Goal: Task Accomplishment & Management: Use online tool/utility

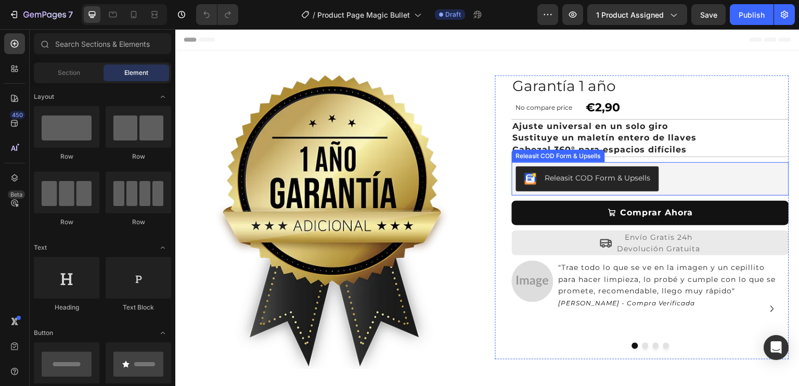
click at [573, 184] on div "Releasit COD Form & Upsells" at bounding box center [587, 179] width 126 height 12
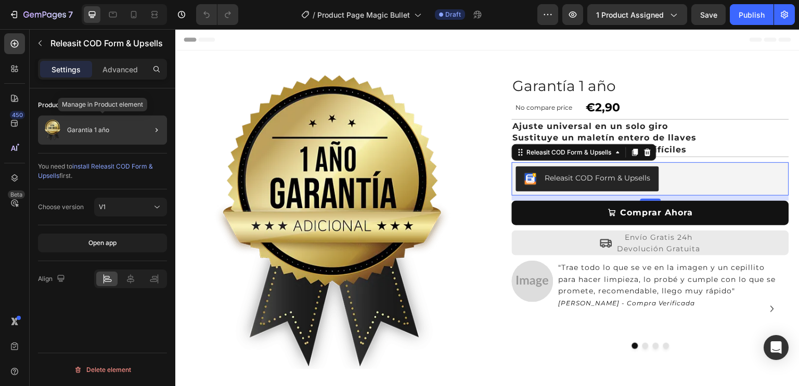
click at [111, 129] on div "Garantía 1 año" at bounding box center [102, 130] width 129 height 29
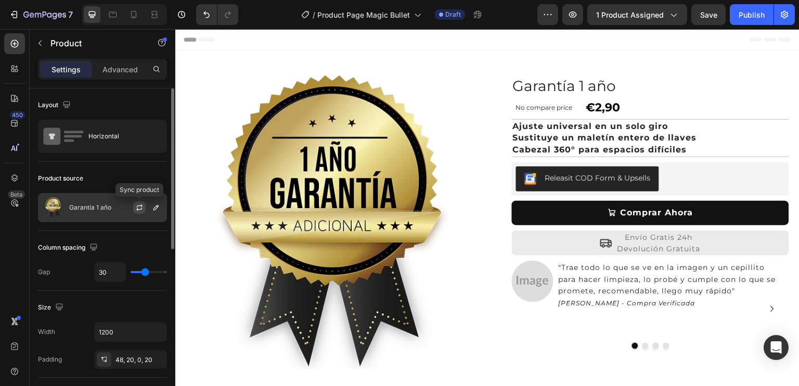
click at [139, 206] on icon "button" at bounding box center [139, 207] width 8 height 8
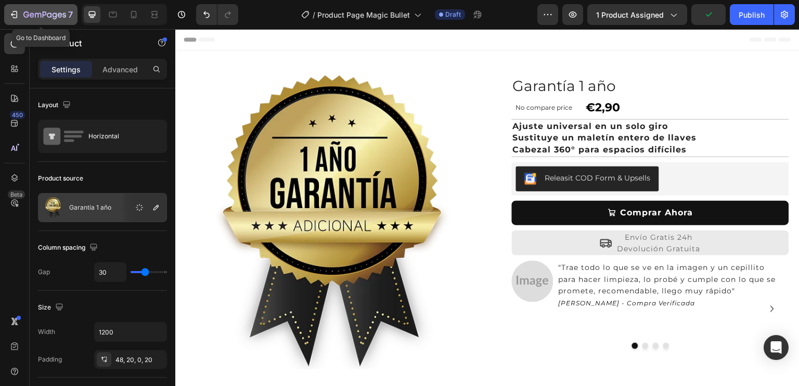
click at [11, 16] on icon "button" at bounding box center [14, 14] width 10 height 10
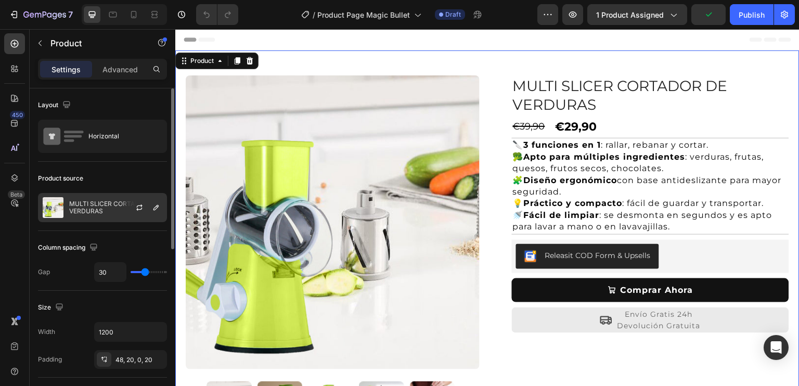
click at [109, 201] on p "MULTI SLICER CORTADOR DE VERDURAS" at bounding box center [115, 207] width 93 height 15
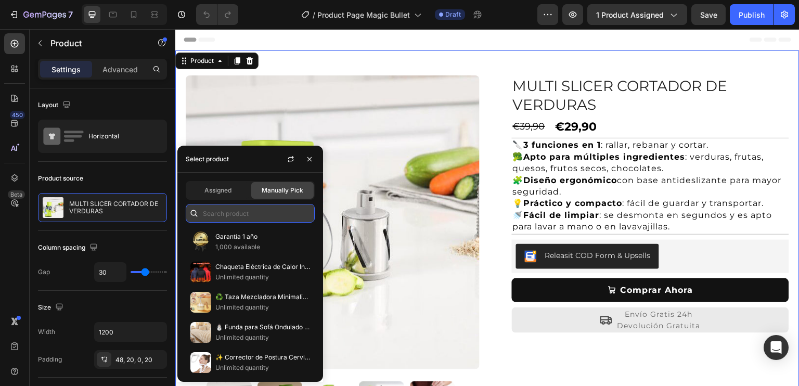
click at [230, 210] on input "text" at bounding box center [250, 213] width 129 height 19
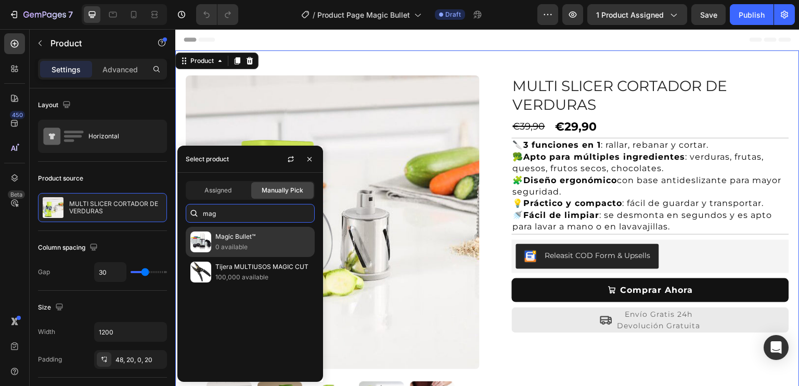
type input "mag"
click at [234, 238] on p "Magic Bullet™" at bounding box center [262, 237] width 95 height 10
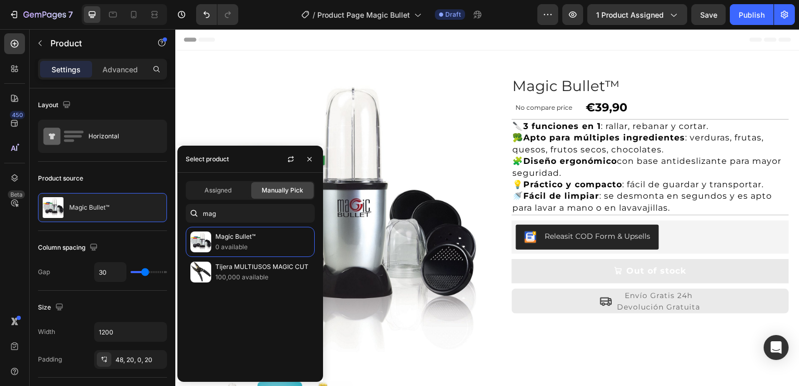
click at [718, 62] on div "Product Images Row Magic Bullet™ Product Title No compare price Compare Price €…" at bounding box center [487, 238] width 624 height 377
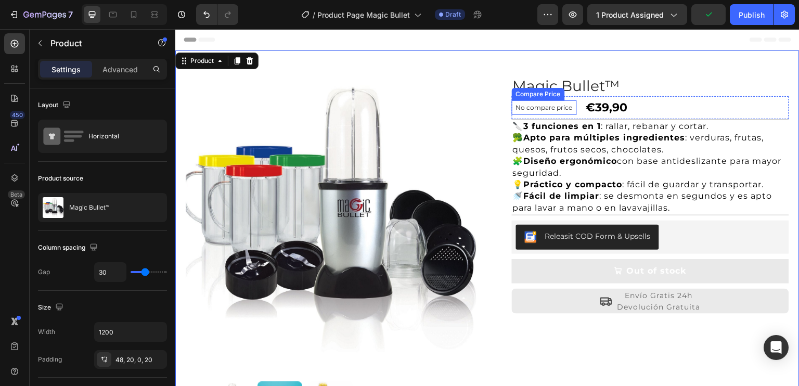
click at [543, 95] on div "Compare Price" at bounding box center [538, 93] width 49 height 9
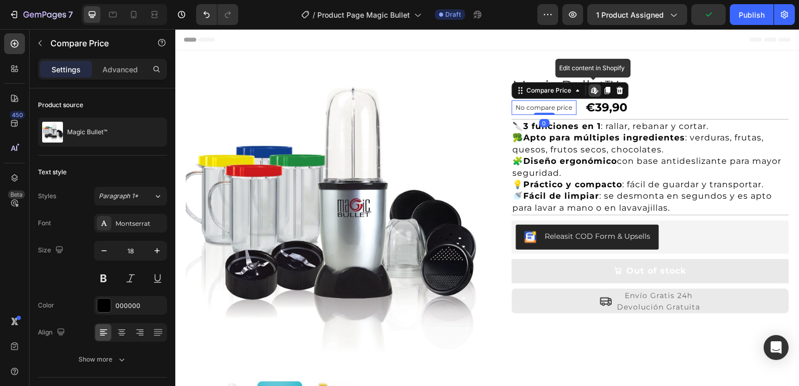
click at [591, 92] on icon at bounding box center [595, 90] width 8 height 8
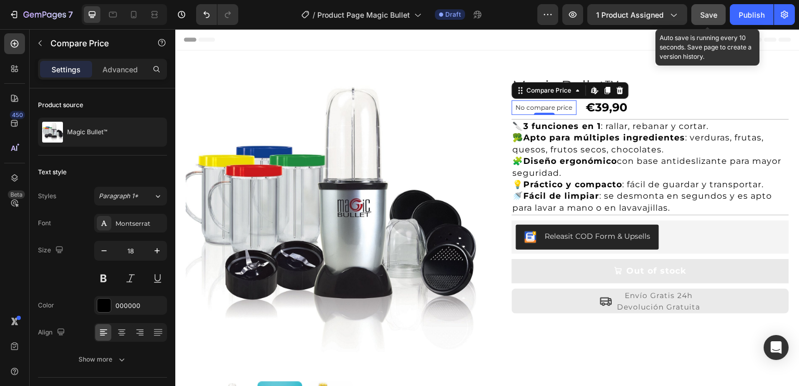
click at [708, 16] on span "Save" at bounding box center [708, 14] width 17 height 9
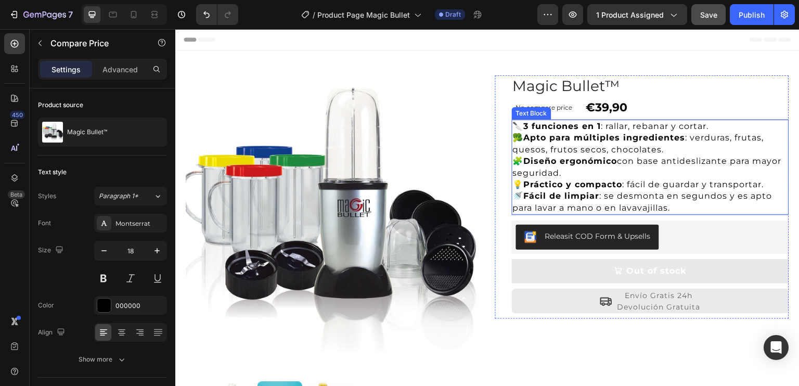
click at [546, 149] on p "🥦 Apto para múltiples ingredientes : verduras, frutas, quesos, frutos secos, ch…" at bounding box center [650, 143] width 275 height 23
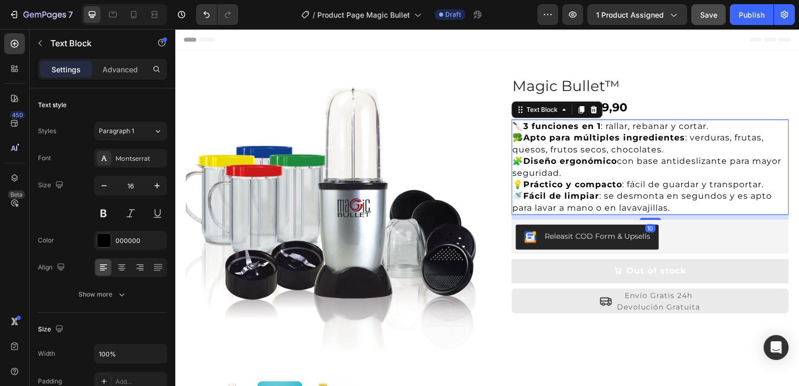
click at [515, 126] on p "🔪 3 funciones en 1 : rallar, rebanar y cortar." at bounding box center [650, 126] width 275 height 11
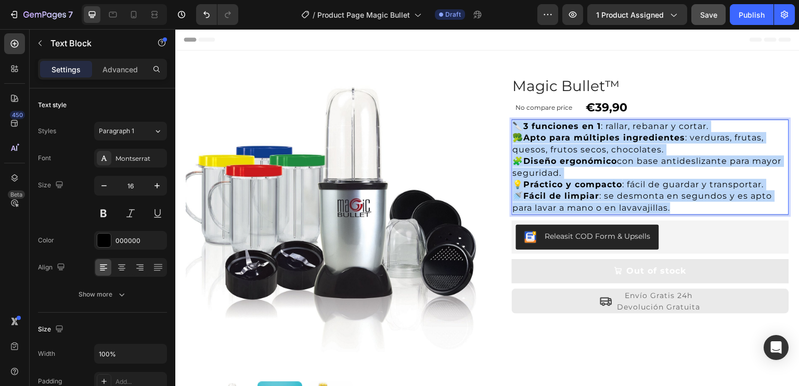
drag, startPoint x: 513, startPoint y: 124, endPoint x: 670, endPoint y: 207, distance: 176.9
click at [670, 207] on div "🔪 3 funciones en 1 : rallar, rebanar y cortar. 🥦 Apto para múltiples ingredient…" at bounding box center [650, 167] width 277 height 95
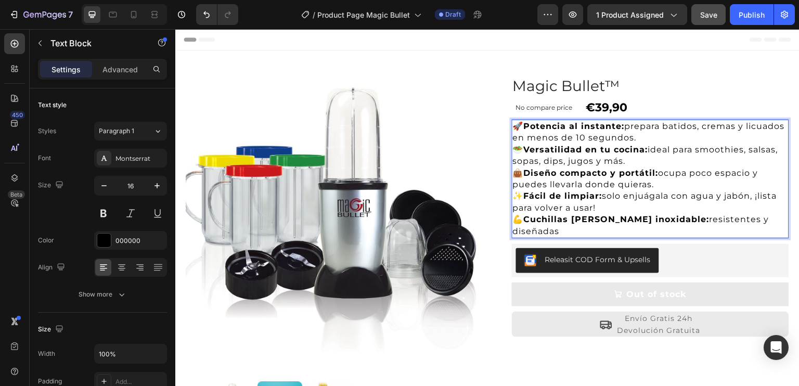
click at [659, 163] on p "🥗 Versatilidad en tu cocina: ideal para smoothies, salsas, sopas, dips, jugos y…" at bounding box center [650, 155] width 275 height 23
click at [622, 161] on p "🥗 Versatilidad en tu cocina: ideal para smoothies, salsas, sopas, dips, jugos y…" at bounding box center [650, 155] width 275 height 23
click at [647, 201] on p "✨ Fácil de limpiar: solo enjuágala con agua y jabón, ¡lista para volver a usar!" at bounding box center [650, 201] width 275 height 23
click at [777, 219] on p "💪 Cuchillas de acero inoxidable: resistentes y diseñadas" at bounding box center [650, 225] width 275 height 23
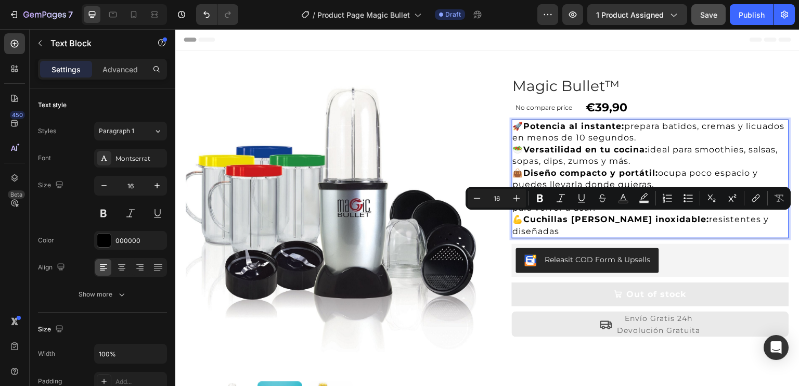
click at [778, 221] on p "💪 Cuchillas de acero inoxidable: resistentes y diseñadas" at bounding box center [650, 225] width 275 height 23
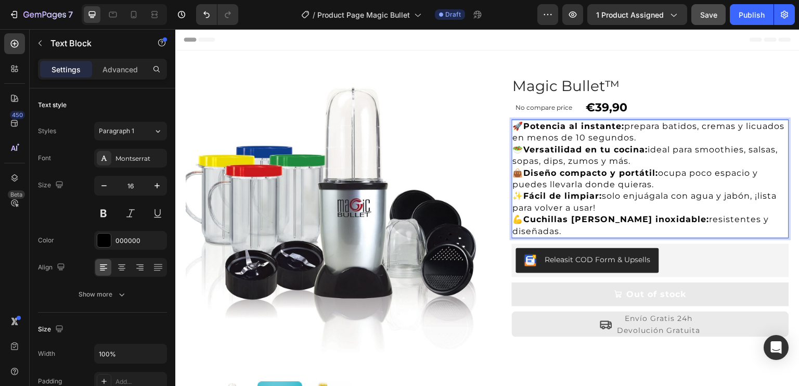
click at [684, 185] on p "👜 Diseño compacto y portátil: ocupa poco espacio y puedes llevarla donde quiera…" at bounding box center [650, 179] width 275 height 23
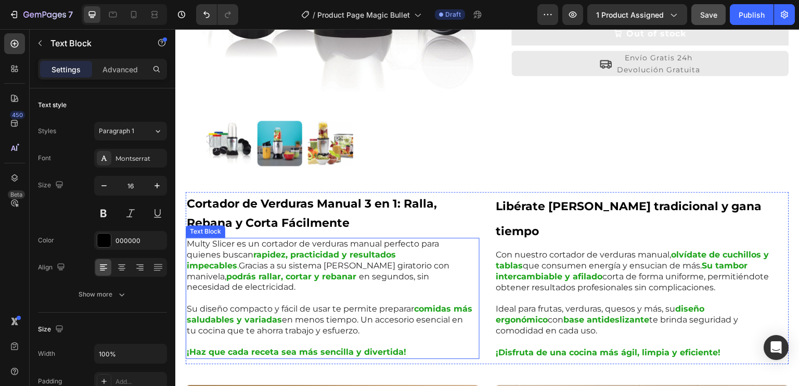
scroll to position [260, 0]
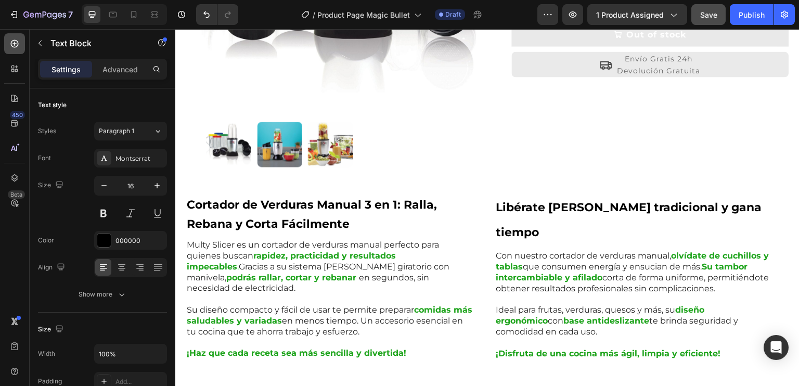
click at [15, 43] on icon at bounding box center [14, 44] width 4 height 4
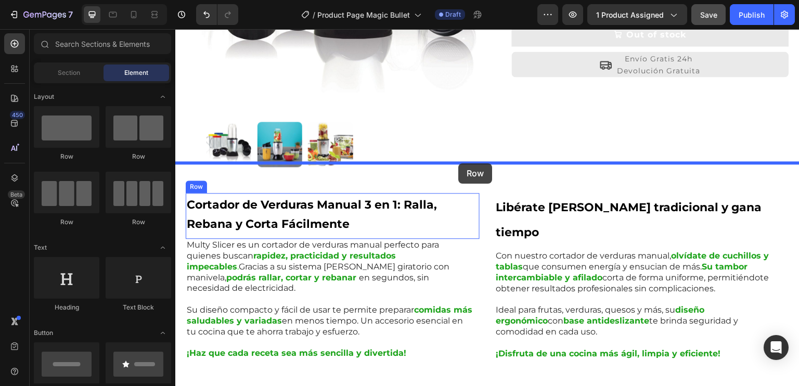
drag, startPoint x: 237, startPoint y: 156, endPoint x: 458, endPoint y: 163, distance: 221.8
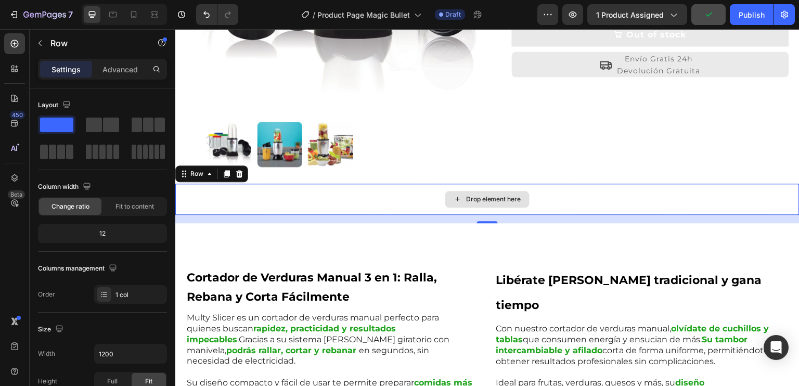
click at [466, 196] on div "Drop element here" at bounding box center [493, 199] width 55 height 8
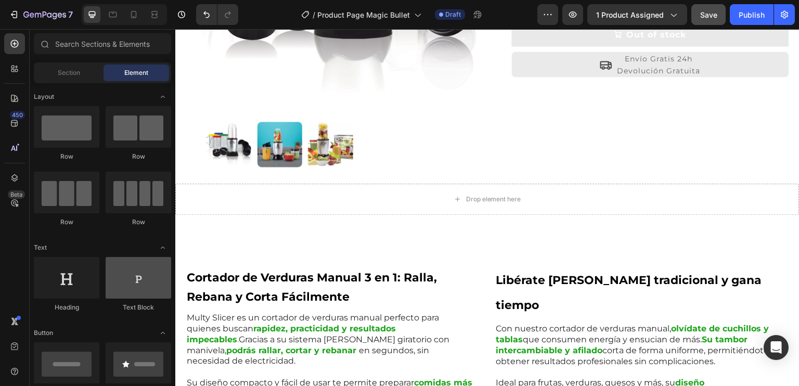
click at [140, 284] on div at bounding box center [139, 278] width 66 height 42
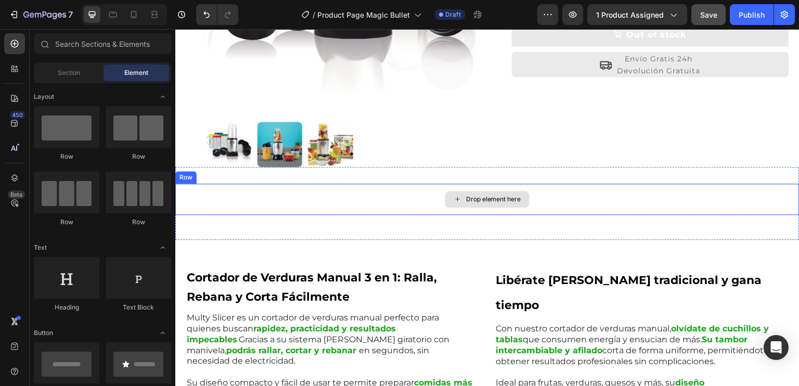
click at [459, 196] on div "Drop element here" at bounding box center [487, 199] width 84 height 17
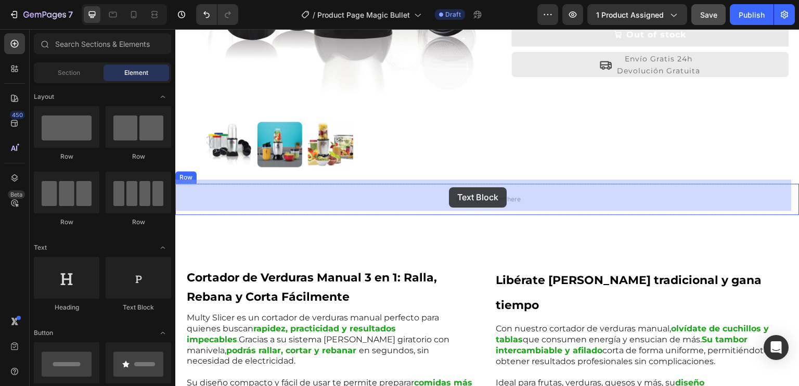
drag, startPoint x: 306, startPoint y: 313, endPoint x: 452, endPoint y: 186, distance: 192.9
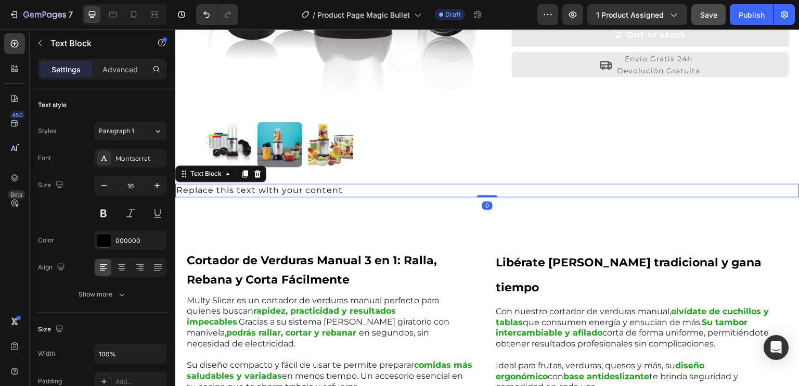
click at [247, 187] on div "Replace this text with your content" at bounding box center [487, 191] width 624 height 14
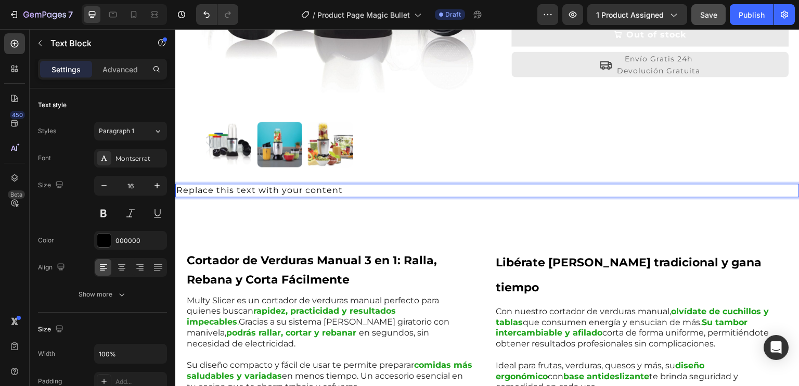
click at [247, 187] on p "Replace this text with your content" at bounding box center [487, 190] width 622 height 11
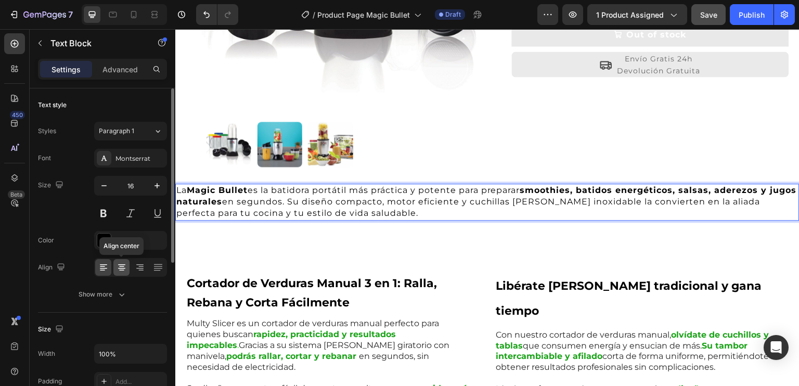
click at [119, 268] on icon at bounding box center [122, 267] width 10 height 10
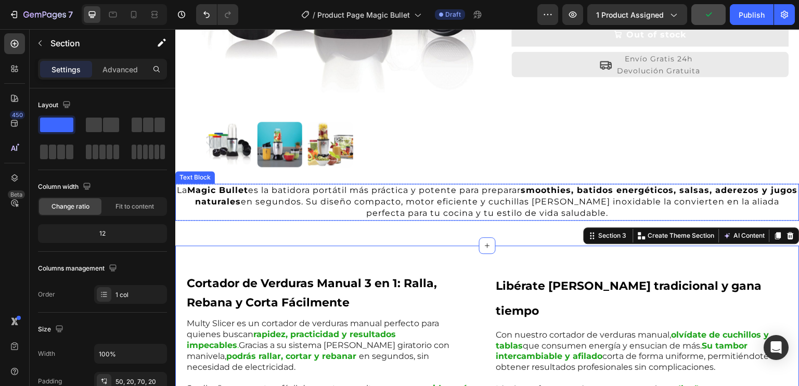
click at [486, 203] on p "La Magic Bullet es la batidora portátil más práctica y potente para preparar sm…" at bounding box center [487, 202] width 622 height 35
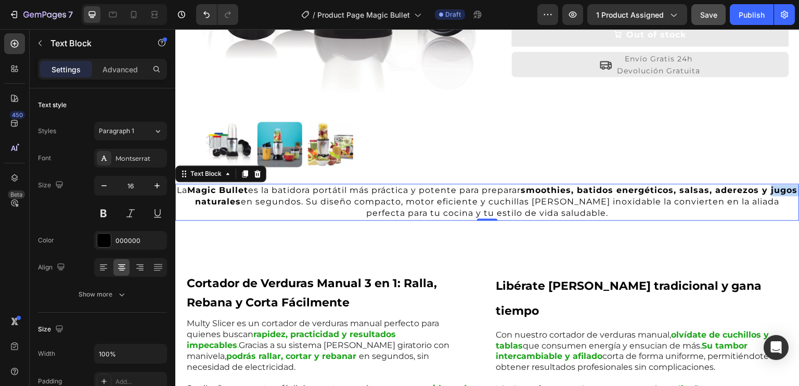
click at [206, 198] on strong "smoothies, batidos energéticos, salsas, aderezos y jugos naturales" at bounding box center [497, 195] width 602 height 21
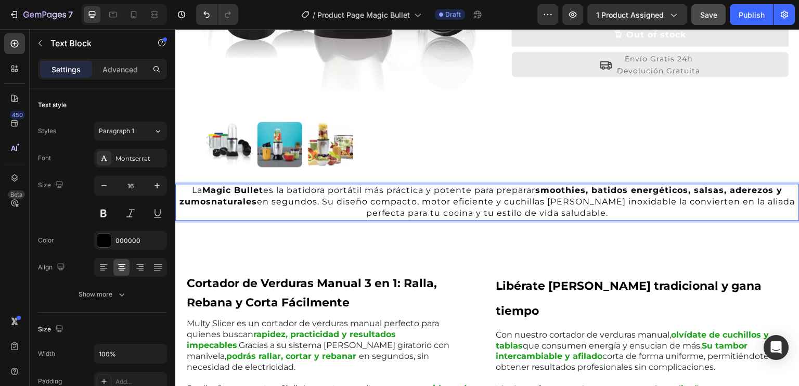
click at [300, 201] on p "La Magic Bullet es la batidora portátil más práctica y potente para preparar sm…" at bounding box center [487, 202] width 622 height 35
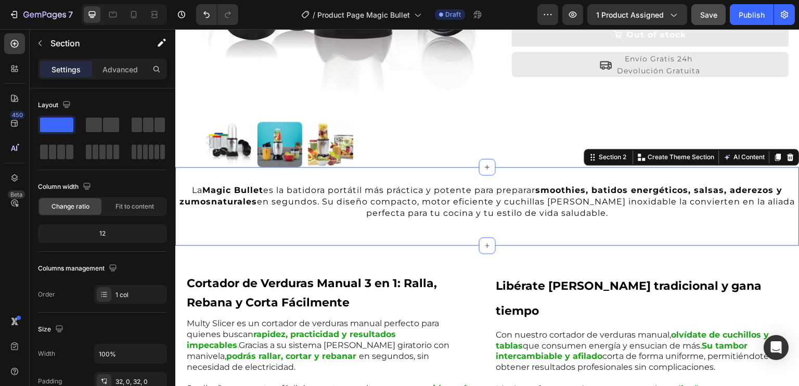
click at [502, 227] on div "La Magic Bullet es la batidora portátil más práctica y potente para preparar sm…" at bounding box center [487, 206] width 624 height 79
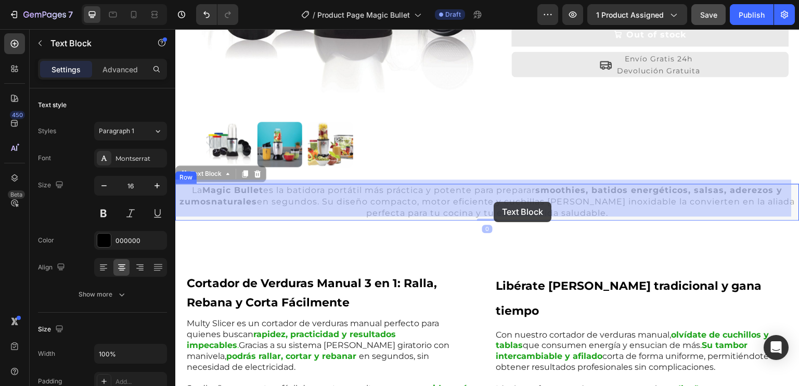
drag, startPoint x: 496, startPoint y: 191, endPoint x: 494, endPoint y: 202, distance: 10.6
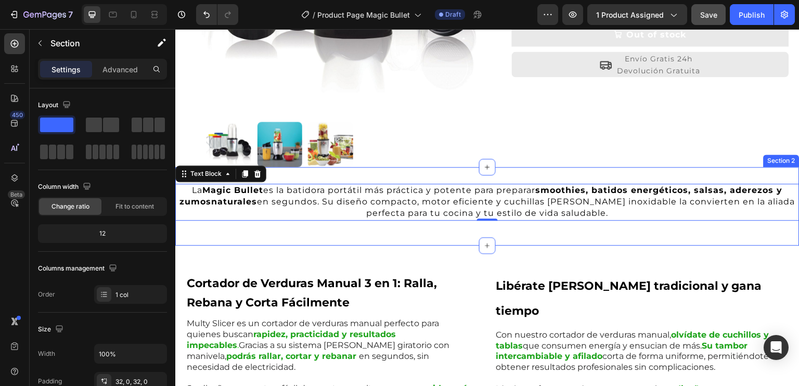
click at [499, 169] on div "La Magic Bullet es la batidora portátil más práctica y potente para preparar sm…" at bounding box center [487, 206] width 624 height 79
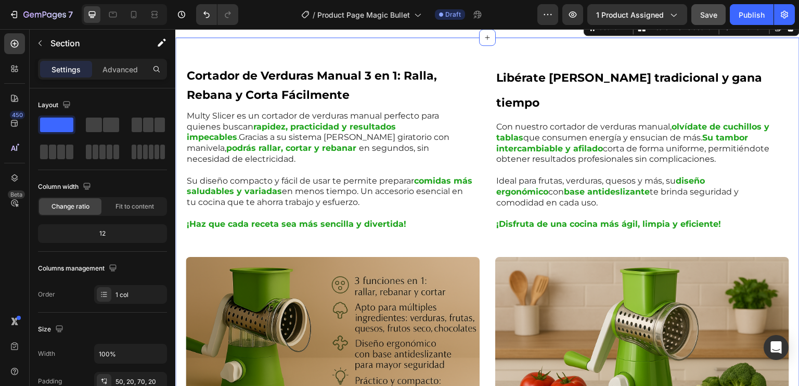
scroll to position [520, 0]
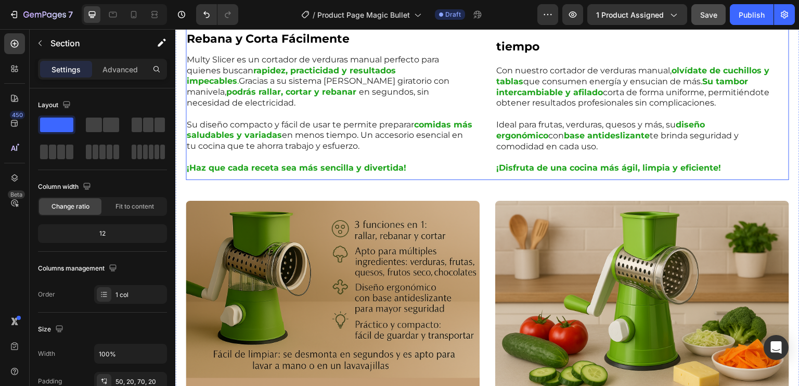
click at [481, 142] on div "Cortador de Verduras Manual 3 en 1: Ralla, Rebana y Corta Fácilmente Heading Ro…" at bounding box center [488, 93] width 604 height 173
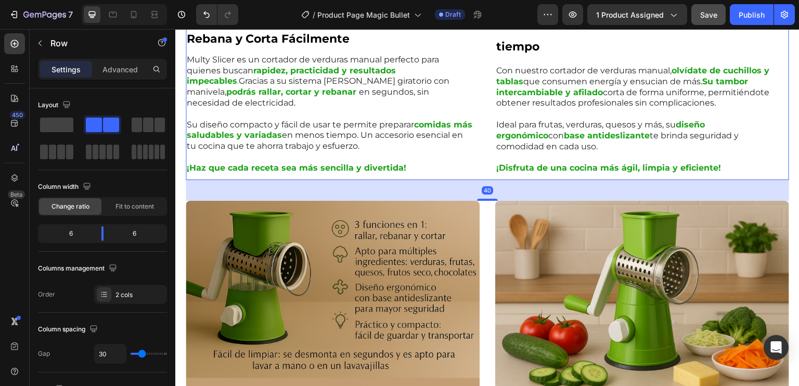
click at [484, 199] on div at bounding box center [487, 200] width 21 height 2
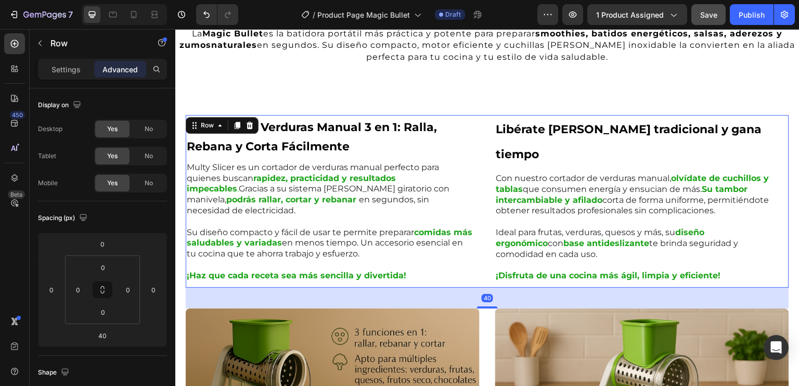
scroll to position [312, 0]
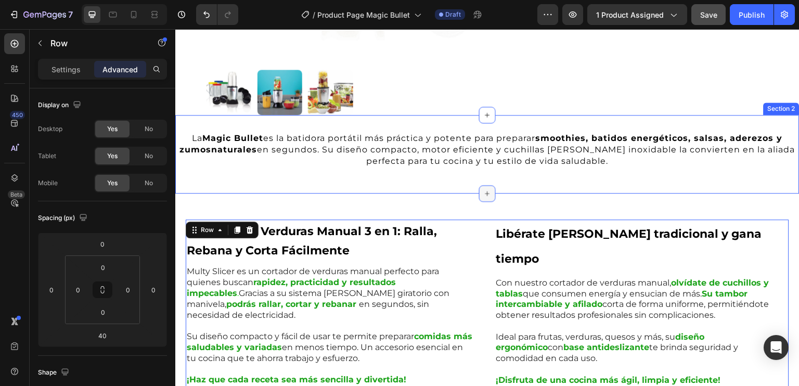
click at [486, 194] on div at bounding box center [487, 193] width 17 height 17
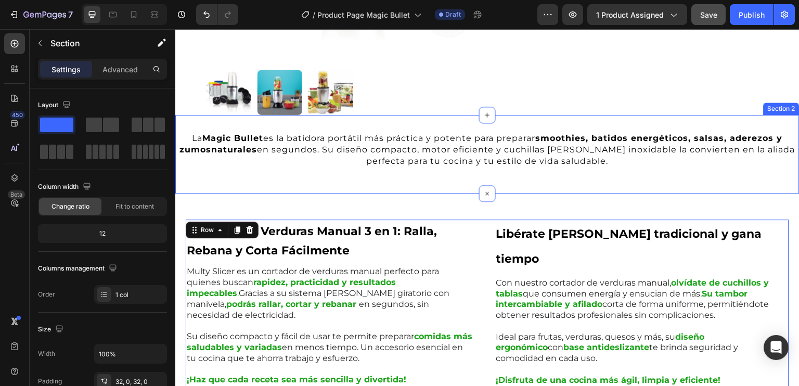
click at [512, 178] on div "La Magic Bullet es la batidora portátil más práctica y potente para preparar sm…" at bounding box center [487, 154] width 624 height 79
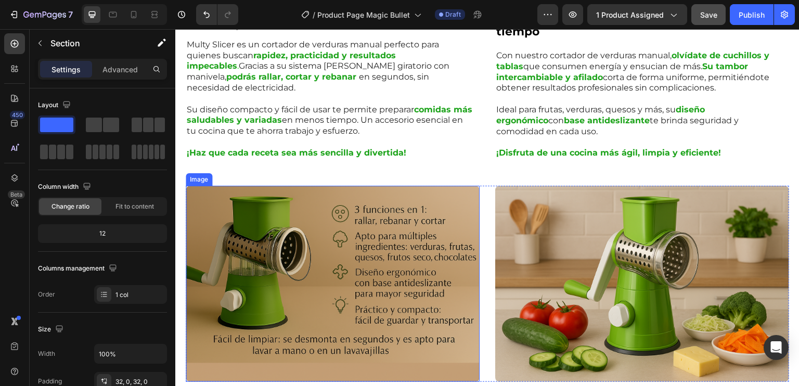
scroll to position [416, 0]
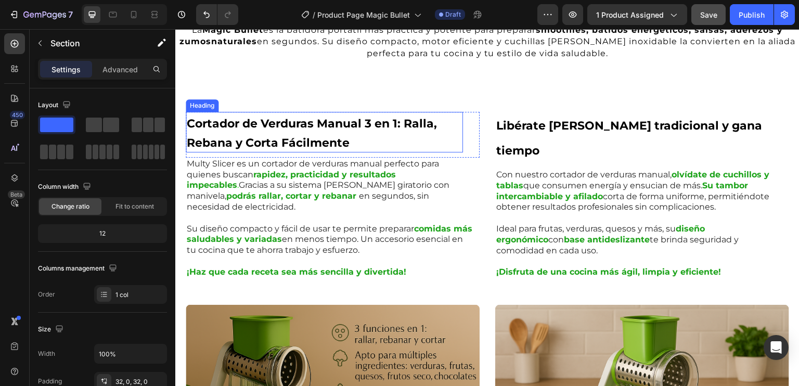
click at [268, 136] on strong "Cortador de Verduras Manual 3 en 1: Ralla, Rebana y Corta Fácilmente" at bounding box center [312, 133] width 250 height 33
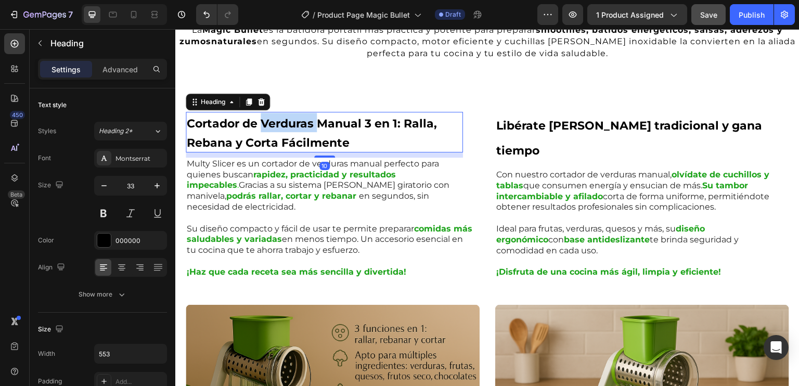
click at [277, 122] on strong "Cortador de Verduras Manual 3 en 1: Ralla, Rebana y Corta Fácilmente" at bounding box center [312, 133] width 250 height 33
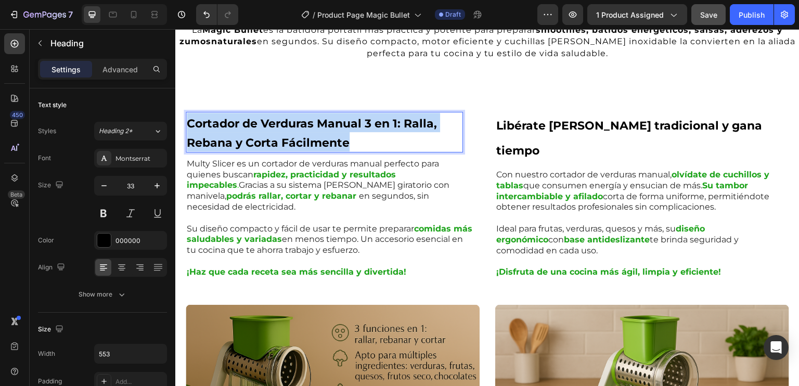
click at [277, 122] on strong "Cortador de Verduras Manual 3 en 1: Ralla, Rebana y Corta Fácilmente" at bounding box center [312, 133] width 250 height 33
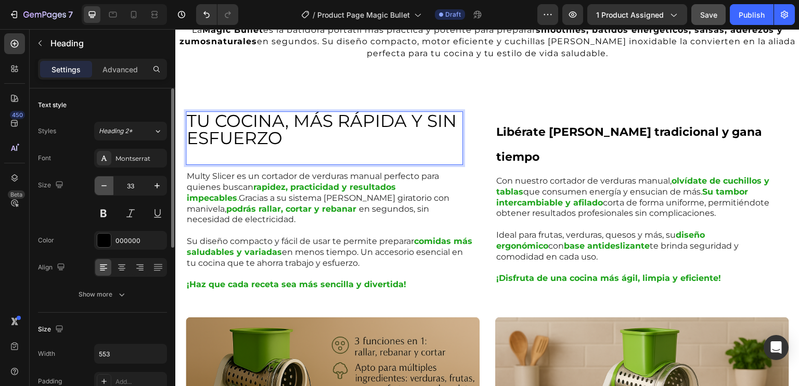
click at [102, 189] on icon "button" at bounding box center [104, 186] width 10 height 10
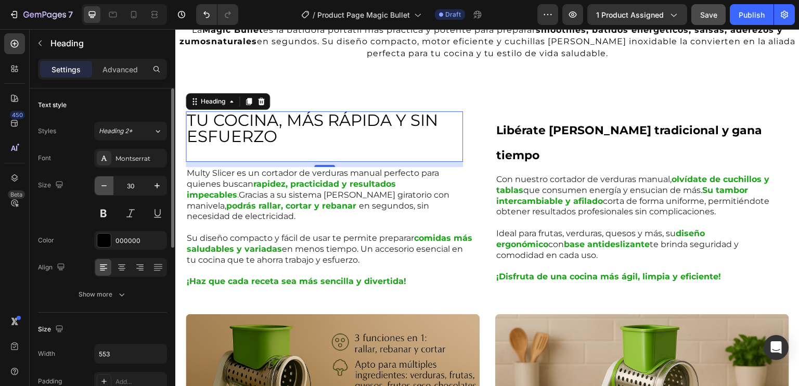
click at [102, 189] on icon "button" at bounding box center [104, 186] width 10 height 10
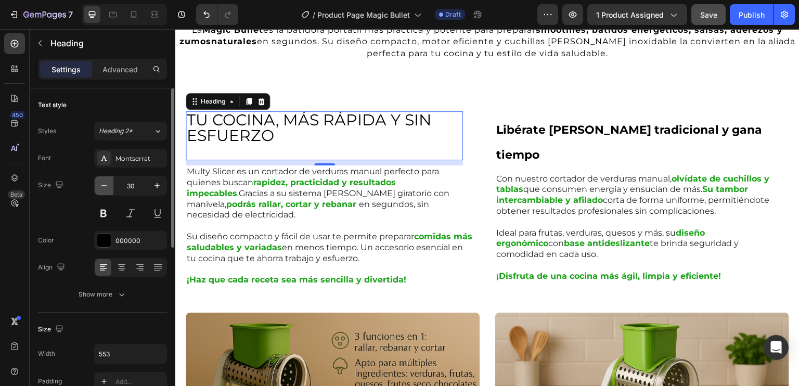
click at [102, 189] on icon "button" at bounding box center [104, 186] width 10 height 10
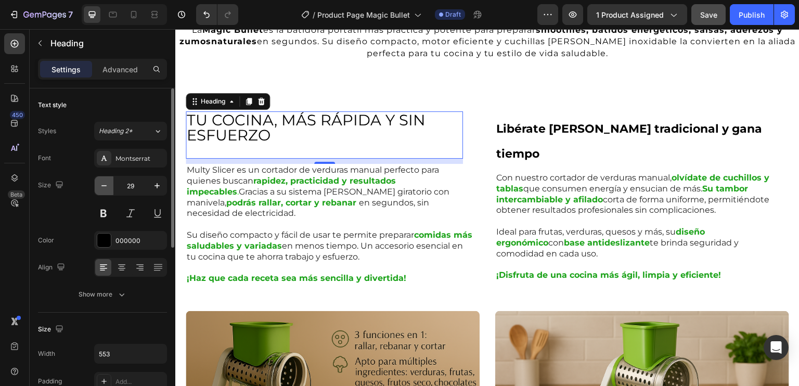
click at [102, 189] on icon "button" at bounding box center [104, 186] width 10 height 10
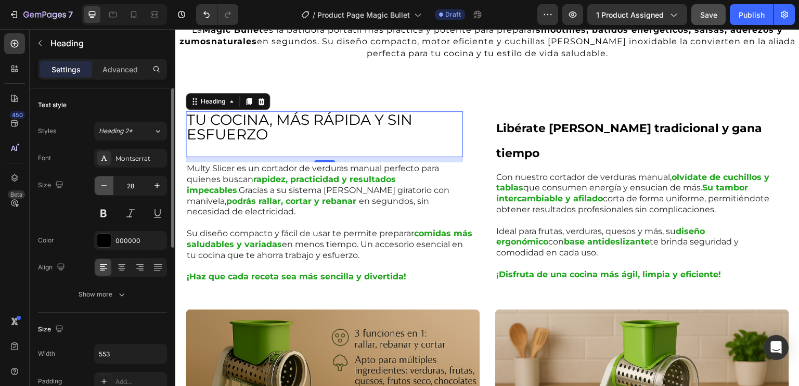
click at [102, 188] on icon "button" at bounding box center [104, 186] width 10 height 10
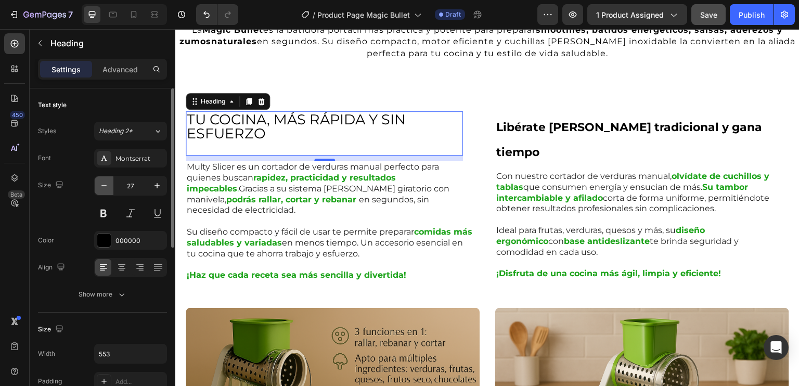
click at [102, 188] on icon "button" at bounding box center [104, 186] width 10 height 10
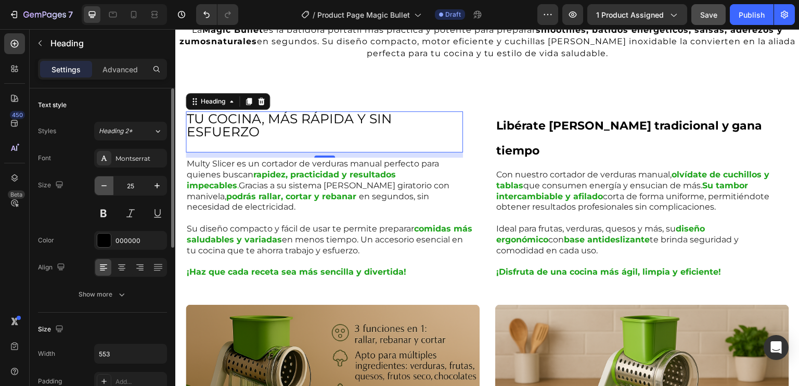
click at [103, 188] on icon "button" at bounding box center [104, 186] width 10 height 10
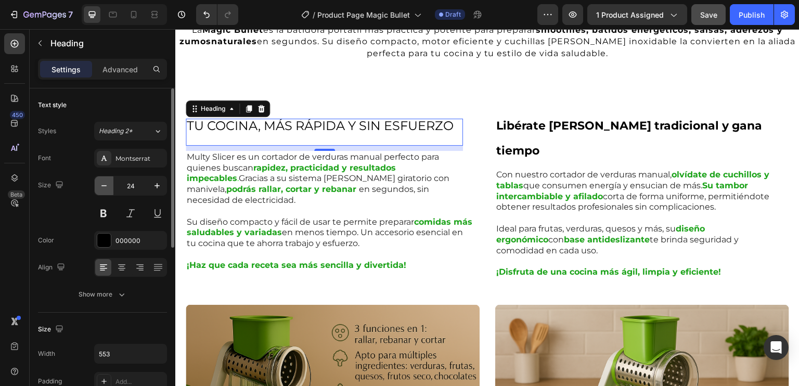
click at [103, 188] on icon "button" at bounding box center [104, 186] width 10 height 10
type input "23"
click at [227, 120] on p "TU COCINA, MÁS RÁPIDA Y SIN ESFUERZO" at bounding box center [324, 132] width 275 height 24
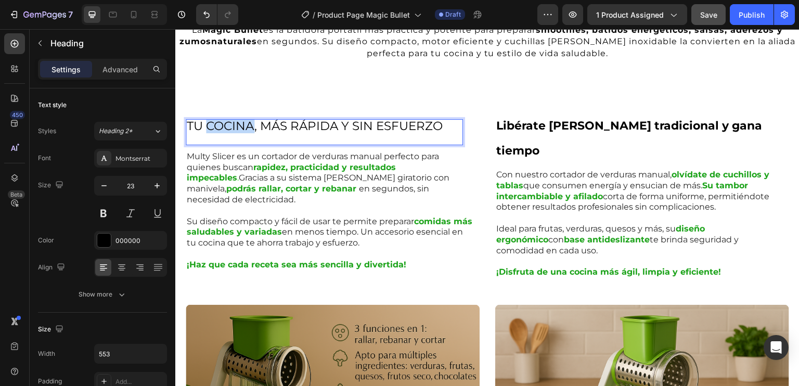
click at [227, 120] on p "TU COCINA, MÁS RÁPIDA Y SIN ESFUERZO" at bounding box center [324, 132] width 275 height 24
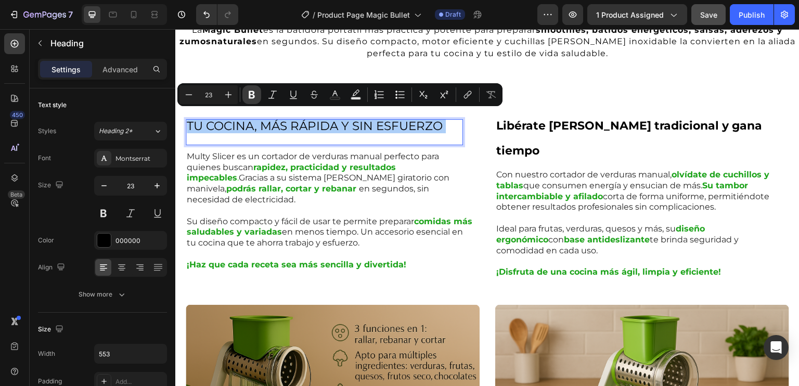
click at [251, 95] on icon "Editor contextual toolbar" at bounding box center [252, 94] width 10 height 10
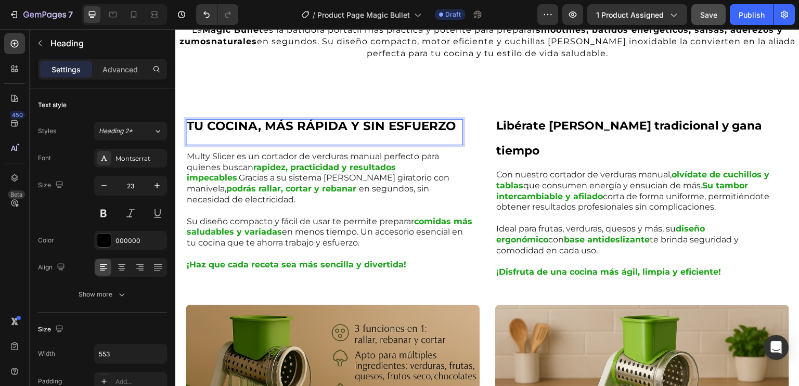
click at [274, 119] on strong "TU COCINA, MÁS RÁPIDA Y SIN ESFUERZO" at bounding box center [321, 126] width 269 height 15
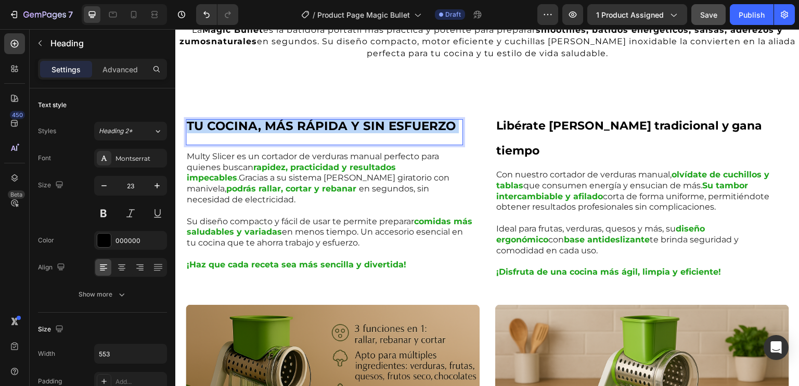
click at [274, 119] on strong "TU COCINA, MÁS RÁPIDA Y SIN ESFUERZO" at bounding box center [321, 126] width 269 height 15
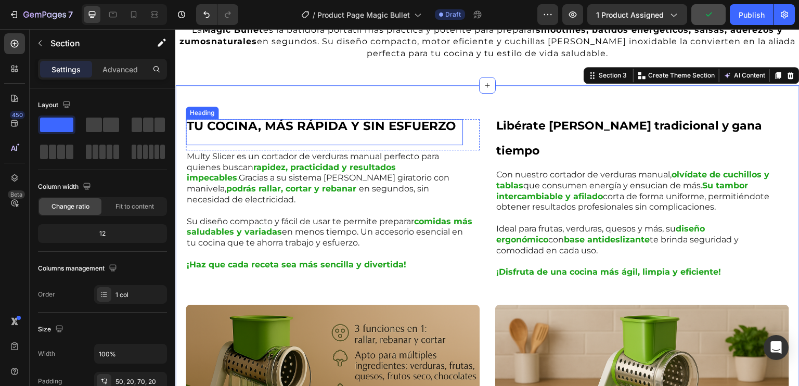
click at [323, 119] on strong "TU COCINA, MÁS RÁPIDA Y SIN ESFUERZO" at bounding box center [321, 126] width 269 height 15
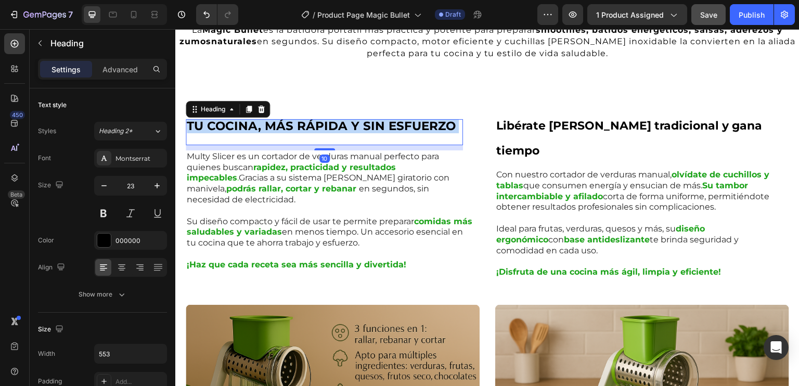
click at [323, 119] on strong "TU COCINA, MÁS RÁPIDA Y SIN ESFUERZO" at bounding box center [321, 126] width 269 height 15
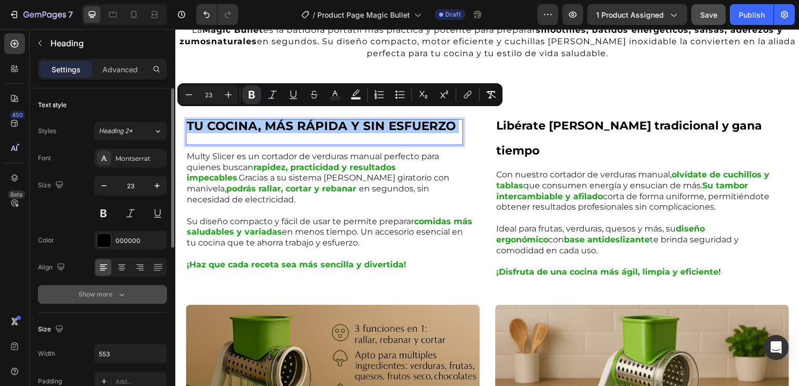
click at [117, 295] on icon "button" at bounding box center [122, 294] width 10 height 10
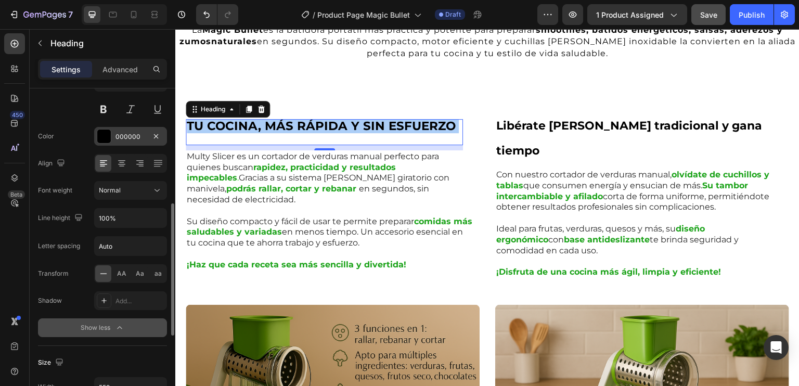
scroll to position [156, 0]
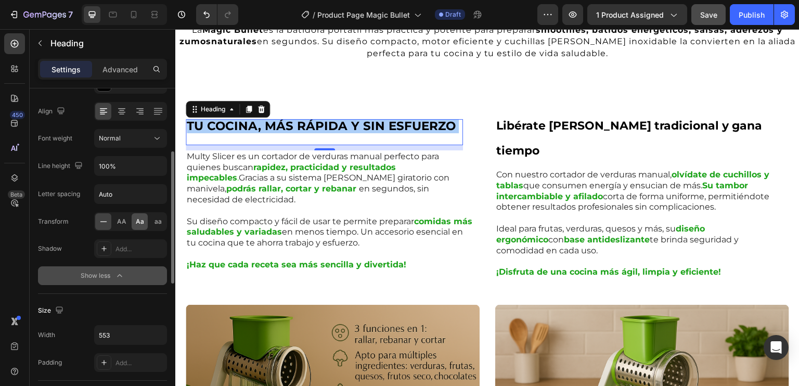
click at [141, 221] on span "Aa" at bounding box center [140, 221] width 8 height 9
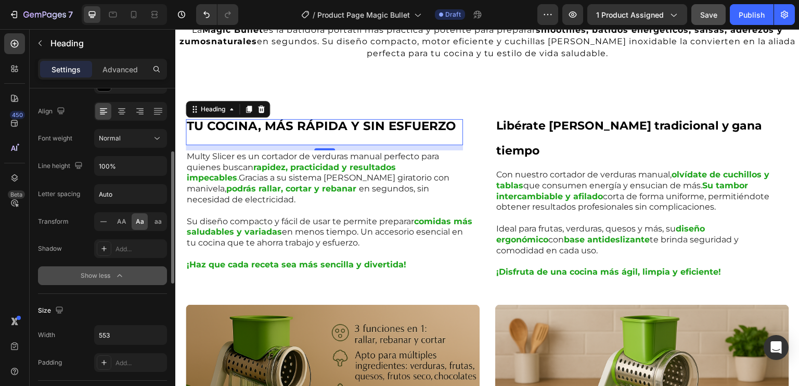
click at [140, 220] on span "Aa" at bounding box center [140, 221] width 8 height 9
click at [236, 127] on p "TU COCINA, MÁS RÁPIDA Y SIN ESFUERZO" at bounding box center [324, 132] width 275 height 24
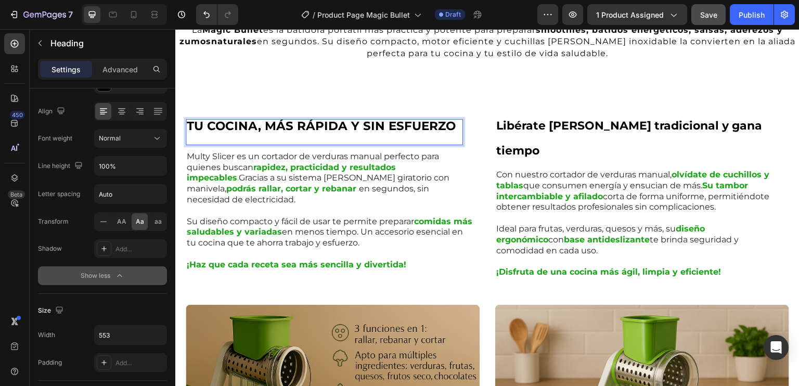
click at [204, 123] on strong "TU COCINA, MÁS RÁPIDA Y SIN ESFUERZO" at bounding box center [321, 126] width 269 height 15
click at [124, 222] on span "AA" at bounding box center [121, 221] width 9 height 9
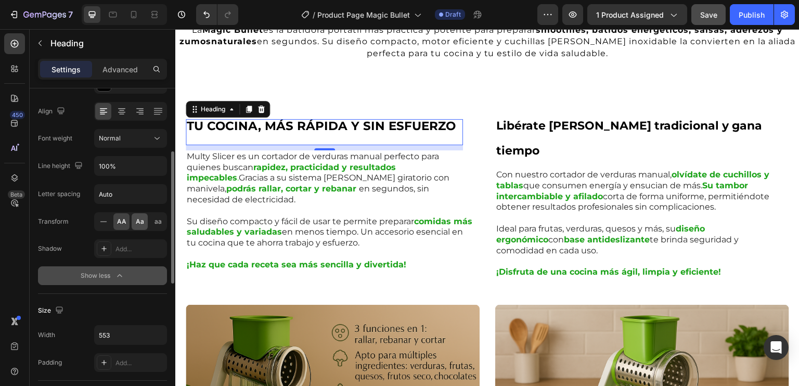
click at [137, 222] on span "Aa" at bounding box center [140, 221] width 8 height 9
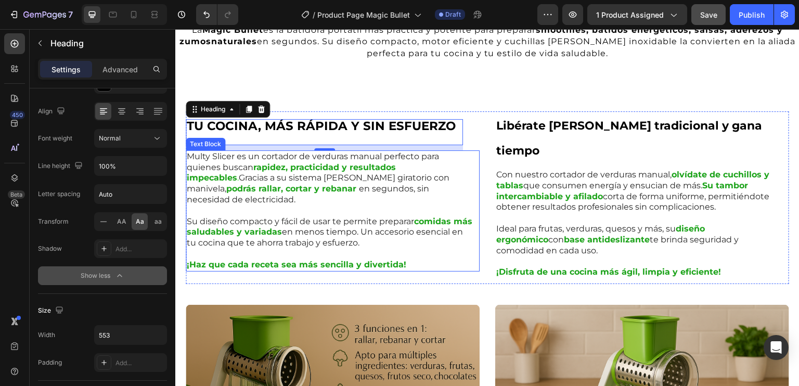
click at [217, 206] on p "Su diseño compacto y fácil de usar te permite preparar comidas más saludables y…" at bounding box center [330, 227] width 286 height 43
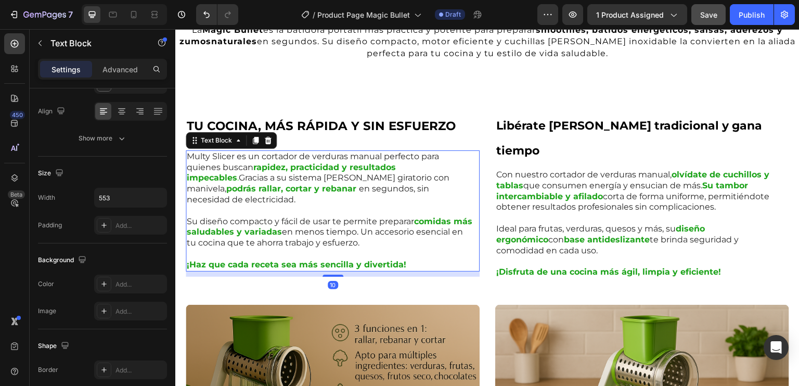
scroll to position [0, 0]
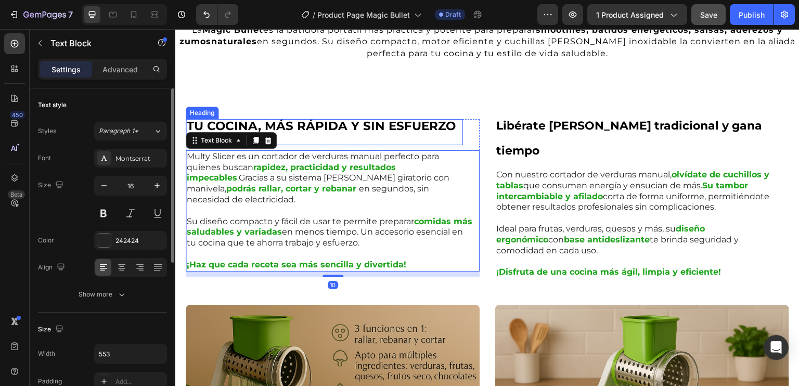
click at [299, 119] on strong "TU COCINA, MÁS RÁPIDA Y SIN ESFUERZO" at bounding box center [321, 126] width 269 height 15
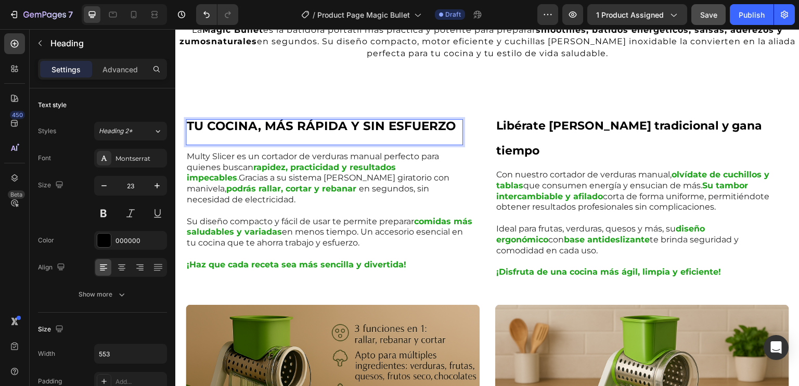
click at [293, 119] on strong "TU COCINA, MÁS RÁPIDA Y SIN ESFUERZO" at bounding box center [321, 126] width 269 height 15
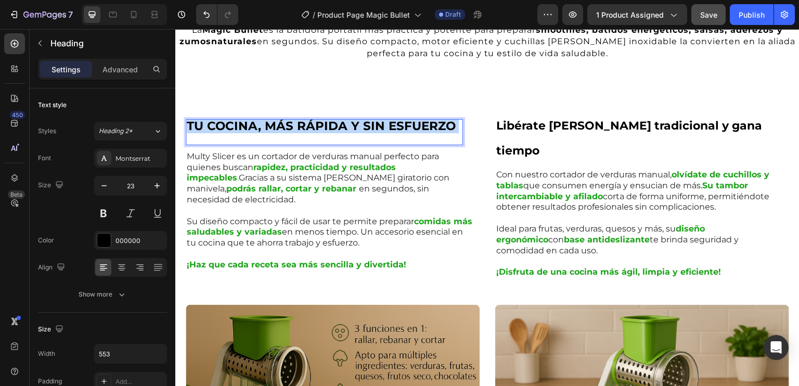
click at [293, 119] on strong "TU COCINA, MÁS RÁPIDA Y SIN ESFUERZO" at bounding box center [321, 126] width 269 height 15
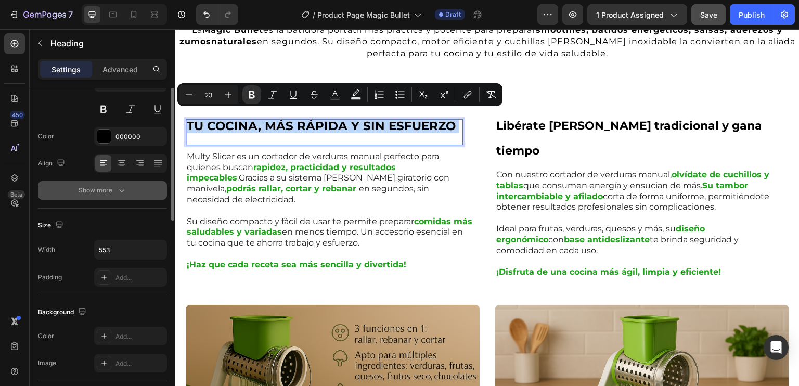
scroll to position [156, 0]
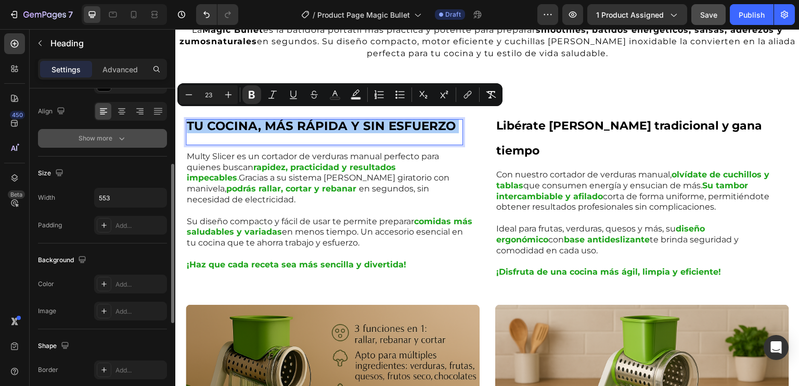
click at [123, 135] on icon "button" at bounding box center [122, 138] width 10 height 10
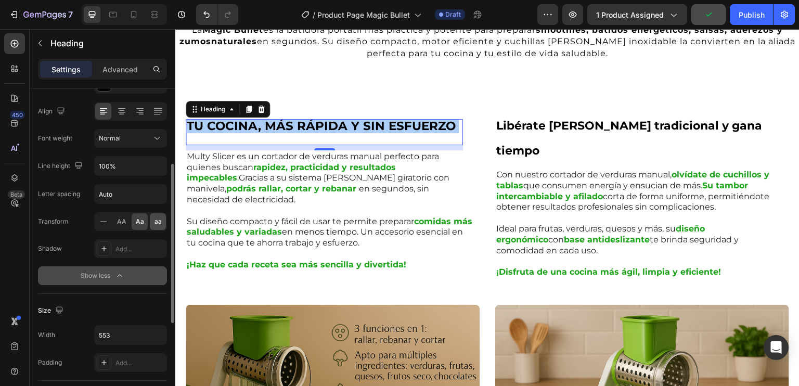
click at [155, 220] on span "aa" at bounding box center [158, 221] width 7 height 9
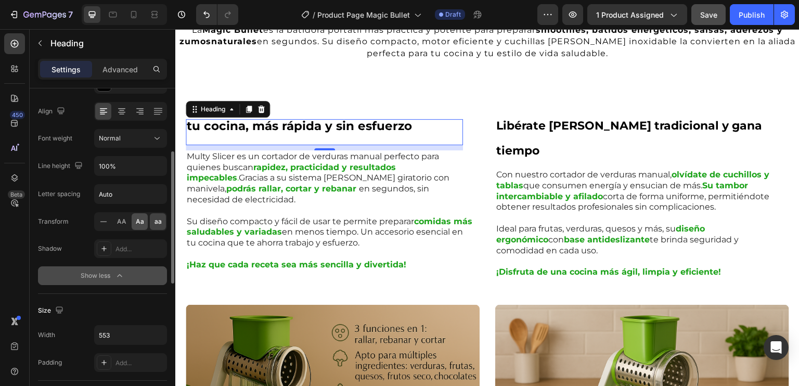
click at [136, 219] on span "Aa" at bounding box center [140, 221] width 8 height 9
click at [153, 220] on div "aa" at bounding box center [158, 221] width 16 height 17
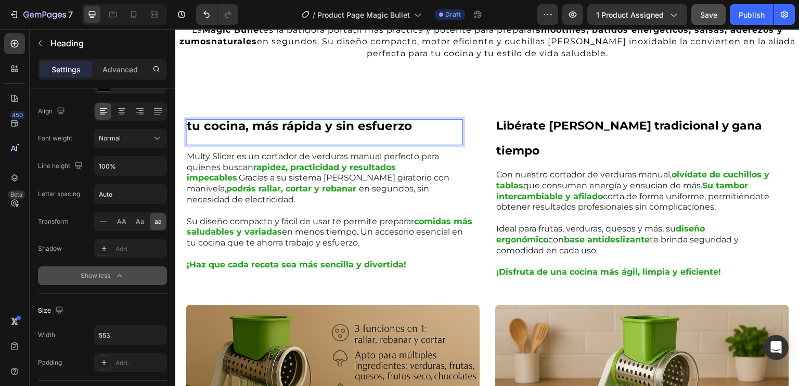
click at [195, 122] on strong "TU COCINA, MÁS RÁPIDA Y SIN ESFUERZO" at bounding box center [299, 126] width 225 height 15
click at [139, 222] on span "Aa" at bounding box center [140, 221] width 8 height 9
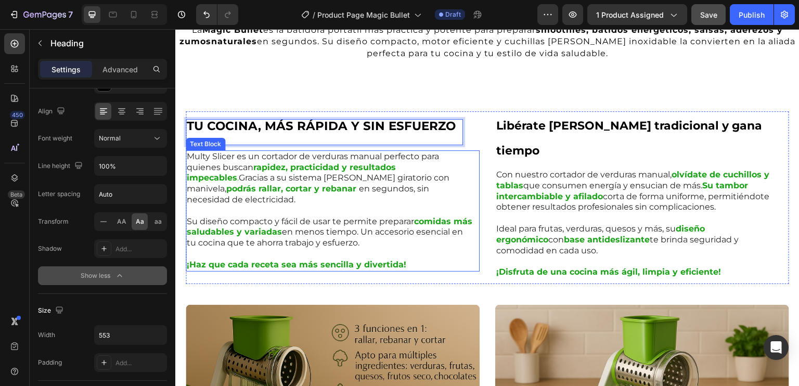
click at [282, 206] on p "Su diseño compacto y fácil de usar te permite preparar comidas más saludables y…" at bounding box center [330, 227] width 286 height 43
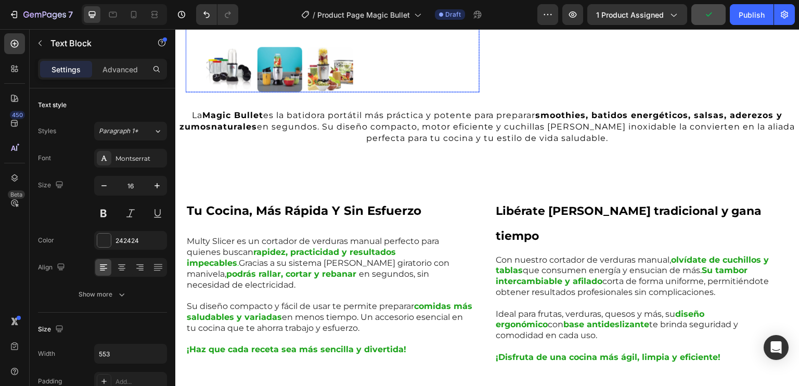
scroll to position [364, 0]
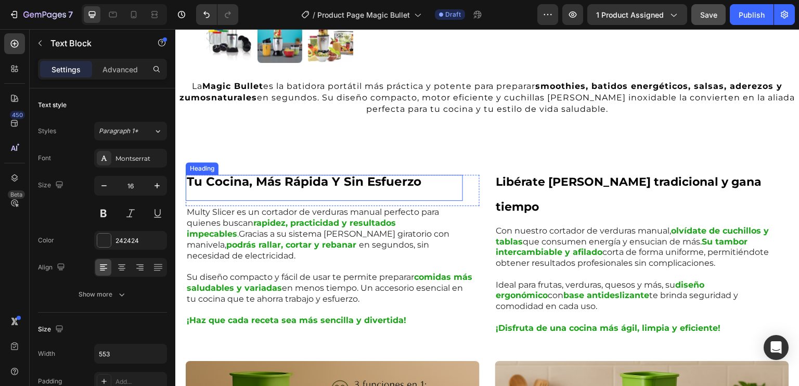
click at [315, 182] on h2 "tu cocina, más rápida y sin esfuerzo" at bounding box center [324, 188] width 277 height 26
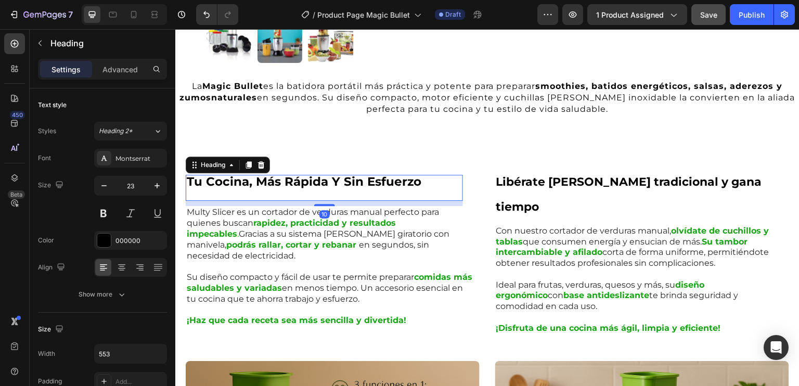
click at [433, 175] on h2 "tu cocina, más rápida y sin esfuerzo" at bounding box center [324, 188] width 277 height 26
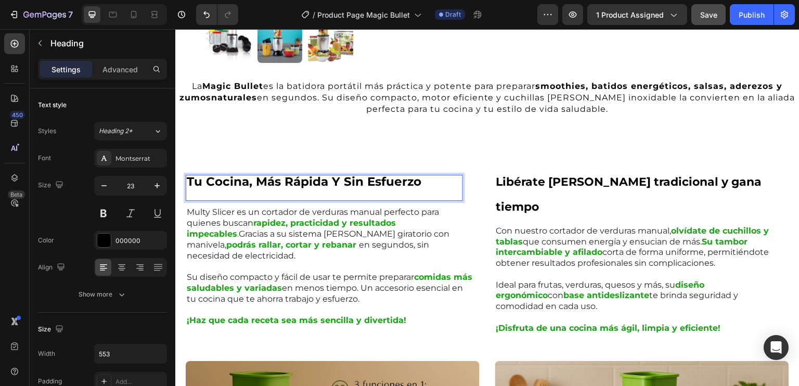
click at [273, 176] on strong "tu cocina, más rápida y sin esfuerzo" at bounding box center [304, 181] width 235 height 15
click at [259, 179] on p "tu cocina, más rápida y sin esfuerzo" at bounding box center [324, 188] width 275 height 24
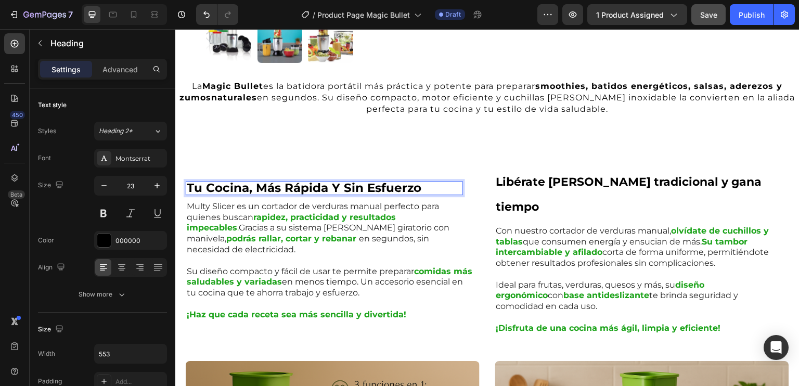
scroll to position [365, 0]
click at [551, 179] on strong "Libérate del corte tradicional y gana tiempo" at bounding box center [629, 193] width 266 height 39
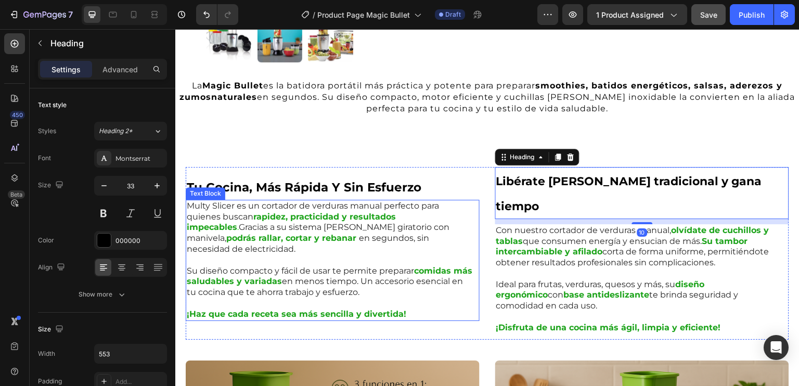
scroll to position [417, 0]
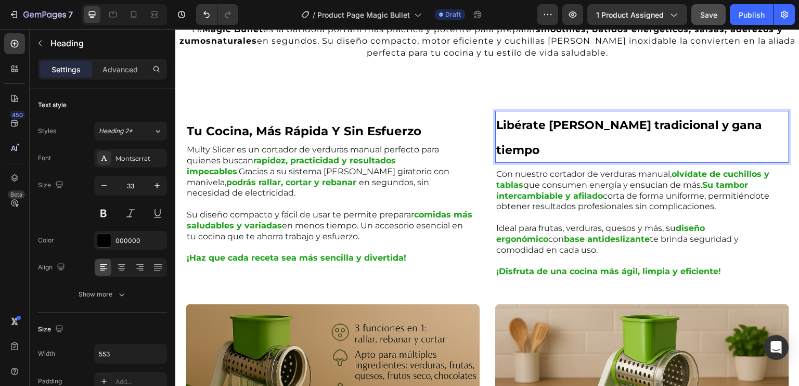
click at [533, 119] on strong "Libérate del corte tradicional y gana tiempo" at bounding box center [629, 137] width 266 height 39
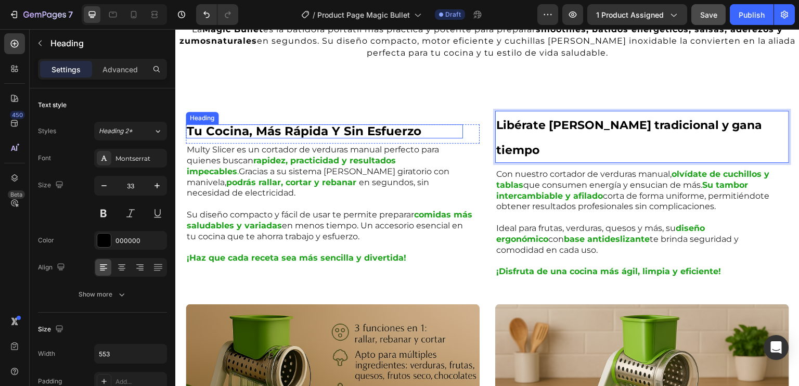
click at [246, 124] on strong "tu cocina, más rápida y sin esfuerzo" at bounding box center [304, 131] width 235 height 15
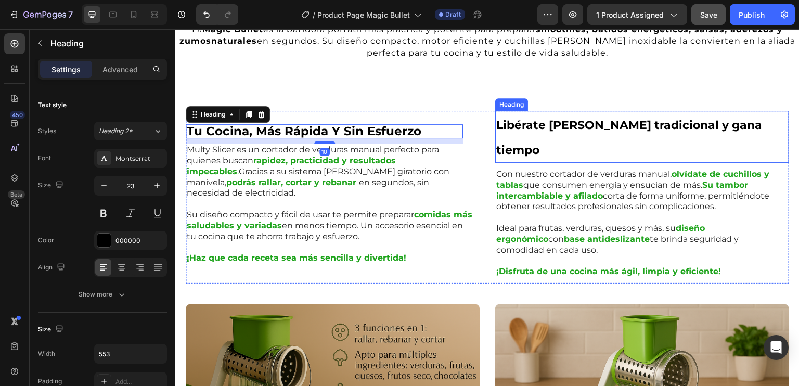
click at [500, 128] on strong "Libérate del corte tradicional y gana tiempo" at bounding box center [629, 137] width 266 height 39
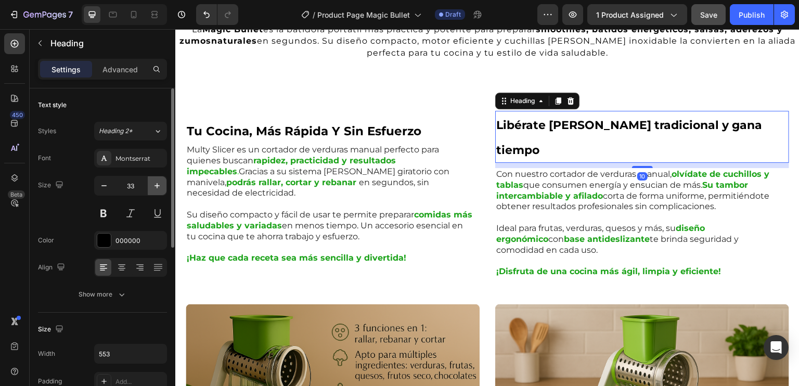
click at [160, 187] on icon "button" at bounding box center [157, 186] width 10 height 10
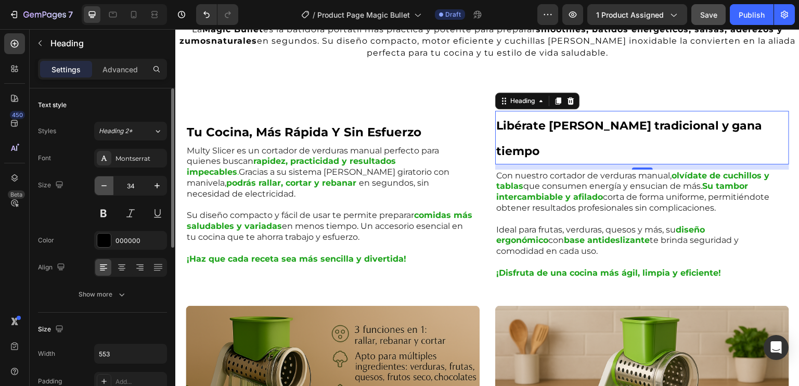
click at [100, 183] on icon "button" at bounding box center [104, 186] width 10 height 10
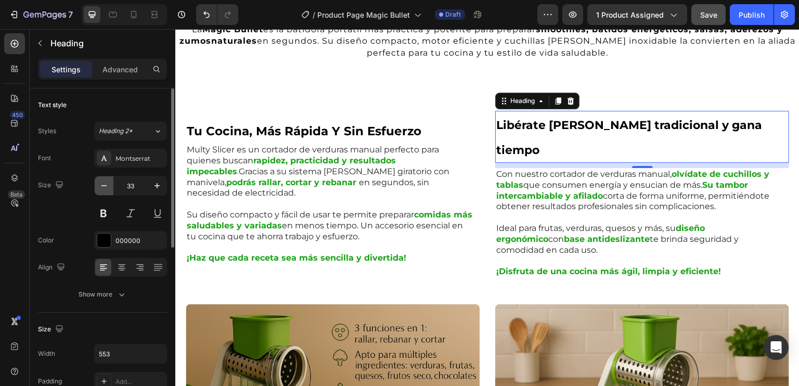
click at [100, 183] on icon "button" at bounding box center [104, 186] width 10 height 10
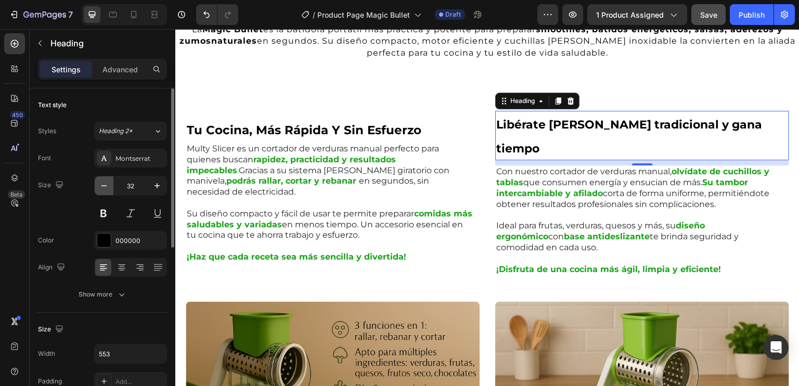
click at [100, 183] on icon "button" at bounding box center [104, 186] width 10 height 10
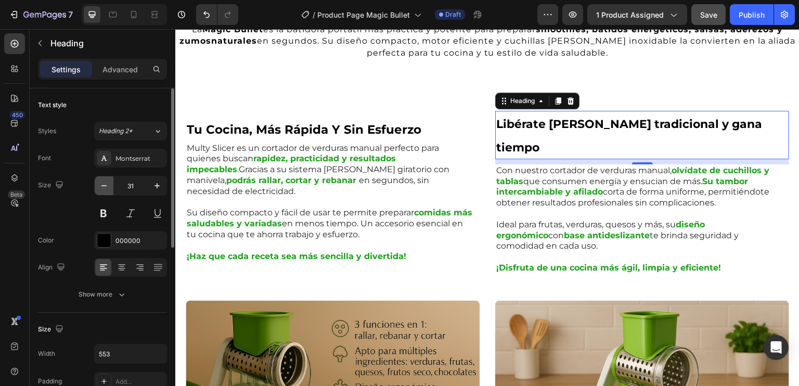
click at [100, 183] on icon "button" at bounding box center [104, 186] width 10 height 10
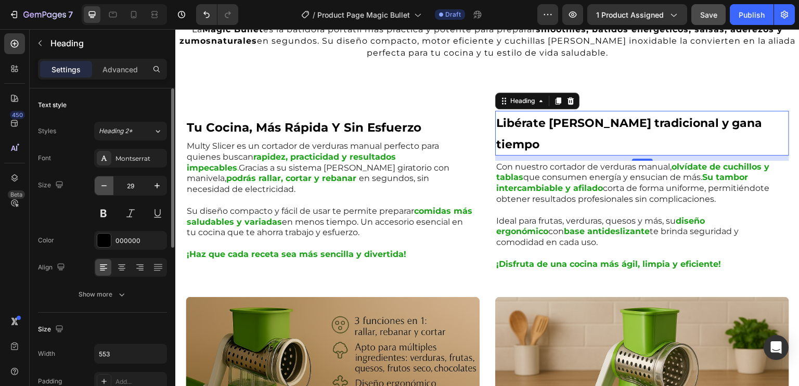
click at [100, 183] on icon "button" at bounding box center [104, 186] width 10 height 10
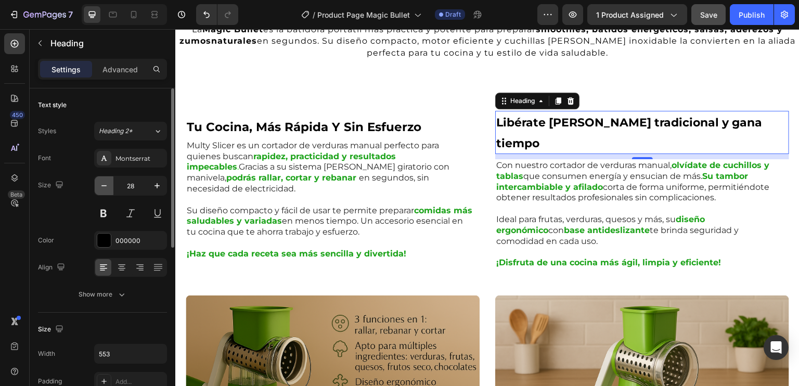
click at [100, 183] on icon "button" at bounding box center [104, 186] width 10 height 10
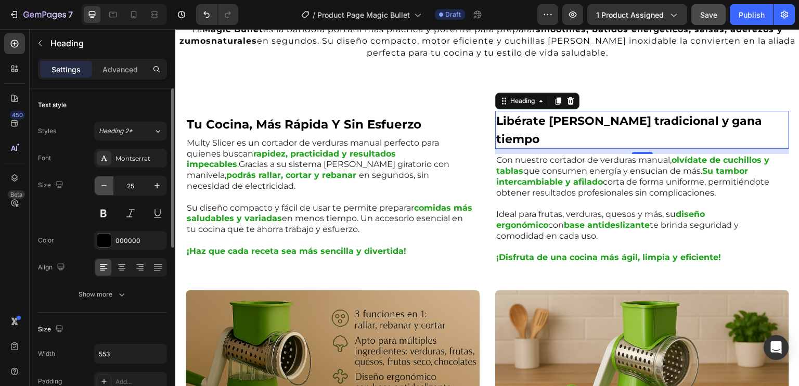
click at [100, 183] on icon "button" at bounding box center [104, 186] width 10 height 10
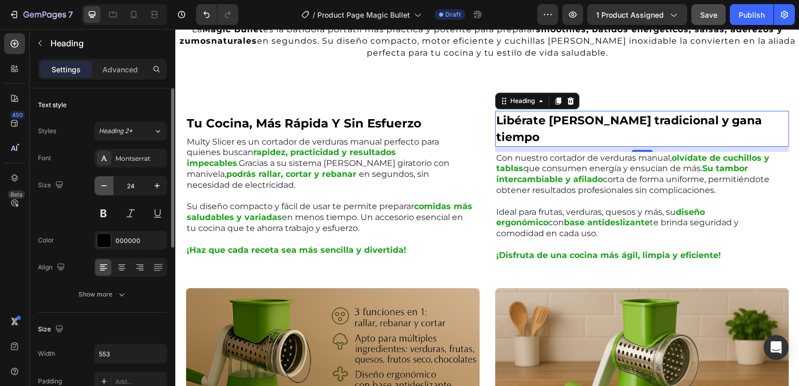
click at [100, 183] on icon "button" at bounding box center [104, 186] width 10 height 10
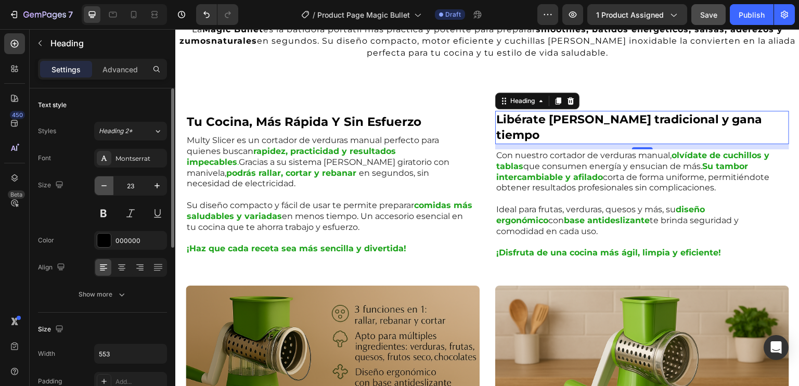
click at [100, 183] on icon "button" at bounding box center [104, 186] width 10 height 10
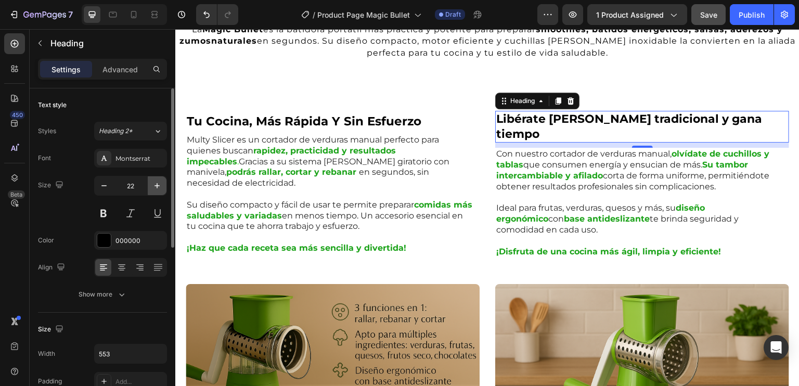
click at [161, 186] on icon "button" at bounding box center [157, 186] width 10 height 10
type input "23"
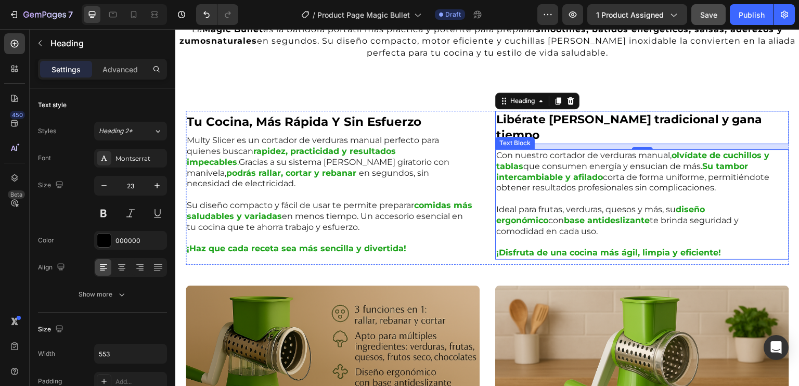
click at [503, 164] on strong "Su tambor intercambiable y afilado" at bounding box center [622, 171] width 252 height 21
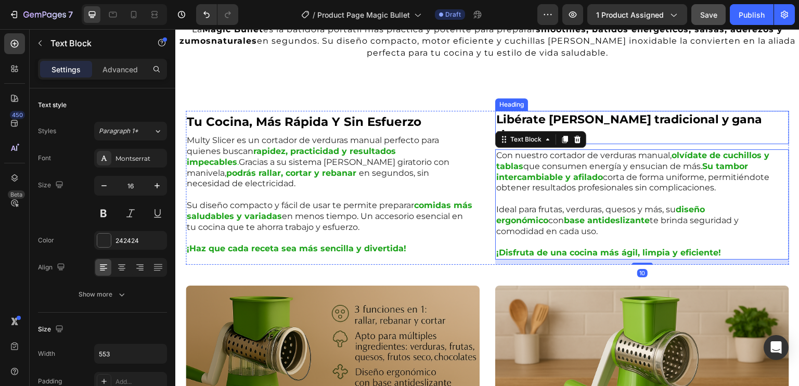
click at [607, 127] on strong "Libérate del corte tradicional y gana tiempo" at bounding box center [629, 127] width 266 height 30
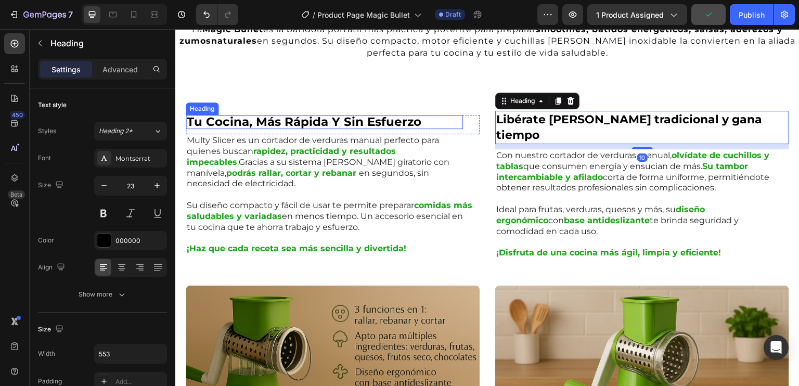
click at [369, 120] on strong "tu cocina, más rápida y sin esfuerzo" at bounding box center [304, 121] width 235 height 15
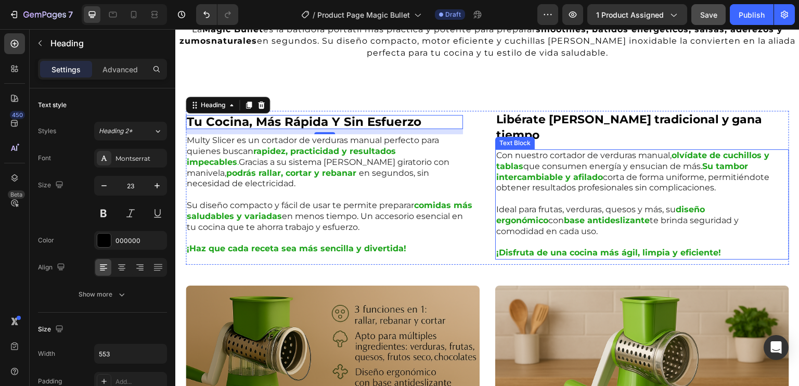
click at [542, 156] on p "Con nuestro cortador de verduras manual, olvídate de cuchillos y tablas que con…" at bounding box center [639, 171] width 286 height 43
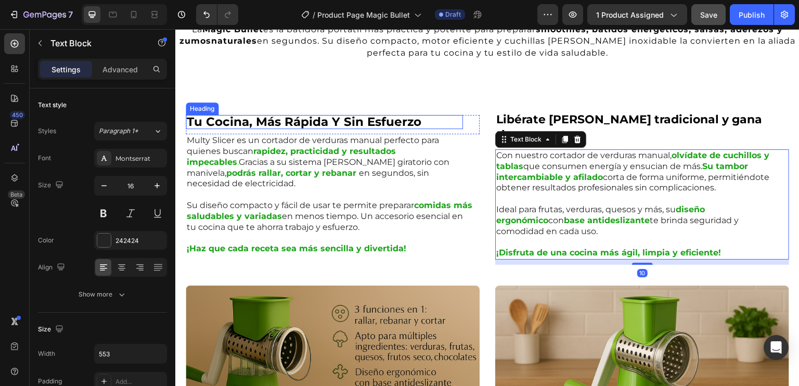
click at [370, 114] on strong "tu cocina, más rápida y sin esfuerzo" at bounding box center [304, 121] width 235 height 15
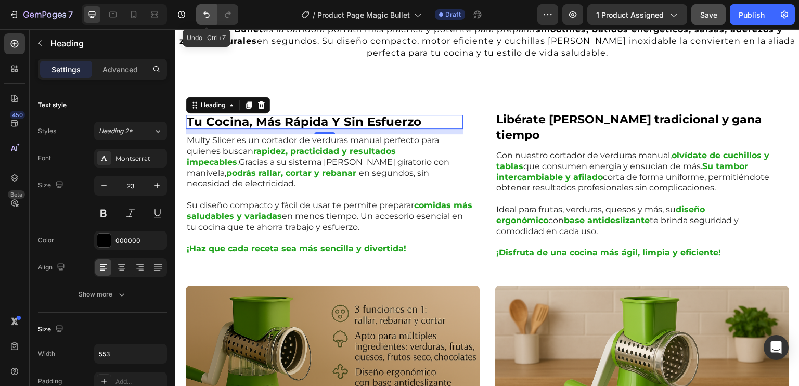
click at [206, 10] on icon "Undo/Redo" at bounding box center [206, 14] width 10 height 10
click at [201, 18] on icon "Undo/Redo" at bounding box center [206, 14] width 10 height 10
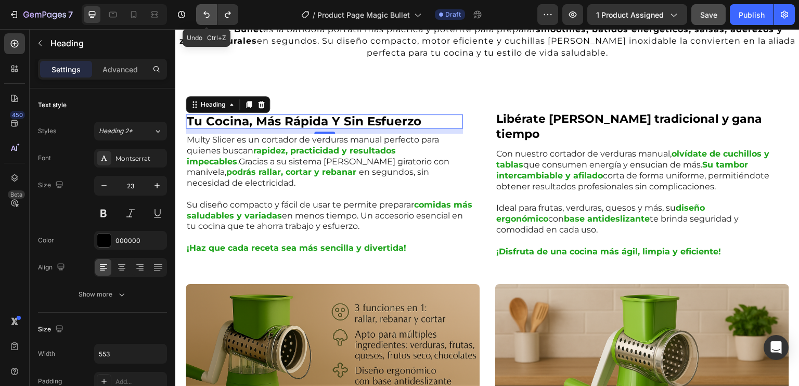
click at [201, 18] on icon "Undo/Redo" at bounding box center [206, 14] width 10 height 10
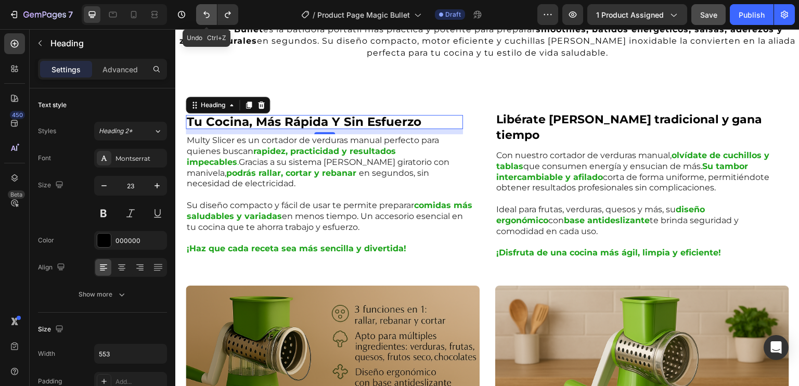
click at [201, 18] on icon "Undo/Redo" at bounding box center [206, 14] width 10 height 10
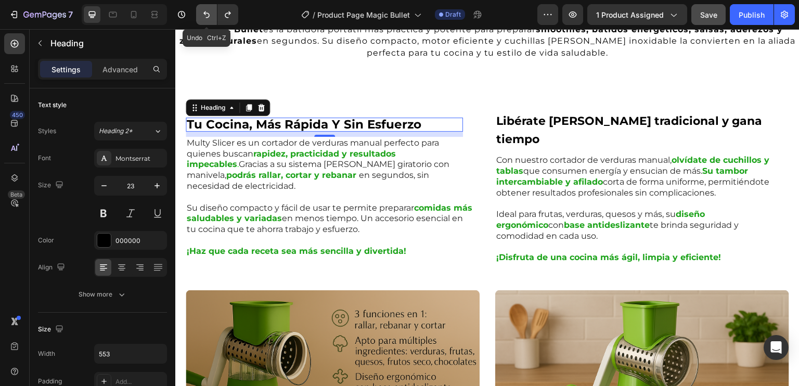
click at [201, 18] on icon "Undo/Redo" at bounding box center [206, 14] width 10 height 10
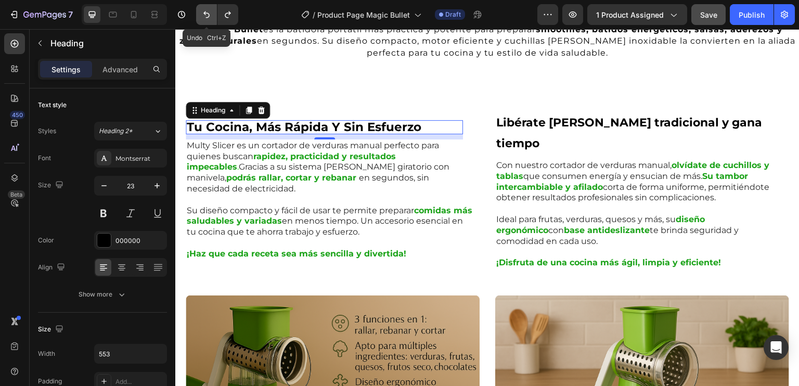
click at [201, 18] on icon "Undo/Redo" at bounding box center [206, 14] width 10 height 10
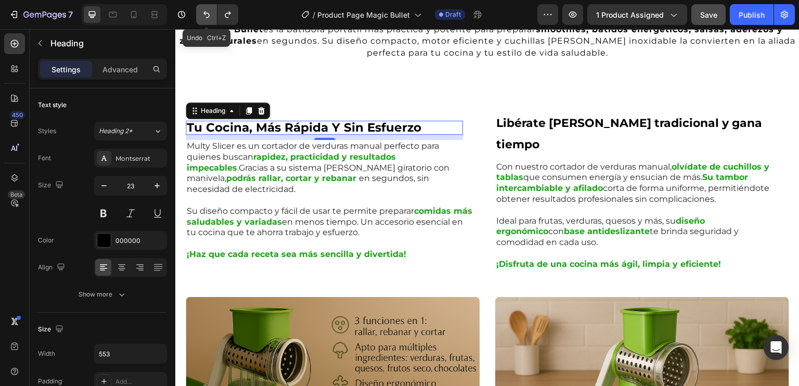
click at [201, 18] on icon "Undo/Redo" at bounding box center [206, 14] width 10 height 10
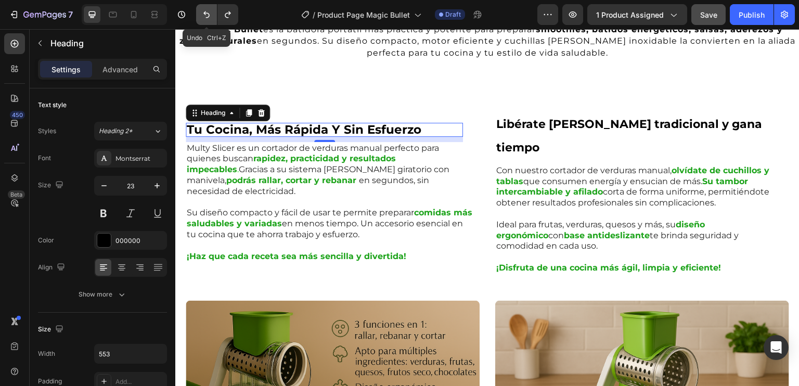
click at [201, 18] on icon "Undo/Redo" at bounding box center [206, 14] width 10 height 10
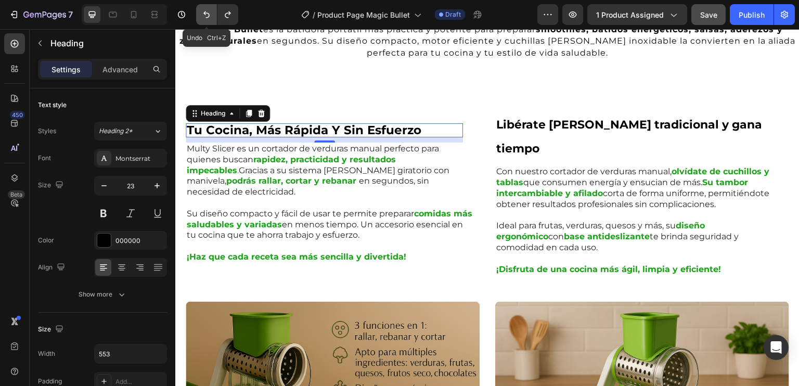
click at [202, 18] on icon "Undo/Redo" at bounding box center [206, 14] width 10 height 10
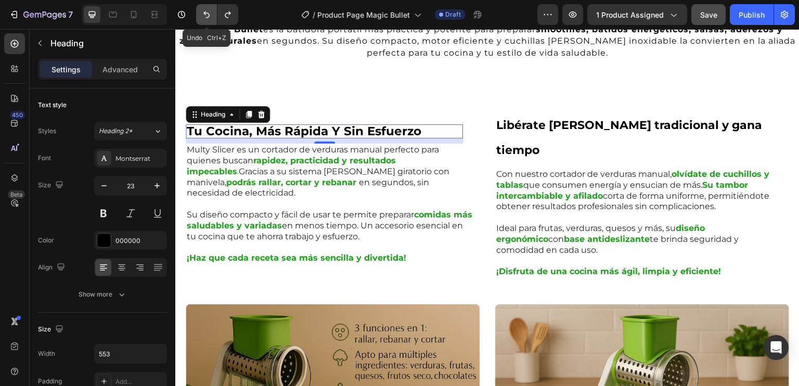
click at [202, 18] on icon "Undo/Redo" at bounding box center [206, 14] width 10 height 10
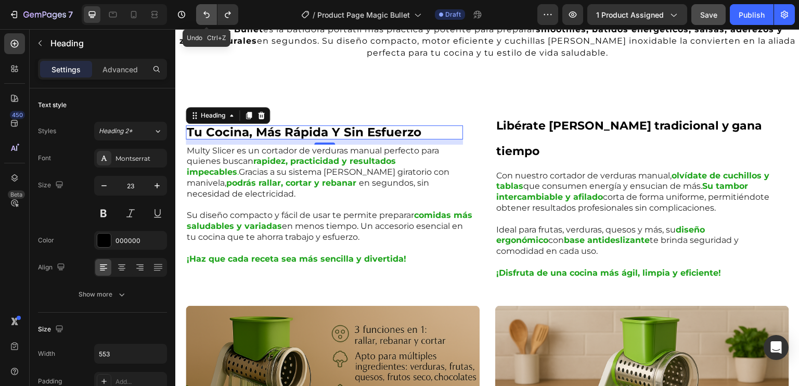
click at [202, 18] on icon "Undo/Redo" at bounding box center [206, 14] width 10 height 10
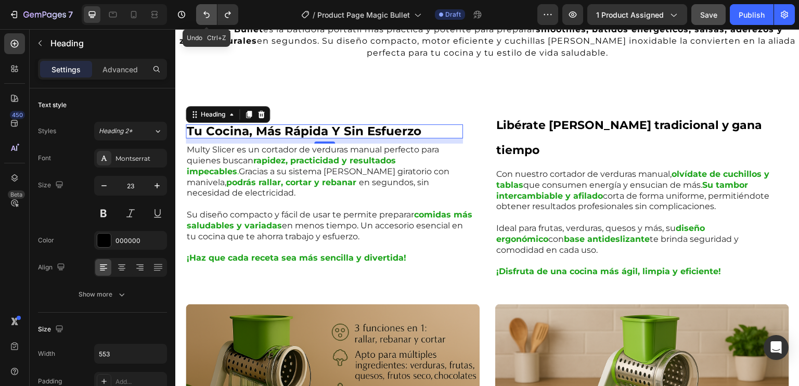
click at [202, 18] on icon "Undo/Redo" at bounding box center [206, 14] width 10 height 10
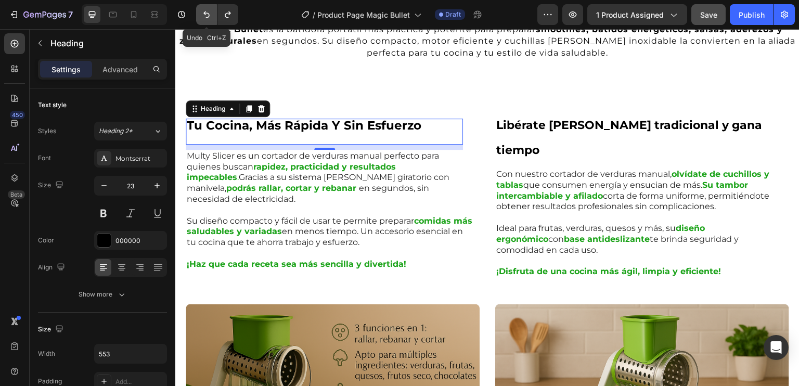
click at [202, 18] on icon "Undo/Redo" at bounding box center [206, 14] width 10 height 10
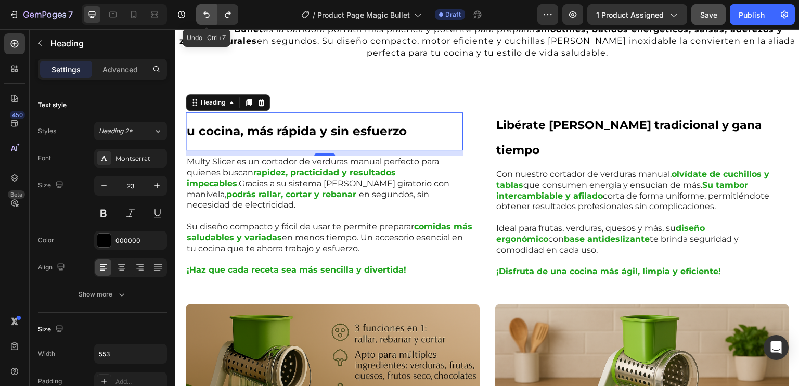
click at [202, 18] on icon "Undo/Redo" at bounding box center [206, 14] width 10 height 10
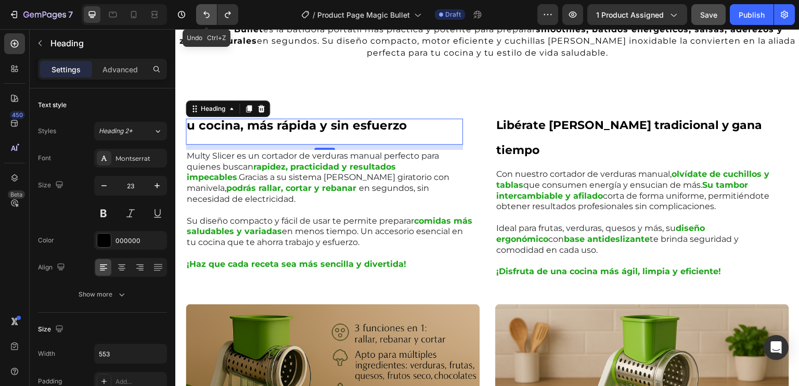
click at [202, 18] on icon "Undo/Redo" at bounding box center [206, 14] width 10 height 10
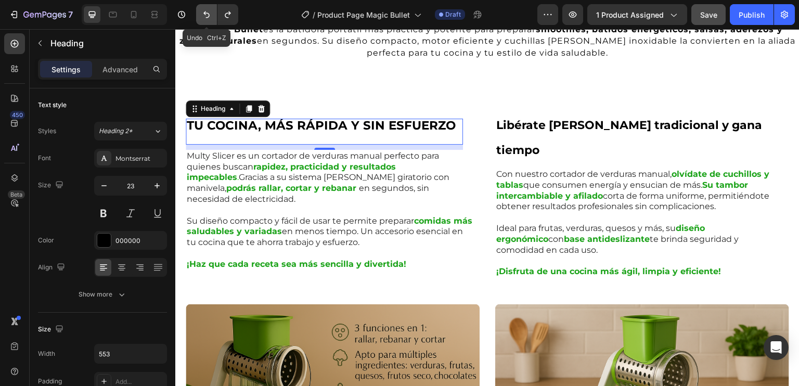
click at [202, 18] on icon "Undo/Redo" at bounding box center [206, 14] width 10 height 10
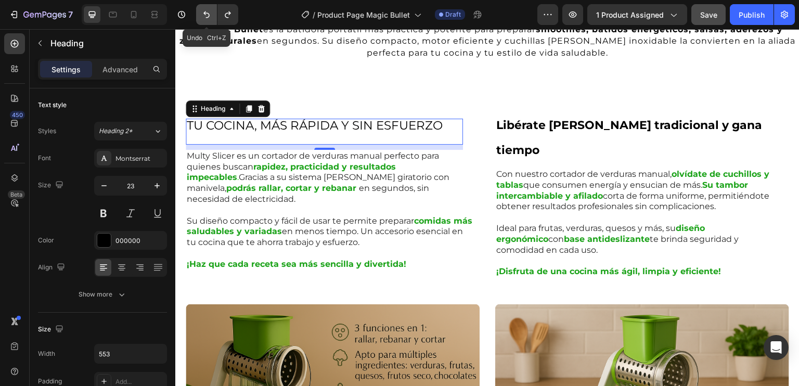
click at [202, 18] on icon "Undo/Redo" at bounding box center [206, 14] width 10 height 10
click at [206, 15] on icon "Undo/Redo" at bounding box center [206, 14] width 10 height 10
type input "25"
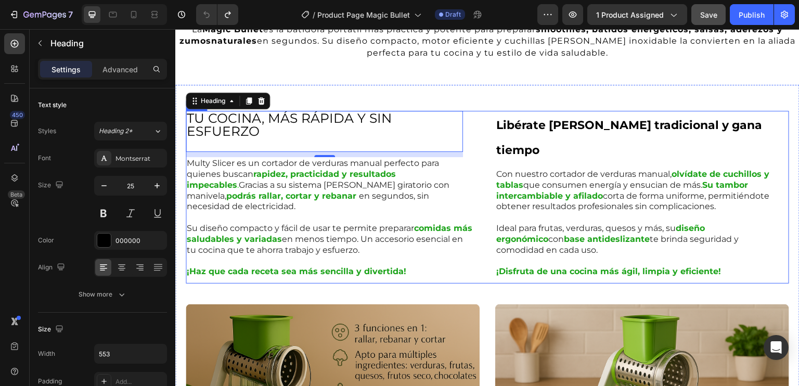
click at [478, 194] on div "TU COCINA, MÁS RÁPIDA Y SIN ESFUERZO Heading 10 Row Multy Slicer es un cortador…" at bounding box center [488, 197] width 604 height 173
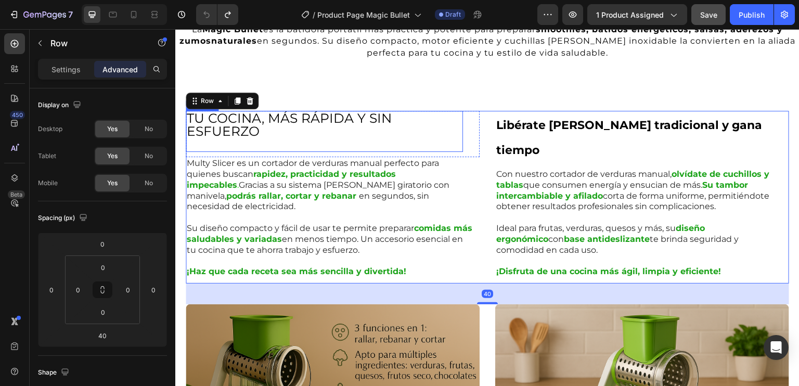
click at [314, 139] on h2 "TU COCINA, MÁS RÁPIDA Y SIN ESFUERZO" at bounding box center [324, 131] width 277 height 41
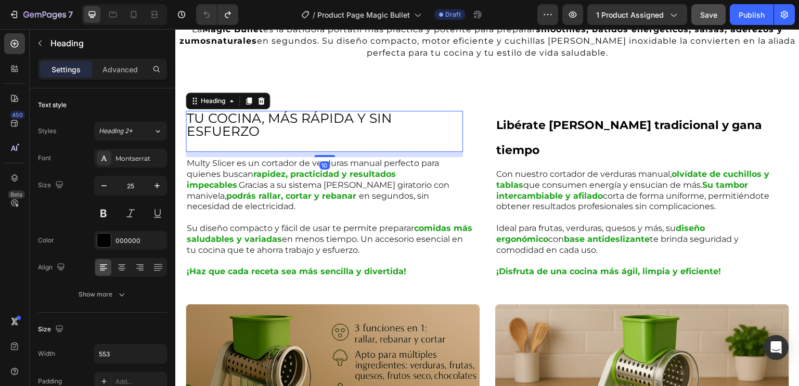
click at [215, 139] on h2 "TU COCINA, MÁS RÁPIDA Y SIN ESFUERZO" at bounding box center [324, 131] width 277 height 41
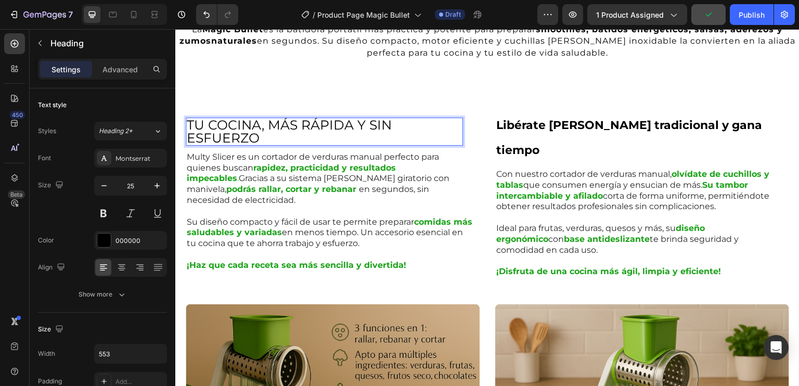
click at [430, 131] on p "TU COCINA, MÁS RÁPIDA Y SIN ESFUERZO" at bounding box center [324, 132] width 275 height 26
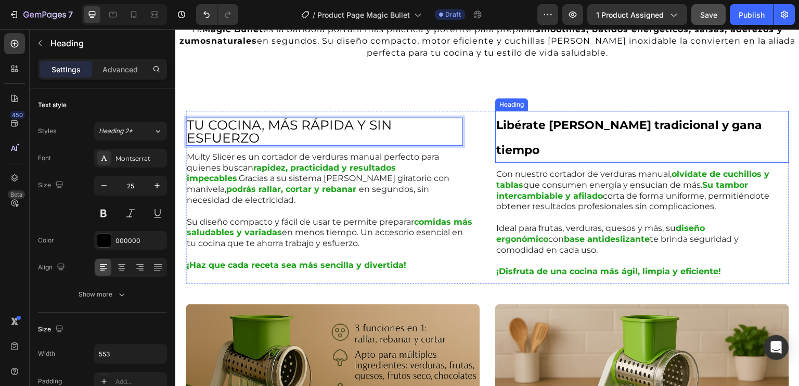
click at [544, 127] on strong "Libérate del corte tradicional y gana tiempo" at bounding box center [629, 137] width 266 height 39
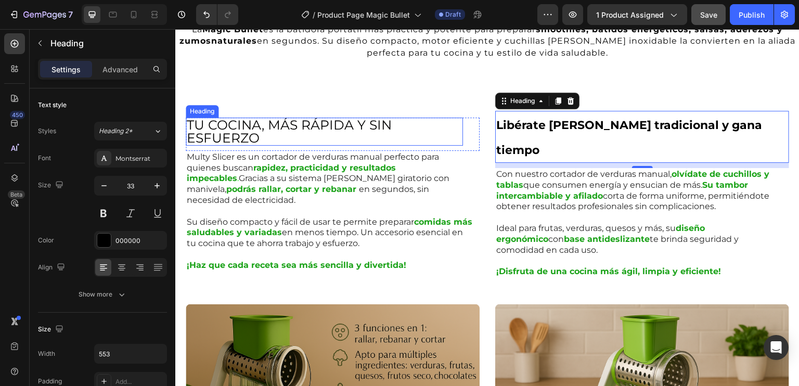
click at [406, 131] on p "TU COCINA, MÁS RÁPIDA Y SIN ESFUERZO" at bounding box center [324, 132] width 275 height 26
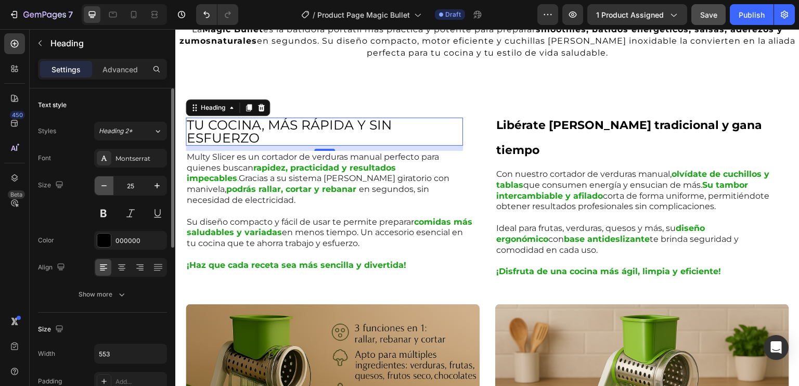
click at [106, 186] on icon "button" at bounding box center [104, 186] width 10 height 10
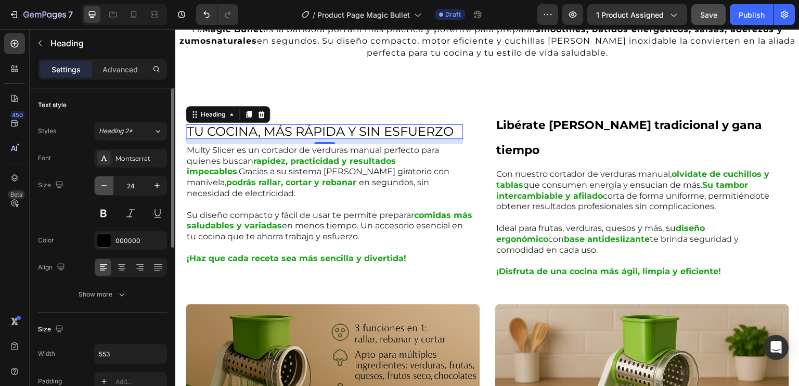
click at [106, 185] on icon "button" at bounding box center [103, 185] width 5 height 1
type input "23"
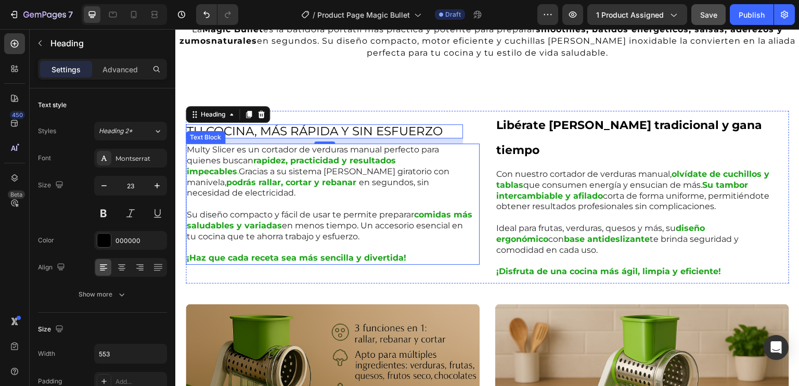
click at [350, 199] on p "Su diseño compacto y fácil de usar te permite preparar comidas más saludables y…" at bounding box center [330, 220] width 286 height 43
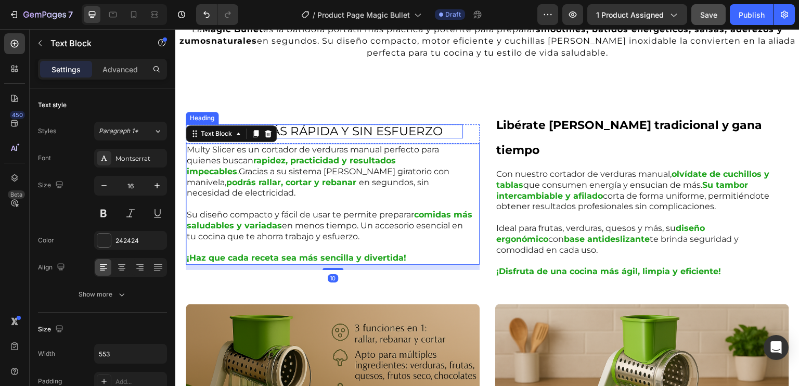
click at [318, 125] on p "TU COCINA, MÁS RÁPIDA Y SIN ESFUERZO" at bounding box center [324, 131] width 275 height 12
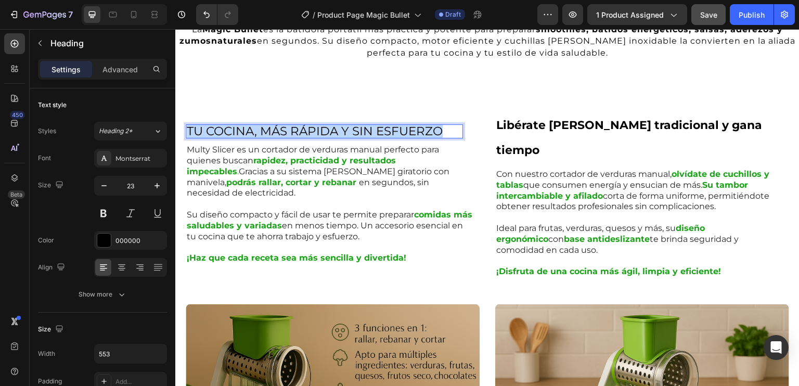
click at [318, 125] on p "TU COCINA, MÁS RÁPIDA Y SIN ESFUERZO" at bounding box center [324, 131] width 275 height 12
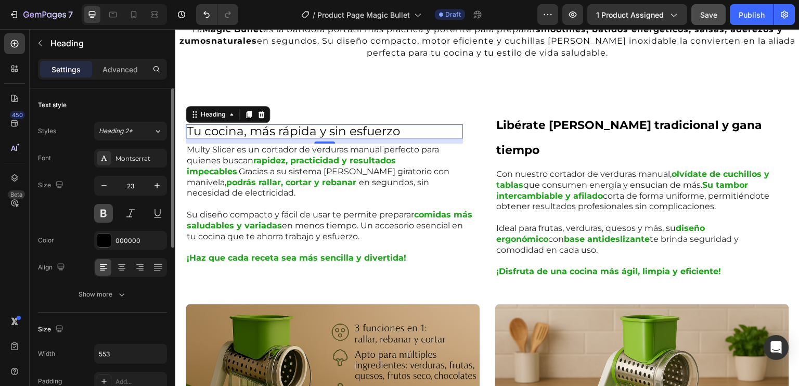
click at [106, 216] on button at bounding box center [103, 213] width 19 height 19
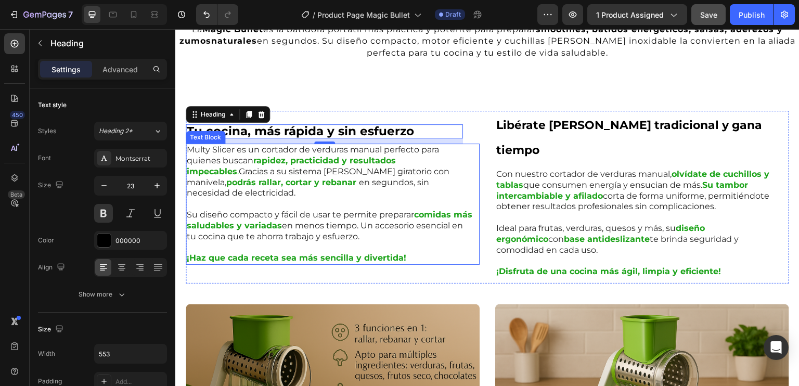
click at [375, 165] on p "Multy Slicer es un cortador de verduras manual perfecto para quienes buscan rap…" at bounding box center [330, 172] width 286 height 54
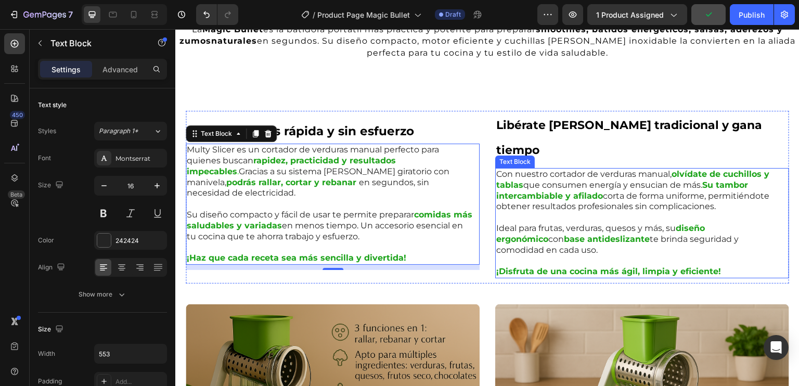
click at [584, 255] on p "¡Disfruta de una cocina más ágil, limpia y eficiente!" at bounding box center [639, 266] width 286 height 22
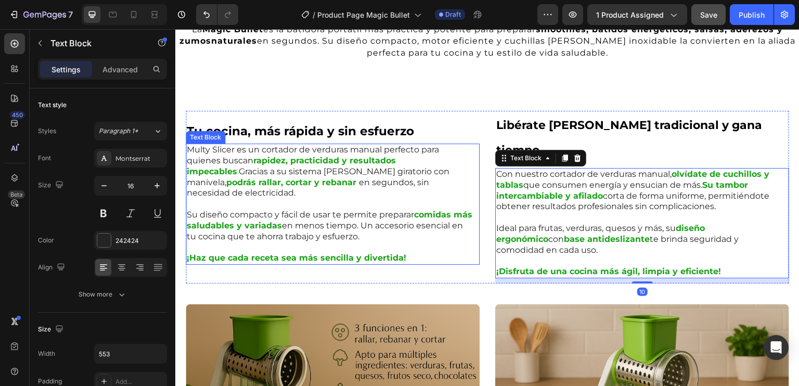
click at [415, 215] on p "Su diseño compacto y fácil de usar te permite preparar comidas más saludables y…" at bounding box center [330, 220] width 286 height 43
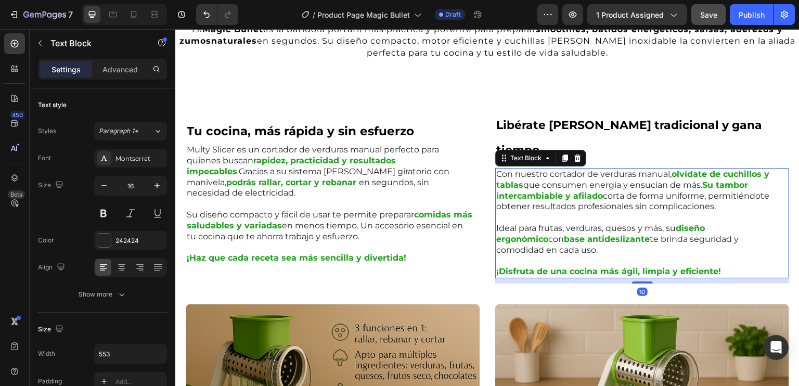
click at [541, 212] on p "Ideal para frutas, verduras, quesos y más, su diseño ergonómico con base antide…" at bounding box center [639, 233] width 286 height 43
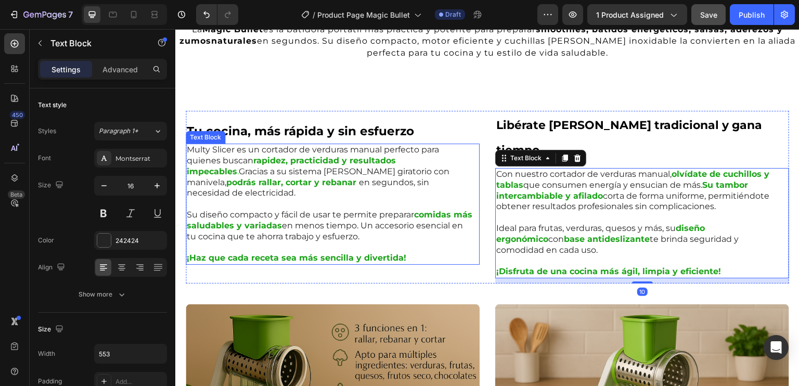
click at [386, 156] on p "Multy Slicer es un cortador de verduras manual perfecto para quienes buscan rap…" at bounding box center [330, 172] width 286 height 54
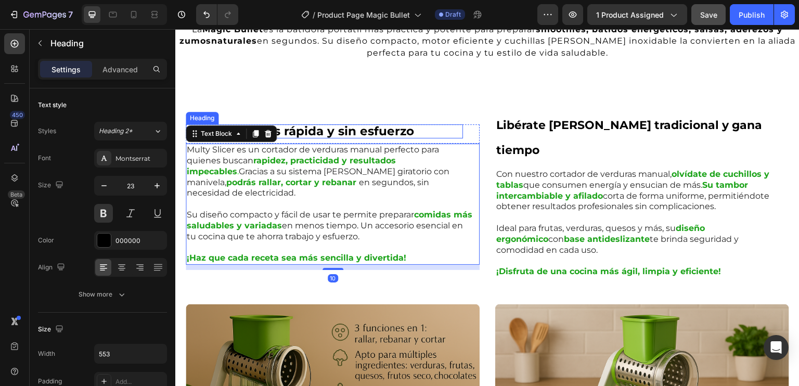
click at [399, 125] on p "Tu cocina, más rápida y sin esfuerzo" at bounding box center [324, 131] width 275 height 12
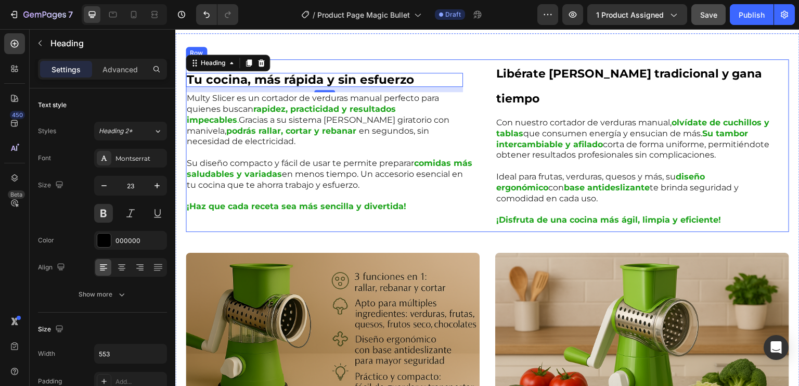
scroll to position [469, 0]
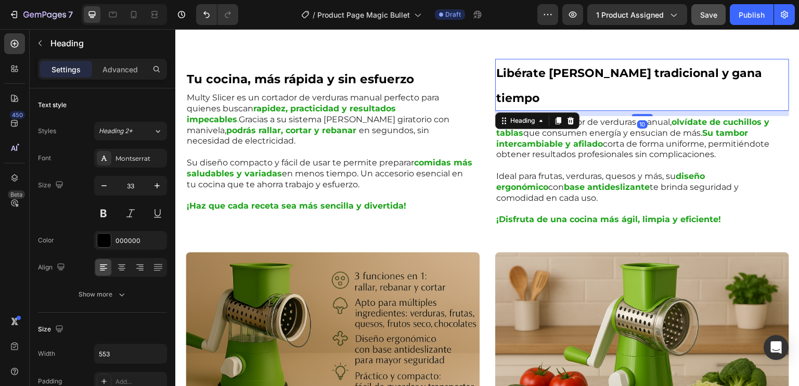
click at [593, 75] on strong "Libérate del corte tradicional y gana tiempo" at bounding box center [629, 85] width 266 height 39
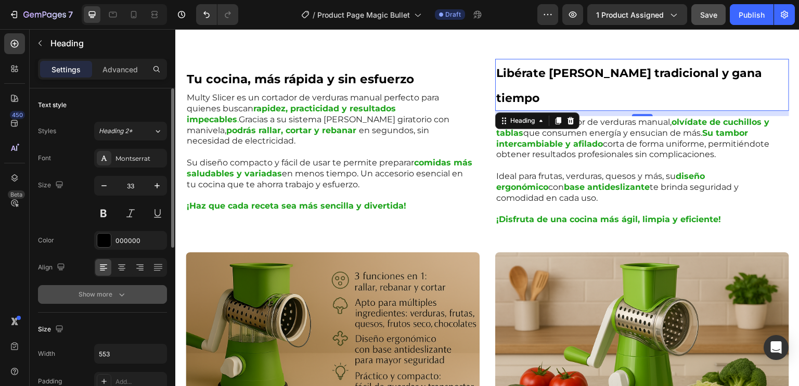
click at [115, 291] on div "Show more" at bounding box center [103, 294] width 48 height 10
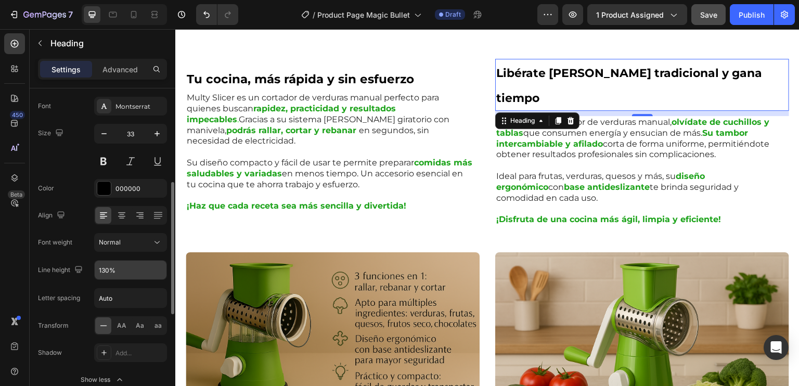
scroll to position [104, 0]
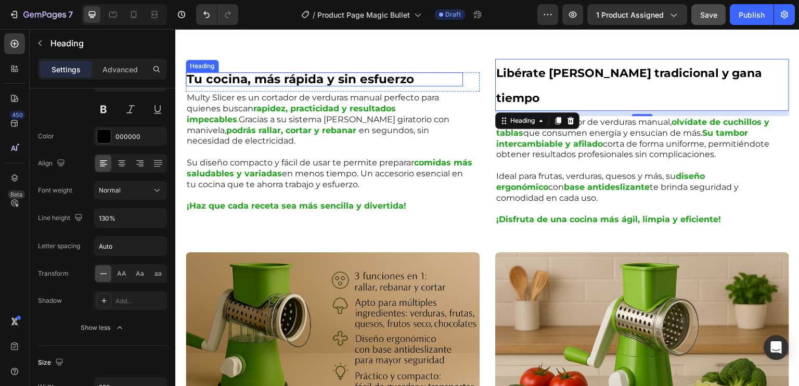
click at [375, 73] on p "Tu cocina, más rápida y sin esfuerzo" at bounding box center [324, 79] width 275 height 12
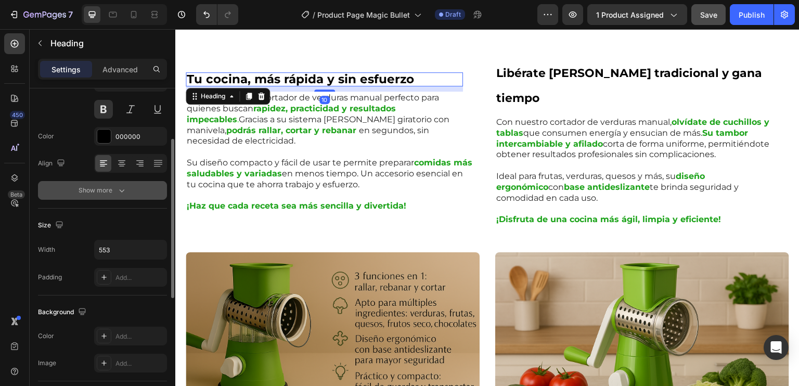
click at [112, 186] on div "Show more" at bounding box center [103, 190] width 48 height 10
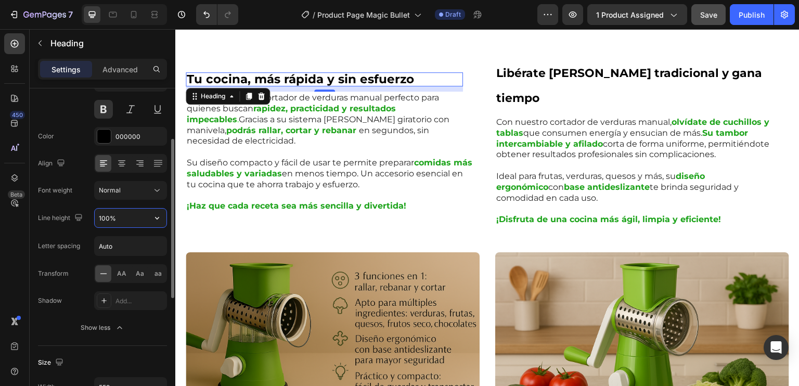
click at [136, 213] on input "100%" at bounding box center [131, 218] width 72 height 19
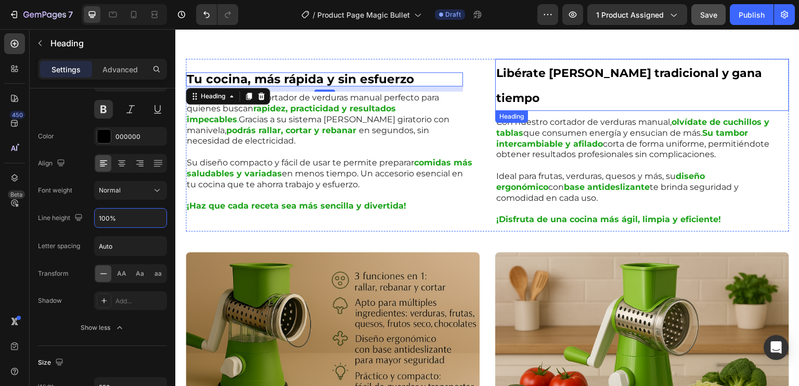
click at [544, 70] on strong "Libérate del corte tradicional y gana tiempo" at bounding box center [629, 85] width 266 height 39
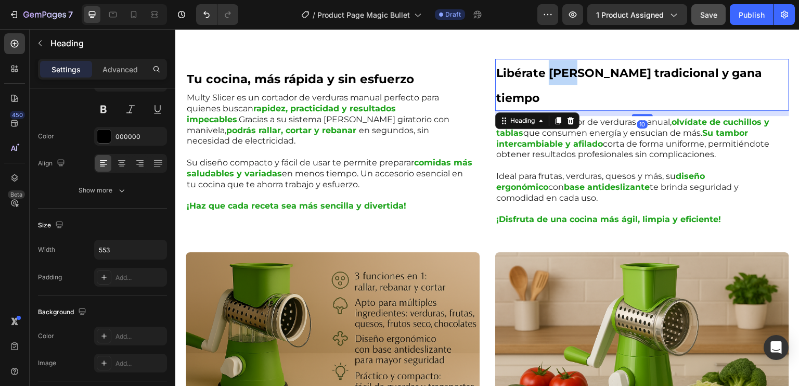
click at [544, 70] on strong "Libérate del corte tradicional y gana tiempo" at bounding box center [629, 85] width 266 height 39
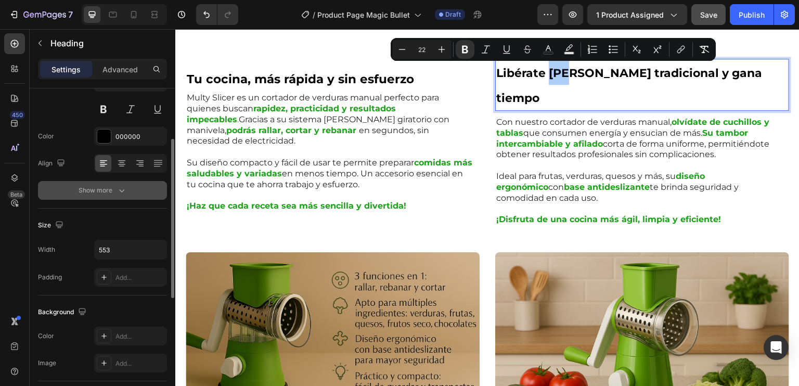
click at [115, 190] on div "Show more" at bounding box center [103, 190] width 48 height 10
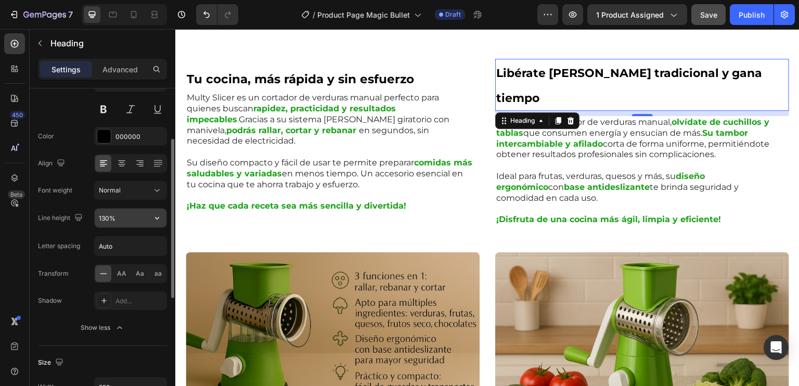
click at [107, 217] on input "130%" at bounding box center [131, 218] width 72 height 19
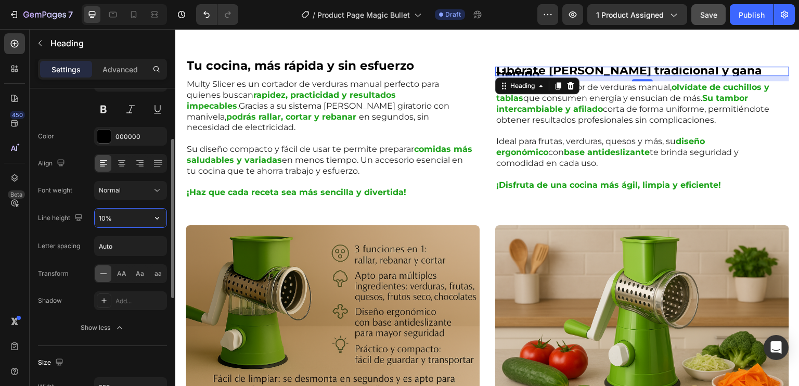
type input "100%"
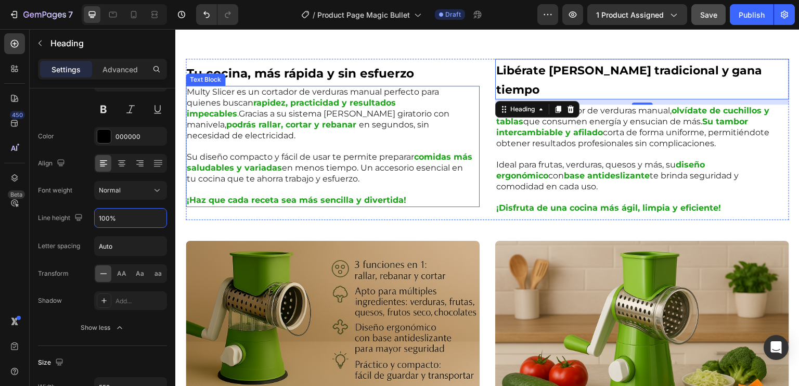
click at [330, 141] on p "Su diseño compacto y fácil de usar te permite preparar comidas más saludables y…" at bounding box center [330, 162] width 286 height 43
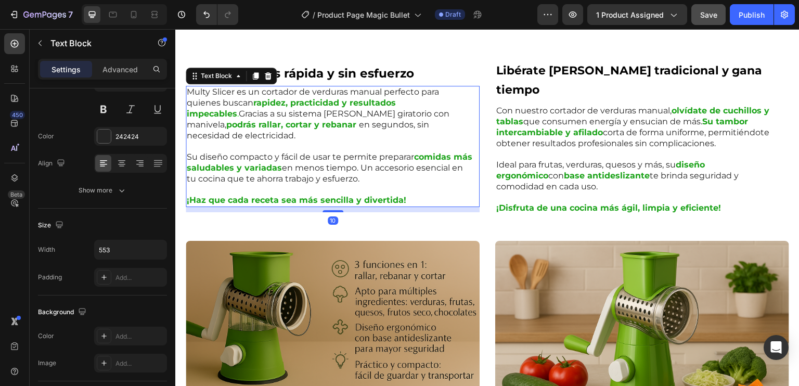
scroll to position [0, 0]
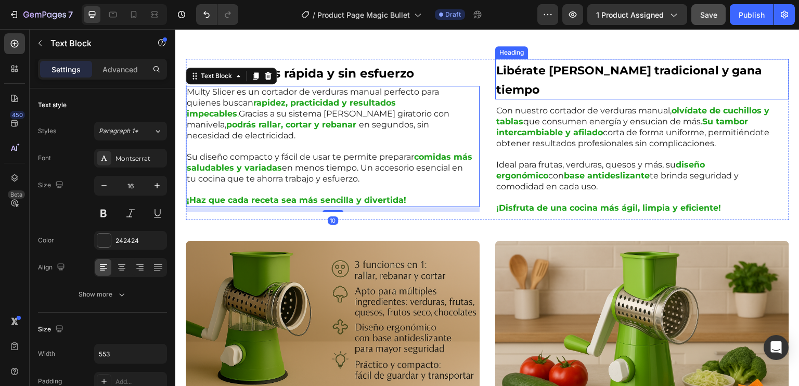
click at [533, 70] on strong "Libérate del corte tradicional y gana tiempo" at bounding box center [629, 79] width 266 height 33
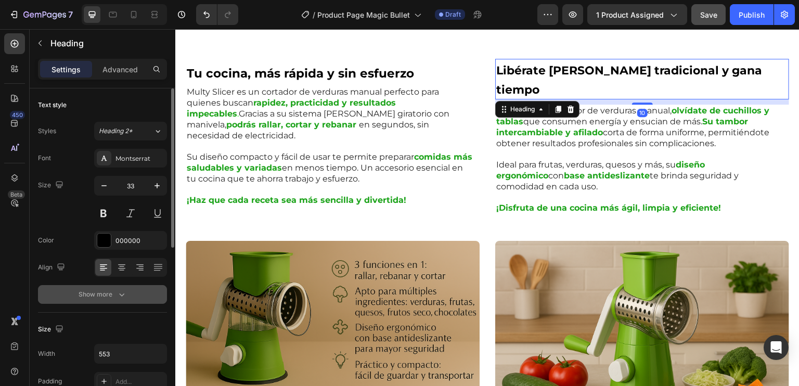
click at [119, 293] on icon "button" at bounding box center [122, 294] width 10 height 10
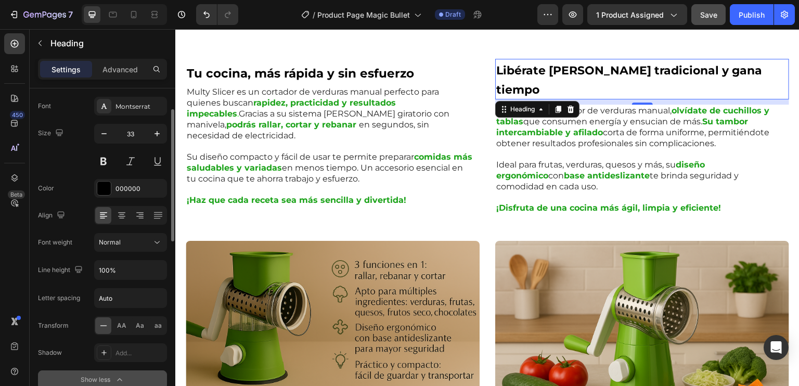
scroll to position [104, 0]
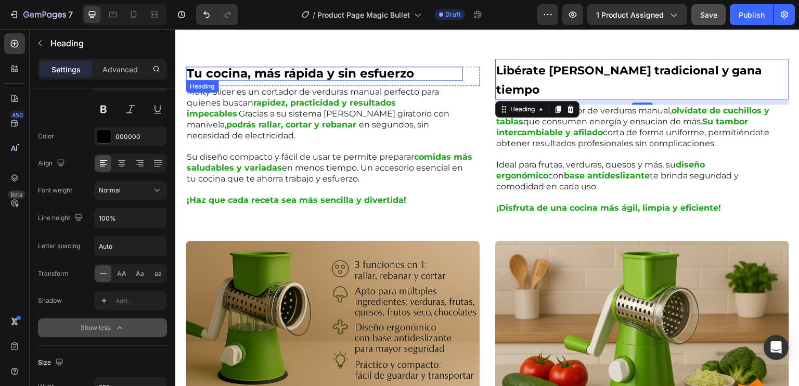
click at [259, 68] on p "Tu cocina, más rápida y sin esfuerzo" at bounding box center [324, 74] width 275 height 12
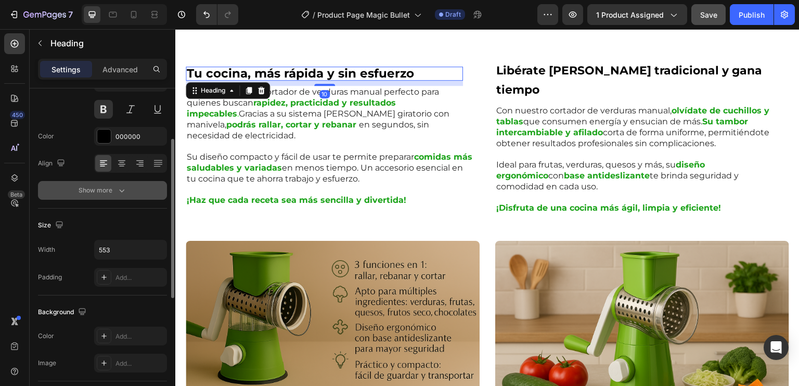
click at [110, 189] on div "Show more" at bounding box center [103, 190] width 48 height 10
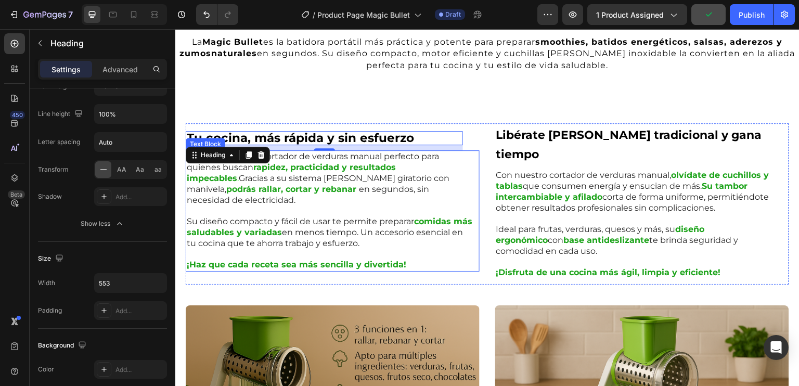
scroll to position [365, 0]
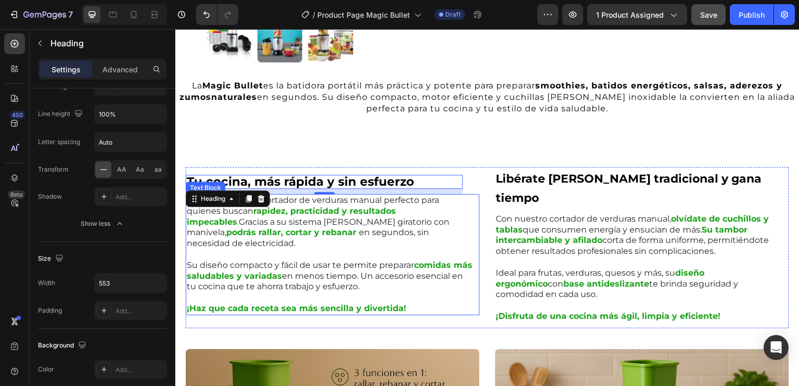
click at [336, 249] on p "Su diseño compacto y fácil de usar te permite preparar comidas más saludables y…" at bounding box center [330, 270] width 286 height 43
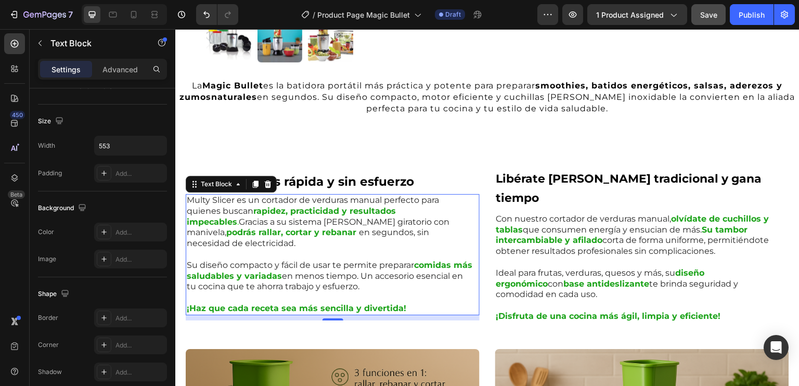
scroll to position [0, 0]
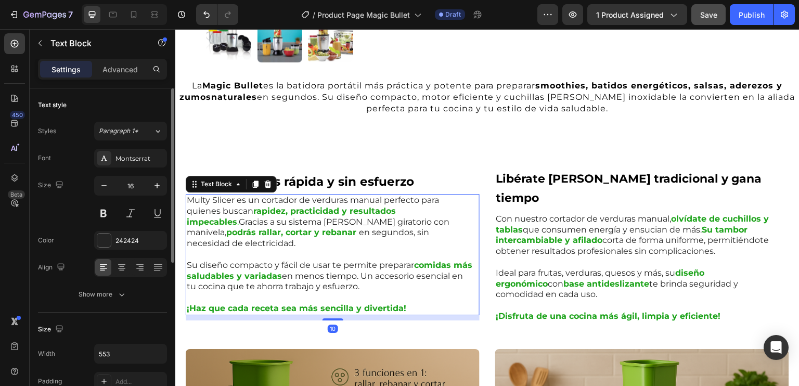
click at [293, 206] on strong "rapidez, practicidad y resultados impecables" at bounding box center [291, 216] width 209 height 21
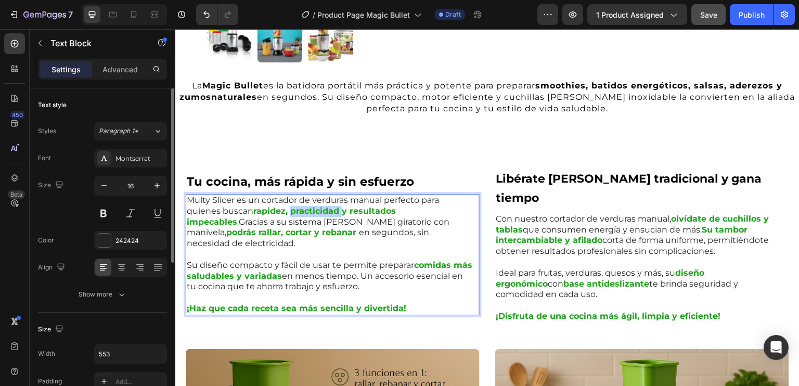
click at [293, 206] on strong "rapidez, practicidad y resultados impecables" at bounding box center [291, 216] width 209 height 21
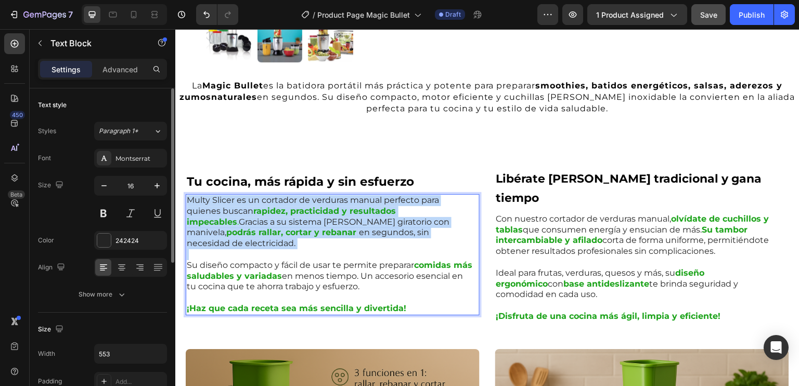
click at [293, 206] on strong "rapidez, practicidad y resultados impecables" at bounding box center [291, 216] width 209 height 21
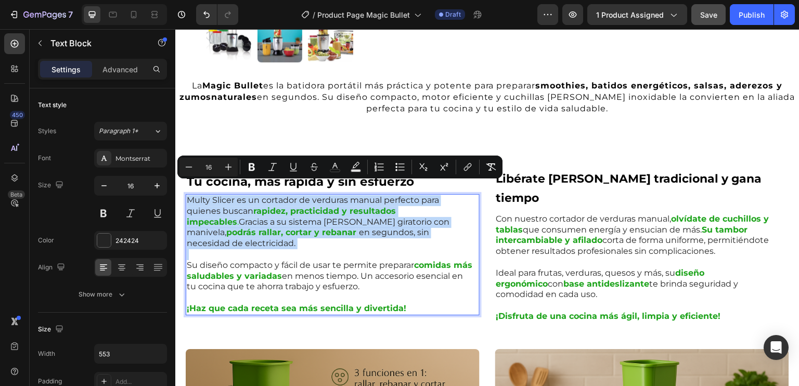
click at [293, 206] on strong "rapidez, practicidad y resultados impecables" at bounding box center [291, 216] width 209 height 21
click at [275, 249] on p "Su diseño compacto y fácil de usar te permite preparar comidas más saludables y…" at bounding box center [330, 270] width 286 height 43
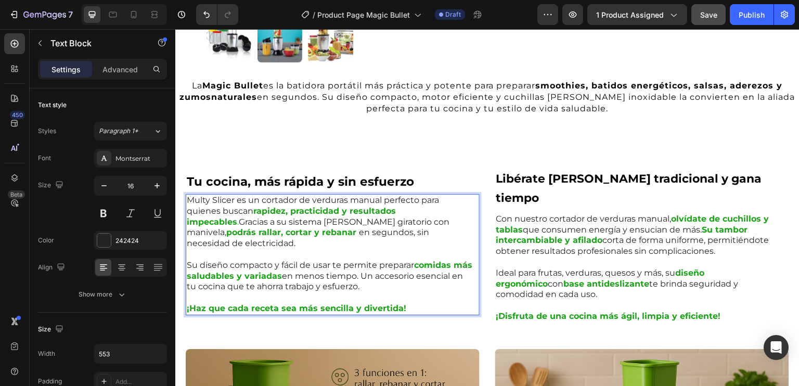
click at [230, 249] on p "Su diseño compacto y fácil de usar te permite preparar comidas más saludables y…" at bounding box center [330, 270] width 286 height 43
click at [206, 206] on p "Multy Slicer es un cortador de verduras manual perfecto para quienes buscan rap…" at bounding box center [330, 222] width 286 height 54
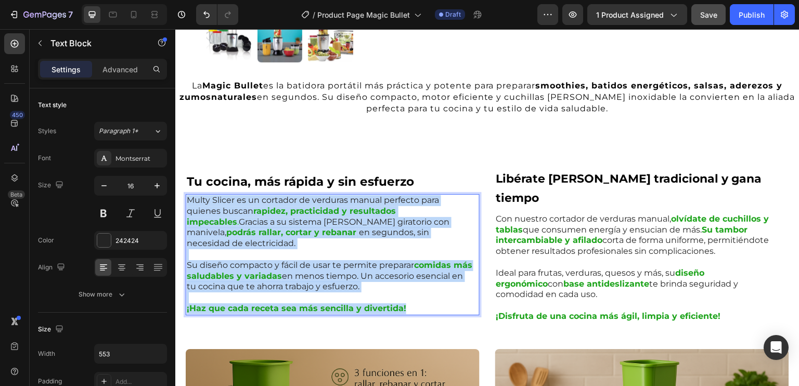
drag, startPoint x: 189, startPoint y: 187, endPoint x: 406, endPoint y: 288, distance: 238.6
click at [406, 288] on div "Multy Slicer es un cortador de verduras manual perfecto para quienes buscan rap…" at bounding box center [330, 254] width 288 height 121
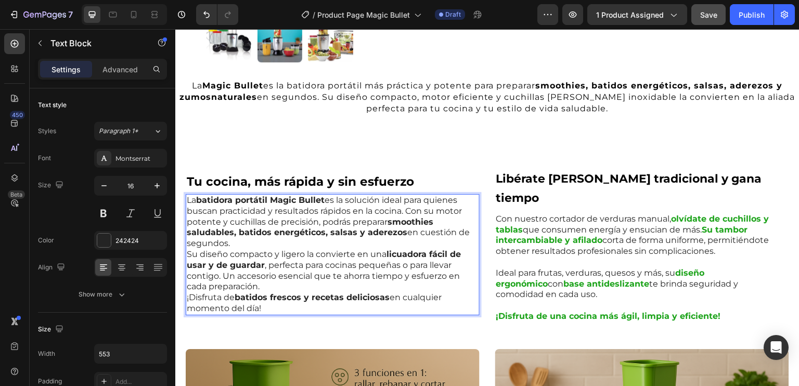
click at [209, 276] on p "La batidora portátil Magic Bullet es la solución ideal para quienes buscan prac…" at bounding box center [330, 254] width 286 height 119
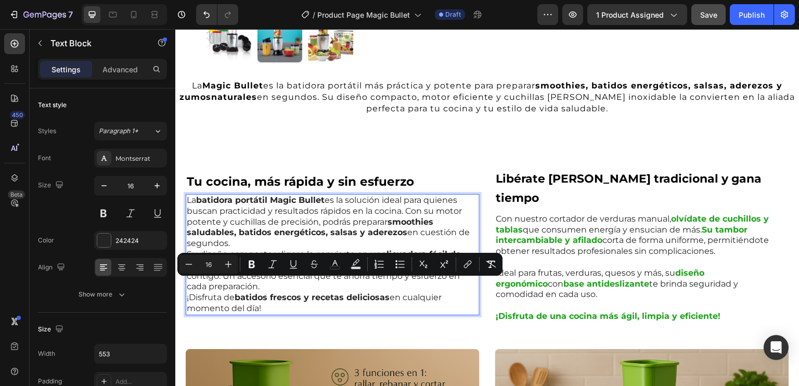
drag, startPoint x: 187, startPoint y: 287, endPoint x: 265, endPoint y: 297, distance: 78.1
click at [265, 297] on p "La batidora portátil Magic Bullet es la solución ideal para quienes buscan prac…" at bounding box center [330, 254] width 286 height 119
click at [256, 267] on icon "Editor contextual toolbar" at bounding box center [252, 264] width 10 height 10
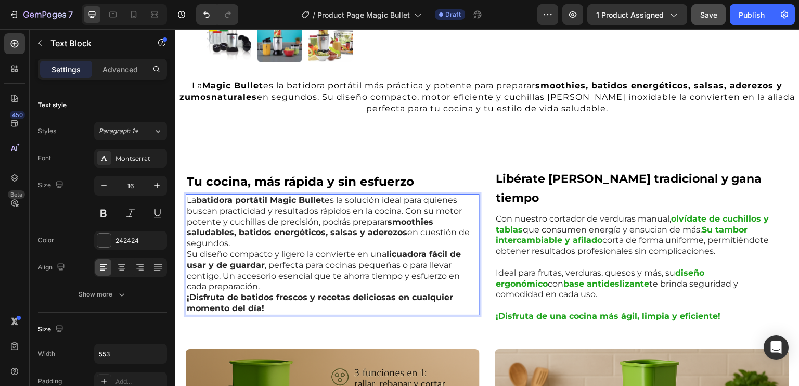
click at [303, 294] on p "La batidora portátil Magic Bullet es la solución ideal para quienes buscan prac…" at bounding box center [330, 254] width 286 height 119
click at [263, 229] on p "La batidora portátil Magic Bullet es la solución ideal para quienes buscan prac…" at bounding box center [330, 254] width 286 height 119
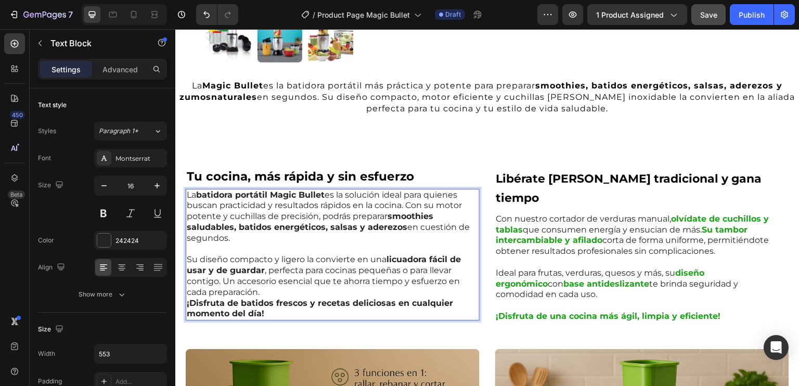
click at [270, 284] on p "⁠⁠⁠⁠⁠⁠⁠ Su diseño compacto y ligero la convierte en una licuadora fácil de usar…" at bounding box center [330, 282] width 286 height 76
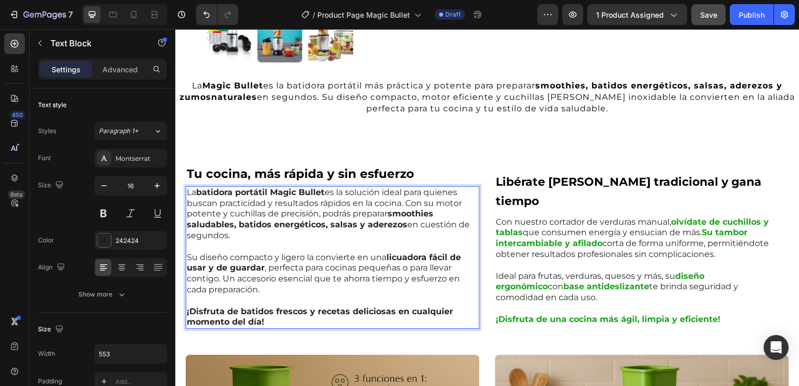
click at [356, 249] on p "Su diseño compacto y ligero la convierte en una licuadora fácil de usar y de gu…" at bounding box center [330, 268] width 286 height 54
click at [608, 196] on strong "Libérate del corte tradicional y gana tiempo" at bounding box center [629, 191] width 266 height 33
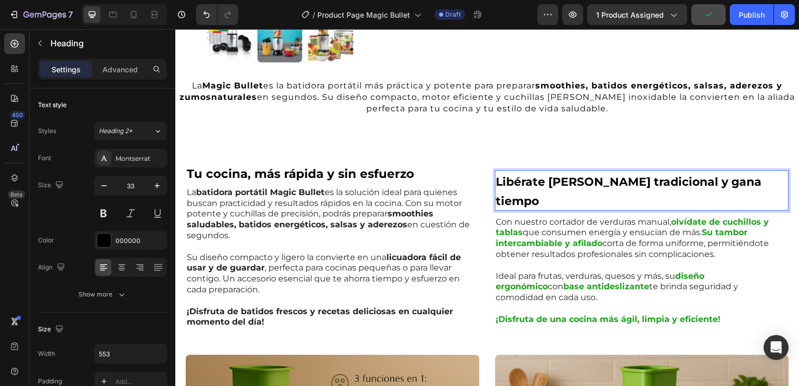
click at [611, 195] on strong "Libérate del corte tradicional y gana tiempo" at bounding box center [629, 191] width 266 height 33
click at [615, 193] on strong "Libérate del corte tradicional y gana tiempo" at bounding box center [629, 191] width 266 height 33
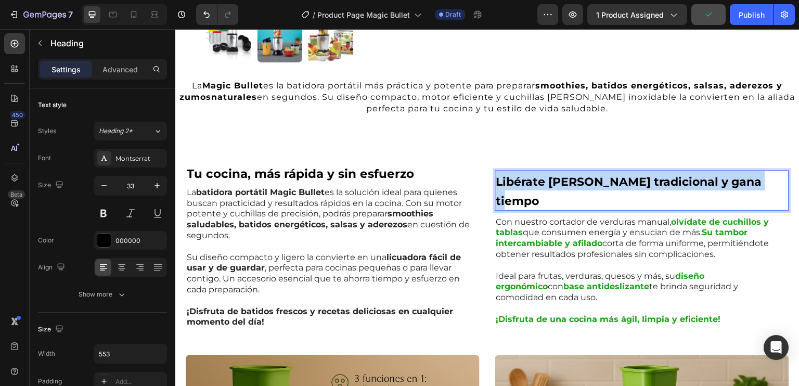
click at [615, 193] on strong "Libérate del corte tradicional y gana tiempo" at bounding box center [629, 191] width 266 height 33
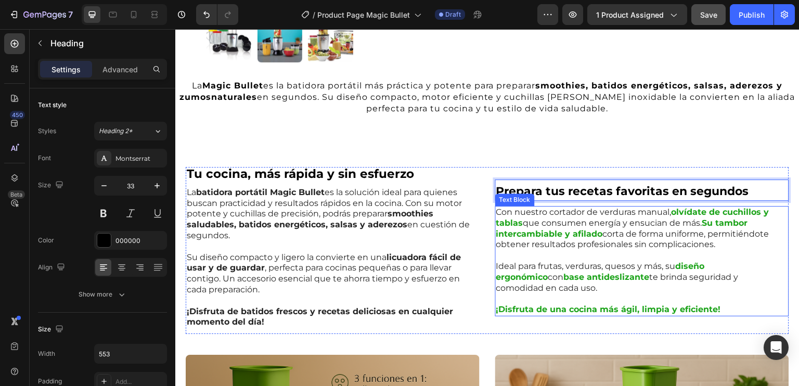
click at [640, 221] on p "Con nuestro cortador de verduras manual, olvídate de cuchillos y tablas que con…" at bounding box center [639, 228] width 286 height 43
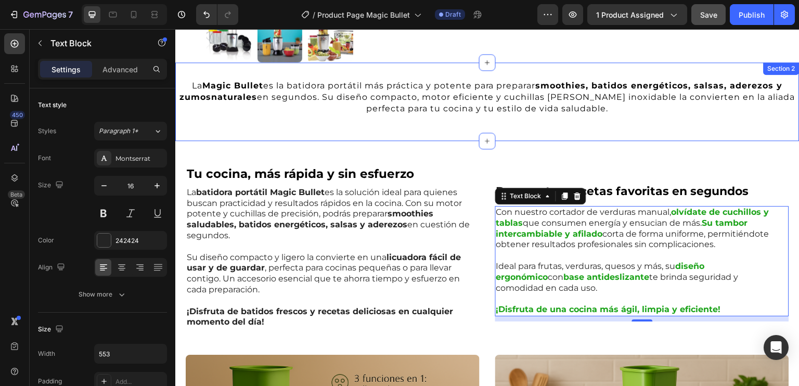
click at [407, 102] on p "La Magic Bullet es la batidora portátil más práctica y potente para preparar sm…" at bounding box center [487, 97] width 622 height 35
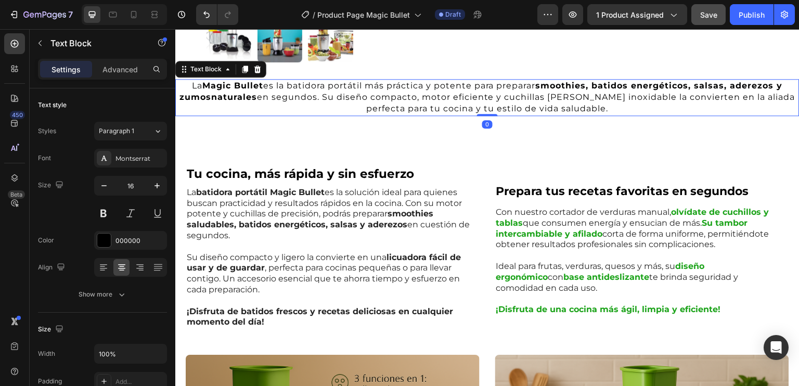
click at [413, 94] on p "La Magic Bullet es la batidora portátil más práctica y potente para preparar sm…" at bounding box center [487, 97] width 622 height 35
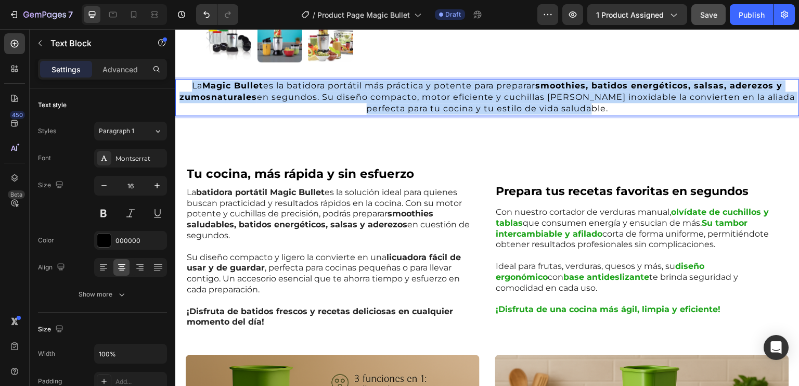
click at [413, 94] on p "La Magic Bullet es la batidora portátil más práctica y potente para preparar sm…" at bounding box center [487, 97] width 622 height 35
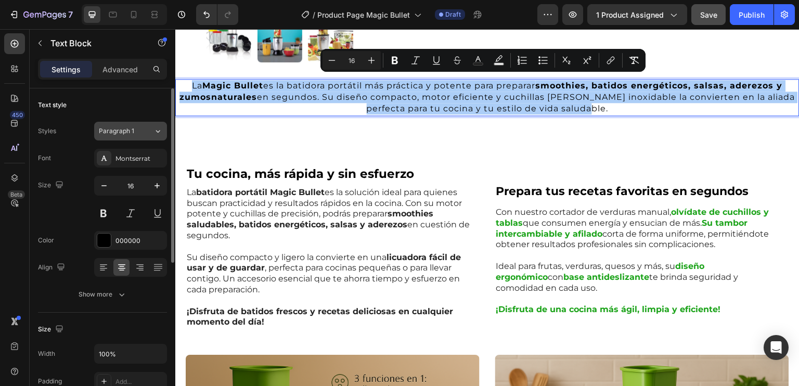
click at [152, 132] on div "Paragraph 1" at bounding box center [126, 130] width 55 height 9
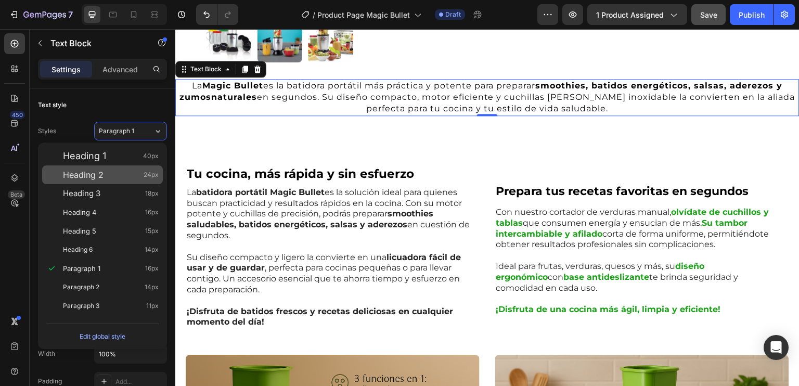
click at [114, 173] on div "Heading 2 24px" at bounding box center [111, 175] width 96 height 10
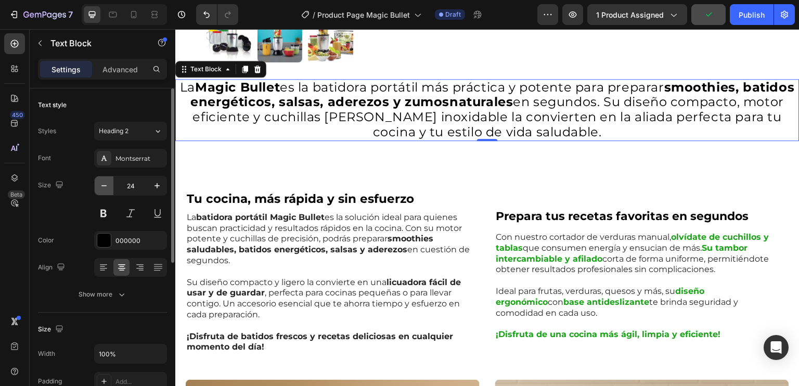
click at [106, 183] on icon "button" at bounding box center [104, 186] width 10 height 10
type input "23"
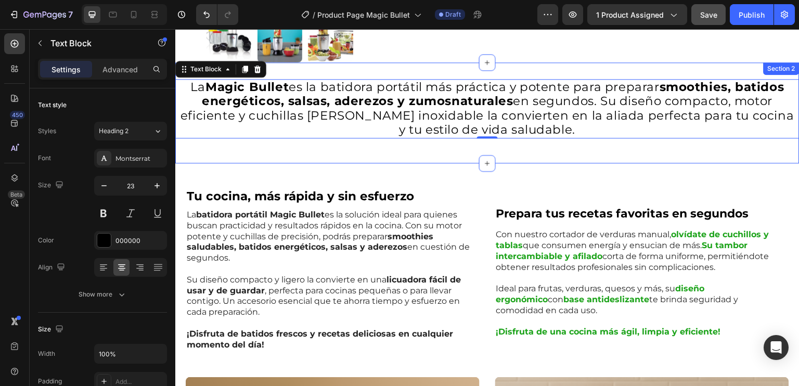
click at [252, 151] on div "La Magic Bullet es la batidora portátil más práctica y potente para preparar sm…" at bounding box center [487, 112] width 624 height 101
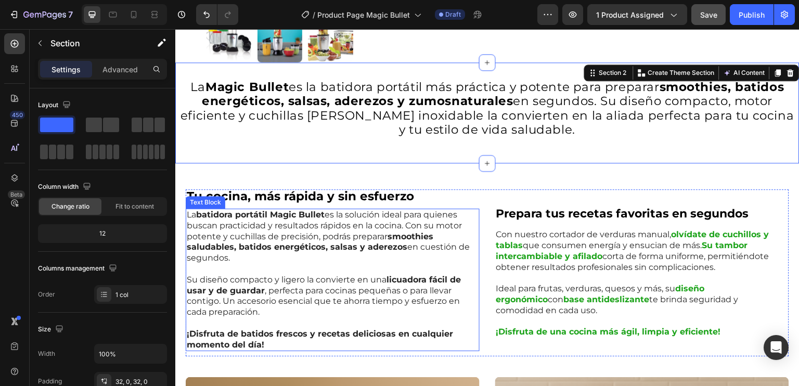
click at [460, 216] on p "La batidora portátil Magic Bullet es la solución ideal para quienes buscan prac…" at bounding box center [330, 237] width 286 height 54
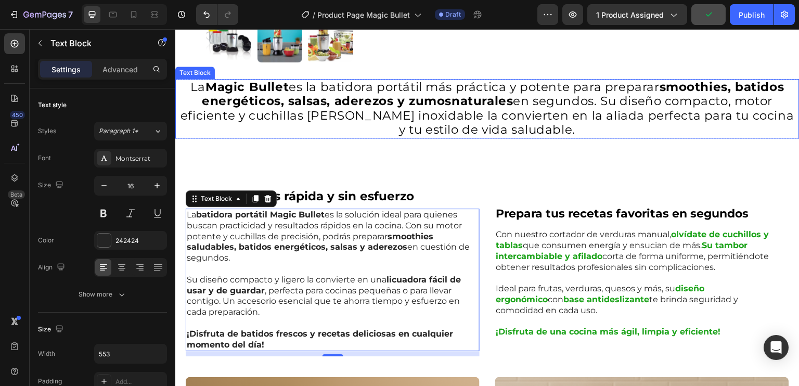
click at [534, 80] on p "La Magic Bullet es la batidora portátil más práctica y potente para preparar sm…" at bounding box center [487, 108] width 622 height 57
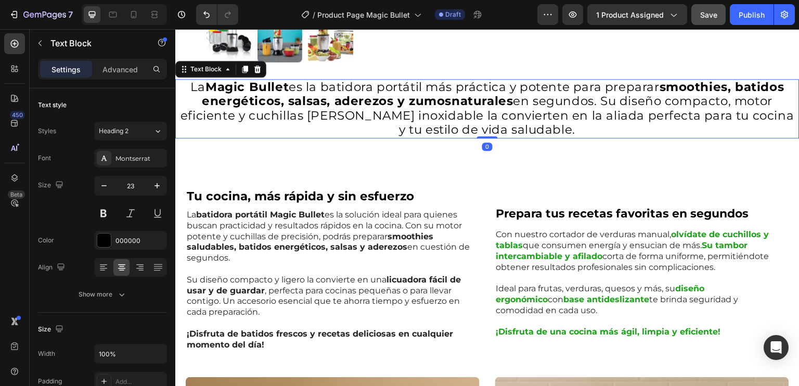
drag, startPoint x: 483, startPoint y: 131, endPoint x: 444, endPoint y: 149, distance: 42.4
click at [491, 120] on div "La Magic Bullet es la batidora portátil más práctica y potente para preparar sm…" at bounding box center [487, 108] width 624 height 59
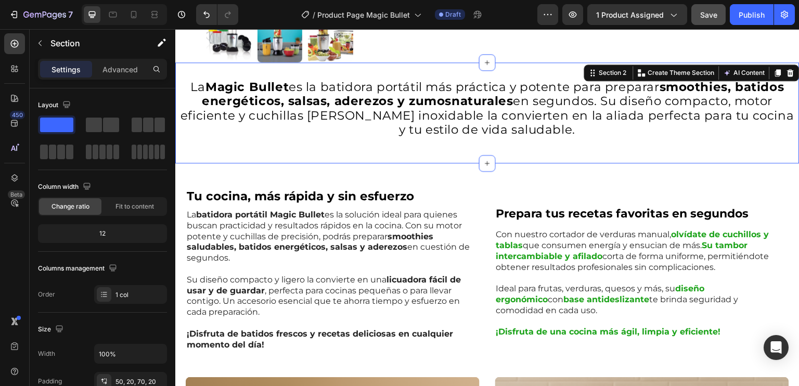
click at [446, 149] on div "La Magic Bullet es la batidora portátil más práctica y potente para preparar sm…" at bounding box center [487, 112] width 624 height 101
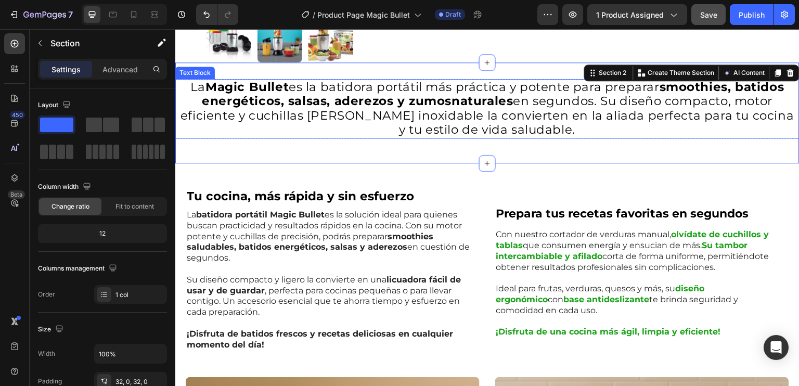
click at [365, 91] on strong "smoothies, batidos energéticos, salsas, aderezos y zumosnaturales" at bounding box center [493, 94] width 583 height 29
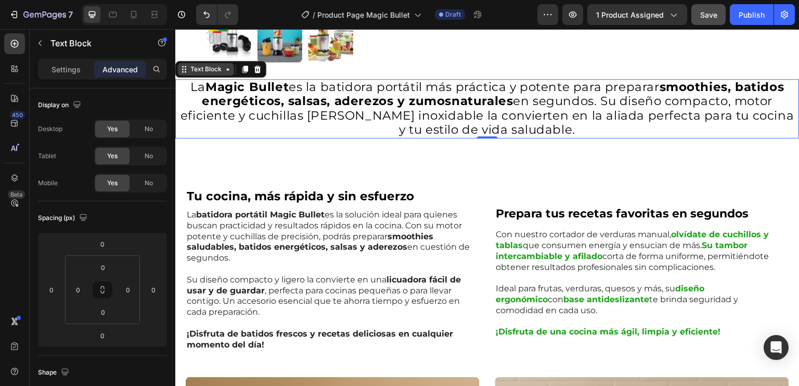
click at [230, 67] on icon at bounding box center [228, 69] width 8 height 8
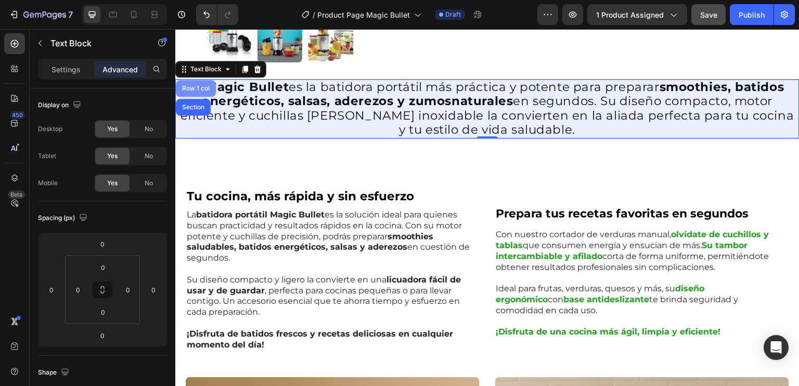
click at [203, 85] on div "Row 1 col" at bounding box center [196, 88] width 32 height 6
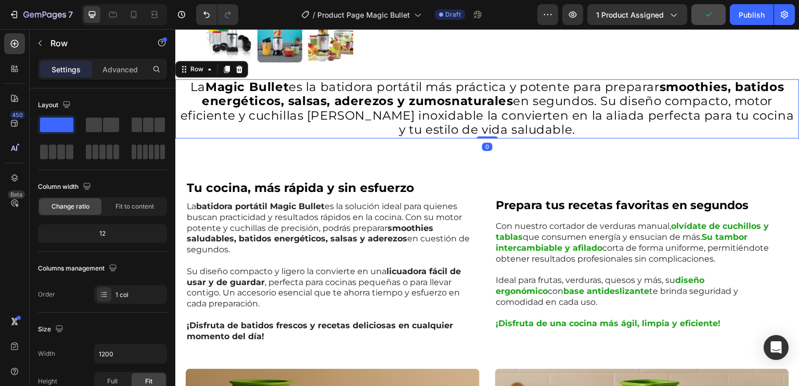
drag, startPoint x: 478, startPoint y: 140, endPoint x: 478, endPoint y: 129, distance: 12.0
click at [478, 129] on div "La Magic Bullet es la batidora portátil más práctica y potente para preparar sm…" at bounding box center [487, 108] width 624 height 59
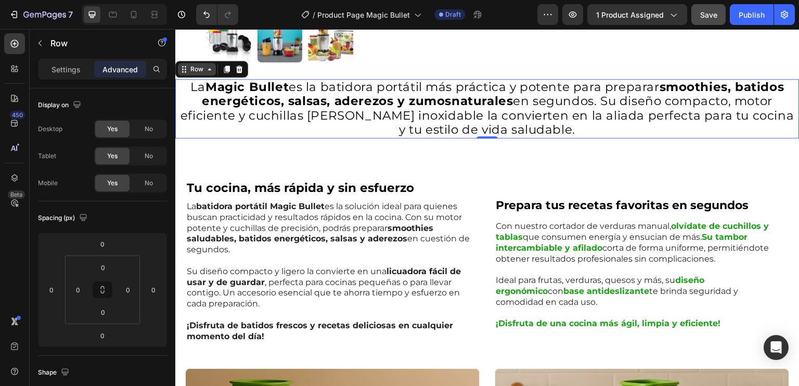
click at [210, 68] on icon at bounding box center [209, 69] width 3 height 2
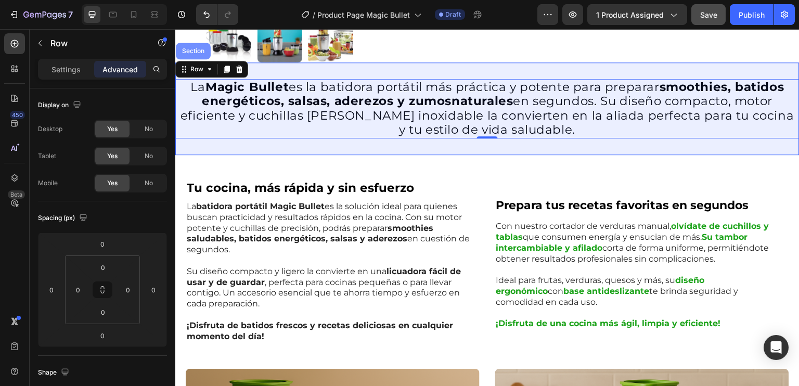
click at [197, 49] on div "Section" at bounding box center [193, 51] width 27 height 6
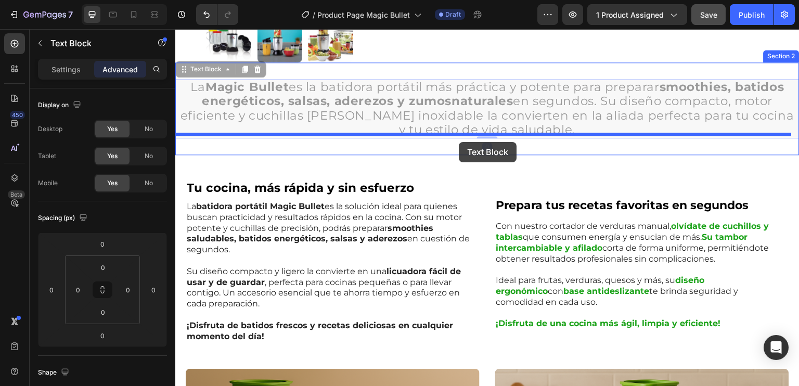
drag, startPoint x: 462, startPoint y: 129, endPoint x: 459, endPoint y: 142, distance: 13.4
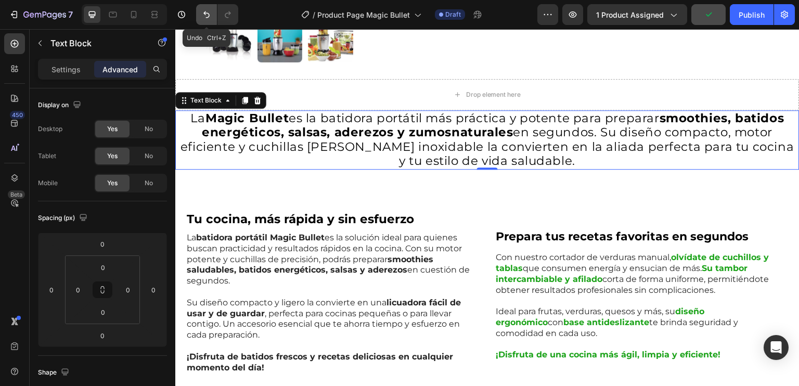
click at [205, 12] on icon "Undo/Redo" at bounding box center [206, 14] width 6 height 7
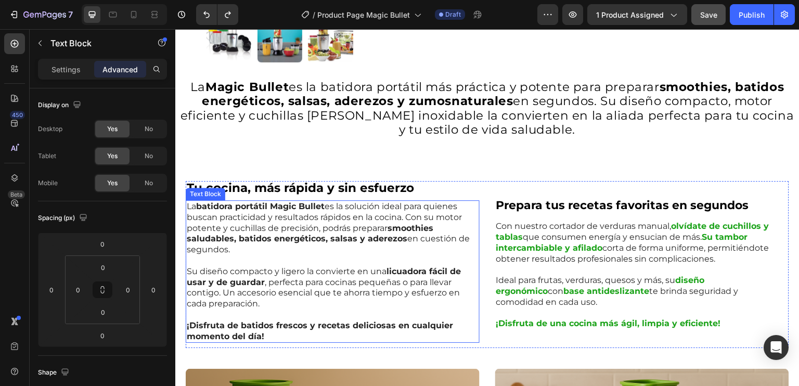
click at [428, 223] on strong "smoothies saludables, batidos energéticos, salsas y aderezos" at bounding box center [310, 233] width 247 height 21
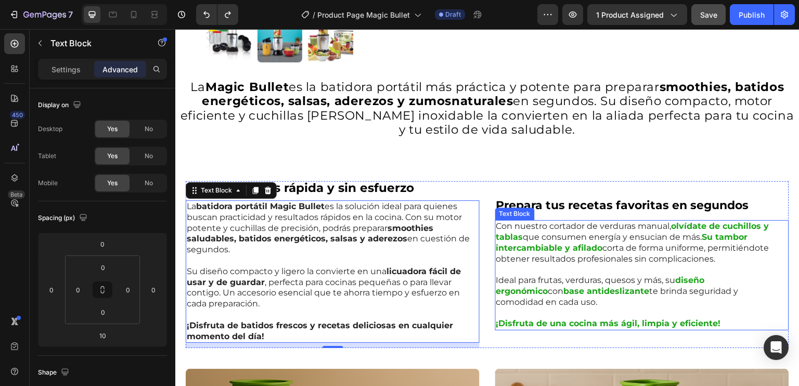
click at [578, 239] on p "Con nuestro cortador de verduras manual, olvídate de cuchillos y tablas que con…" at bounding box center [639, 242] width 286 height 43
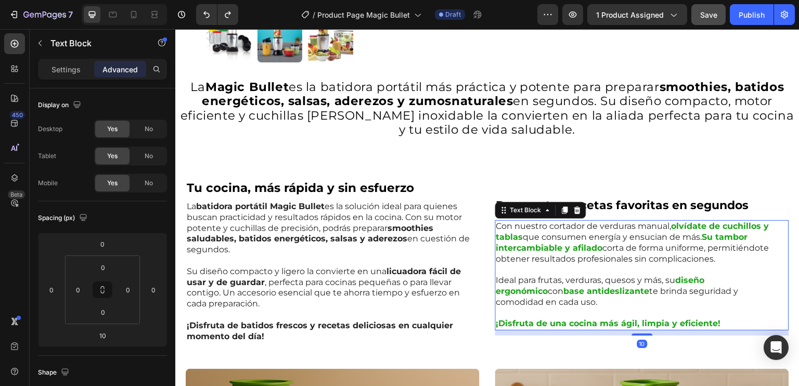
click at [578, 239] on p "Con nuestro cortador de verduras manual, olvídate de cuchillos y tablas que con…" at bounding box center [639, 242] width 286 height 43
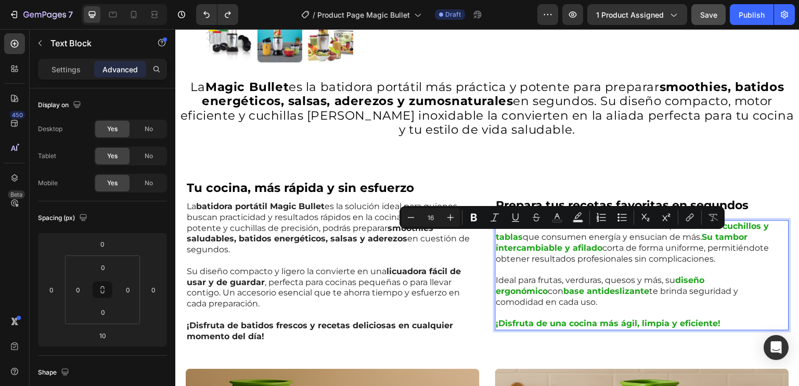
click at [525, 241] on p "Con nuestro cortador de verduras manual, olvídate de cuchillos y tablas que con…" at bounding box center [639, 242] width 286 height 43
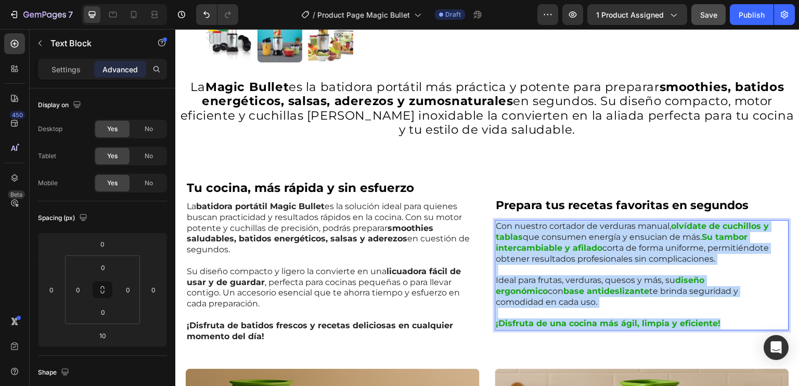
drag, startPoint x: 520, startPoint y: 231, endPoint x: 718, endPoint y: 318, distance: 216.6
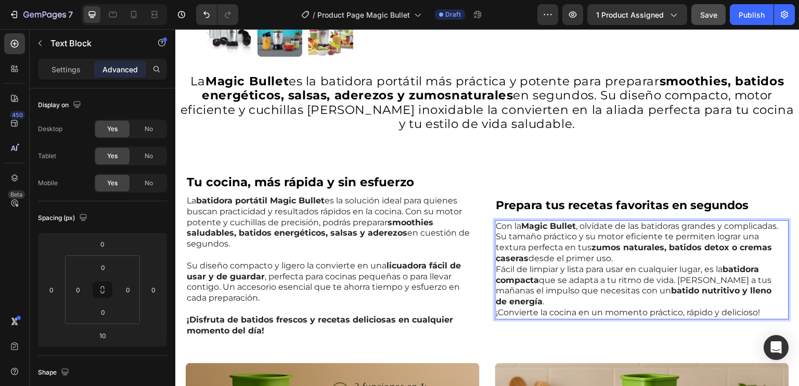
click at [662, 262] on p "Con la Magic Bullet , olvídate de las batidoras grandes y complicadas. Su tamañ…" at bounding box center [639, 269] width 286 height 97
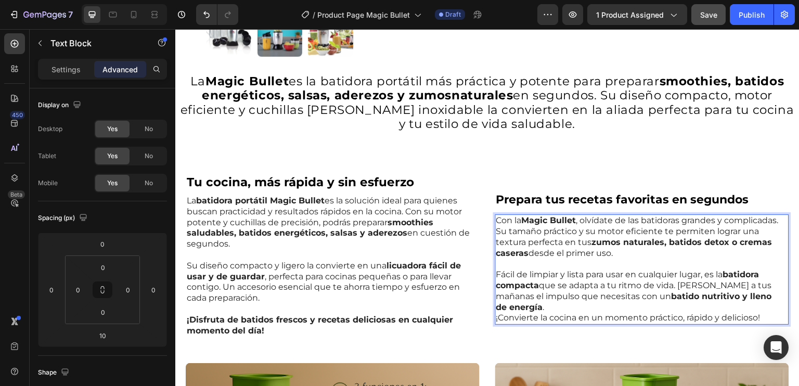
scroll to position [365, 0]
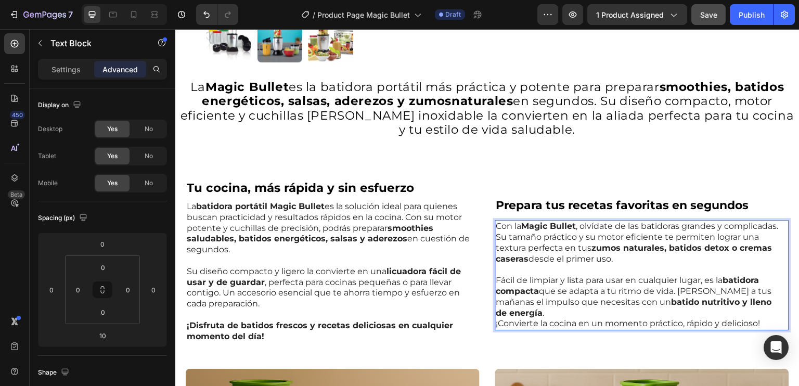
click at [772, 303] on p "⁠⁠⁠⁠⁠⁠⁠ Fácil de limpiar y lista para usar en cualquier lugar, es la batidora c…" at bounding box center [639, 296] width 286 height 65
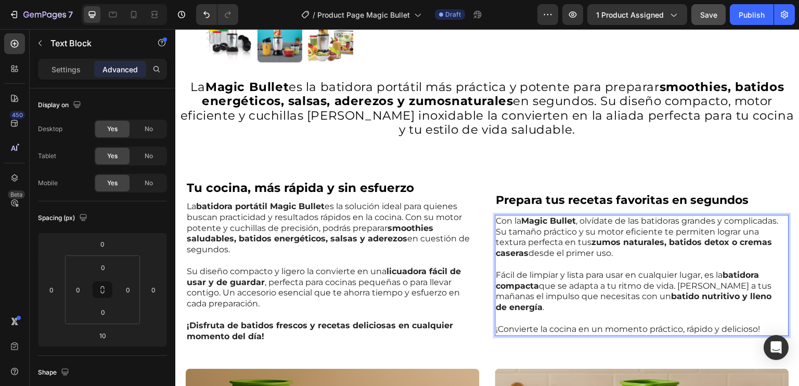
scroll to position [360, 0]
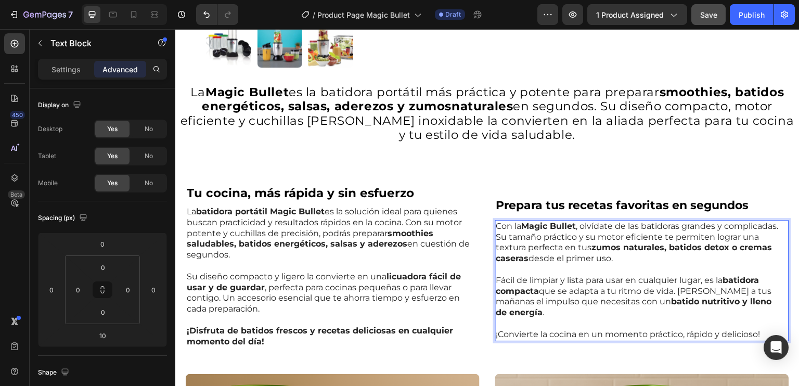
click at [618, 273] on p "Fácil de limpiar y lista para usar en cualquier lugar, es la batidora compacta …" at bounding box center [639, 291] width 286 height 54
click at [545, 186] on div "⁠⁠⁠⁠⁠⁠⁠ Prepara tus recetas favoritas en segundos Heading Con la Magic Bullet ,…" at bounding box center [642, 269] width 294 height 167
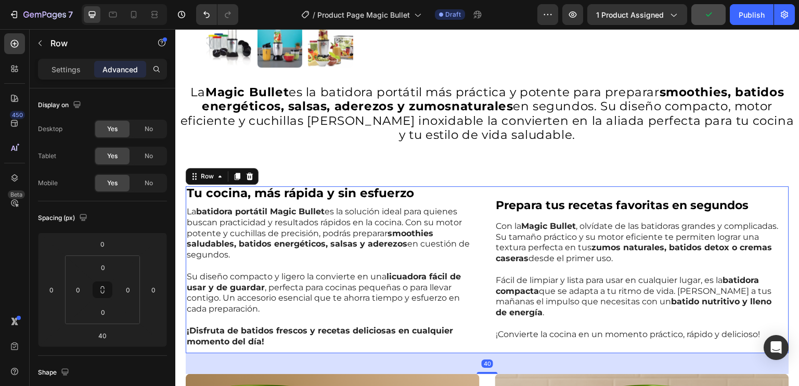
click at [530, 198] on p "⁠⁠⁠⁠⁠⁠⁠ Prepara tus recetas favoritas en segundos" at bounding box center [639, 204] width 286 height 19
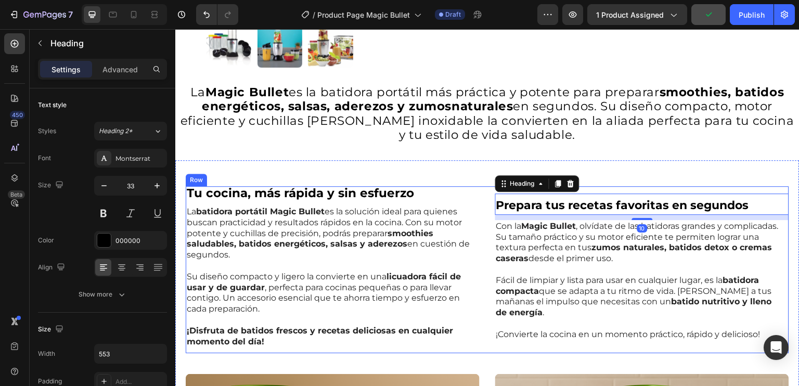
click at [489, 189] on div "Tu cocina, más rápida y sin esfuerzo Heading Row La batidora portátil Magic Bul…" at bounding box center [488, 269] width 604 height 167
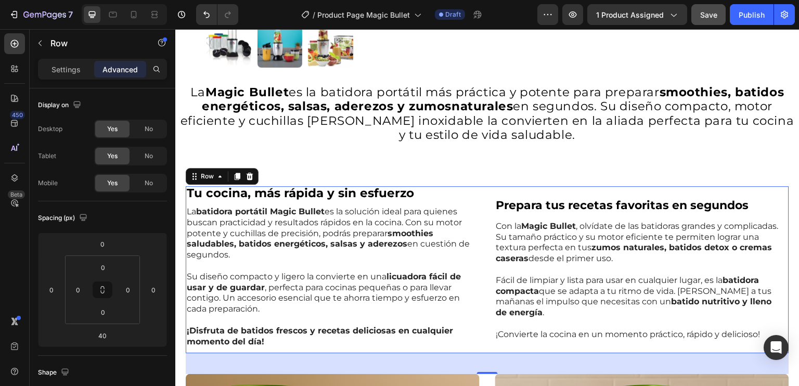
click at [554, 187] on div "⁠⁠⁠⁠⁠⁠⁠ Prepara tus recetas favoritas en segundos Heading Con la Magic Bullet ,…" at bounding box center [642, 269] width 294 height 167
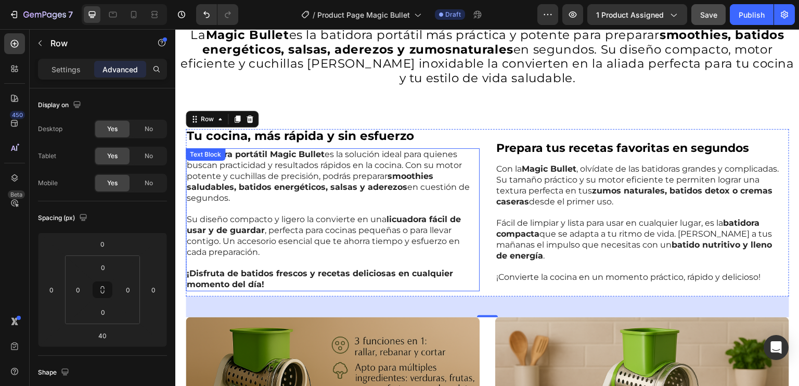
scroll to position [412, 0]
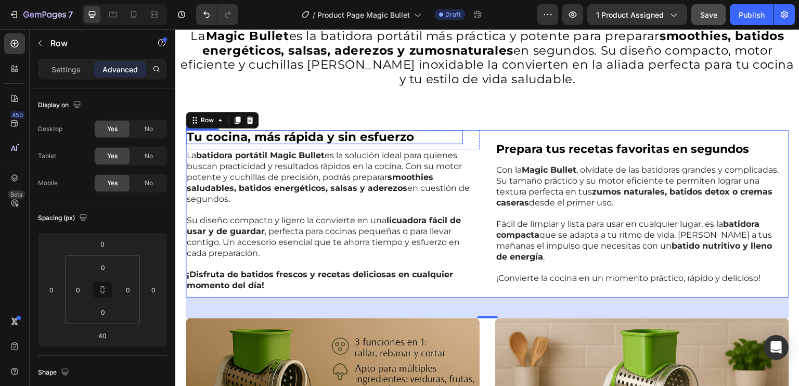
click at [422, 134] on p "Tu cocina, más rápida y sin esfuerzo" at bounding box center [324, 137] width 275 height 12
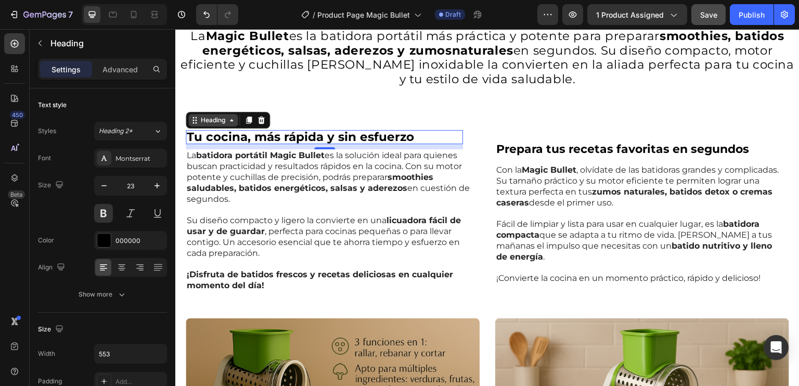
click at [220, 119] on div "Heading" at bounding box center [213, 120] width 29 height 9
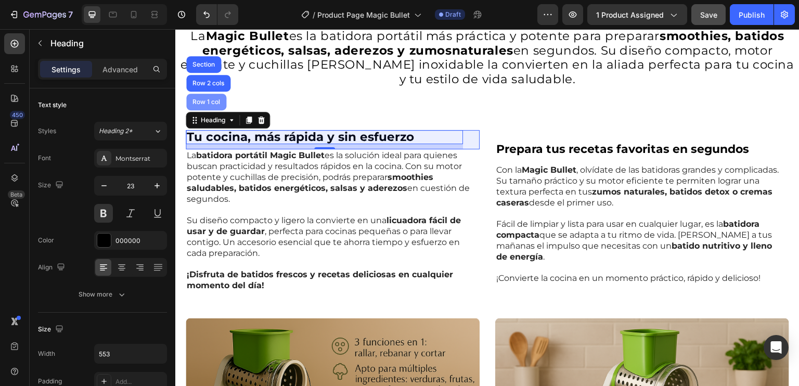
click at [212, 100] on div "Row 1 col" at bounding box center [206, 102] width 32 height 6
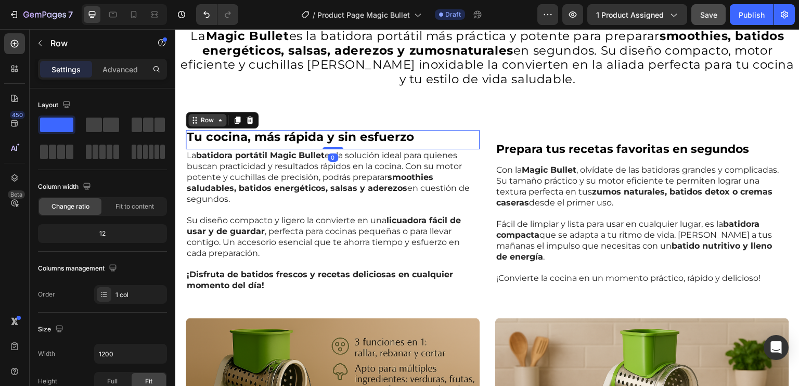
click at [209, 121] on div "Row" at bounding box center [207, 120] width 17 height 9
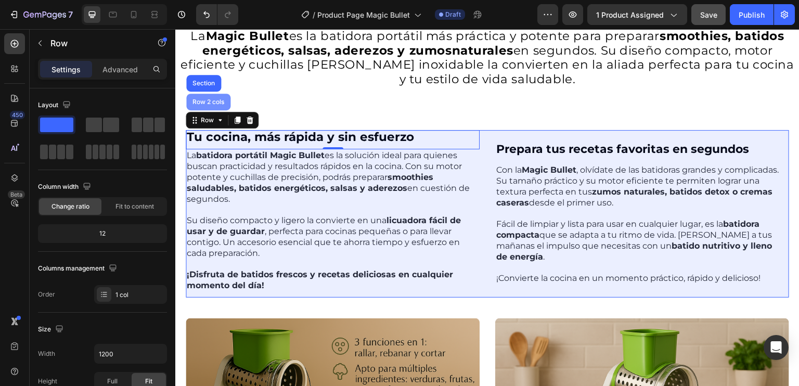
click at [209, 97] on div "Row 2 cols" at bounding box center [208, 102] width 44 height 17
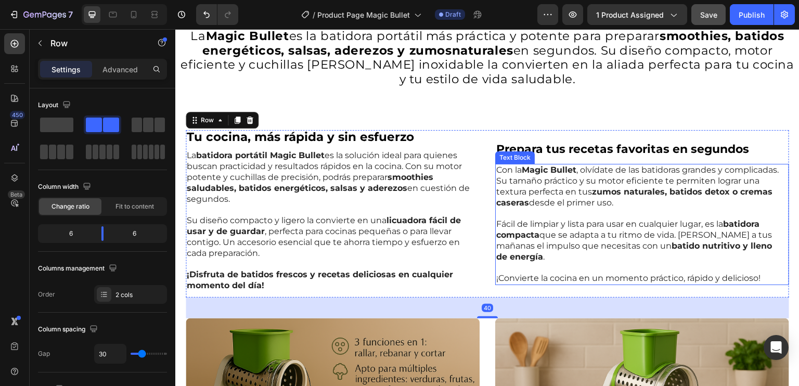
click at [645, 237] on p "⁠⁠⁠⁠⁠⁠⁠ Fácil de limpiar y lista para usar en cualquier lugar, es la batidora c…" at bounding box center [639, 235] width 286 height 54
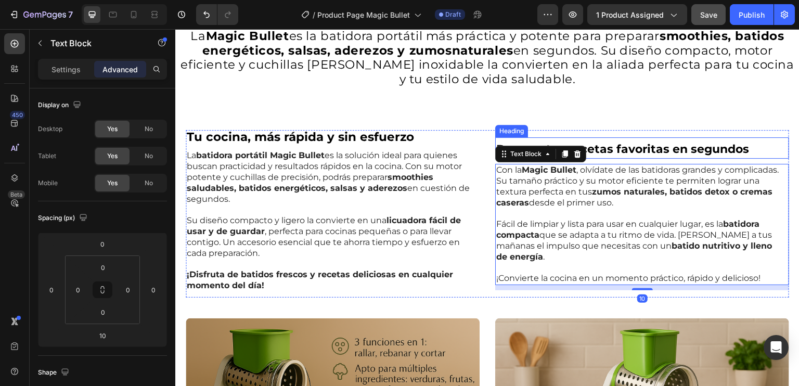
click at [618, 151] on strong "Prepara tus recetas favoritas en segundos" at bounding box center [622, 149] width 253 height 14
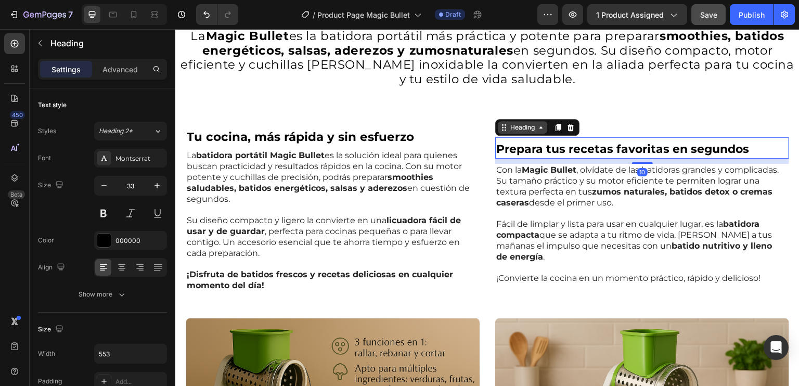
click at [537, 129] on icon at bounding box center [541, 127] width 8 height 8
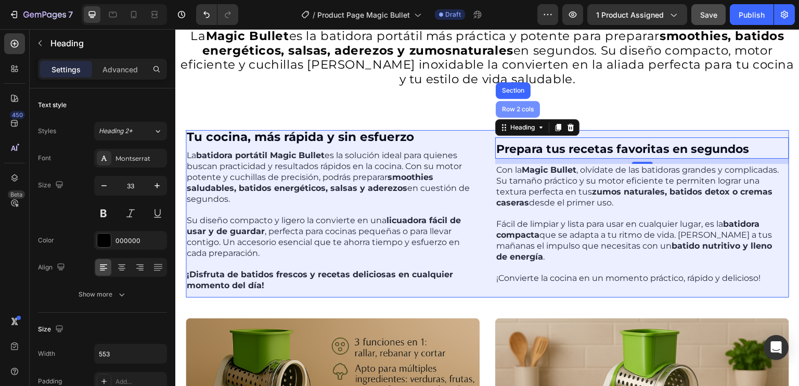
click at [512, 112] on div "Row 2 cols" at bounding box center [518, 109] width 36 height 6
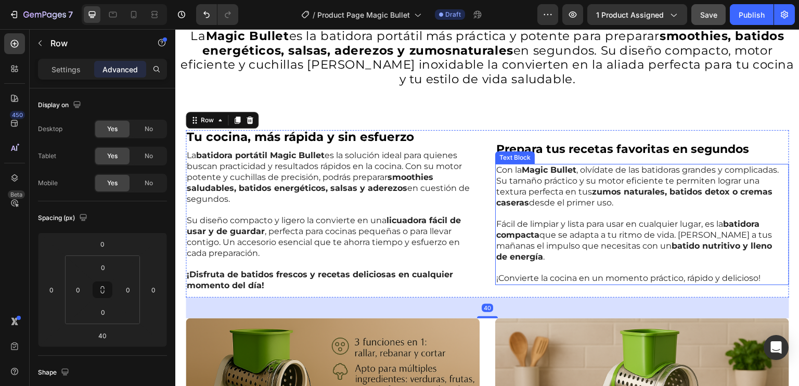
click at [533, 183] on p "Con la Magic Bullet , olvídate de las batidoras grandes y complicadas. Su tamañ…" at bounding box center [639, 186] width 286 height 43
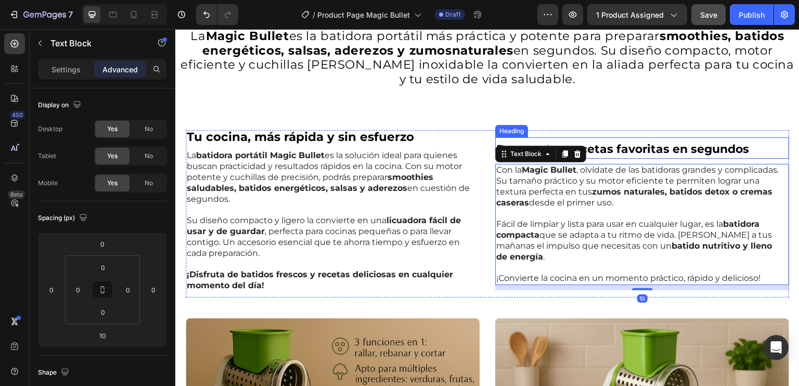
click at [601, 156] on strong "Prepara tus recetas favoritas en segundos" at bounding box center [622, 149] width 253 height 14
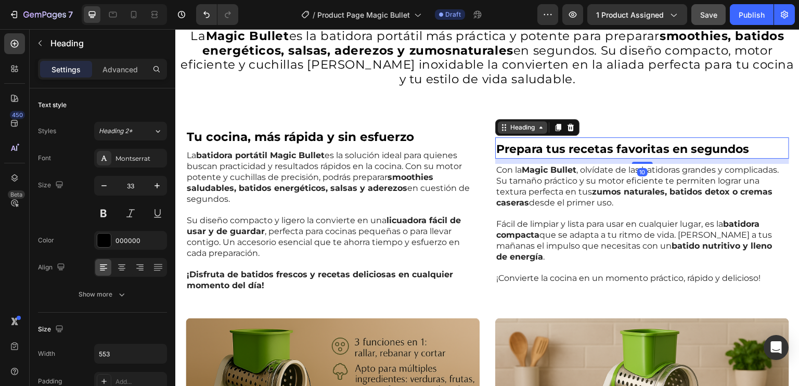
click at [537, 130] on icon at bounding box center [541, 127] width 8 height 8
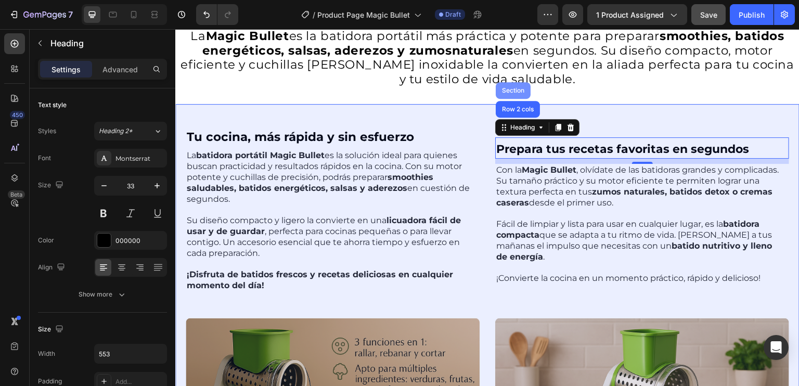
click at [509, 94] on div "Section" at bounding box center [513, 90] width 27 height 6
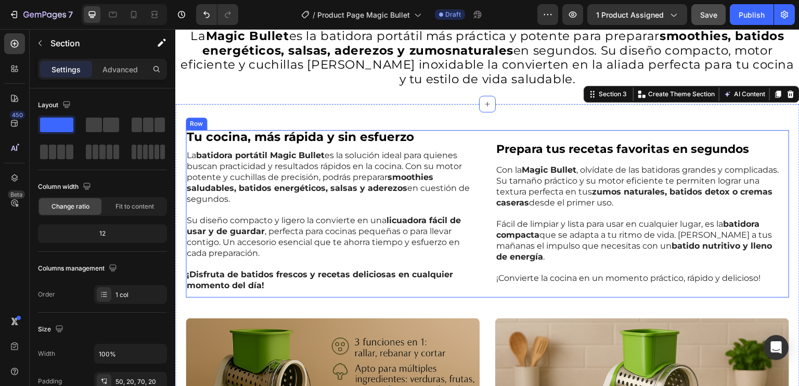
click at [572, 135] on div "⁠⁠⁠⁠⁠⁠⁠ Prepara tus recetas favoritas en segundos Heading Con la Magic Bullet ,…" at bounding box center [642, 213] width 294 height 167
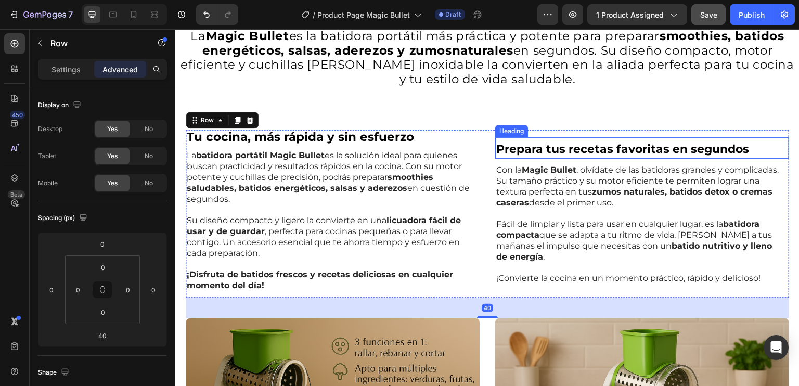
click at [567, 147] on strong "Prepara tus recetas favoritas en segundos" at bounding box center [622, 149] width 253 height 14
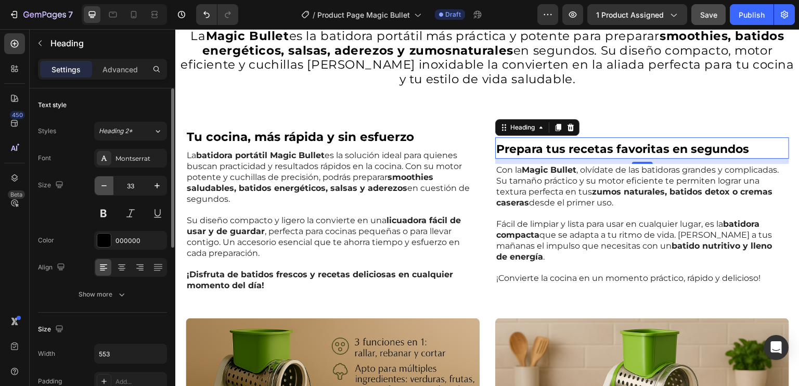
click at [100, 185] on icon "button" at bounding box center [104, 186] width 10 height 10
click at [100, 184] on icon "button" at bounding box center [104, 186] width 10 height 10
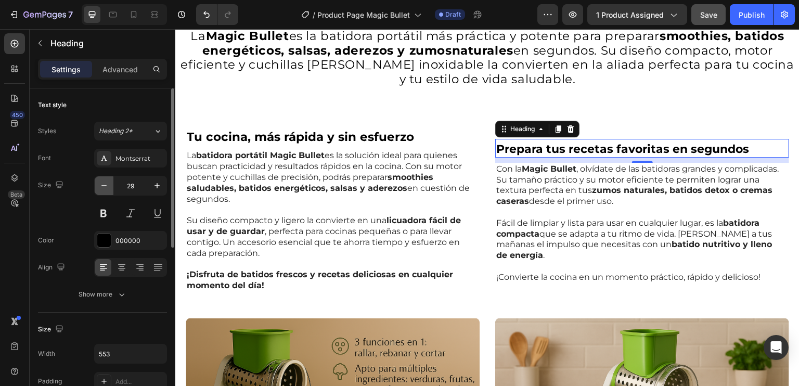
click at [101, 184] on icon "button" at bounding box center [104, 186] width 10 height 10
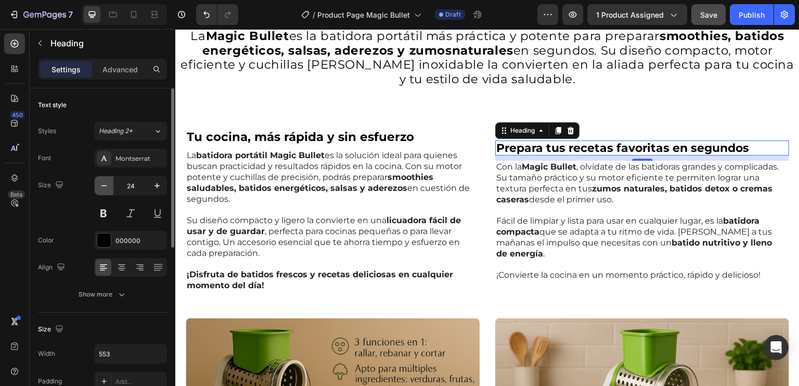
click at [101, 184] on icon "button" at bounding box center [104, 186] width 10 height 10
click at [153, 183] on icon "button" at bounding box center [157, 186] width 10 height 10
type input "23"
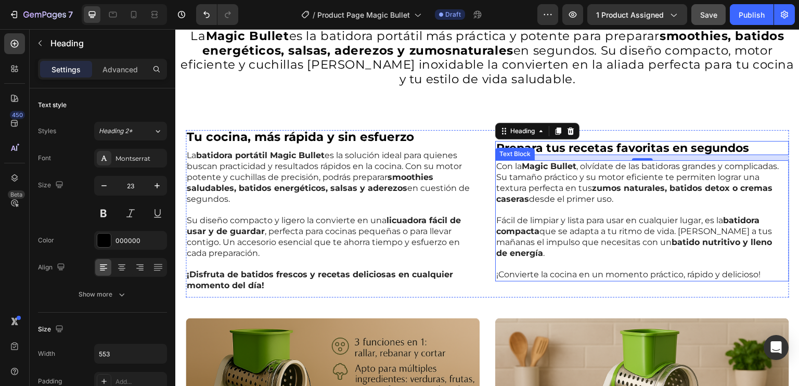
click at [547, 197] on p "Con la Magic Bullet , olvídate de las batidoras grandes y complicadas. Su tamañ…" at bounding box center [639, 182] width 286 height 43
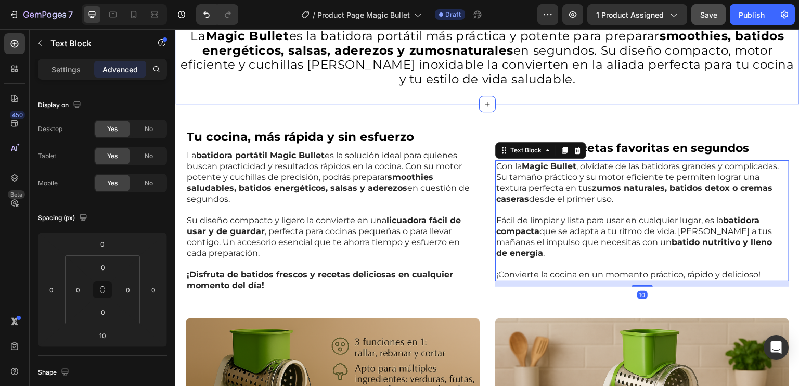
click at [624, 94] on div "La Magic Bullet es la batidora portátil más práctica y potente para preparar sm…" at bounding box center [487, 57] width 624 height 93
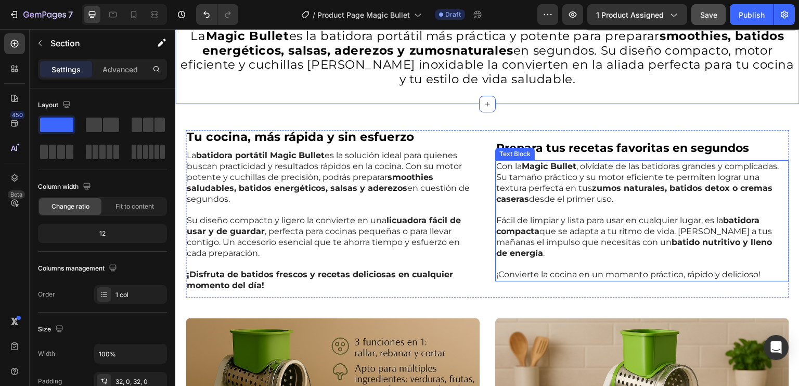
click at [533, 266] on p "¡Convierte la cocina en un momento práctico, rápido y delicioso!" at bounding box center [639, 270] width 286 height 22
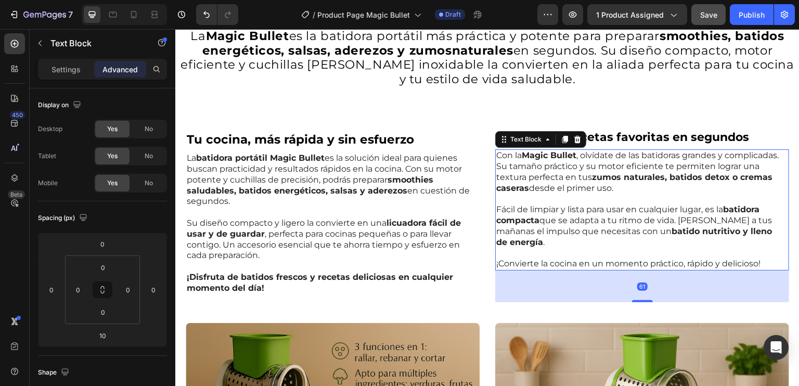
drag, startPoint x: 636, startPoint y: 279, endPoint x: 640, endPoint y: 305, distance: 26.9
type input "61"
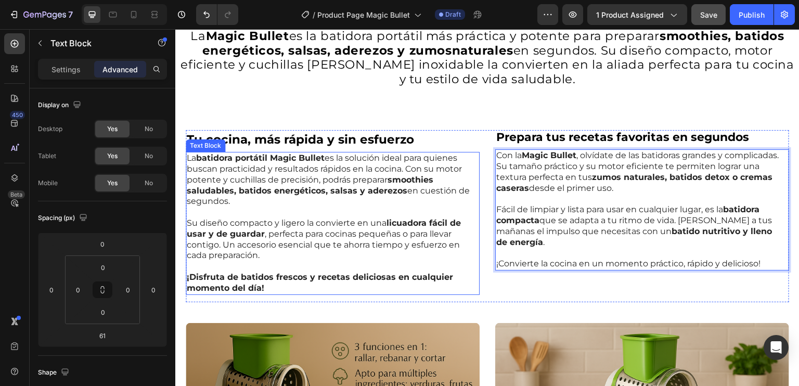
click at [396, 263] on p "¡Disfruta de batidos frescos y recetas deliciosas en cualquier momento del día!" at bounding box center [330, 277] width 286 height 32
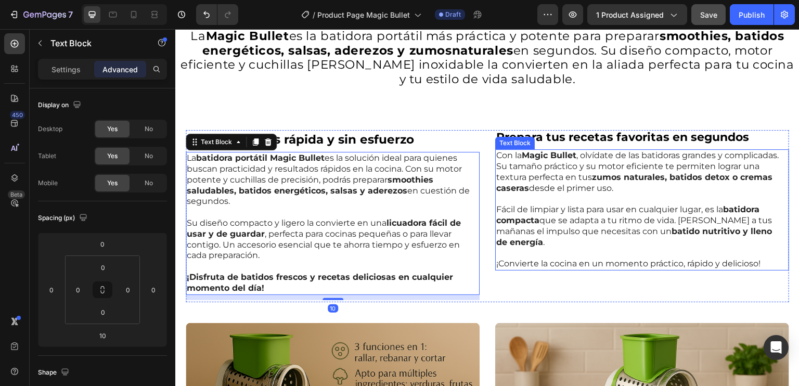
click at [625, 248] on p "⁠⁠⁠⁠⁠⁠⁠ ¡Convierte la cocina en un momento práctico, rápido y delicioso!" at bounding box center [639, 259] width 286 height 22
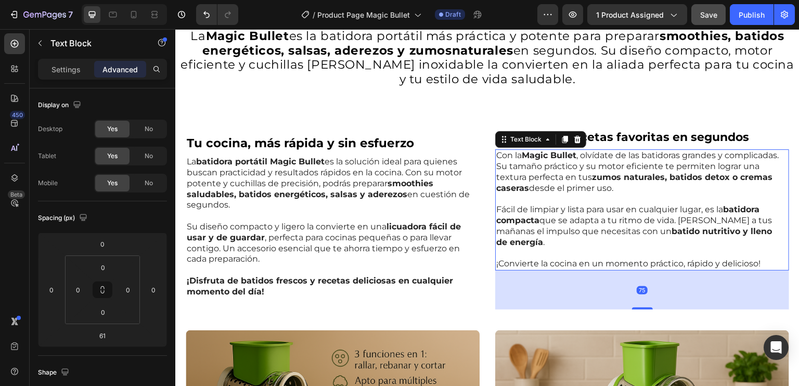
drag, startPoint x: 638, startPoint y: 294, endPoint x: 639, endPoint y: 301, distance: 7.4
type input "75"
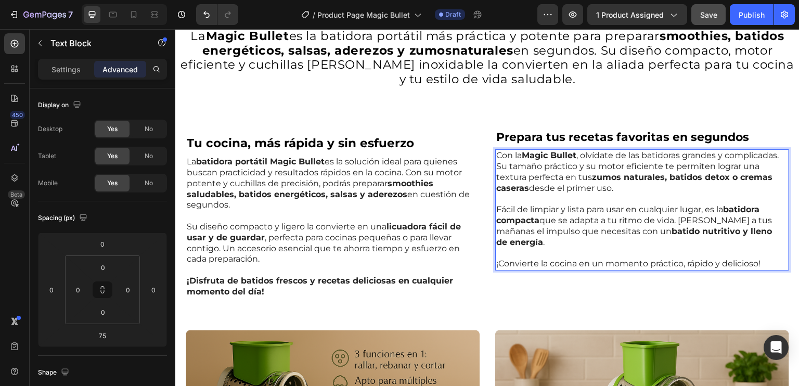
click at [521, 169] on p "Con la Magic Bullet , olvídate de las batidoras grandes y complicadas. Su tamañ…" at bounding box center [639, 171] width 286 height 43
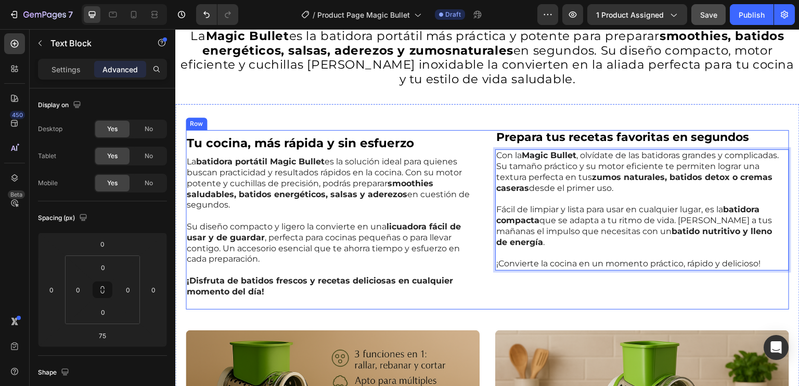
click at [545, 275] on div "⁠⁠⁠⁠⁠⁠⁠ Prepara tus recetas favoritas en segundos Heading Con la Magic Bullet ,…" at bounding box center [642, 219] width 294 height 179
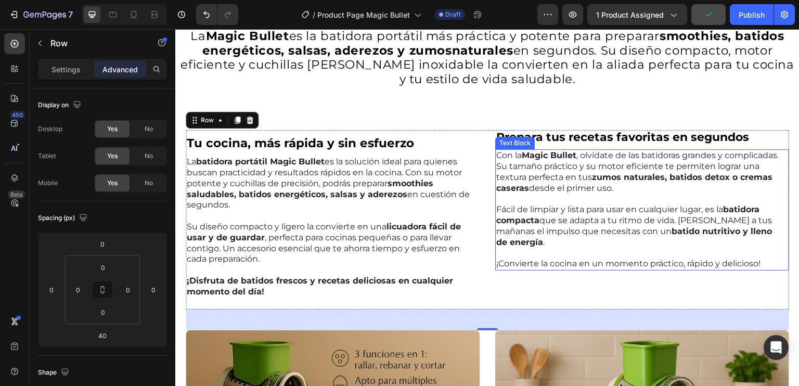
click at [525, 253] on p "¡Convierte la cocina en un momento práctico, rápido y delicioso!" at bounding box center [639, 259] width 286 height 22
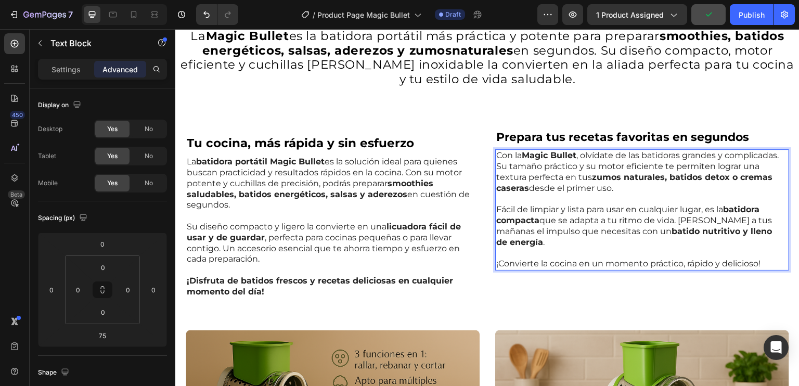
click at [525, 253] on p "¡Convierte la cocina en un momento práctico, rápido y delicioso!" at bounding box center [639, 259] width 286 height 22
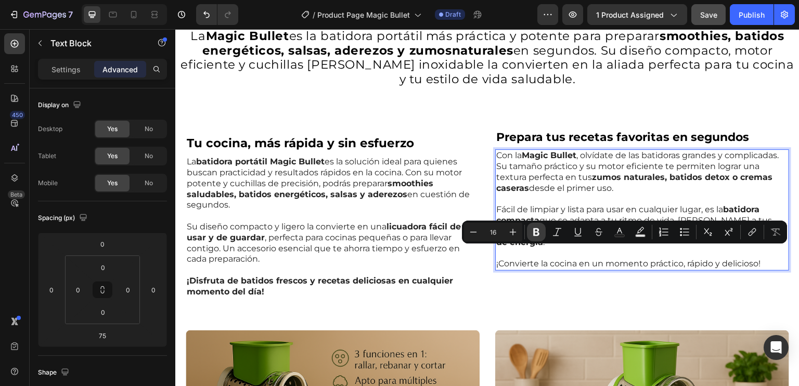
click at [537, 233] on icon "Editor contextual toolbar" at bounding box center [536, 232] width 6 height 8
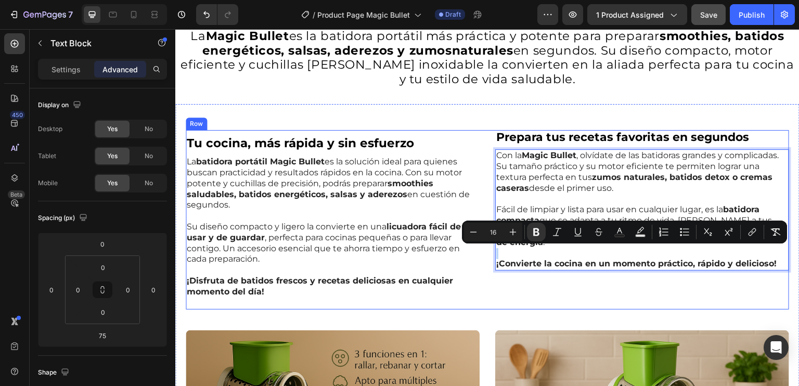
click at [529, 274] on div "⁠⁠⁠⁠⁠⁠⁠ Prepara tus recetas favoritas en segundos Heading Con la Magic Bullet ,…" at bounding box center [642, 219] width 294 height 179
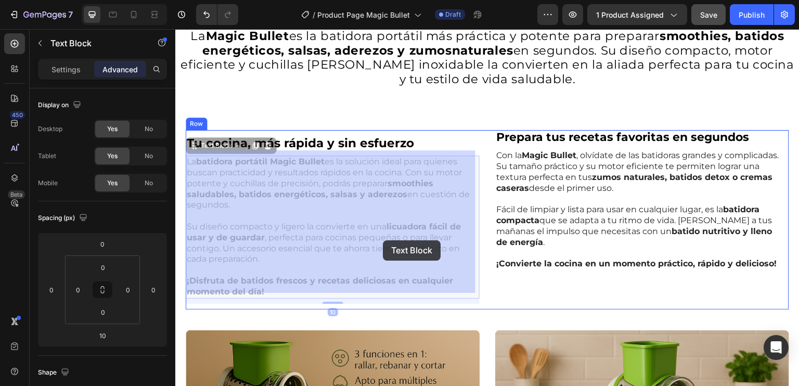
drag, startPoint x: 349, startPoint y: 243, endPoint x: 383, endPoint y: 240, distance: 34.5
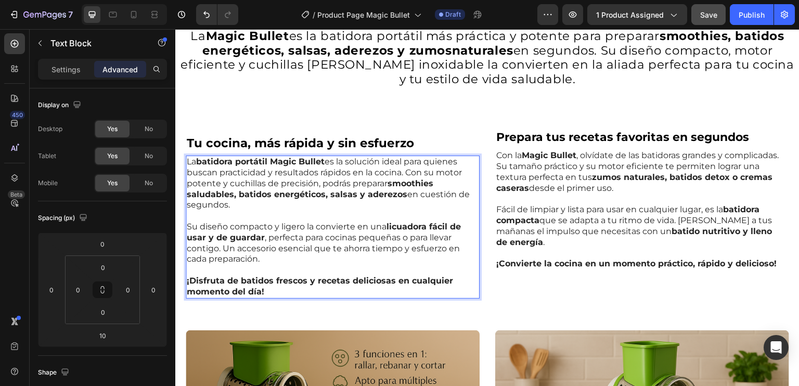
drag, startPoint x: 345, startPoint y: 241, endPoint x: 365, endPoint y: 239, distance: 19.9
click at [360, 248] on p "Su diseño compacto y ligero la convierte en una licuadora fácil de usar y de gu…" at bounding box center [330, 238] width 286 height 54
drag, startPoint x: 343, startPoint y: 243, endPoint x: 446, endPoint y: 246, distance: 103.0
click at [446, 246] on p "Su diseño compacto y ligero la convierte en una licuadora fácil de usar y de gu…" at bounding box center [330, 238] width 286 height 54
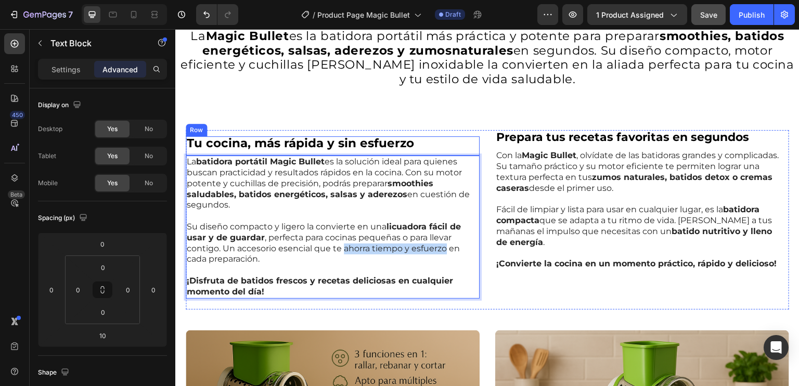
click at [466, 141] on div "Tu cocina, más rápida y sin esfuerzo Heading Row" at bounding box center [333, 145] width 294 height 19
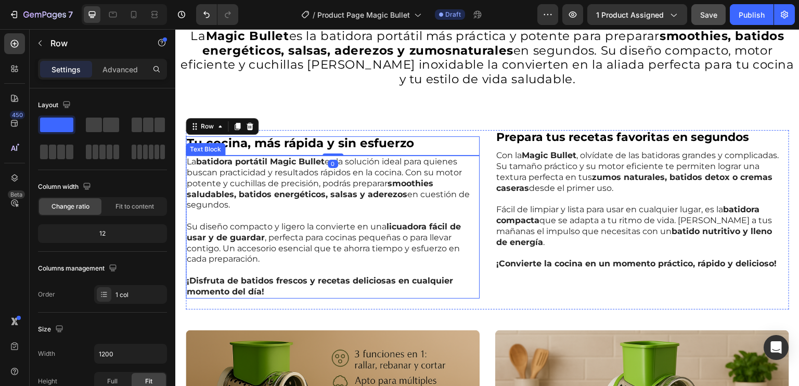
click at [361, 252] on p "Su diseño compacto y ligero la convierte en una licuadora fácil de usar y de gu…" at bounding box center [330, 238] width 286 height 54
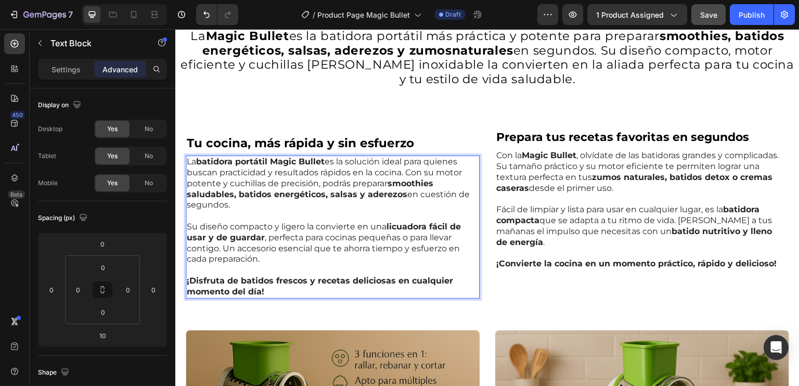
drag, startPoint x: 344, startPoint y: 243, endPoint x: 383, endPoint y: 243, distance: 39.0
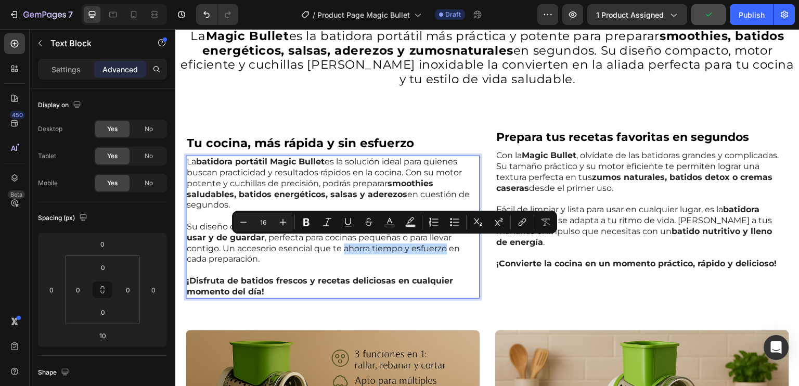
drag, startPoint x: 344, startPoint y: 244, endPoint x: 445, endPoint y: 243, distance: 101.5
click at [445, 243] on p "Su diseño compacto y ligero la convierte en una licuadora fácil de usar y de gu…" at bounding box center [330, 238] width 286 height 54
click at [388, 221] on icon "Editor contextual toolbar" at bounding box center [389, 221] width 5 height 6
type input "242424"
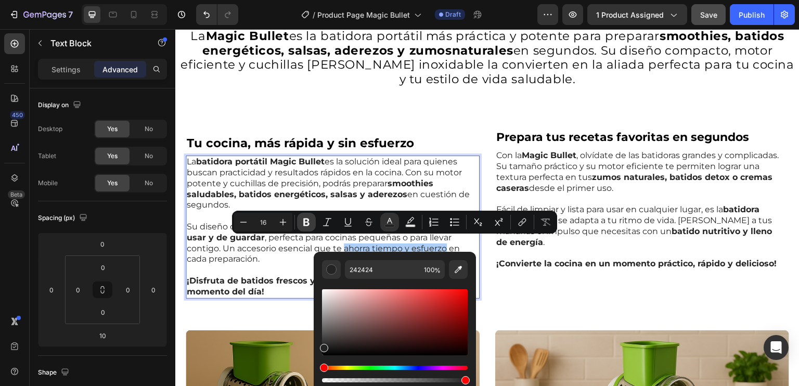
click at [311, 222] on icon "Editor contextual toolbar" at bounding box center [306, 222] width 10 height 10
click at [383, 194] on p "La batidora portátil Magic Bullet es la solución ideal para quienes buscan prac…" at bounding box center [330, 184] width 286 height 54
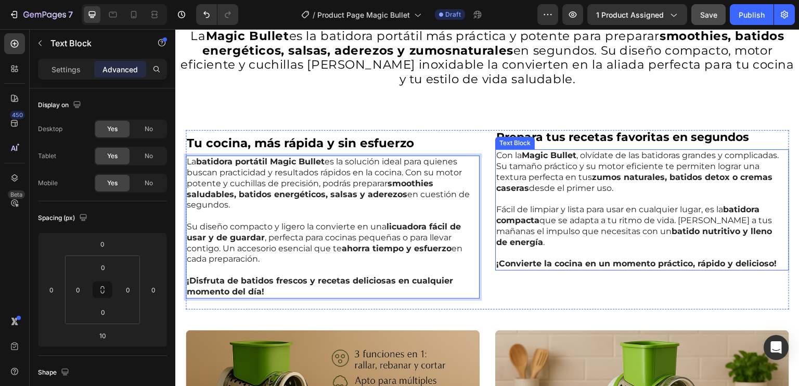
click at [562, 166] on p "Con la Magic Bullet , olvídate de las batidoras grandes y complicadas. Su tamañ…" at bounding box center [639, 171] width 286 height 43
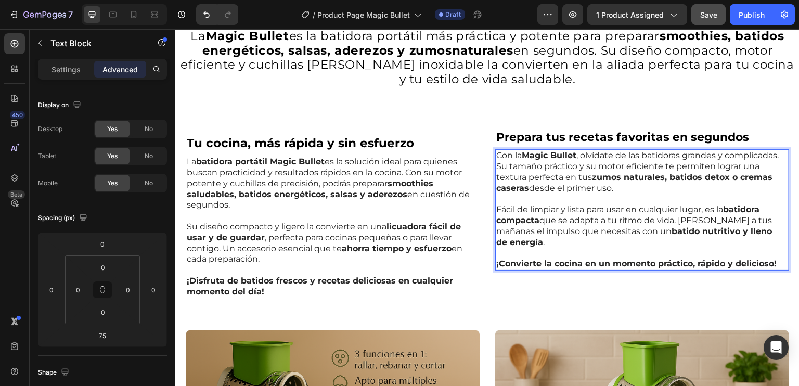
drag, startPoint x: 563, startPoint y: 166, endPoint x: 584, endPoint y: 166, distance: 20.8
click at [571, 174] on p "Con la Magic Bullet , olvídate de las batidoras grandes y complicadas. Su tamañ…" at bounding box center [639, 171] width 286 height 43
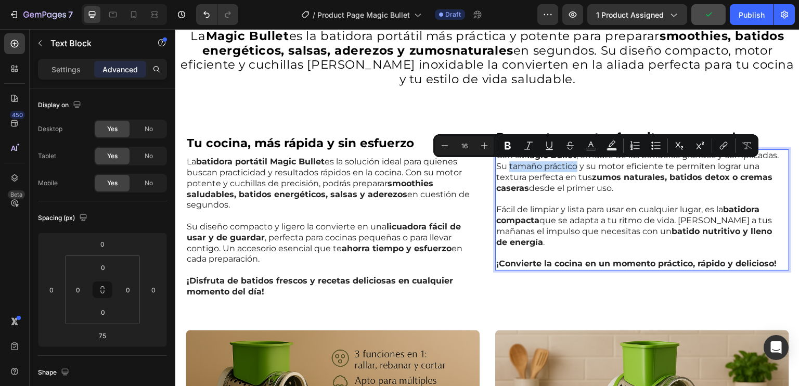
drag, startPoint x: 566, startPoint y: 166, endPoint x: 628, endPoint y: 171, distance: 62.6
click at [628, 171] on p "Con la Magic Bullet , olvídate de las batidoras grandes y complicadas. Su tamañ…" at bounding box center [639, 171] width 286 height 43
click at [513, 145] on button "Bold" at bounding box center [507, 145] width 19 height 19
click at [557, 222] on p "Fácil de limpiar y lista para usar en cualquier lugar, es la batidora compacta …" at bounding box center [639, 221] width 286 height 54
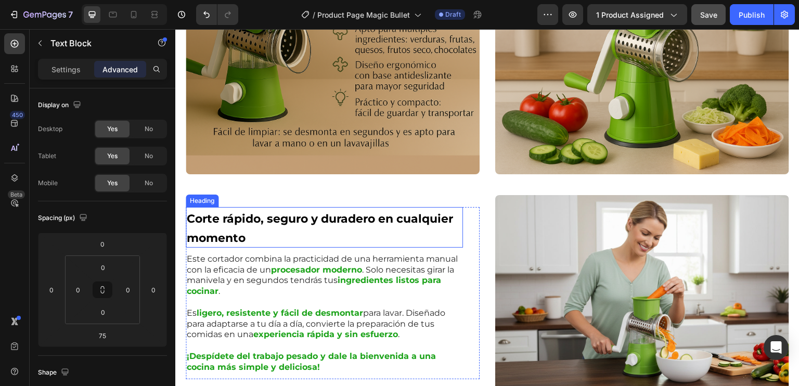
scroll to position [828, 0]
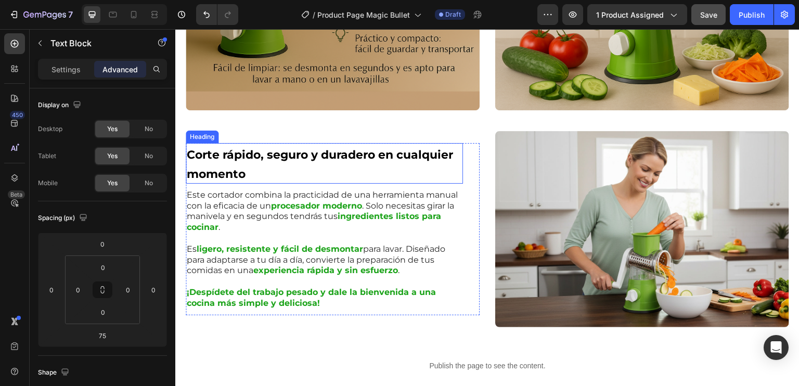
click at [237, 158] on strong "Corte rápido, seguro y duradero en cualquier momento" at bounding box center [320, 164] width 266 height 33
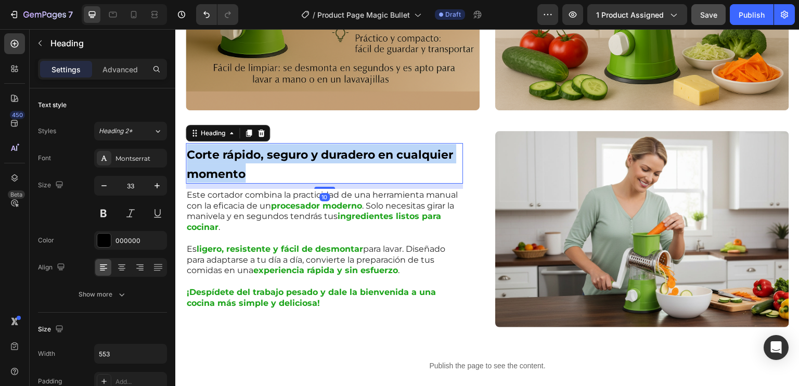
click at [237, 158] on strong "Corte rápido, seguro y duradero en cualquier momento" at bounding box center [320, 164] width 266 height 33
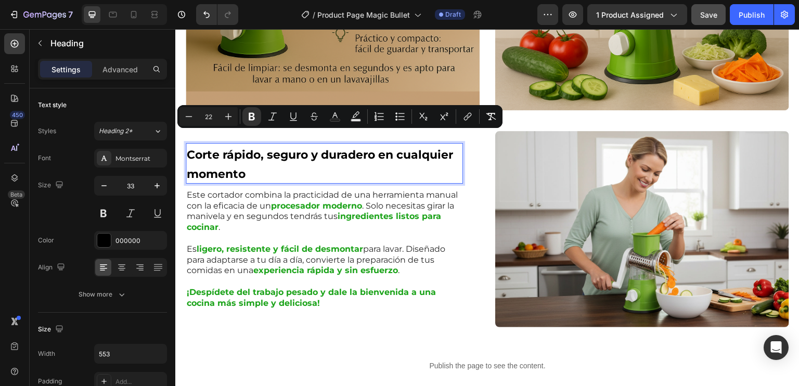
scroll to position [837, 0]
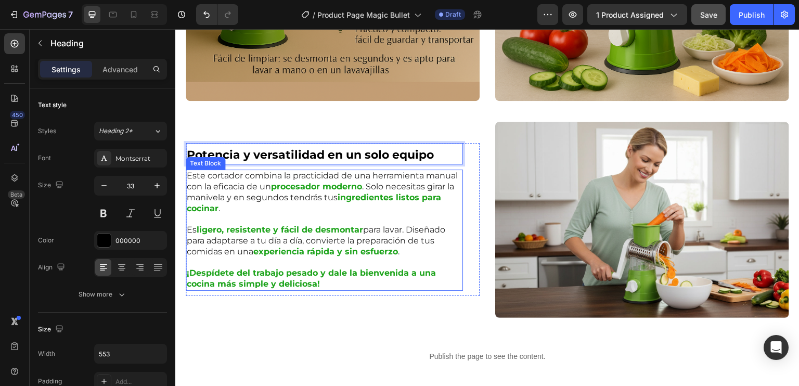
click at [323, 214] on p "Es ligero, resistente y fácil de desmontar para lavar. Diseñado para adaptarse …" at bounding box center [324, 235] width 275 height 43
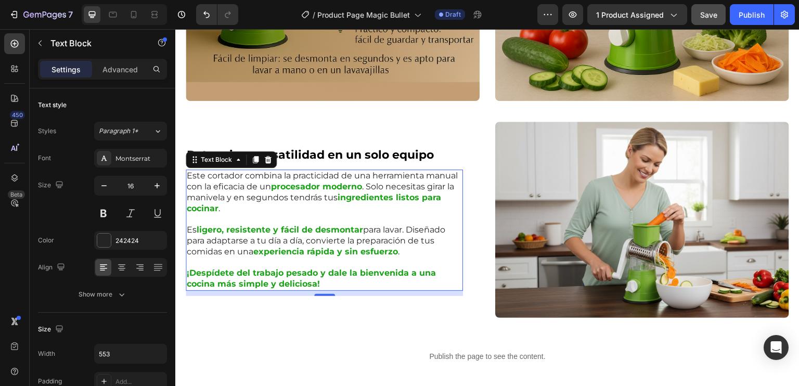
click at [215, 171] on p "Este cortador combina la practicidad de una herramienta manual con la eficacia …" at bounding box center [324, 192] width 275 height 43
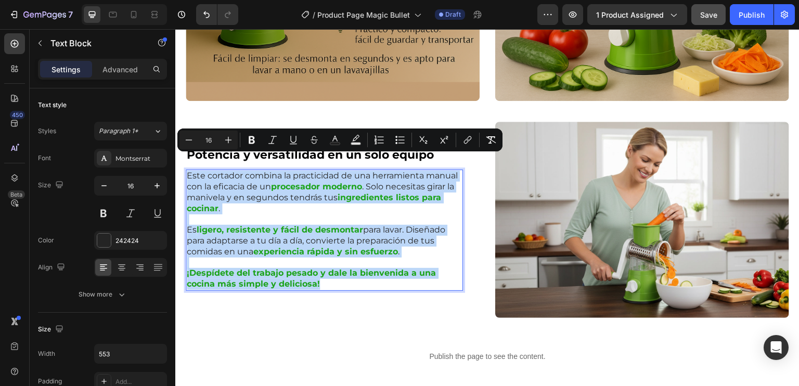
drag, startPoint x: 189, startPoint y: 161, endPoint x: 343, endPoint y: 265, distance: 185.9
click at [343, 265] on div "Este cortador combina la practicidad de una herramienta manual con la eficacia …" at bounding box center [324, 230] width 277 height 121
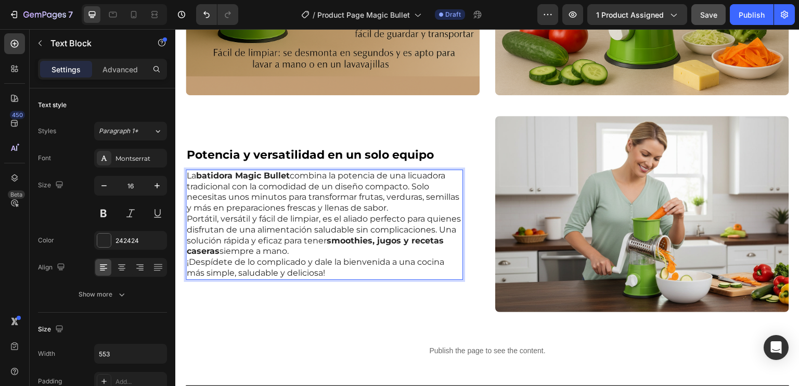
click at [436, 195] on p "La batidora Magic Bullet combina la potencia de una licuadora tradicional con l…" at bounding box center [324, 225] width 275 height 108
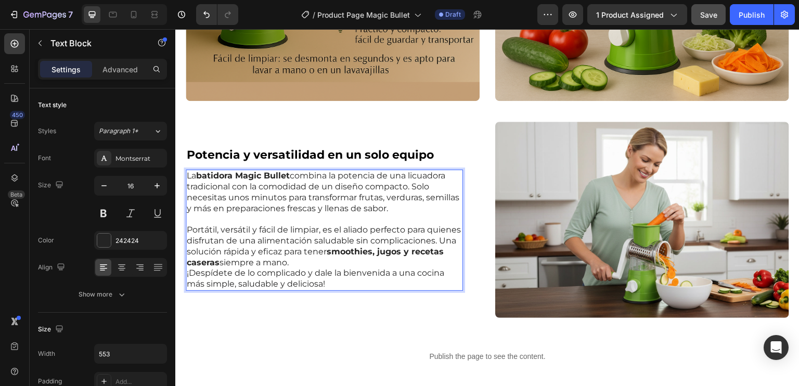
click at [411, 246] on p "⁠⁠⁠⁠⁠⁠⁠ Portátil, versátil y fácil de limpiar, es el aliado perfecto para quien…" at bounding box center [324, 252] width 275 height 76
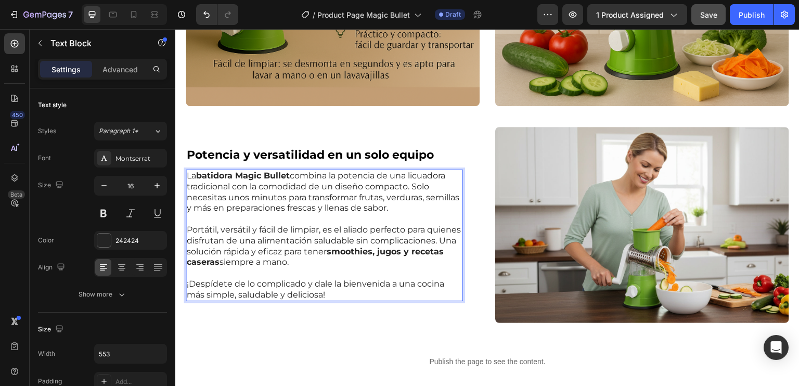
click at [292, 268] on p "⁠⁠⁠⁠⁠⁠⁠ ¡Despídete de lo complicado y dale la bienvenida a una cocina más simpl…" at bounding box center [324, 284] width 275 height 32
click at [292, 268] on p "¡Despídete de lo complicado y dale la bienvenida a una cocina más simple, salud…" at bounding box center [324, 284] width 275 height 32
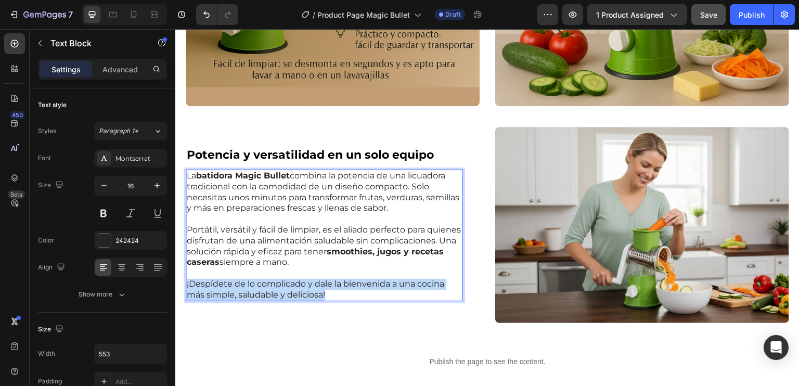
click at [292, 268] on p "¡Despídete de lo complicado y dale la bienvenida a una cocina más simple, salud…" at bounding box center [324, 284] width 275 height 32
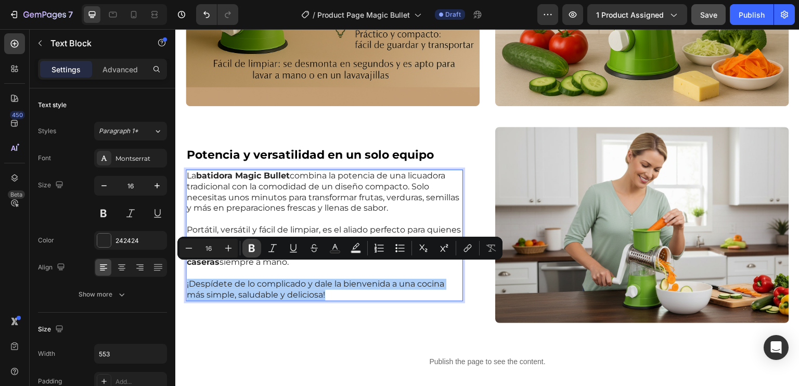
click at [249, 247] on icon "Editor contextual toolbar" at bounding box center [252, 248] width 10 height 10
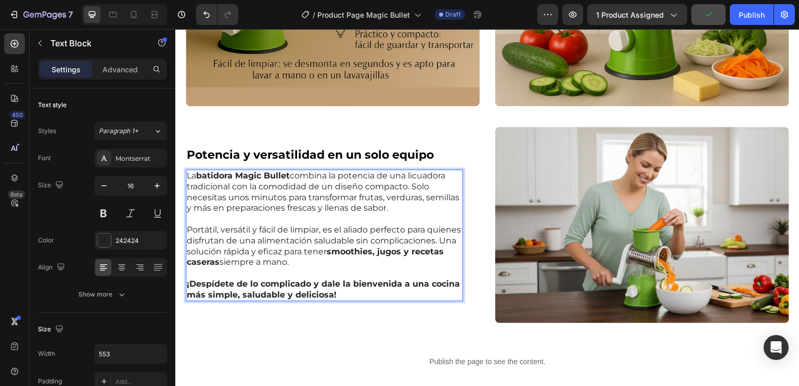
click at [285, 187] on p "La batidora Magic Bullet combina la potencia de una licuadora tradicional con l…" at bounding box center [324, 192] width 275 height 43
drag, startPoint x: 338, startPoint y: 172, endPoint x: 407, endPoint y: 171, distance: 69.7
click at [407, 171] on p "La batidora Magic Bullet combina la potencia de una licuadora tradicional con l…" at bounding box center [324, 192] width 275 height 43
click at [355, 214] on p "Portátil, versátil y fácil de limpiar, es el aliado perfecto para quienes disfr…" at bounding box center [324, 241] width 275 height 54
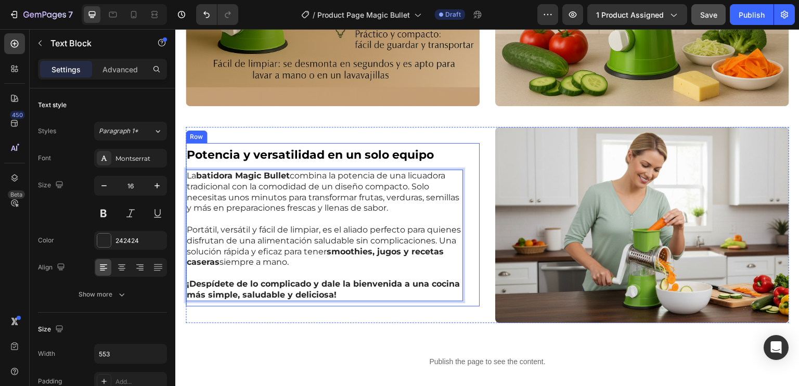
click at [468, 169] on div "⁠⁠⁠⁠⁠⁠⁠ Potencia y versatilidad en un solo equipo Heading La batidora Magic Bul…" at bounding box center [333, 225] width 294 height 164
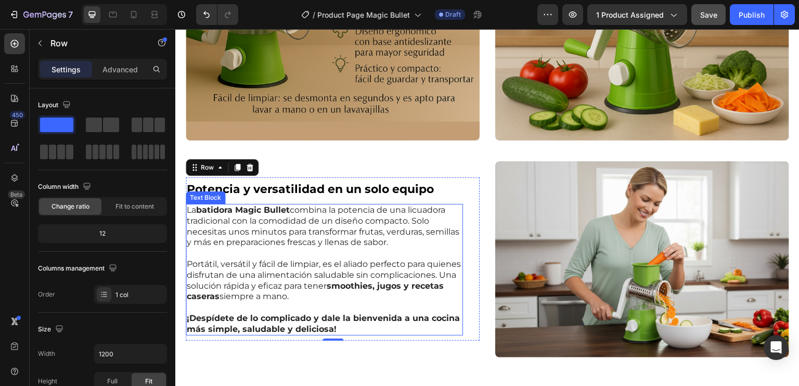
scroll to position [780, 0]
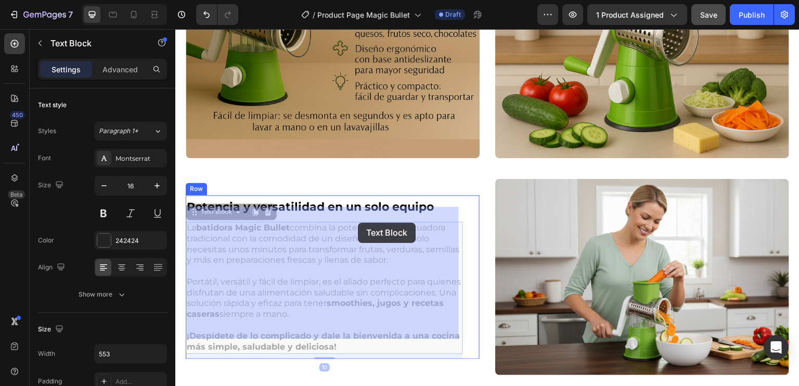
drag, startPoint x: 338, startPoint y: 223, endPoint x: 352, endPoint y: 223, distance: 14.1
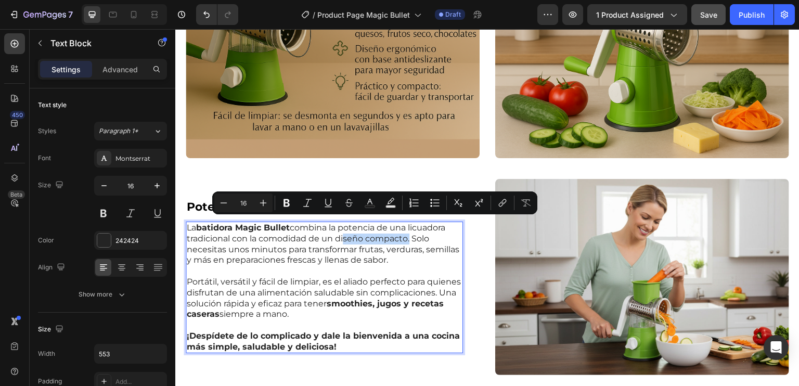
drag, startPoint x: 339, startPoint y: 224, endPoint x: 408, endPoint y: 226, distance: 69.2
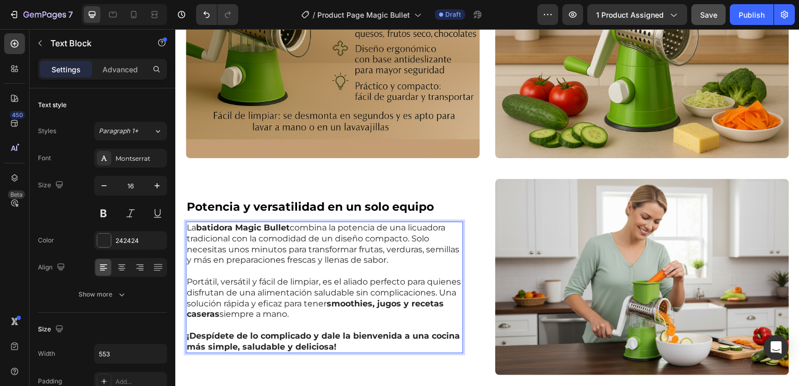
click at [369, 246] on p "La batidora Magic Bullet combina la potencia de una licuadora tradicional con l…" at bounding box center [324, 244] width 275 height 43
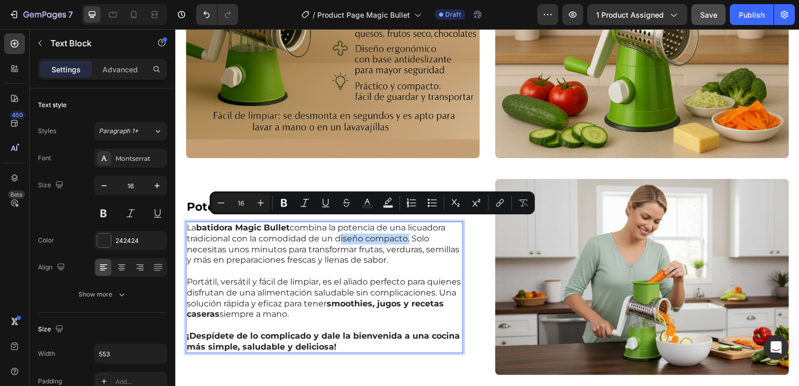
drag, startPoint x: 338, startPoint y: 224, endPoint x: 407, endPoint y: 224, distance: 69.2
click at [407, 224] on p "La batidora Magic Bullet combina la potencia de una licuadora tradicional con l…" at bounding box center [324, 244] width 275 height 43
click at [286, 203] on icon "Editor contextual toolbar" at bounding box center [284, 203] width 6 height 8
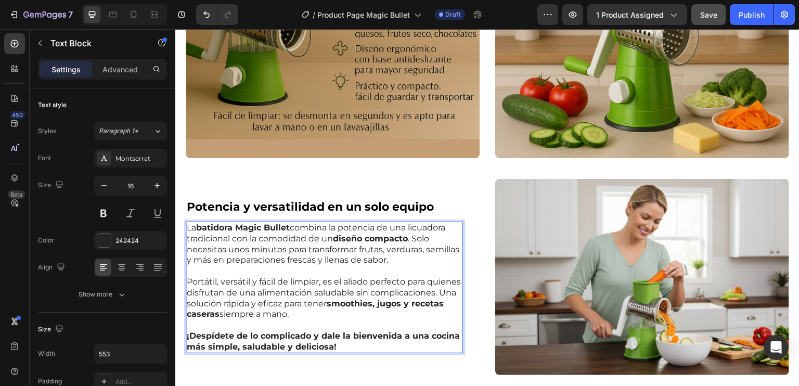
click at [287, 247] on p "La batidora Magic Bullet combina la potencia de una licuadora tradicional con l…" at bounding box center [324, 244] width 275 height 43
drag, startPoint x: 264, startPoint y: 245, endPoint x: 423, endPoint y: 249, distance: 158.7
click at [423, 249] on p "La batidora Magic Bullet combina la potencia de una licuadora tradicional con l…" at bounding box center [324, 244] width 275 height 43
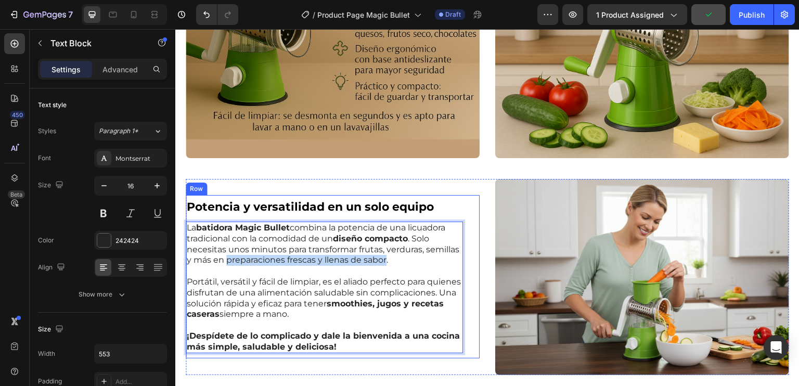
click at [469, 247] on div "⁠⁠⁠⁠⁠⁠⁠ Potencia y versatilidad en un solo equipo Heading La batidora Magic Bul…" at bounding box center [333, 277] width 294 height 164
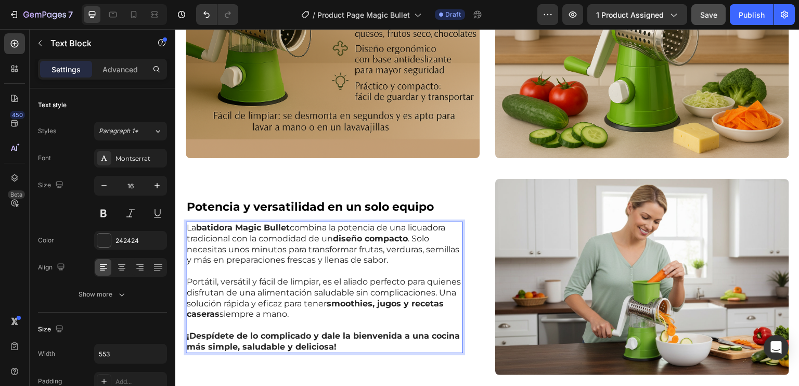
drag, startPoint x: 264, startPoint y: 246, endPoint x: 319, endPoint y: 248, distance: 55.2
click at [263, 245] on p "La batidora Magic Bullet combina la potencia de una licuadora tradicional con l…" at bounding box center [324, 244] width 275 height 43
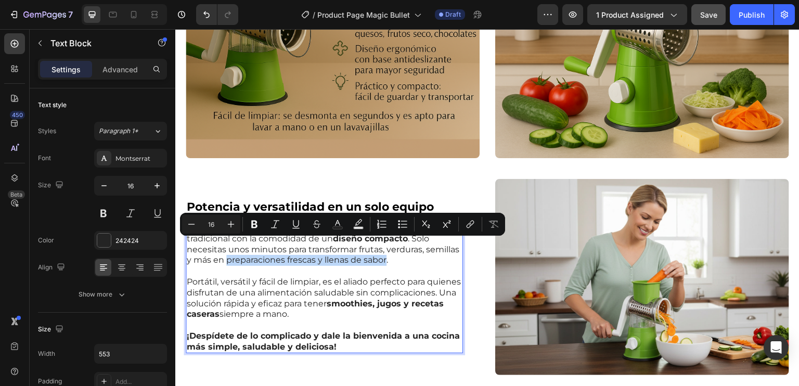
drag, startPoint x: 263, startPoint y: 245, endPoint x: 422, endPoint y: 245, distance: 159.7
click at [422, 245] on p "La batidora Magic Bullet combina la potencia de una licuadora tradicional con l…" at bounding box center [324, 244] width 275 height 43
click at [258, 224] on icon "Editor contextual toolbar" at bounding box center [254, 224] width 10 height 10
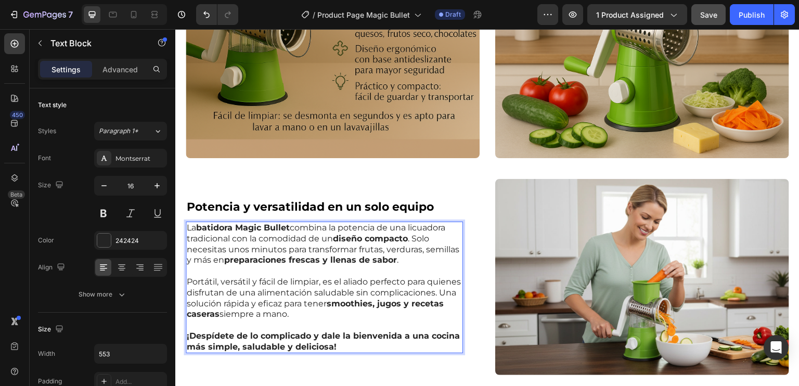
click at [260, 270] on p "Portátil, versátil y fácil de limpiar, es el aliado perfecto para quienes disfr…" at bounding box center [324, 293] width 275 height 54
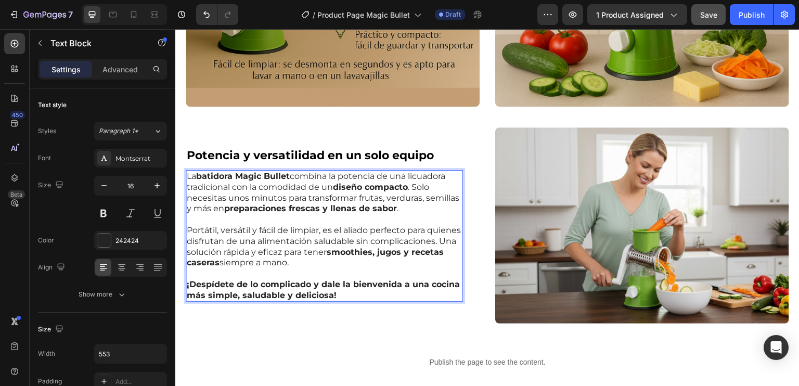
scroll to position [832, 0]
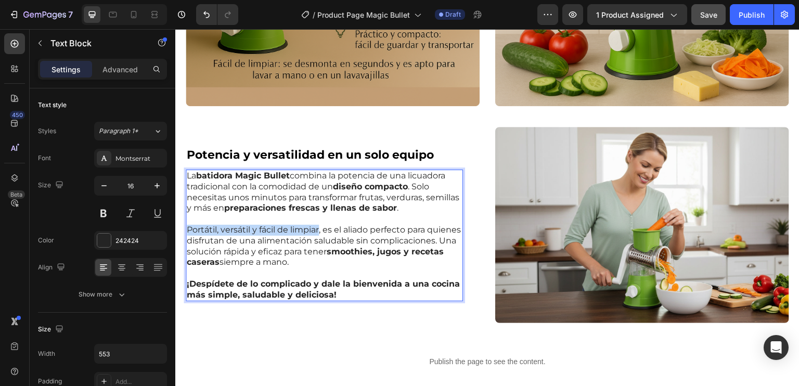
drag, startPoint x: 187, startPoint y: 213, endPoint x: 321, endPoint y: 216, distance: 133.7
click at [321, 216] on p "Portátil, versátil y fácil de limpiar, es el aliado perfecto para quienes disfr…" at bounding box center [324, 241] width 275 height 54
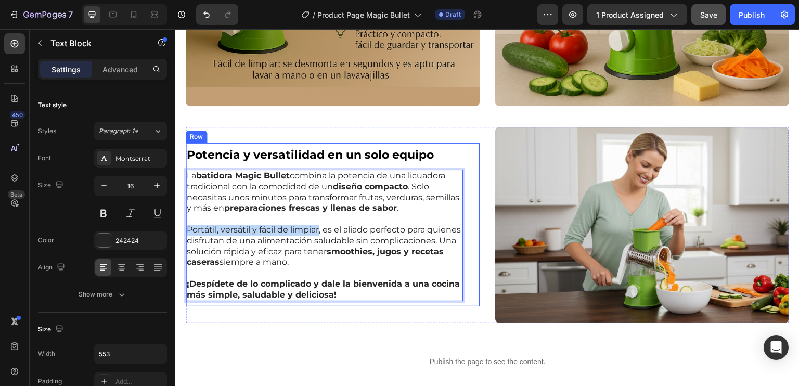
click at [469, 201] on div "⁠⁠⁠⁠⁠⁠⁠ Potencia y versatilidad en un solo equipo Heading La batidora Magic Bul…" at bounding box center [333, 225] width 294 height 164
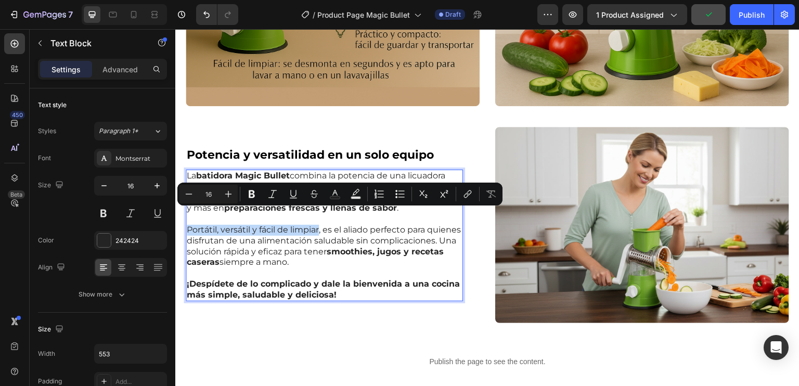
drag, startPoint x: 188, startPoint y: 214, endPoint x: 320, endPoint y: 218, distance: 132.2
drag, startPoint x: 253, startPoint y: 199, endPoint x: 91, endPoint y: 177, distance: 163.3
click at [253, 199] on button "Bold" at bounding box center [251, 194] width 19 height 19
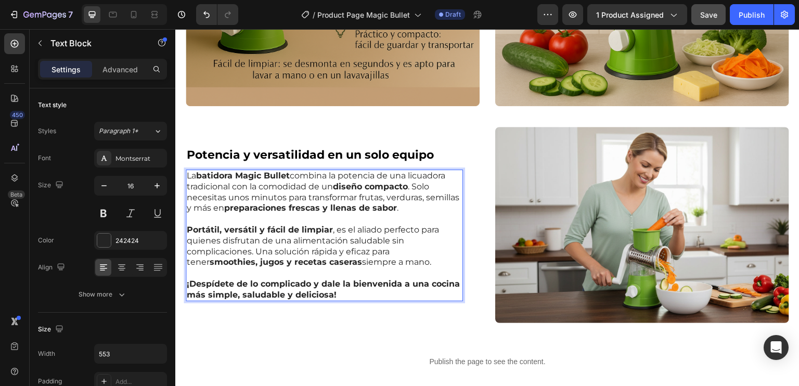
click at [363, 241] on p "Portátil, versátil y fácil de limpiar , es el aliado perfecto para quienes disf…" at bounding box center [324, 241] width 275 height 54
click at [359, 304] on div "⁠⁠⁠⁠⁠⁠⁠ Potencia y versatilidad en un solo equipo Heading La batidora Magic Bul…" at bounding box center [333, 225] width 294 height 196
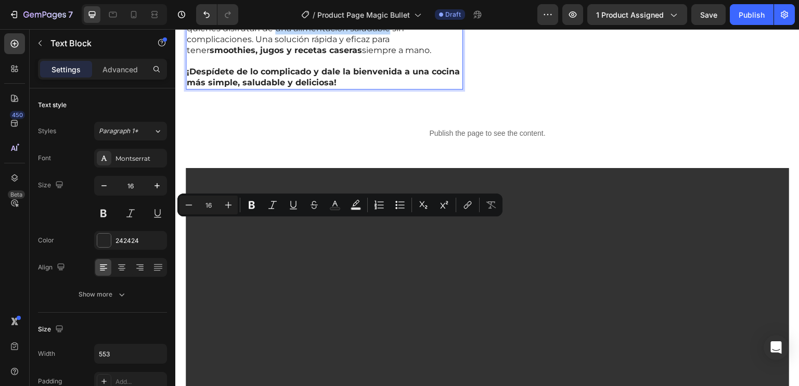
click at [390, 56] on p "Portátil, versátil y fácil de limpiar , es el aliado perfecto para quienes disf…" at bounding box center [324, 29] width 275 height 54
click at [252, 201] on icon "Editor contextual toolbar" at bounding box center [252, 205] width 6 height 8
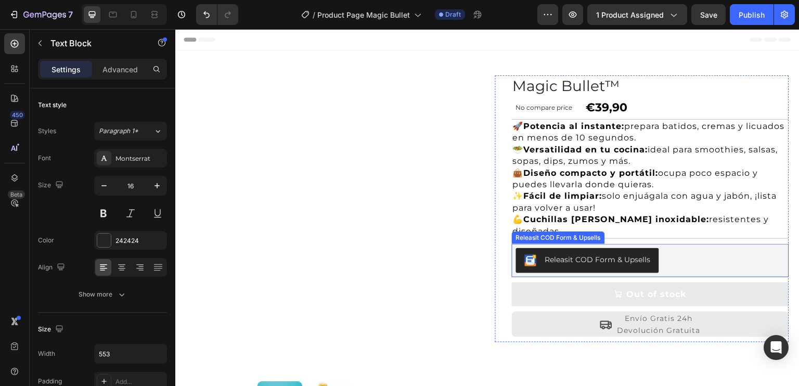
scroll to position [104, 0]
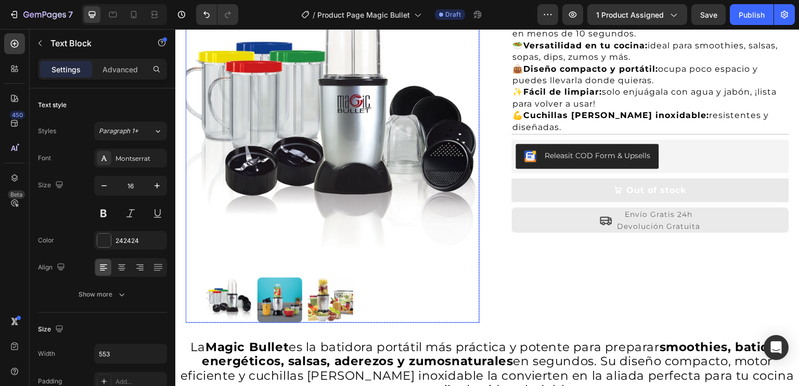
click at [270, 302] on img at bounding box center [280, 300] width 45 height 45
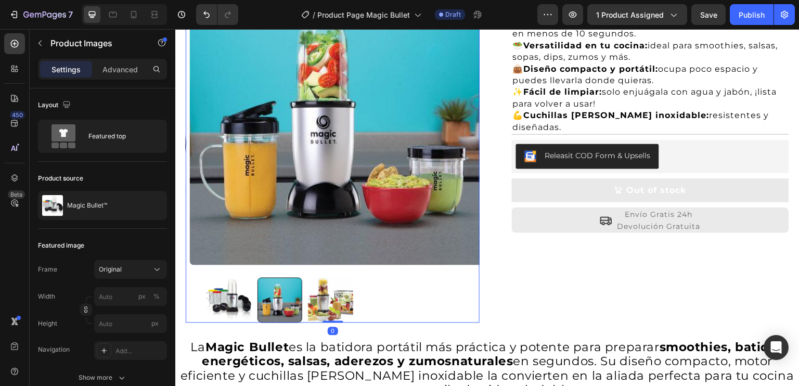
click at [320, 296] on img at bounding box center [330, 300] width 45 height 45
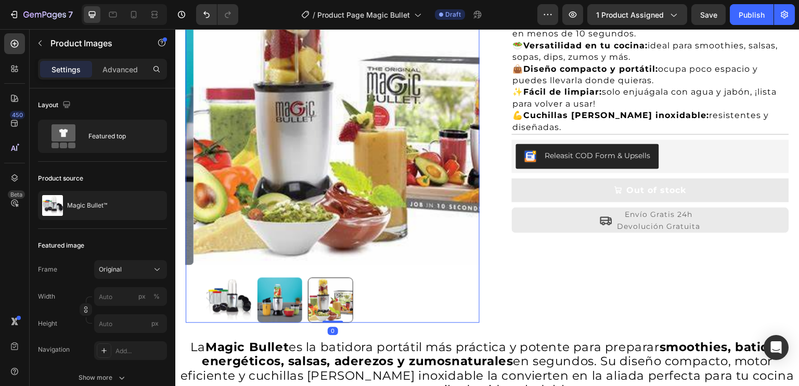
click at [232, 304] on img at bounding box center [229, 300] width 45 height 45
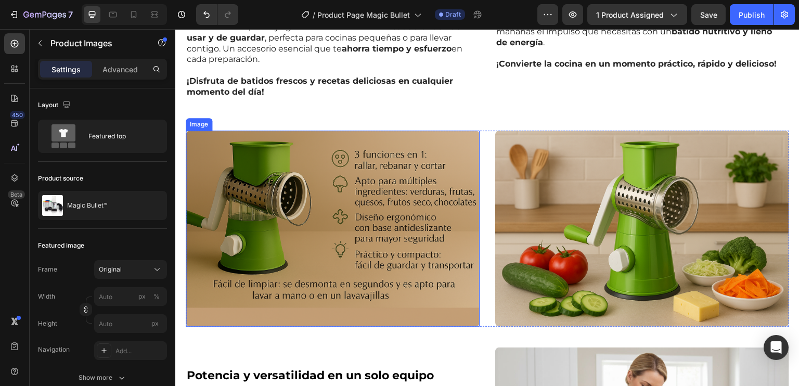
scroll to position [624, 0]
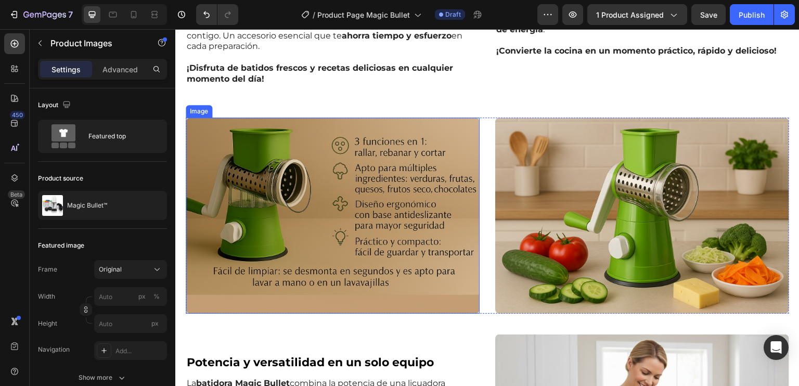
click at [349, 235] on img at bounding box center [333, 216] width 294 height 196
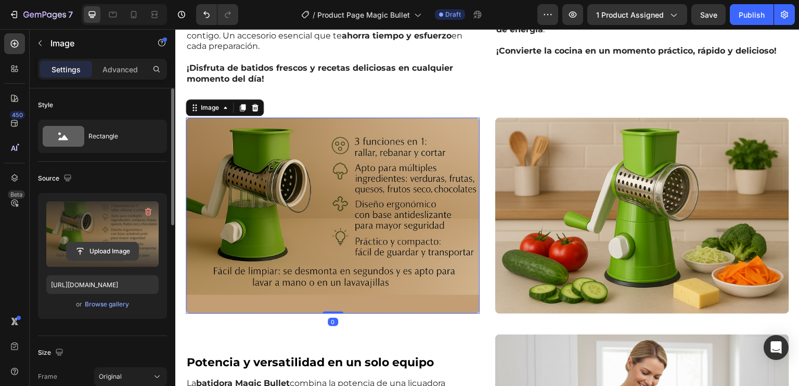
click at [104, 254] on input "file" at bounding box center [103, 251] width 72 height 18
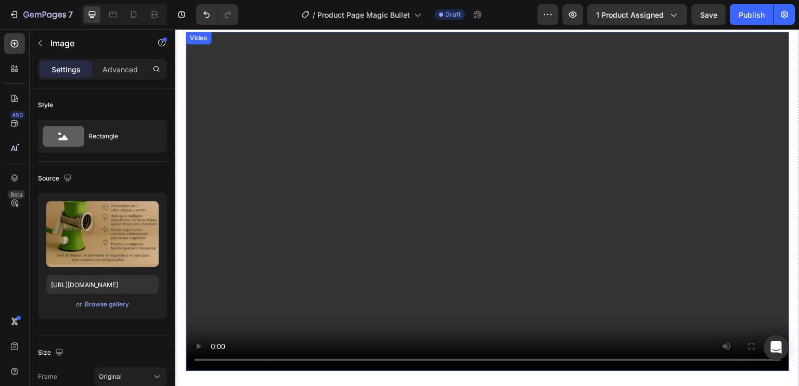
scroll to position [1041, 0]
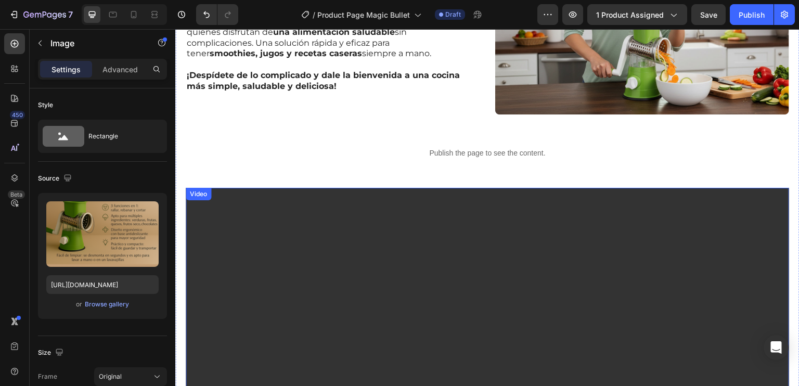
click at [436, 212] on video at bounding box center [488, 358] width 604 height 340
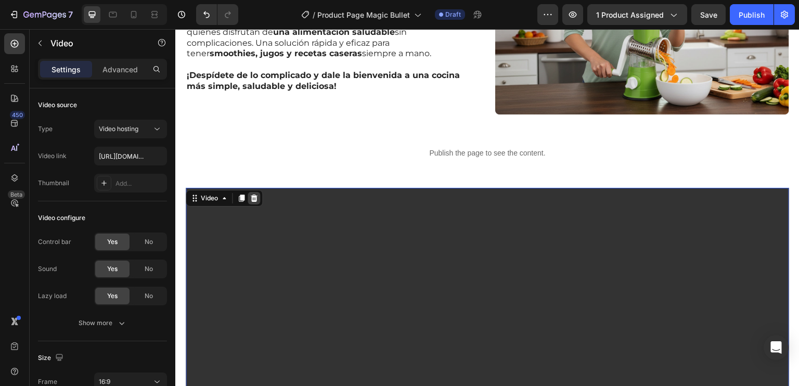
click at [252, 194] on icon at bounding box center [254, 198] width 8 height 8
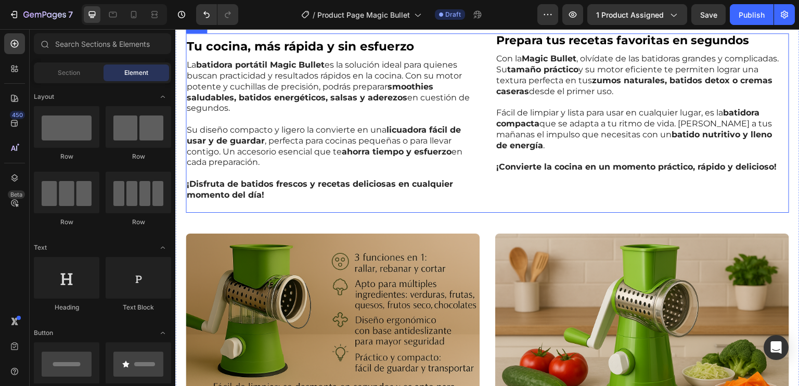
scroll to position [572, 0]
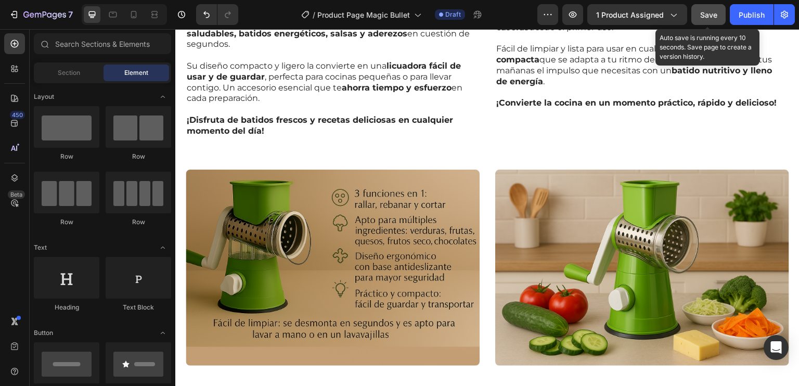
click at [703, 18] on span "Save" at bounding box center [708, 14] width 17 height 9
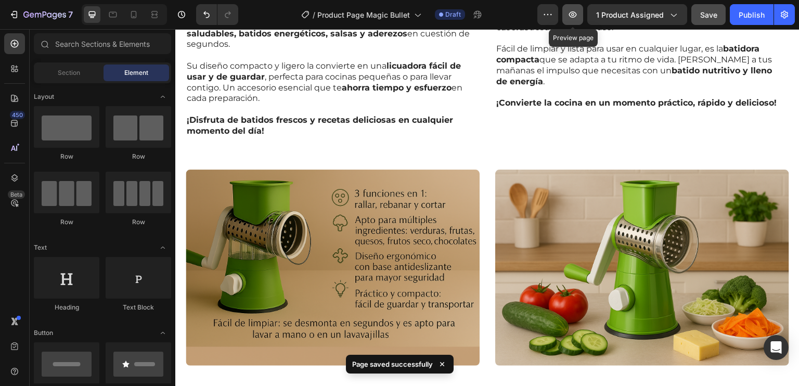
click at [576, 14] on icon "button" at bounding box center [573, 14] width 10 height 10
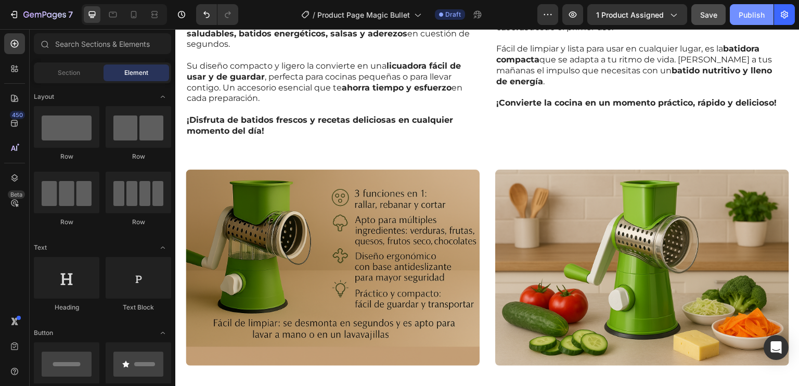
click at [737, 10] on button "Publish" at bounding box center [752, 14] width 44 height 21
click at [573, 15] on icon "button" at bounding box center [572, 14] width 3 height 3
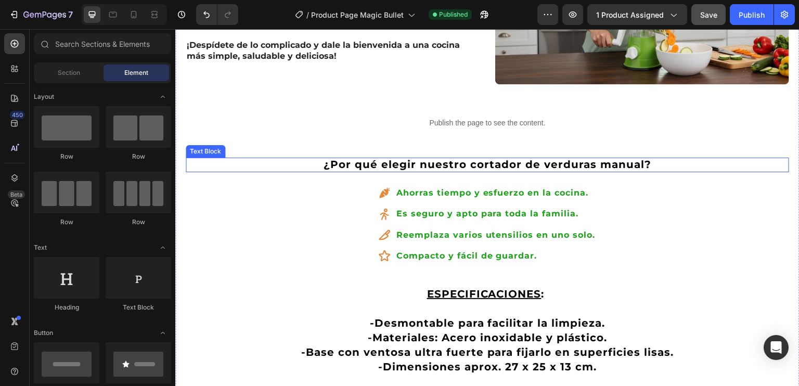
scroll to position [1093, 0]
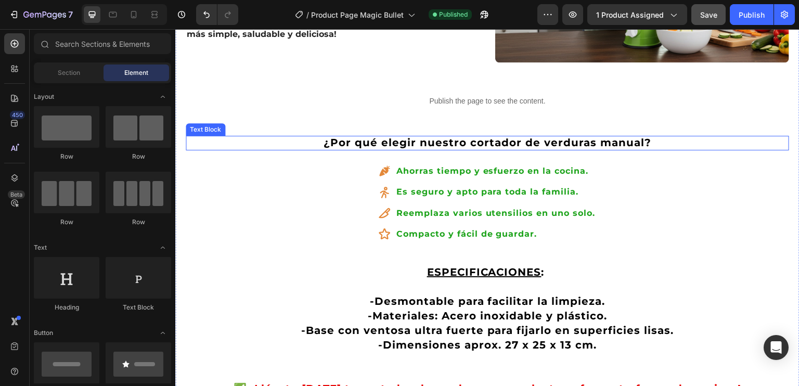
click at [456, 136] on strong "¿Por qué elegir nuestro cortador de verduras manual?" at bounding box center [488, 142] width 328 height 12
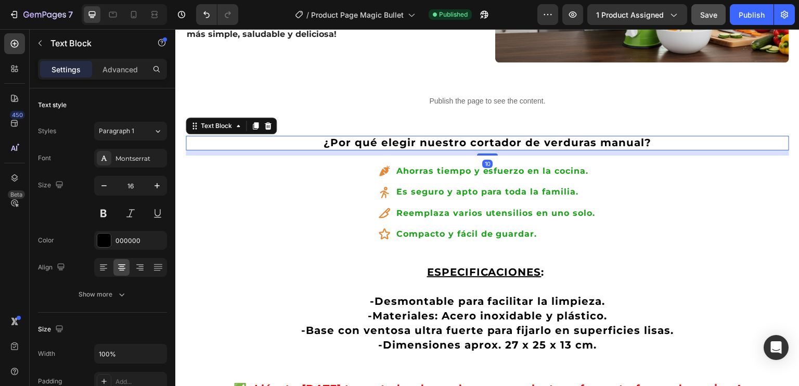
click at [456, 136] on strong "¿Por qué elegir nuestro cortador de verduras manual?" at bounding box center [488, 142] width 328 height 12
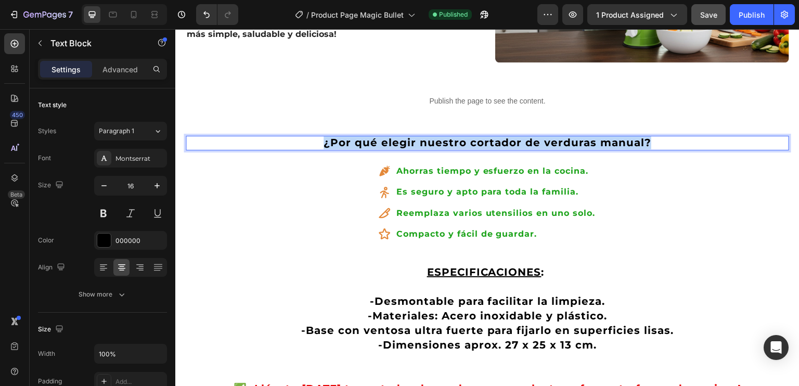
click at [456, 136] on strong "¿Por qué elegir nuestro cortador de verduras manual?" at bounding box center [488, 142] width 328 height 12
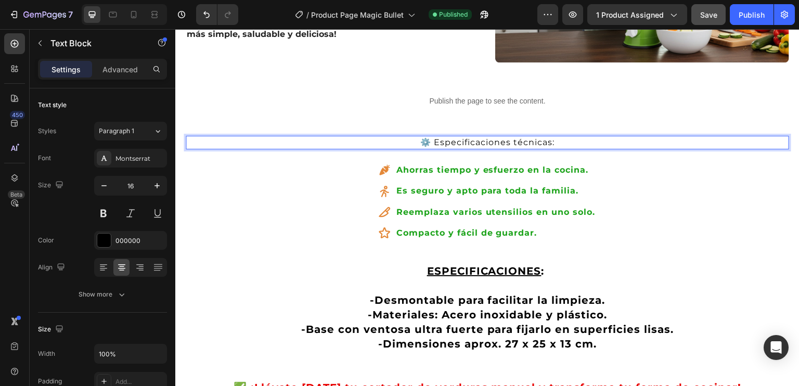
click at [478, 137] on p "⚙️ Especificaciones técnicas:" at bounding box center [487, 142] width 601 height 11
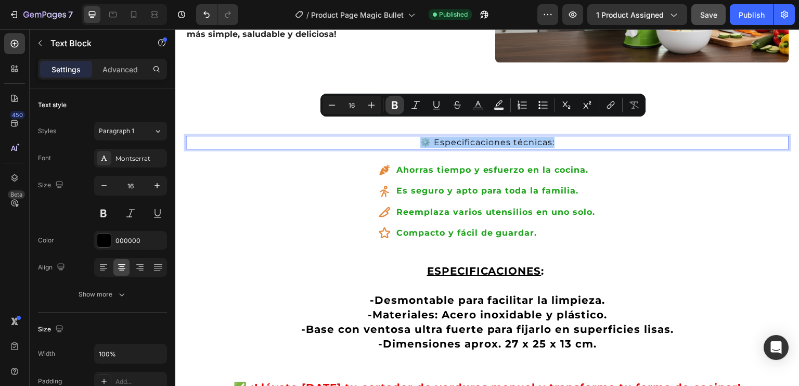
click at [399, 101] on icon "Editor contextual toolbar" at bounding box center [395, 105] width 10 height 10
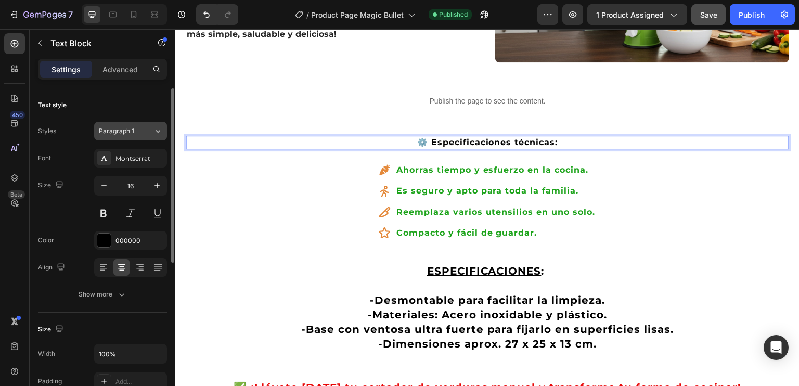
click at [157, 131] on icon at bounding box center [157, 131] width 9 height 10
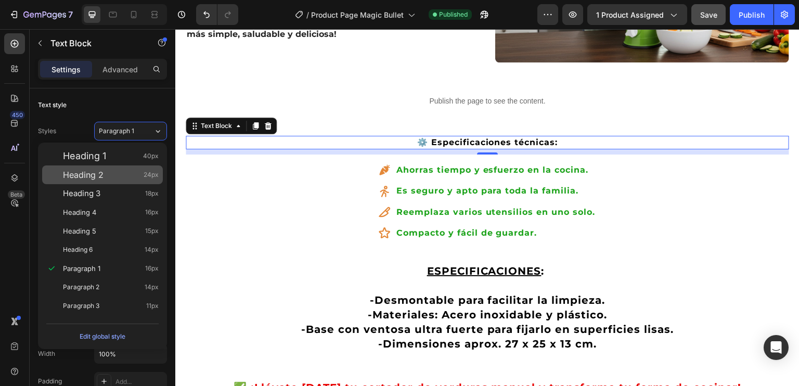
click at [104, 170] on div "Heading 2 24px" at bounding box center [111, 175] width 96 height 10
type input "24"
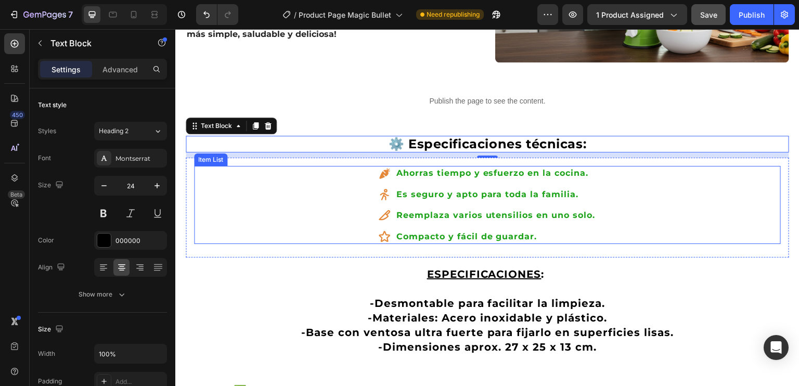
click at [403, 168] on p "Ahorras tiempo y esfuerzo en la cocina." at bounding box center [495, 173] width 199 height 11
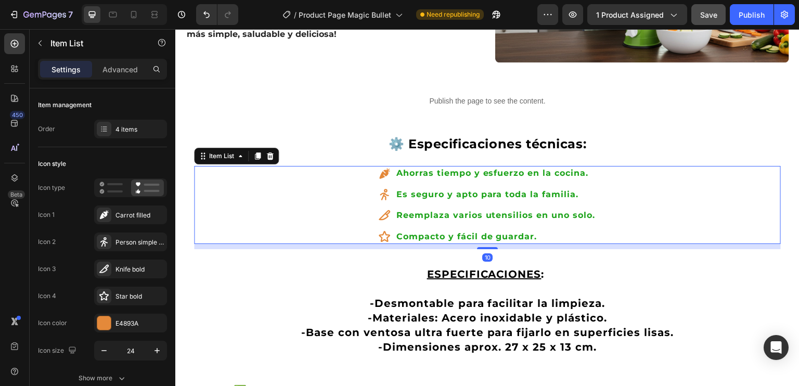
click at [378, 188] on icon at bounding box center [384, 194] width 12 height 12
click at [415, 168] on p "Ahorras tiempo y esfuerzo en la cocina." at bounding box center [495, 173] width 199 height 11
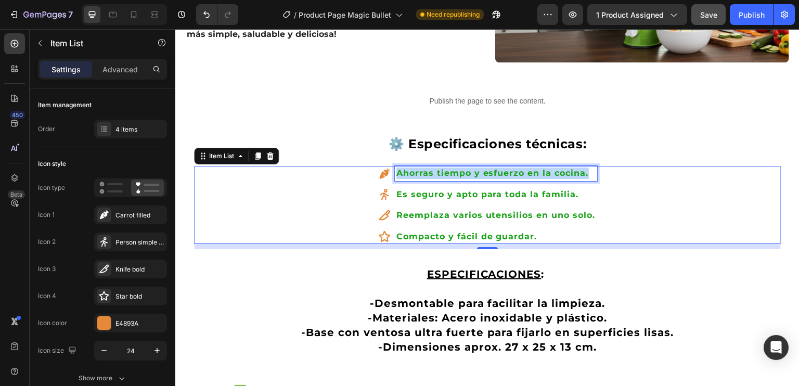
click at [415, 168] on p "Ahorras tiempo y esfuerzo en la cocina." at bounding box center [495, 173] width 199 height 11
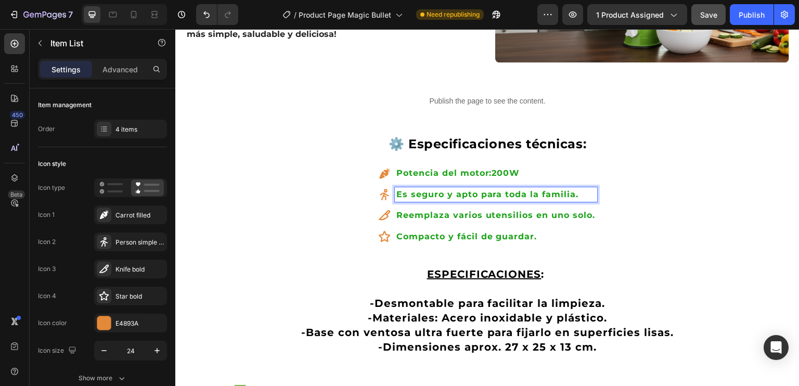
click at [469, 189] on p "Es seguro y apto para toda la familia." at bounding box center [495, 194] width 199 height 11
click at [471, 210] on p "Reemplaza varios utensilios en uno solo." at bounding box center [495, 215] width 199 height 11
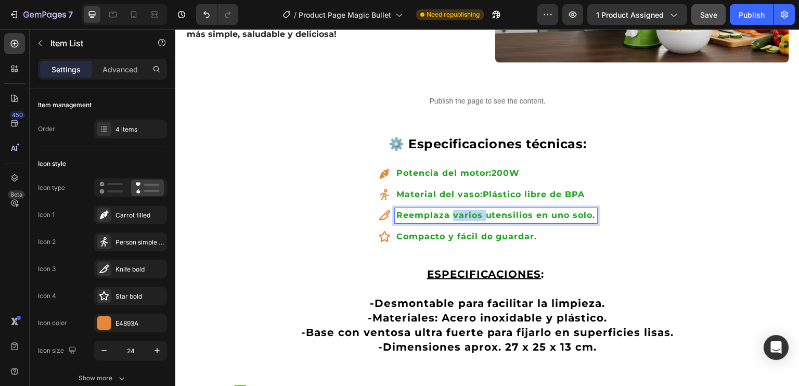
click at [471, 210] on p "Reemplaza varios utensilios en uno solo." at bounding box center [495, 215] width 199 height 11
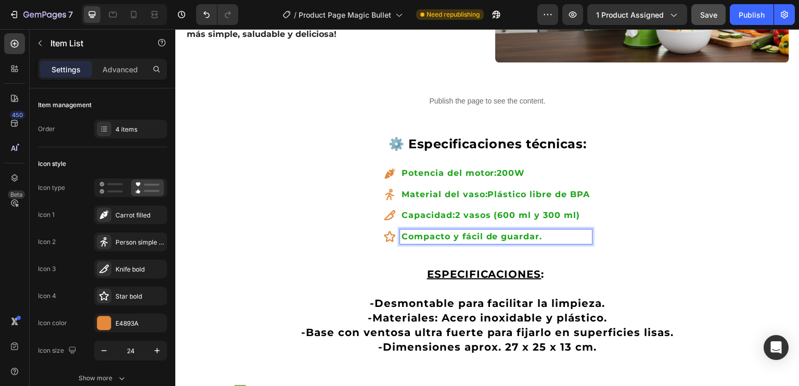
click at [432, 231] on p "Compacto y fácil de guardar." at bounding box center [496, 236] width 189 height 11
click at [623, 216] on div "Potencia del motor: 200W Material del vaso: Plástico libre de BPA Capacidad: 2 …" at bounding box center [487, 205] width 587 height 78
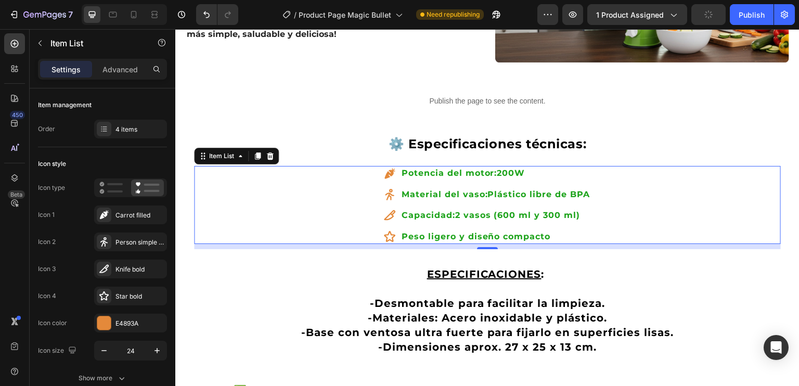
click at [544, 231] on p "Peso ligero y diseño compacto" at bounding box center [496, 236] width 189 height 11
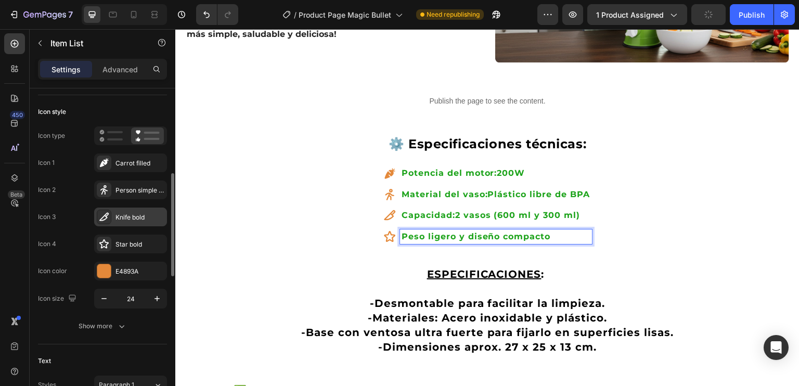
scroll to position [104, 0]
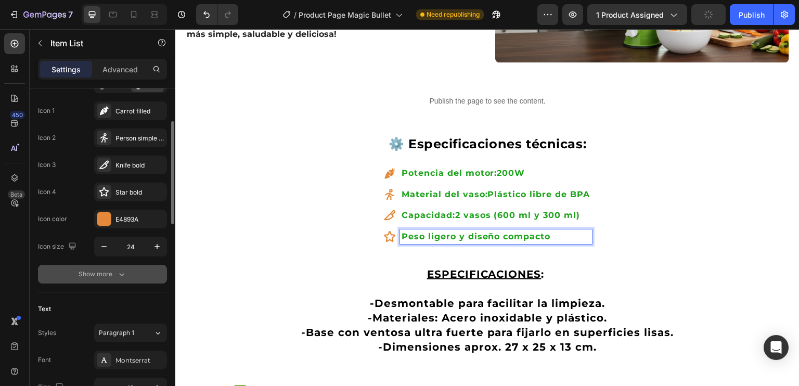
click at [121, 278] on icon "button" at bounding box center [122, 274] width 10 height 10
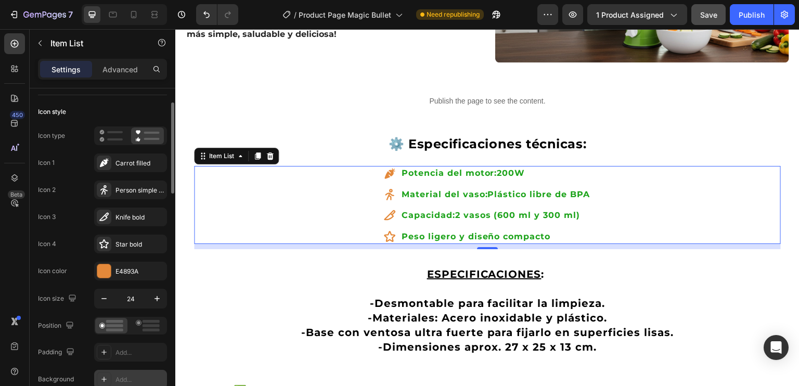
scroll to position [0, 0]
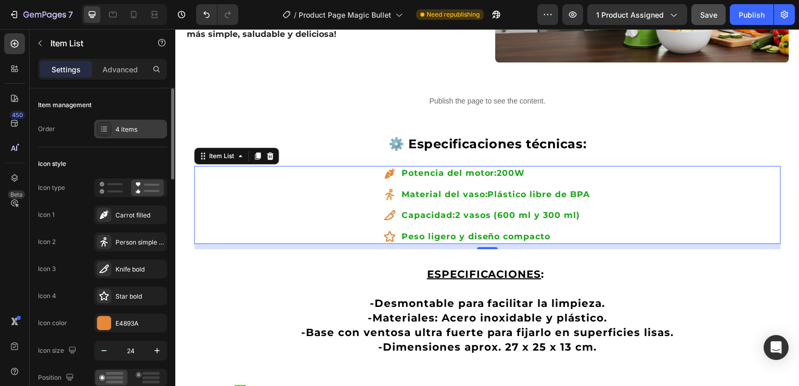
click at [122, 130] on div "4 items" at bounding box center [140, 129] width 49 height 9
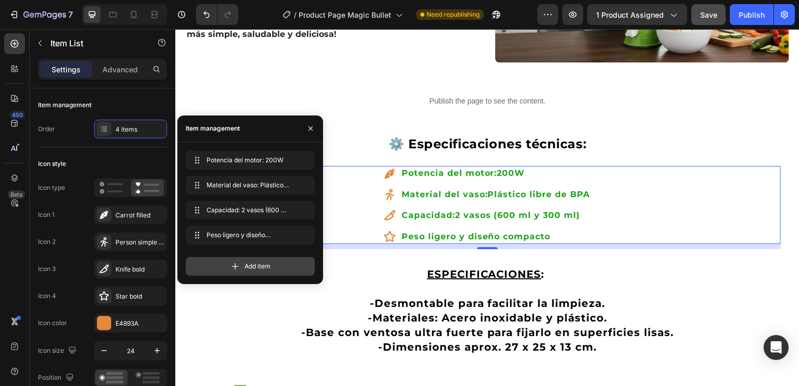
click at [239, 268] on icon at bounding box center [235, 266] width 10 height 10
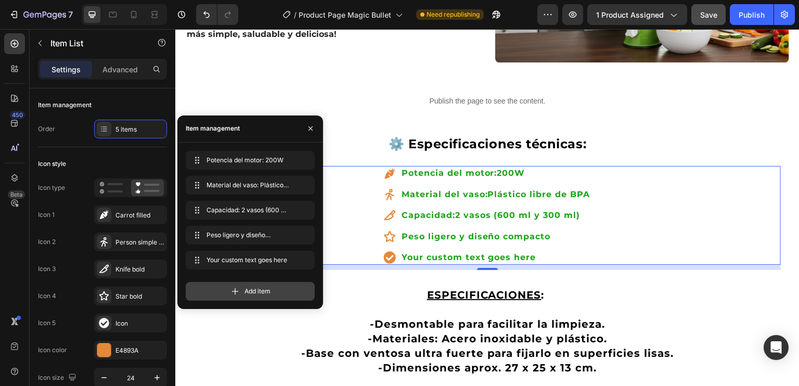
click at [260, 291] on span "Add item" at bounding box center [258, 291] width 26 height 9
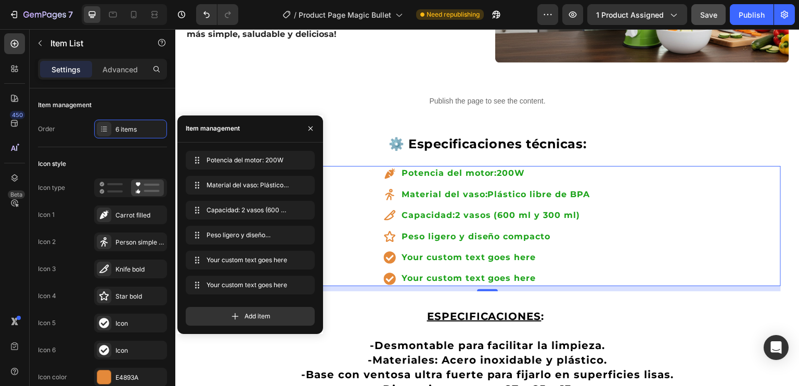
click at [628, 226] on div "Potencia del motor: 200W Material del vaso: Plástico libre de BPA Capacidad: 2 …" at bounding box center [487, 226] width 587 height 120
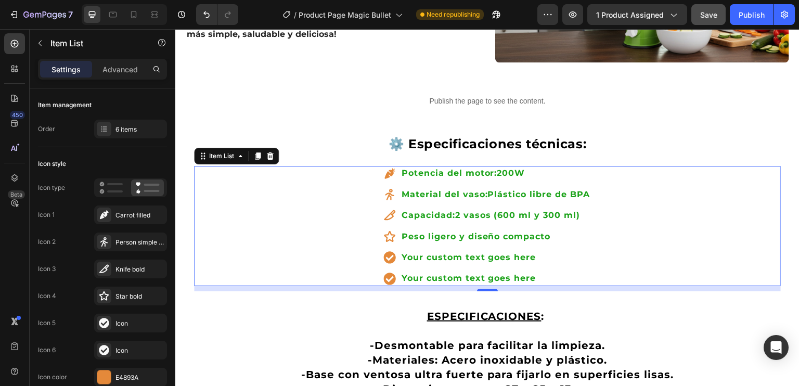
click at [444, 250] on div "Your custom text goes here" at bounding box center [496, 257] width 192 height 15
click at [444, 252] on p "Your custom text goes here" at bounding box center [496, 257] width 189 height 11
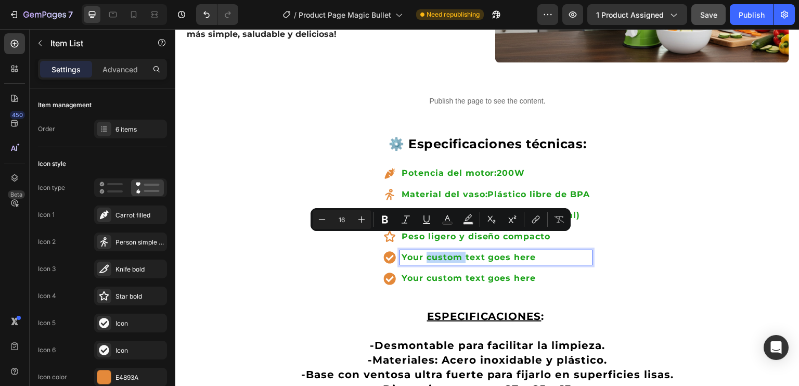
click at [444, 252] on p "Your custom text goes here" at bounding box center [496, 257] width 189 height 11
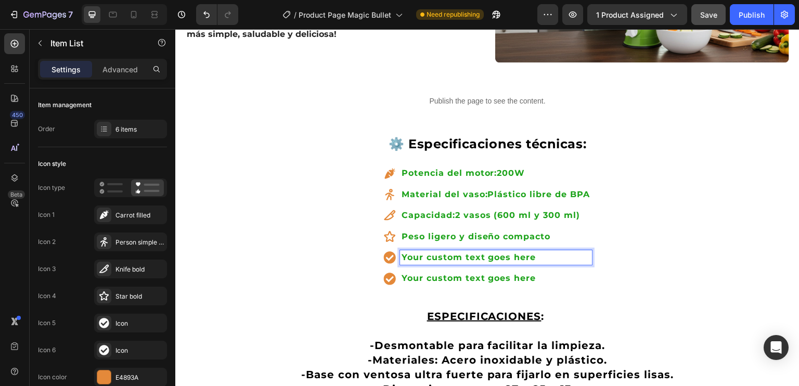
click at [444, 252] on p "Your custom text goes here" at bounding box center [496, 257] width 189 height 11
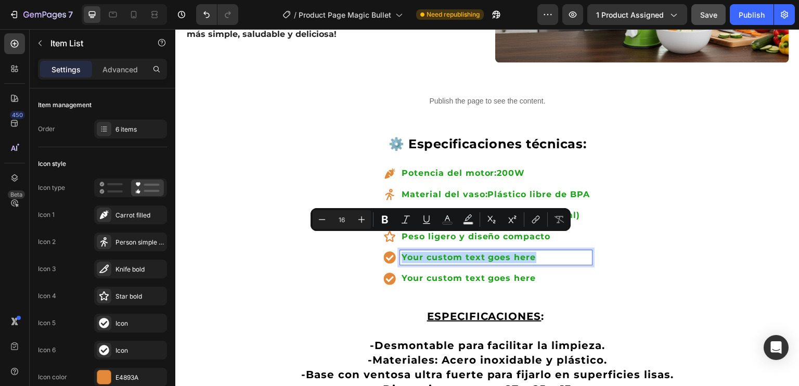
click at [444, 252] on p "Your custom text goes here" at bounding box center [496, 257] width 189 height 11
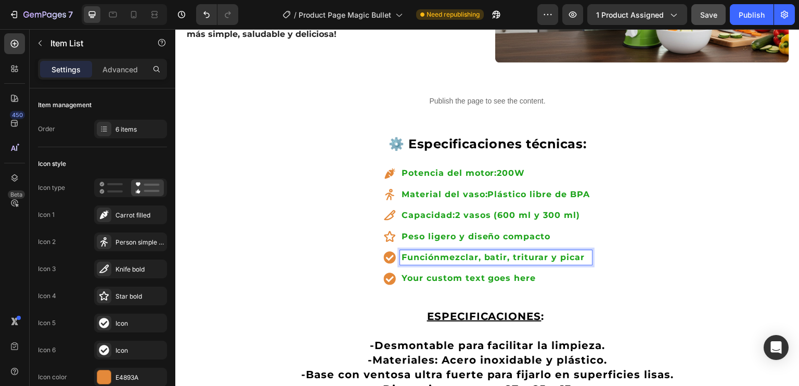
click at [450, 273] on p "Your custom text goes here" at bounding box center [496, 278] width 189 height 11
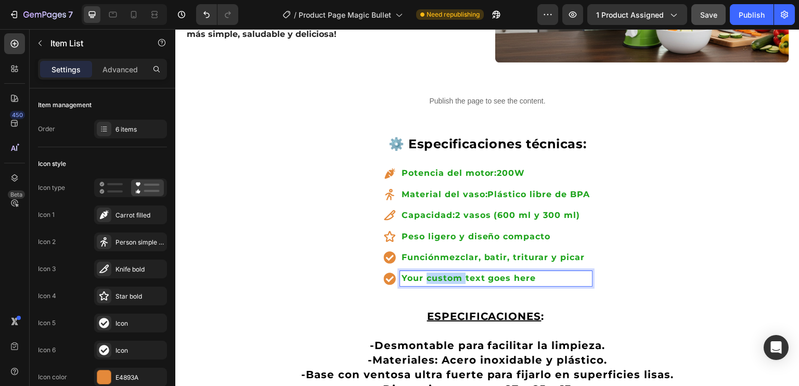
click at [450, 273] on p "Your custom text goes here" at bounding box center [496, 278] width 189 height 11
click at [451, 273] on p "Your custom text goes here" at bounding box center [496, 278] width 189 height 11
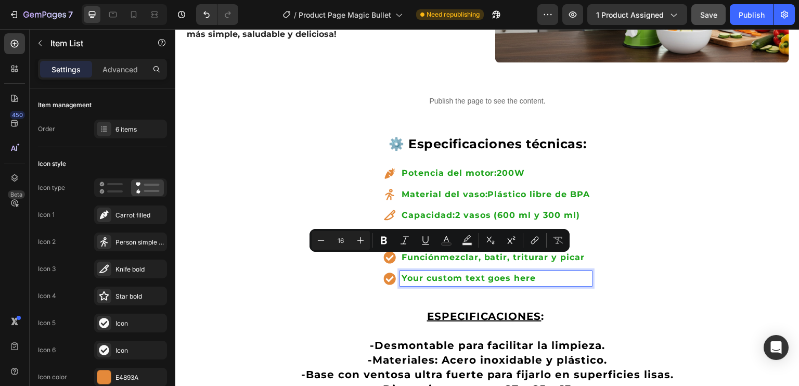
click at [471, 273] on p "Your custom text goes here" at bounding box center [496, 278] width 189 height 11
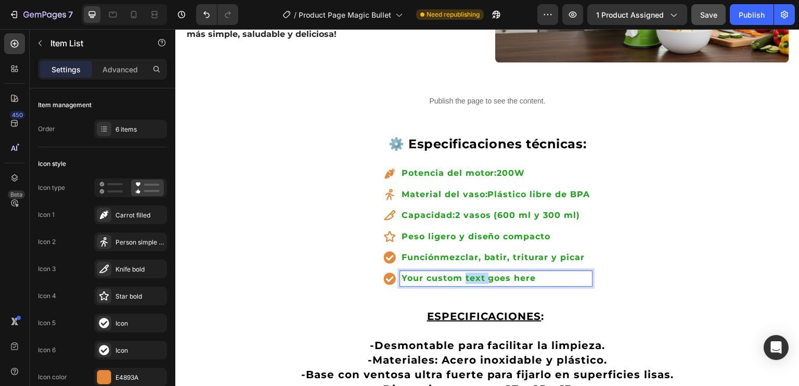
click at [471, 273] on p "Your custom text goes here" at bounding box center [496, 278] width 189 height 11
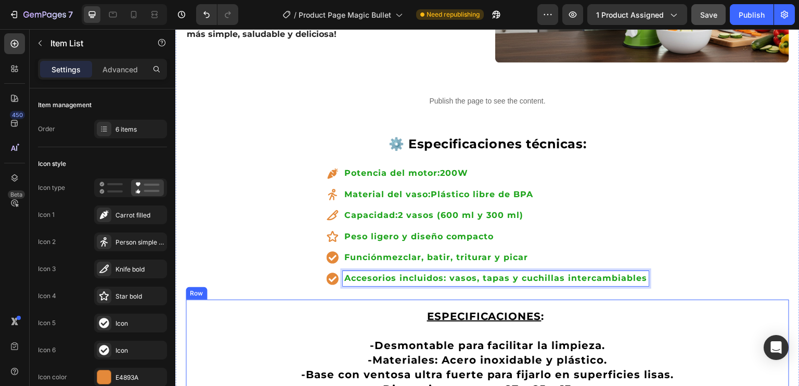
click at [696, 300] on div "ESPECIFICACIONES : -Desmontable para facilitar la limpieza. -Materiales: Acero …" at bounding box center [488, 375] width 604 height 150
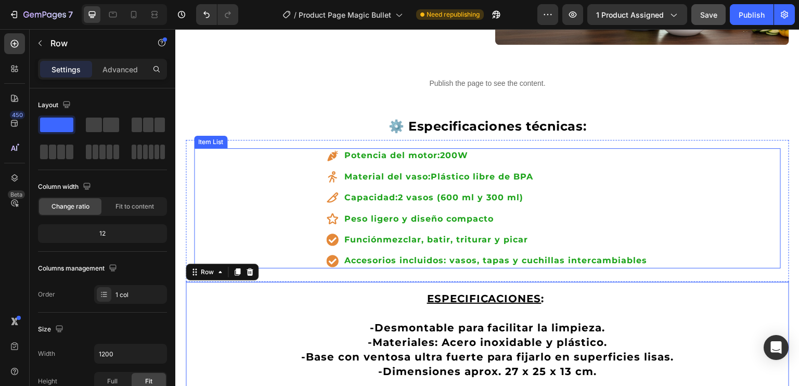
scroll to position [1093, 0]
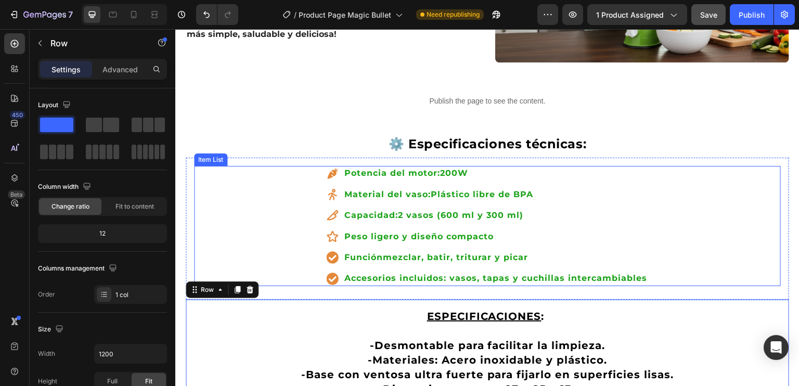
click at [329, 168] on icon at bounding box center [332, 173] width 10 height 10
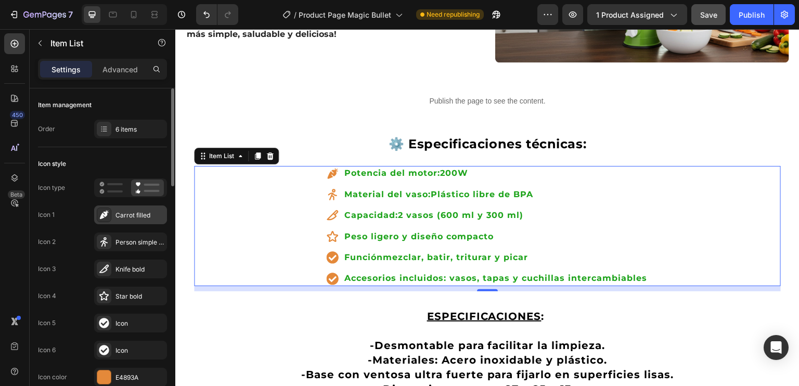
click at [105, 212] on icon at bounding box center [104, 214] width 9 height 9
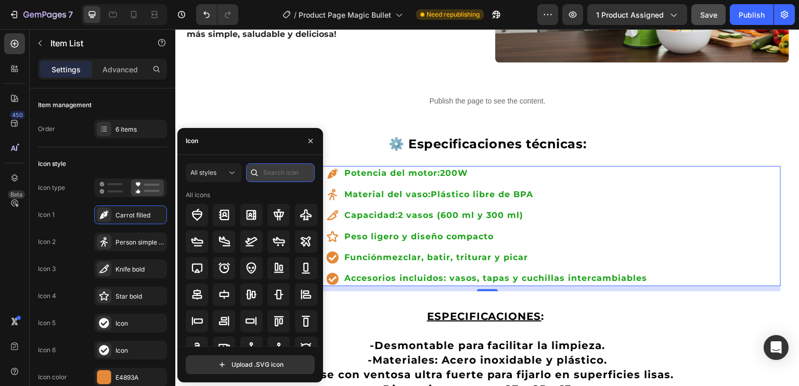
click at [275, 174] on input "text" at bounding box center [280, 172] width 69 height 19
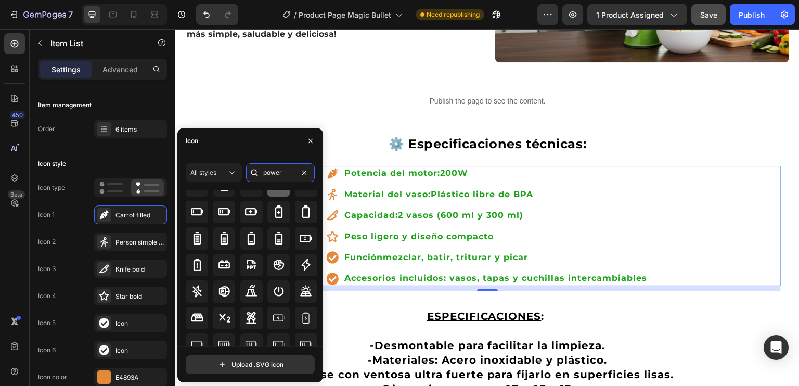
scroll to position [52, 0]
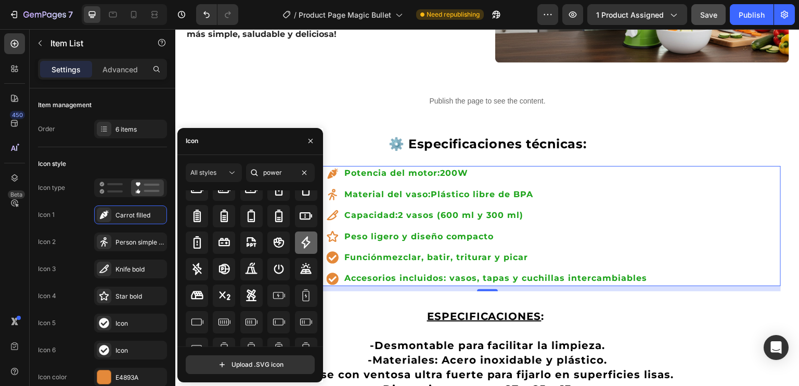
click at [301, 241] on icon at bounding box center [305, 242] width 9 height 12
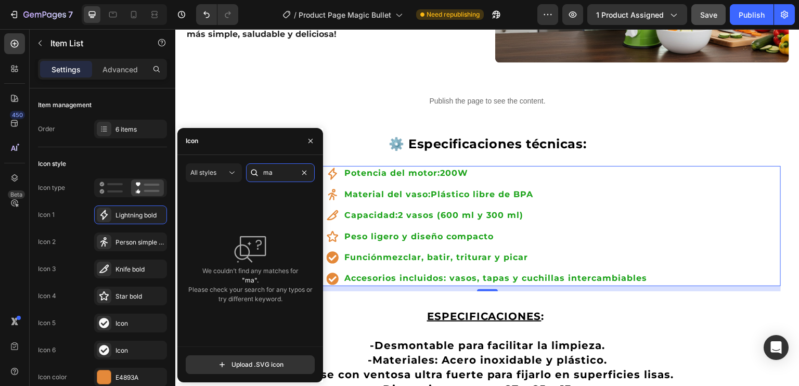
type input "m"
type input "c"
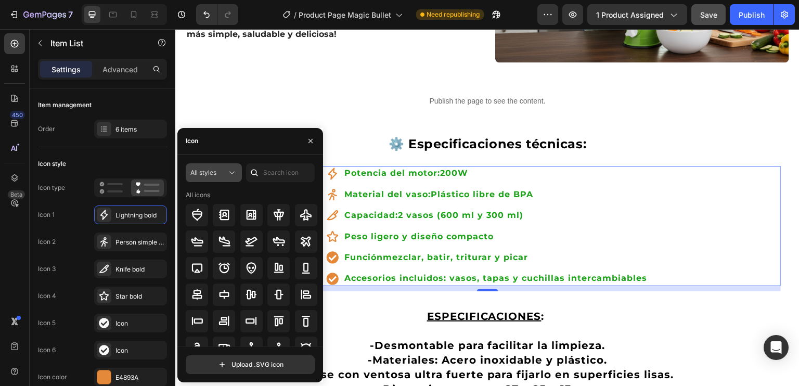
click at [222, 174] on div "All styles" at bounding box center [208, 172] width 36 height 9
click at [274, 174] on input "text" at bounding box center [280, 172] width 69 height 19
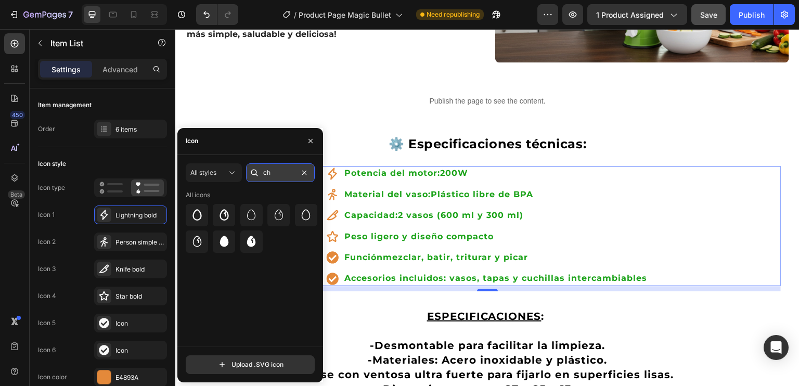
type input "c"
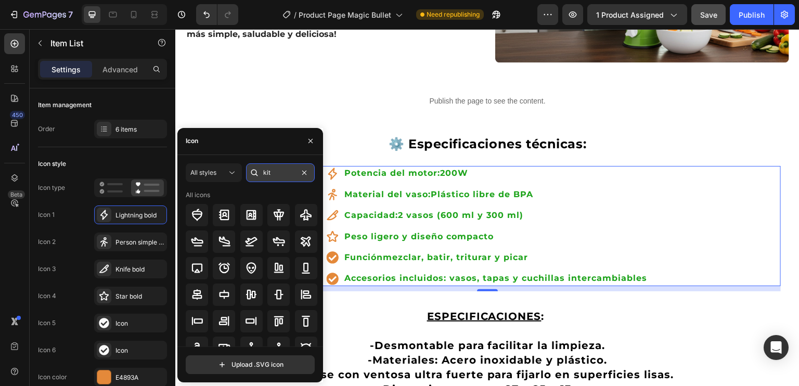
type input "kitc"
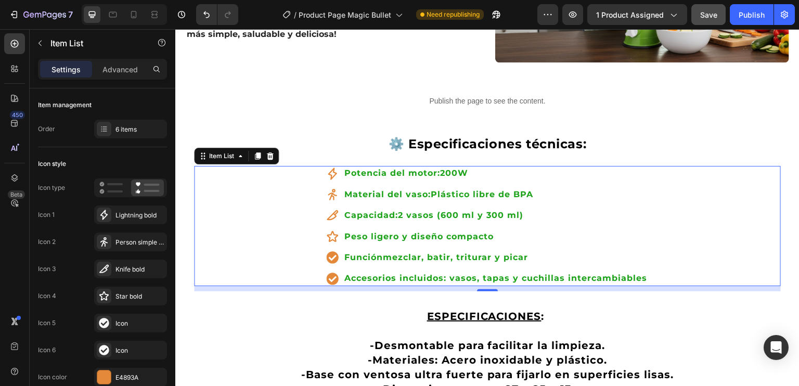
click at [330, 188] on icon at bounding box center [332, 194] width 12 height 12
click at [103, 242] on icon at bounding box center [103, 241] width 7 height 9
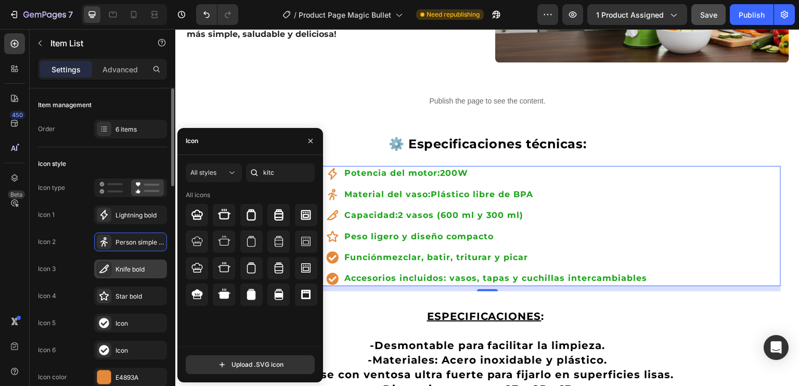
click at [101, 266] on icon at bounding box center [104, 269] width 10 height 10
click at [276, 291] on icon at bounding box center [279, 294] width 12 height 12
click at [330, 189] on icon at bounding box center [332, 194] width 9 height 11
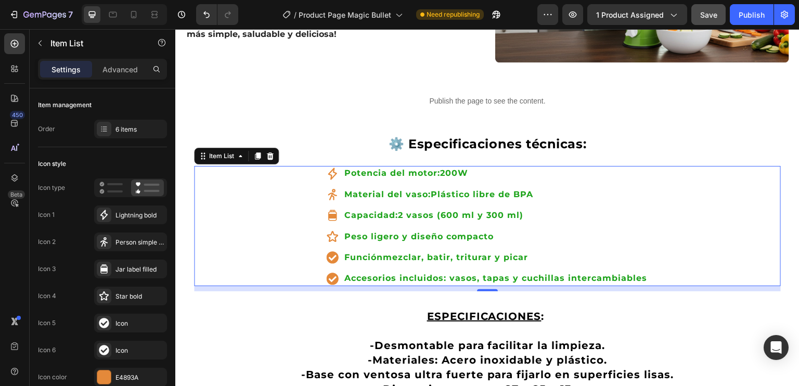
click at [330, 189] on icon at bounding box center [332, 194] width 9 height 11
click at [106, 238] on icon at bounding box center [103, 241] width 7 height 9
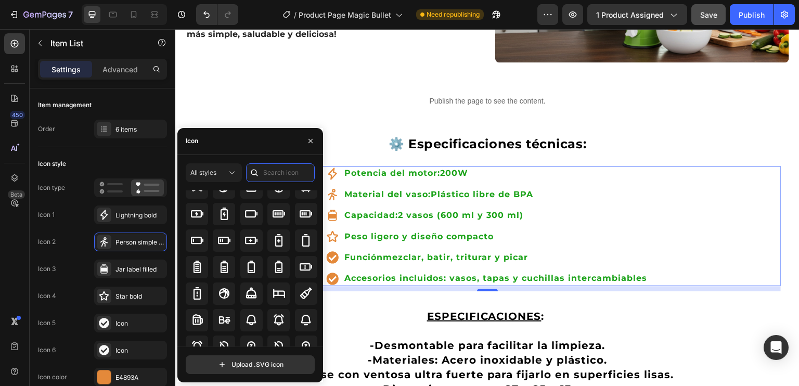
scroll to position [770, 0]
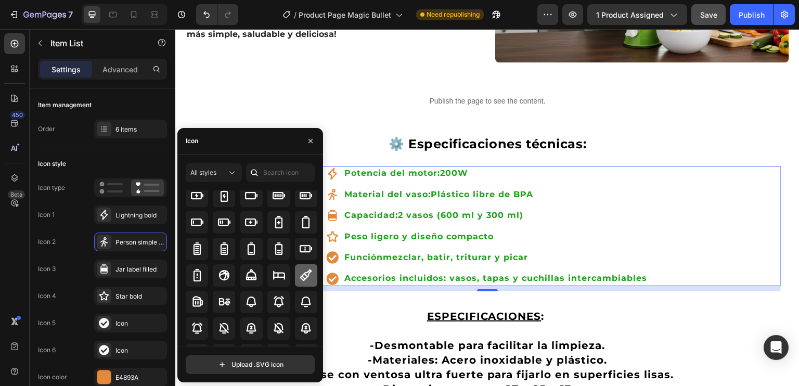
click at [300, 272] on icon at bounding box center [306, 275] width 12 height 12
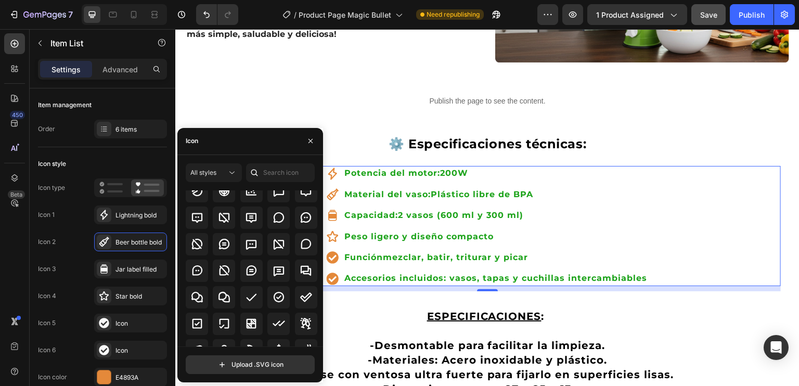
scroll to position [1561, 0]
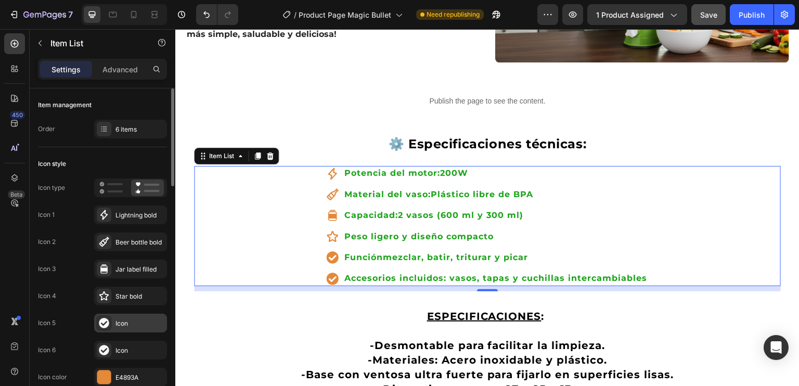
click at [106, 318] on icon at bounding box center [104, 323] width 10 height 10
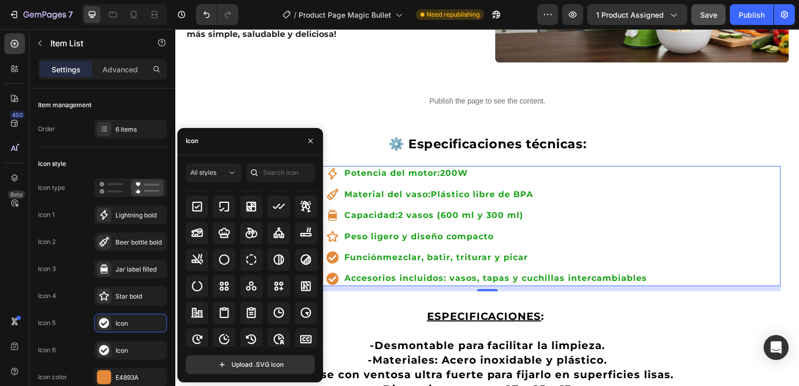
scroll to position [1602, 0]
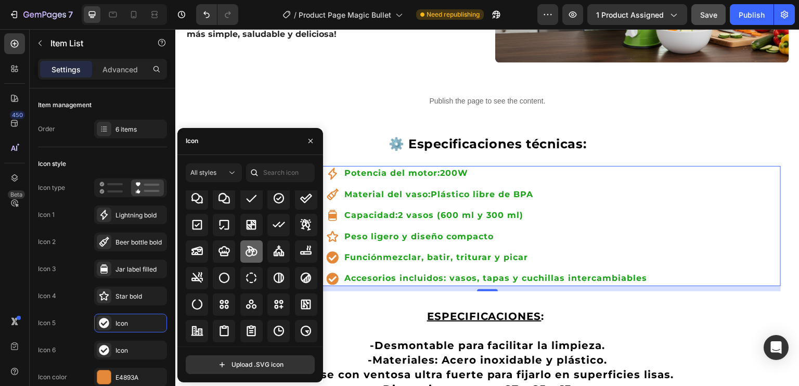
click at [248, 254] on icon at bounding box center [251, 251] width 12 height 12
click at [332, 273] on icon at bounding box center [332, 279] width 12 height 12
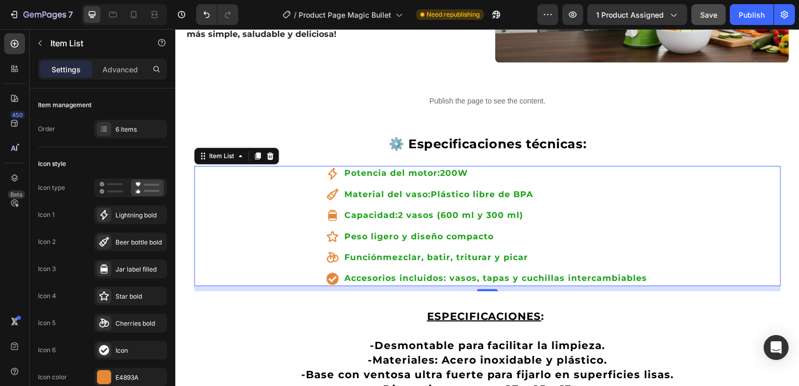
click at [333, 273] on icon at bounding box center [332, 279] width 12 height 12
click at [112, 345] on div "Icon" at bounding box center [130, 350] width 73 height 19
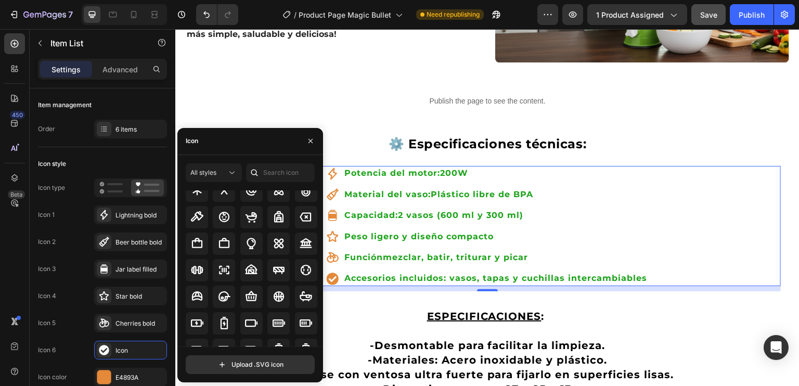
scroll to position [676, 0]
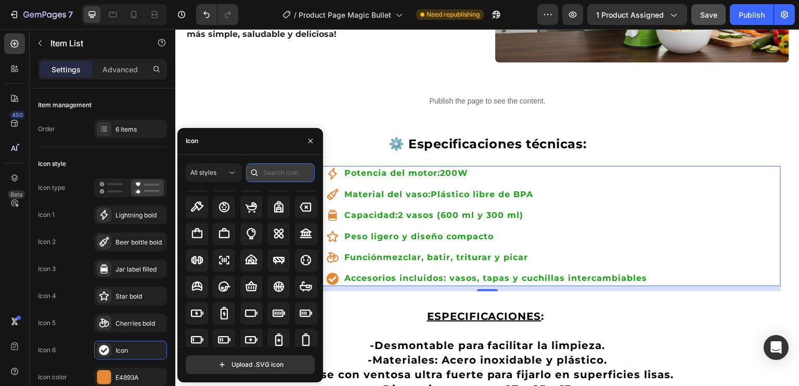
click at [274, 172] on input "text" at bounding box center [280, 172] width 69 height 19
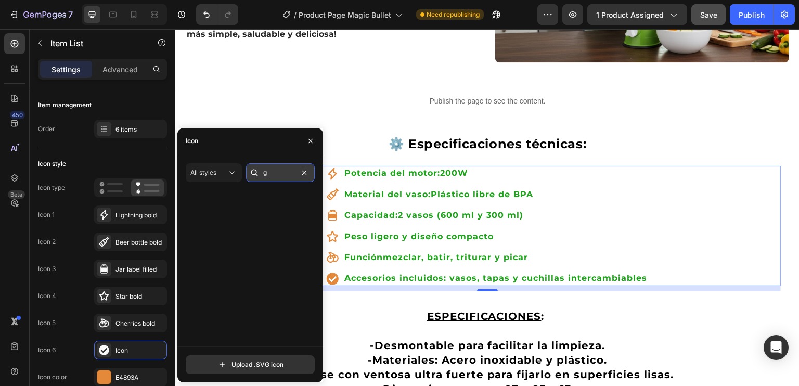
scroll to position [0, 0]
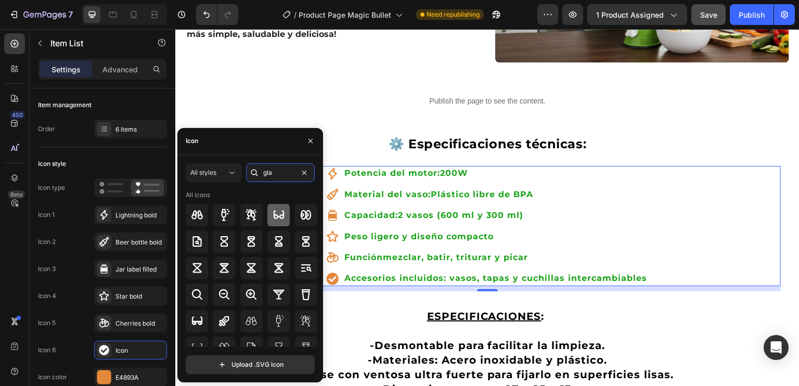
type input "glas"
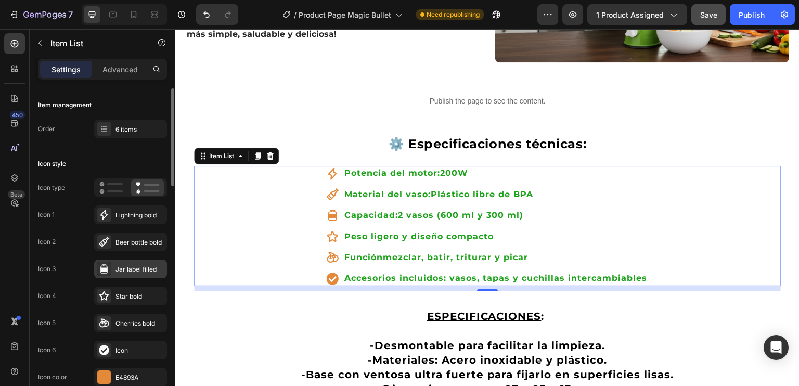
click at [102, 267] on icon at bounding box center [103, 268] width 7 height 9
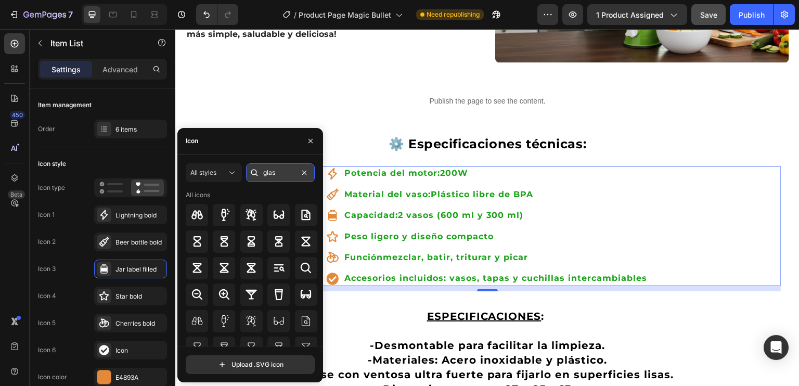
click at [276, 171] on input "glas" at bounding box center [280, 172] width 69 height 19
click at [277, 291] on icon at bounding box center [279, 294] width 8 height 11
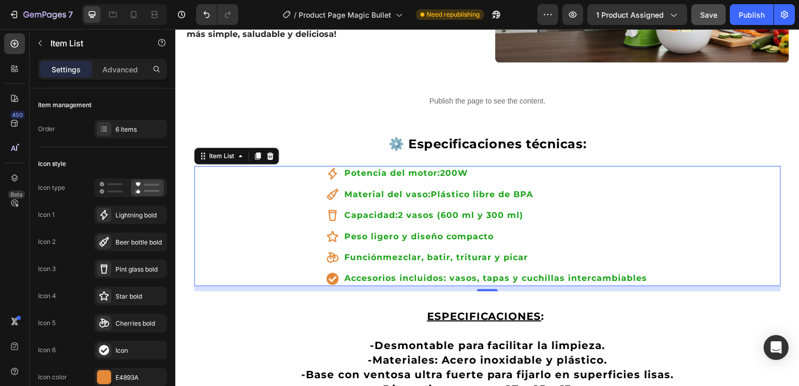
click at [333, 273] on icon at bounding box center [332, 279] width 12 height 12
click at [331, 273] on icon at bounding box center [332, 279] width 12 height 12
click at [135, 348] on div "Icon" at bounding box center [140, 350] width 49 height 9
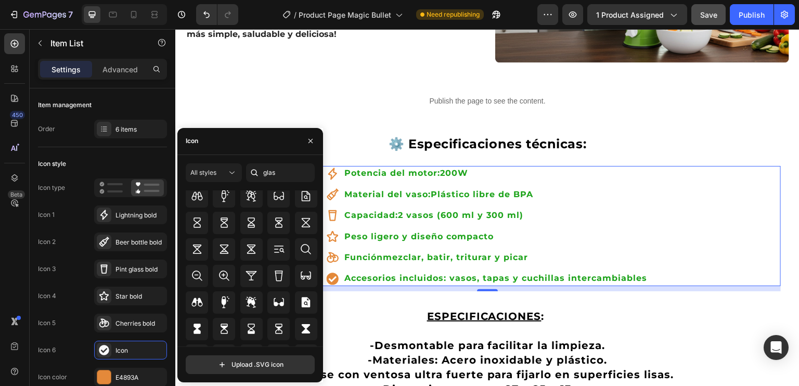
scroll to position [197, 0]
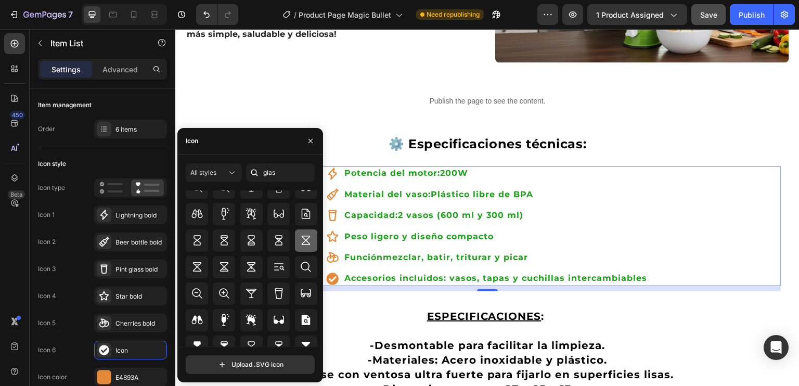
click at [303, 242] on icon at bounding box center [306, 240] width 12 height 12
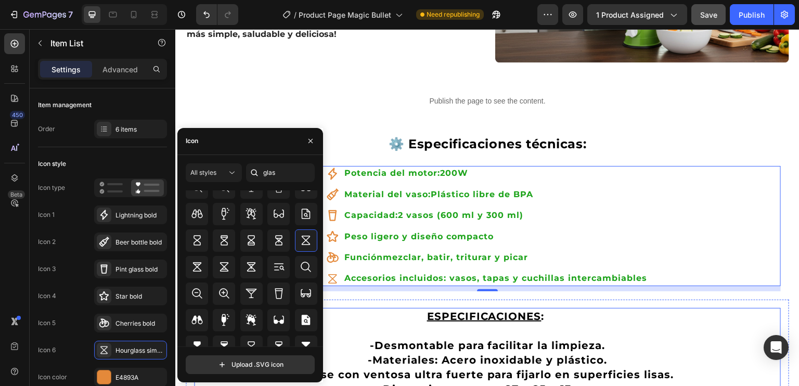
click at [373, 309] on p "ESPECIFICACIONES :" at bounding box center [487, 316] width 585 height 15
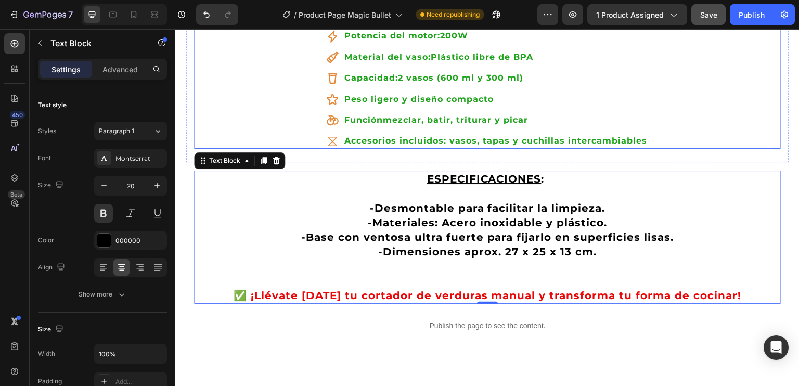
scroll to position [1249, 0]
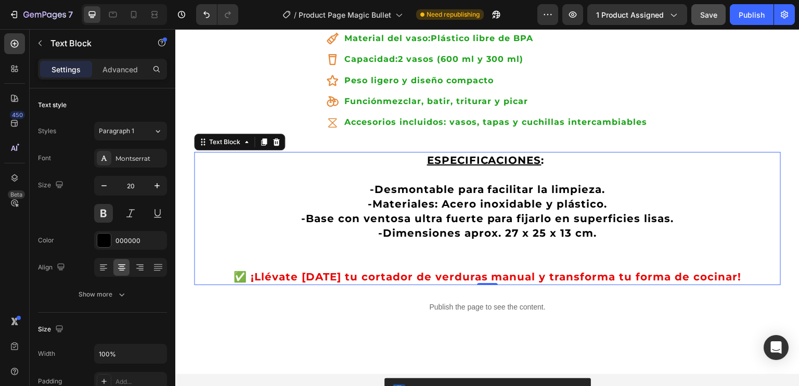
click at [377, 271] on span "✅ ¡Llévate hoy tu cortador de verduras manual y transforma tu forma de cocinar!" at bounding box center [488, 277] width 508 height 12
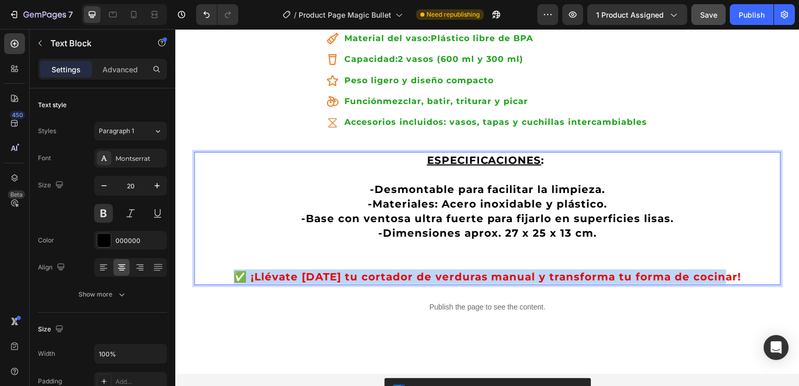
click at [377, 271] on span "✅ ¡Llévate hoy tu cortador de verduras manual y transforma tu forma de cocinar!" at bounding box center [488, 277] width 508 height 12
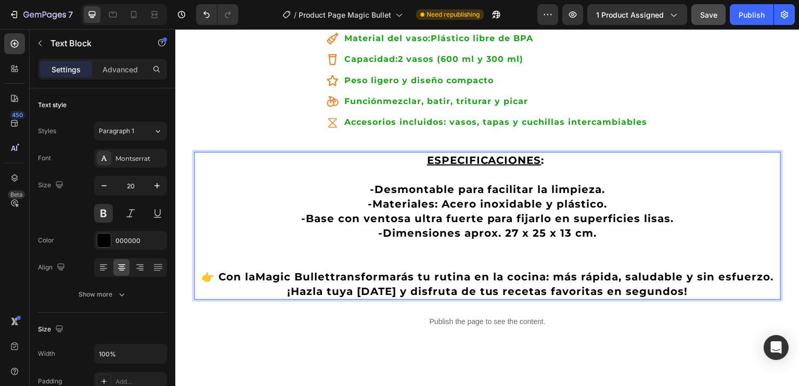
click at [203, 270] on p "👉 Con la Magic Bullet transformarás tu rutina en la cocina: más rápida, saludab…" at bounding box center [487, 284] width 585 height 29
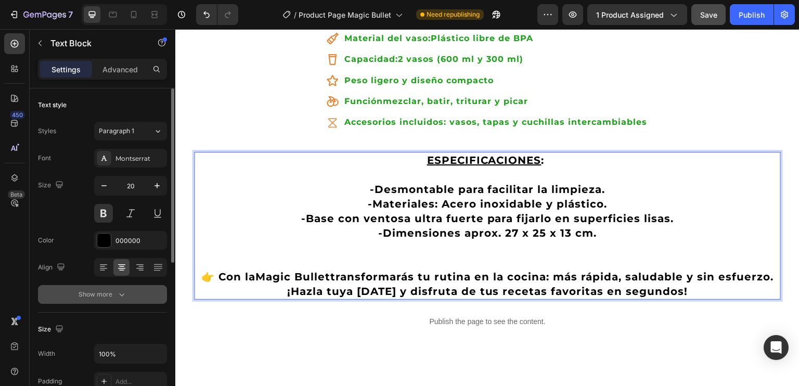
click at [114, 296] on div "Show more" at bounding box center [103, 294] width 48 height 10
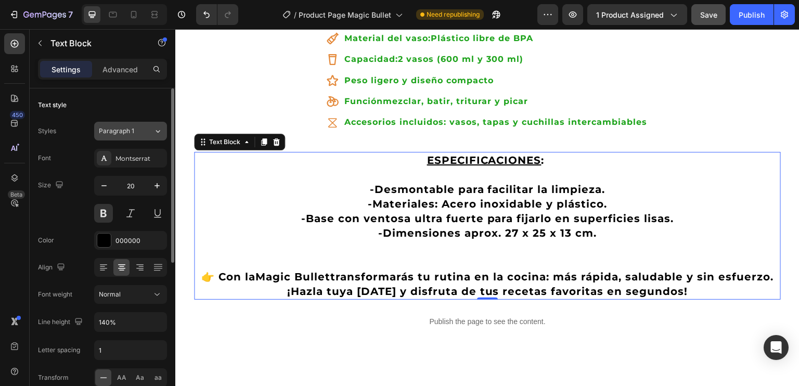
click at [158, 129] on icon at bounding box center [157, 131] width 9 height 10
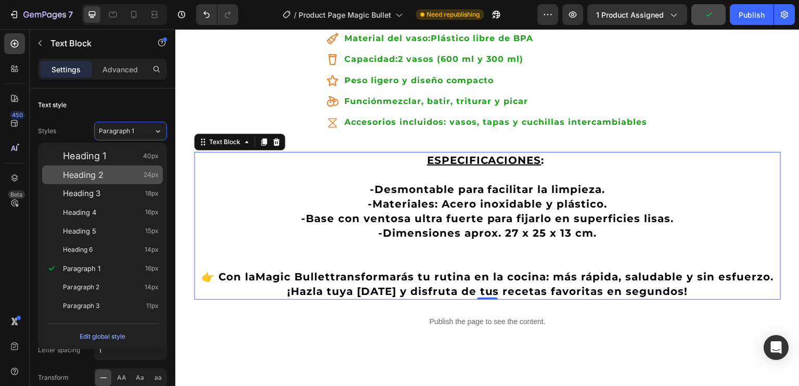
click at [106, 175] on div "Heading 2 24px" at bounding box center [111, 175] width 96 height 10
type input "24"
type input "120%"
type input "0.6"
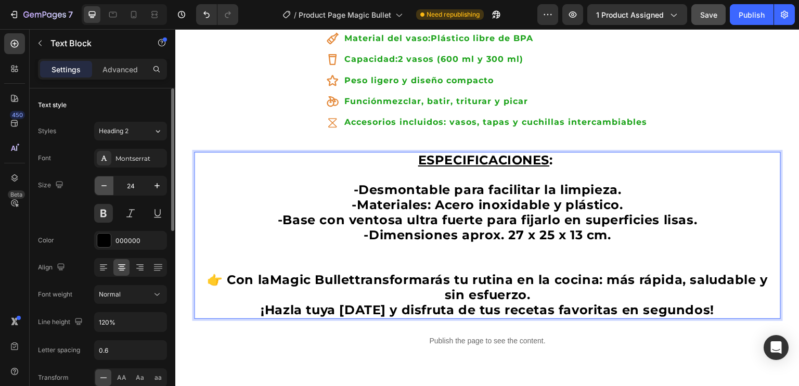
click at [105, 187] on icon "button" at bounding box center [104, 186] width 10 height 10
type input "23"
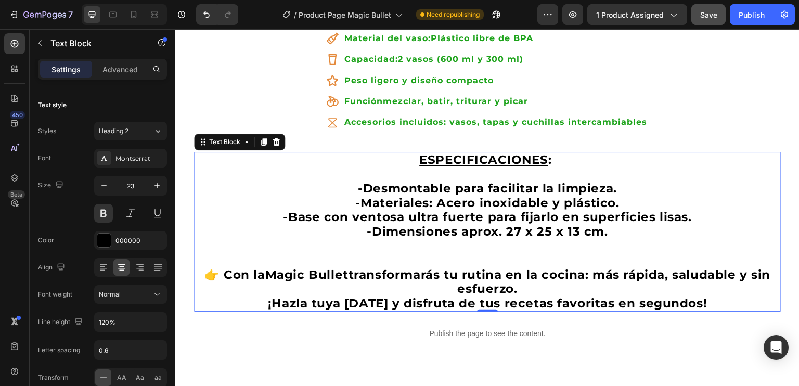
click at [577, 239] on p "Rich Text Editor. Editing area: main" at bounding box center [487, 246] width 585 height 15
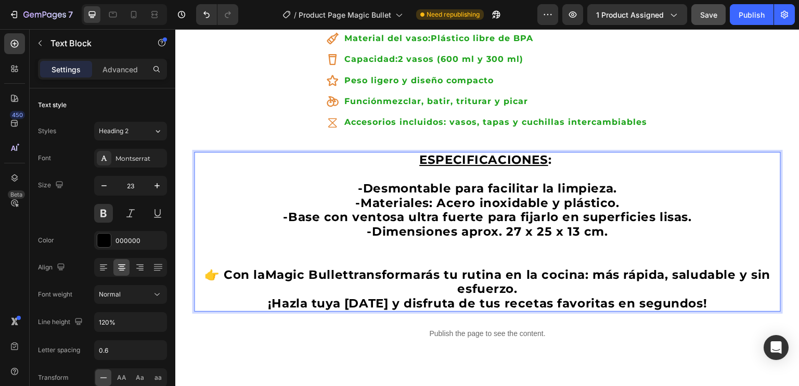
click at [519, 152] on u "ESPECIFICACIONES" at bounding box center [483, 159] width 129 height 15
click at [512, 167] on p "Rich Text Editor. Editing area: main" at bounding box center [487, 174] width 585 height 15
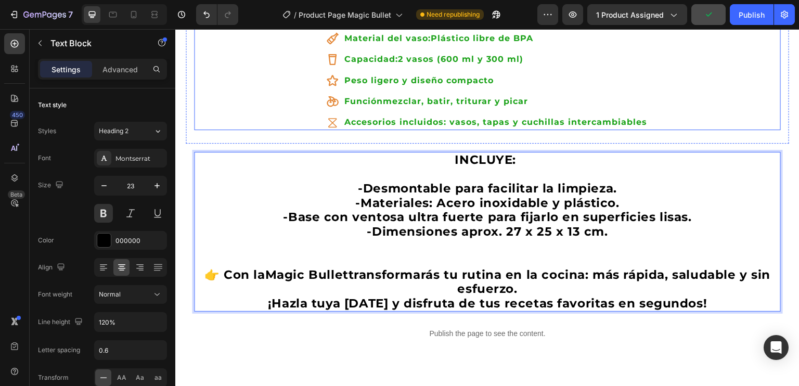
click at [331, 118] on icon at bounding box center [332, 122] width 8 height 9
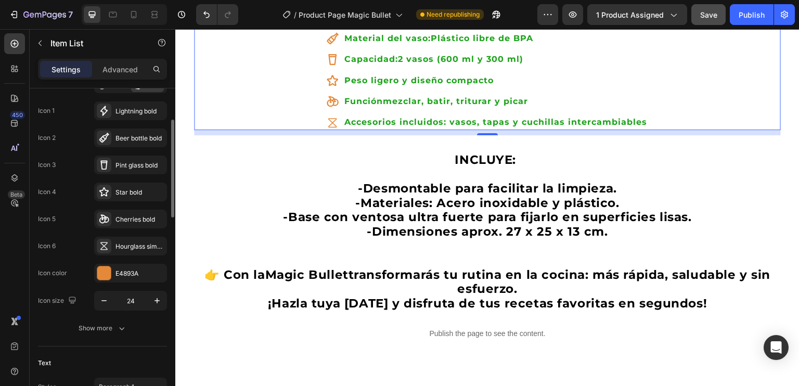
scroll to position [0, 0]
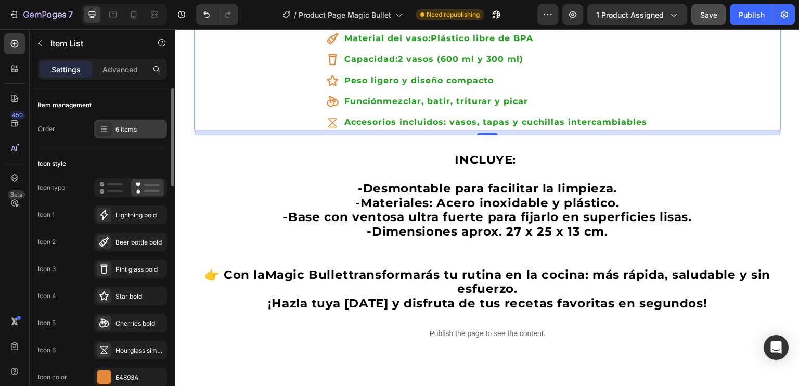
click at [131, 133] on div "6 items" at bounding box center [140, 129] width 49 height 9
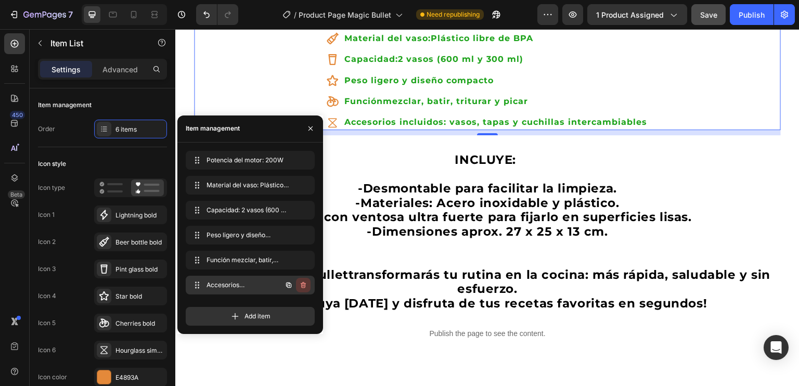
click at [304, 283] on icon "button" at bounding box center [303, 285] width 5 height 6
click at [296, 282] on div "Delete" at bounding box center [296, 284] width 19 height 9
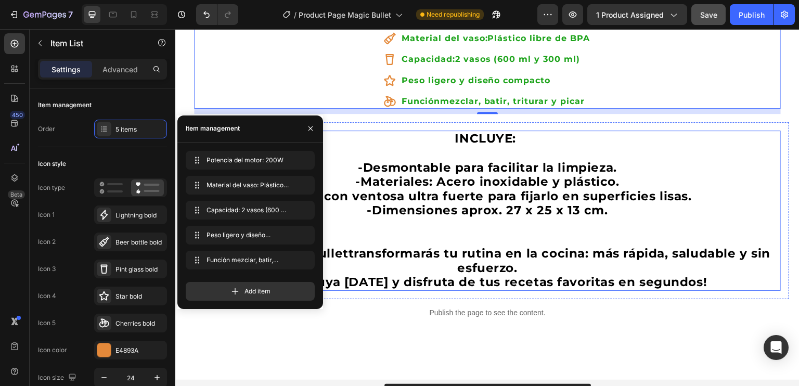
click at [447, 132] on p "INCLUYE:" at bounding box center [487, 139] width 585 height 15
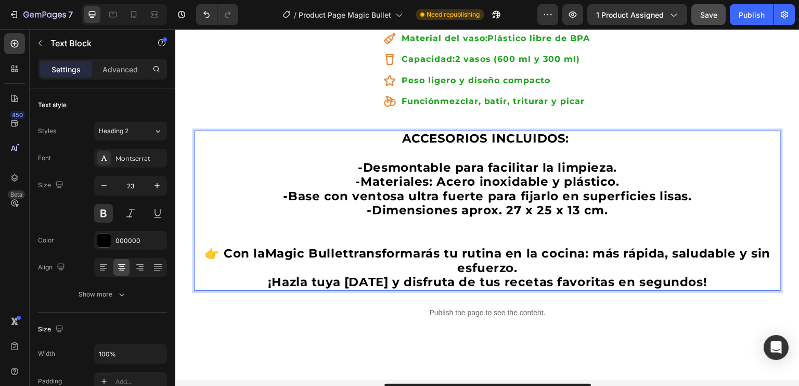
click at [517, 160] on strong "-Desmontable para facilitar la limpieza." at bounding box center [487, 167] width 259 height 15
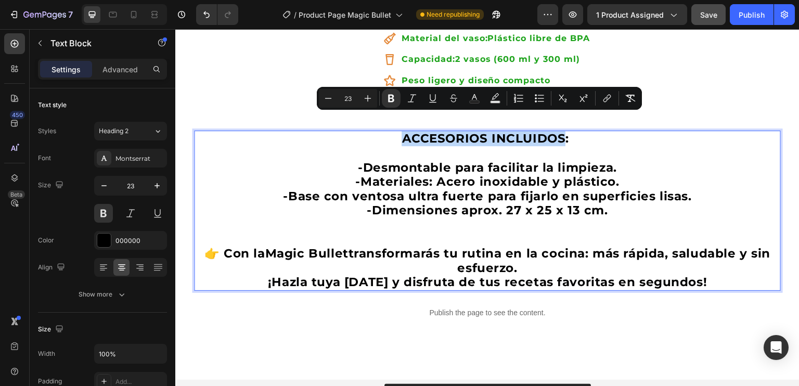
drag, startPoint x: 402, startPoint y: 118, endPoint x: 558, endPoint y: 121, distance: 156.1
click at [432, 100] on icon "Editor contextual toolbar" at bounding box center [433, 98] width 10 height 10
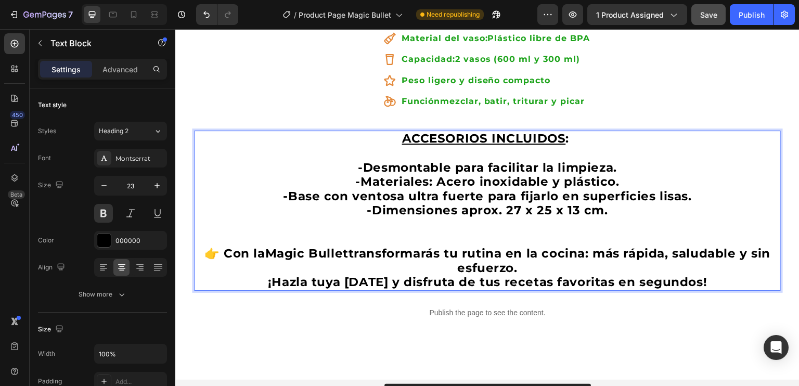
click at [463, 218] on p "Rich Text Editor. Editing area: main" at bounding box center [487, 225] width 585 height 15
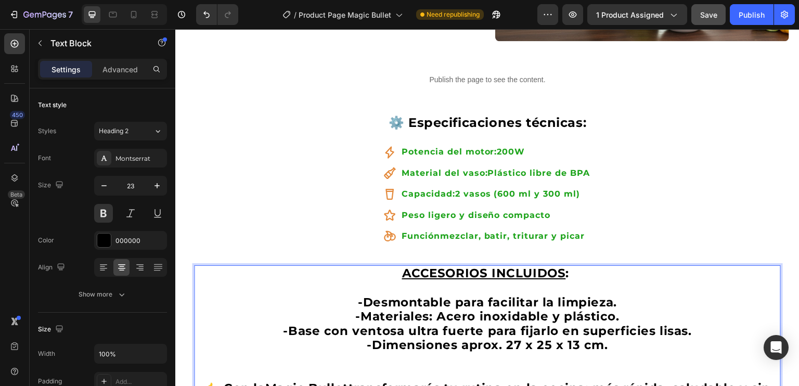
scroll to position [1093, 0]
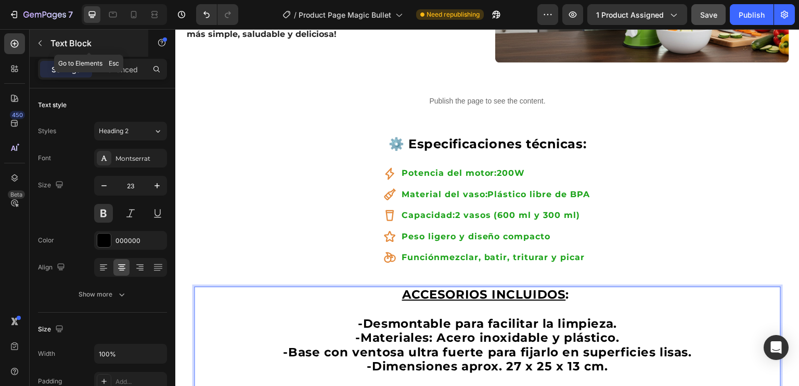
click at [42, 44] on icon "button" at bounding box center [40, 43] width 8 height 8
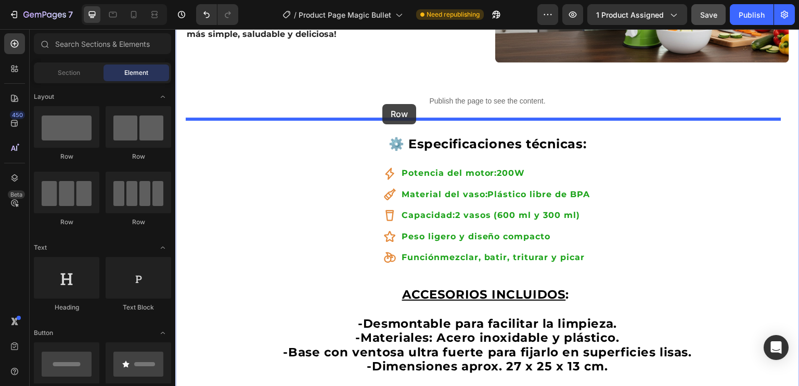
drag, startPoint x: 311, startPoint y: 170, endPoint x: 382, endPoint y: 104, distance: 97.2
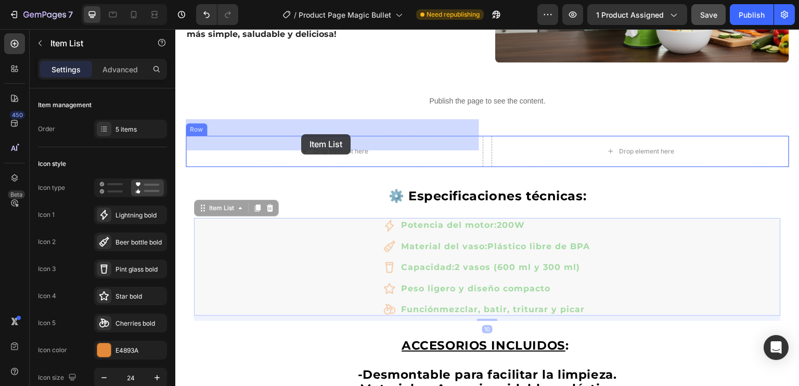
drag, startPoint x: 221, startPoint y: 191, endPoint x: 301, endPoint y: 134, distance: 98.6
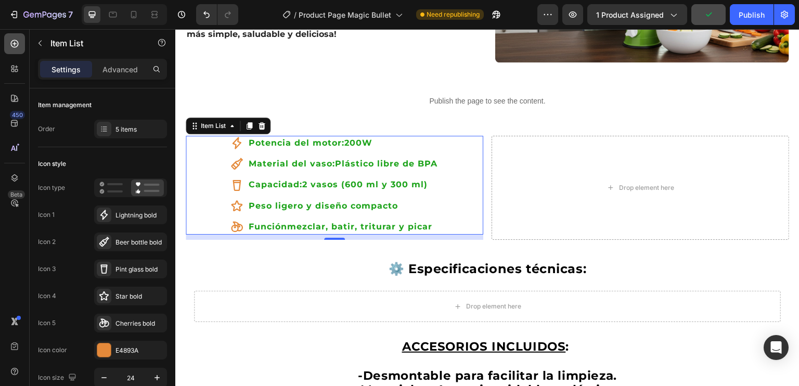
click at [16, 41] on icon at bounding box center [15, 44] width 8 height 8
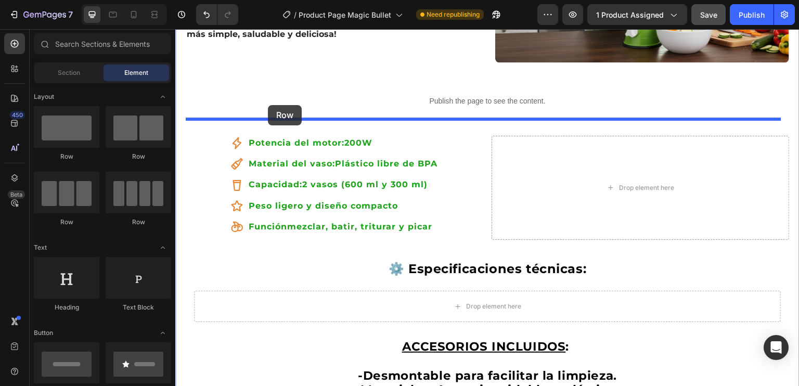
drag, startPoint x: 301, startPoint y: 163, endPoint x: 268, endPoint y: 106, distance: 65.8
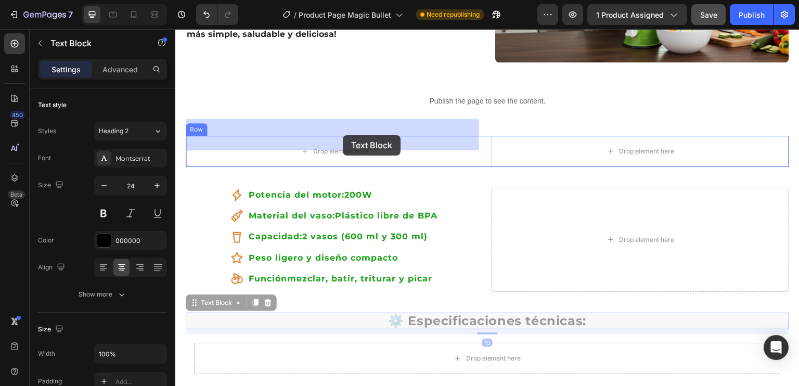
drag, startPoint x: 497, startPoint y: 306, endPoint x: 343, endPoint y: 135, distance: 230.3
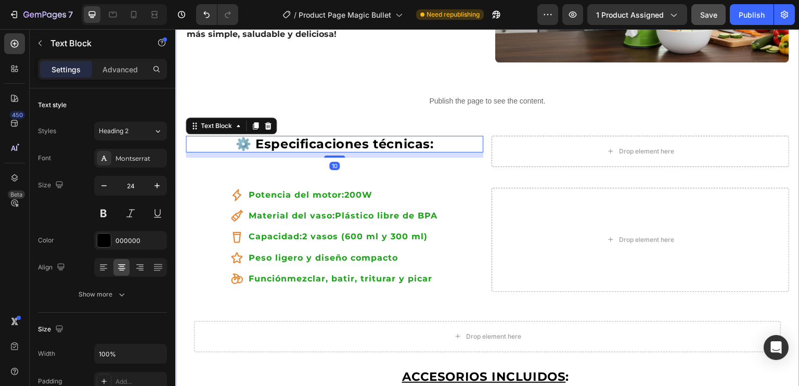
click at [434, 158] on div "Tu cocina, más rápida y sin esfuerzo Heading Row La batidora portátil Magic Bul…" at bounding box center [488, 6] width 604 height 1115
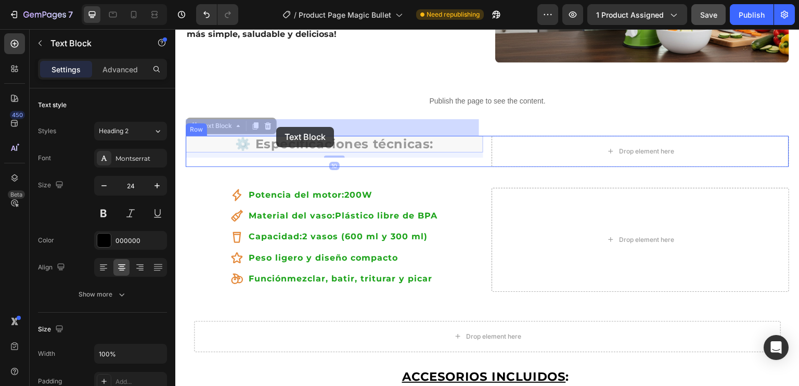
drag, startPoint x: 255, startPoint y: 127, endPoint x: 264, endPoint y: 127, distance: 9.4
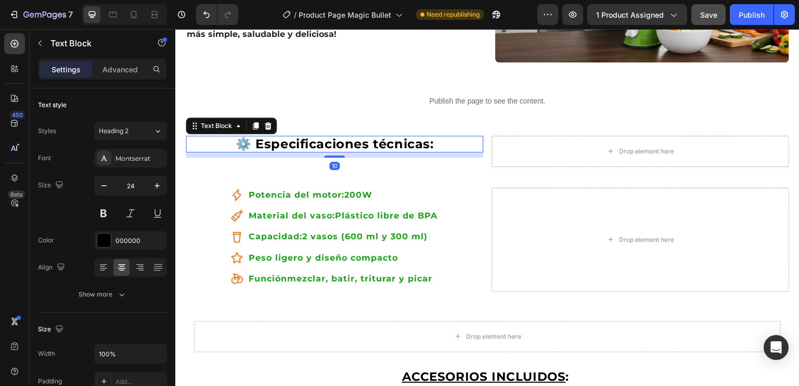
click at [328, 136] on strong "⚙️ Especificaciones técnicas:" at bounding box center [335, 143] width 198 height 15
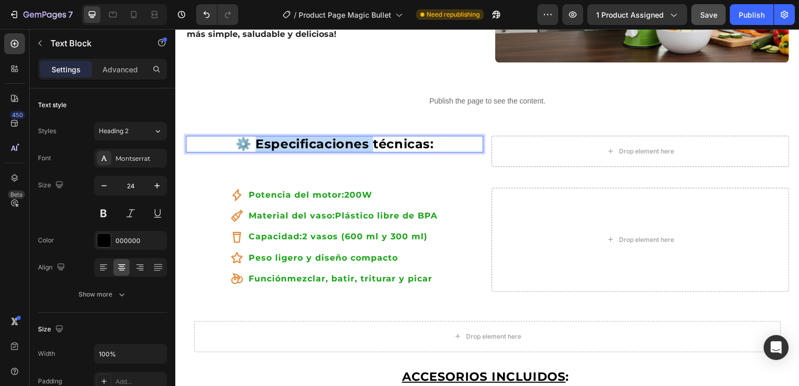
click at [328, 136] on strong "⚙️ Especificaciones técnicas:" at bounding box center [335, 143] width 198 height 15
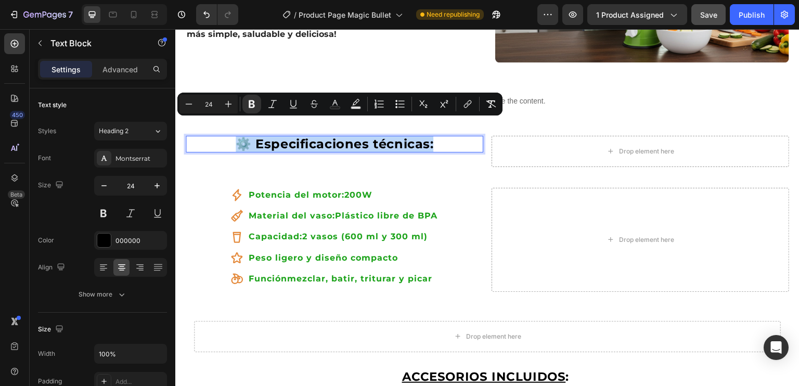
click at [365, 136] on strong "⚙️ Especificaciones técnicas:" at bounding box center [335, 143] width 198 height 15
drag, startPoint x: 427, startPoint y: 127, endPoint x: 256, endPoint y: 137, distance: 170.4
click at [256, 137] on div "⚙️ Especificaciones técnicas: Text Block 10" at bounding box center [335, 151] width 298 height 31
click at [293, 108] on icon "Editor contextual toolbar" at bounding box center [294, 104] width 10 height 10
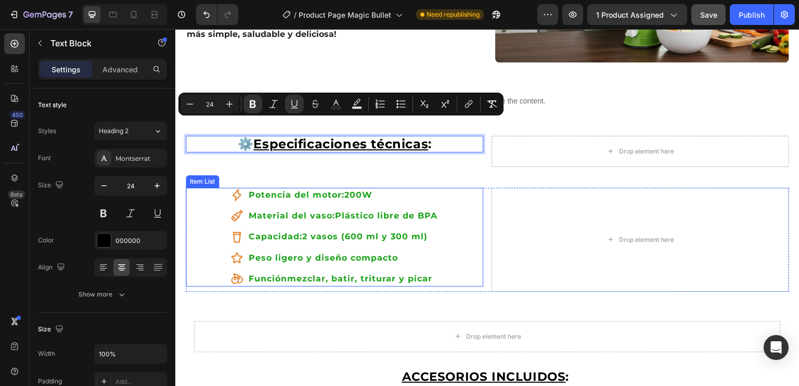
click at [313, 191] on div "Potencia del motor: 200W Material del vaso: Plástico libre de BPA Capacidad: 2 …" at bounding box center [334, 237] width 209 height 99
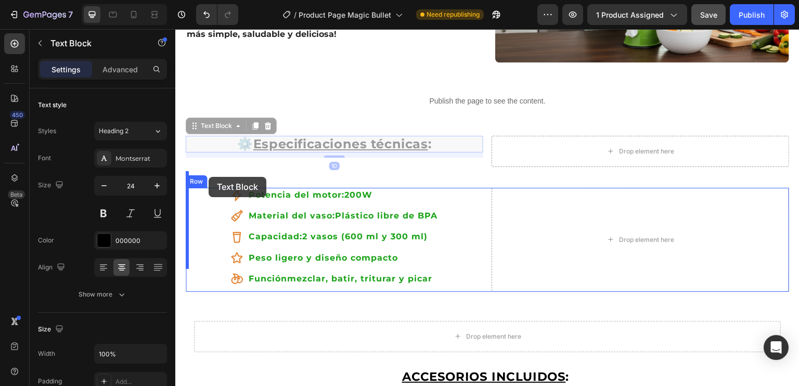
drag, startPoint x: 212, startPoint y: 116, endPoint x: 209, endPoint y: 177, distance: 61.0
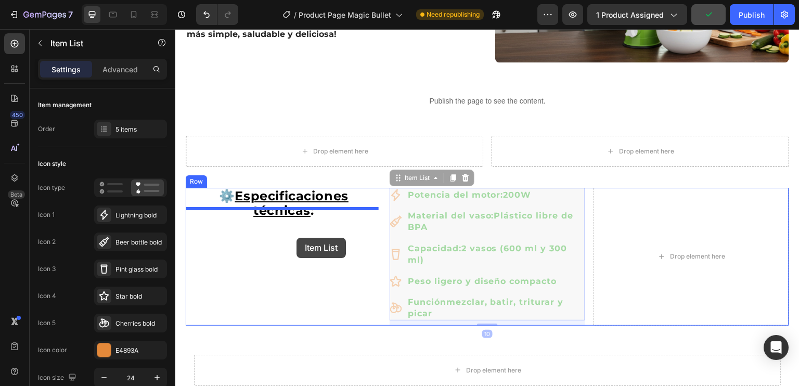
drag, startPoint x: 407, startPoint y: 166, endPoint x: 297, endPoint y: 238, distance: 131.6
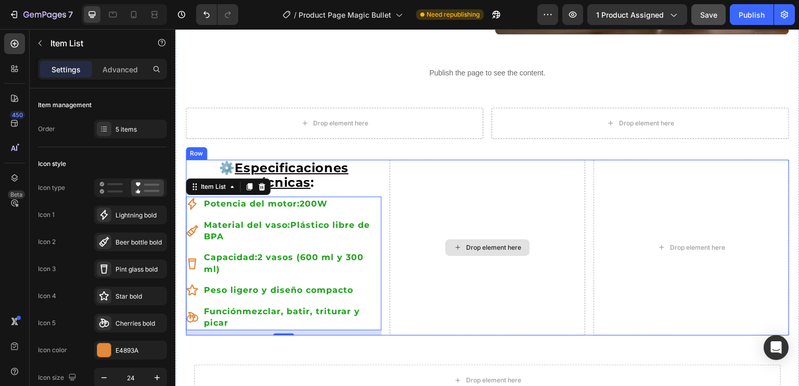
scroll to position [1145, 0]
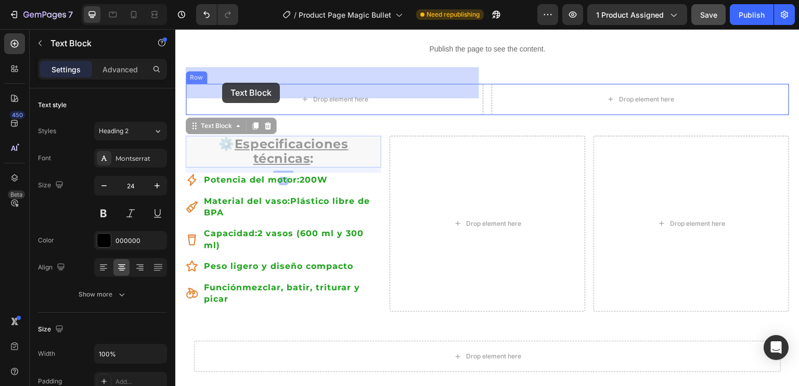
drag, startPoint x: 202, startPoint y: 116, endPoint x: 222, endPoint y: 83, distance: 39.0
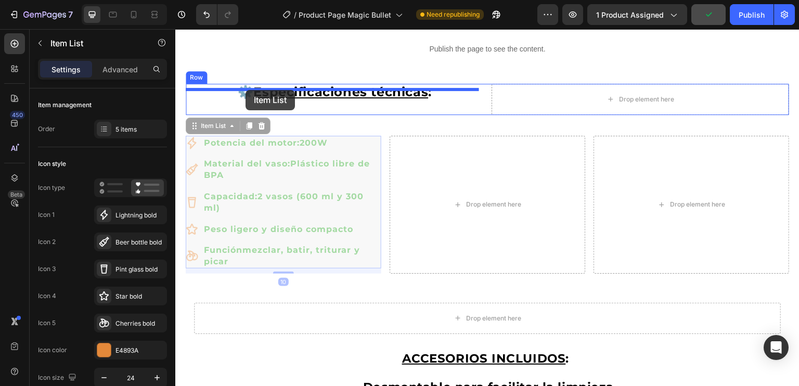
drag, startPoint x: 221, startPoint y: 105, endPoint x: 246, endPoint y: 91, distance: 28.7
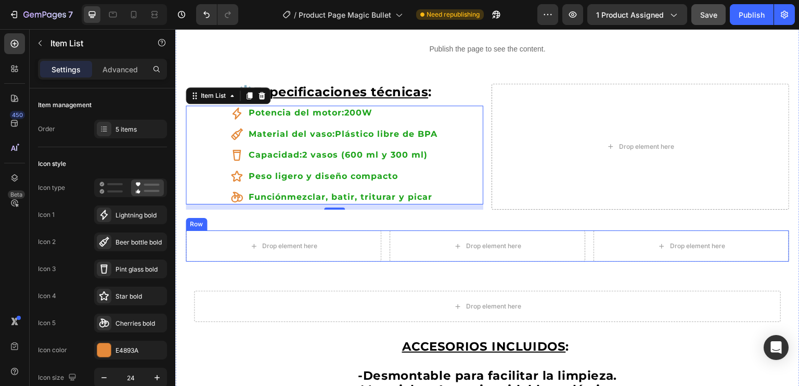
click at [198, 220] on div "Row" at bounding box center [196, 224] width 17 height 9
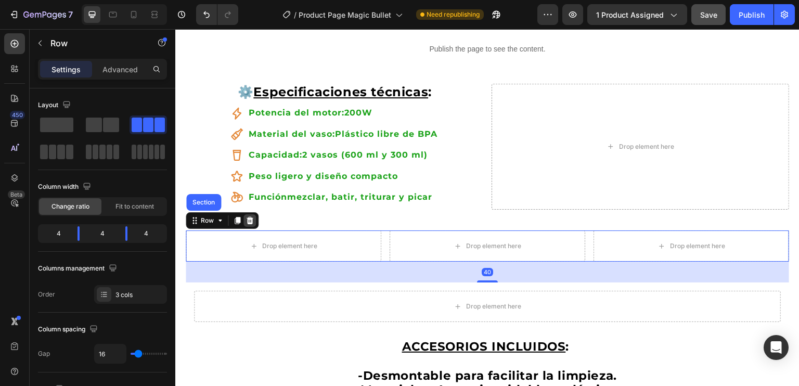
click at [248, 217] on icon at bounding box center [250, 220] width 7 height 7
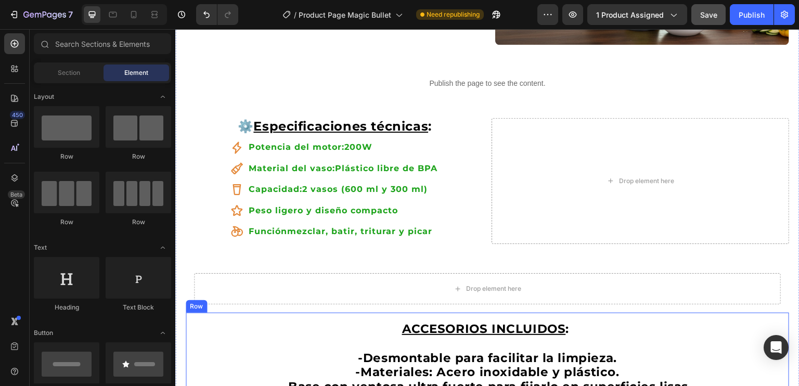
scroll to position [1093, 0]
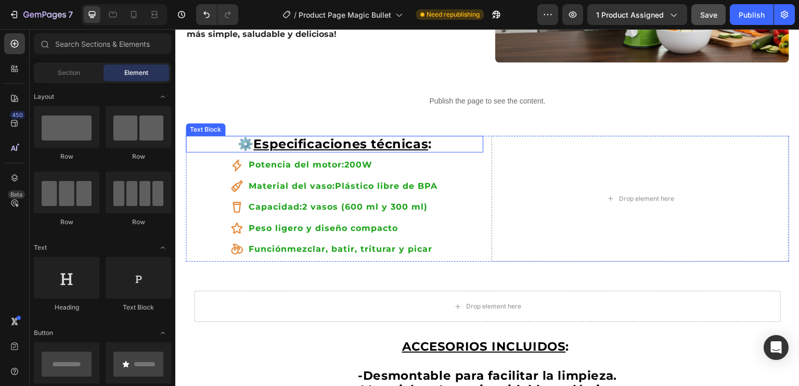
click at [287, 136] on u "Especificaciones técnicas" at bounding box center [340, 143] width 175 height 15
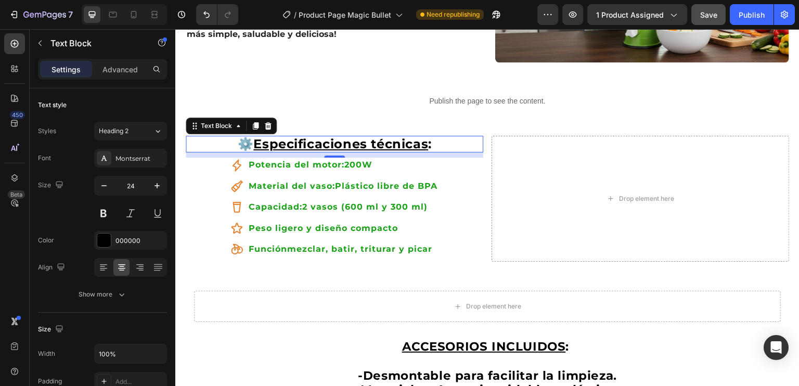
click at [237, 136] on strong "⚙️ Especificaciones técnicas :" at bounding box center [334, 143] width 194 height 15
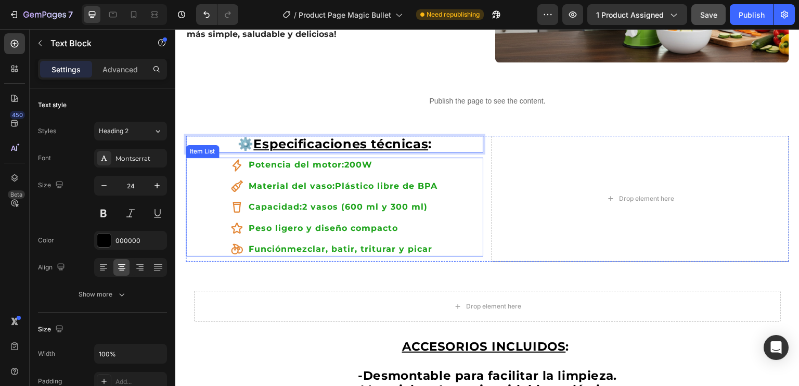
click at [217, 201] on div "Potencia del motor: 200W Material del vaso: Plástico libre de BPA Capacidad: 2 …" at bounding box center [335, 207] width 298 height 99
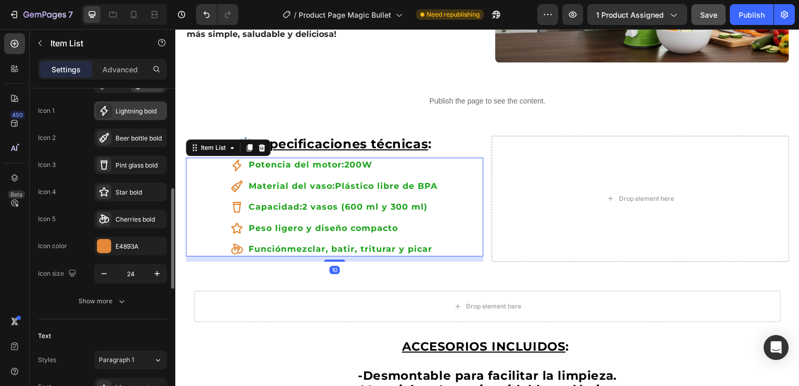
scroll to position [156, 0]
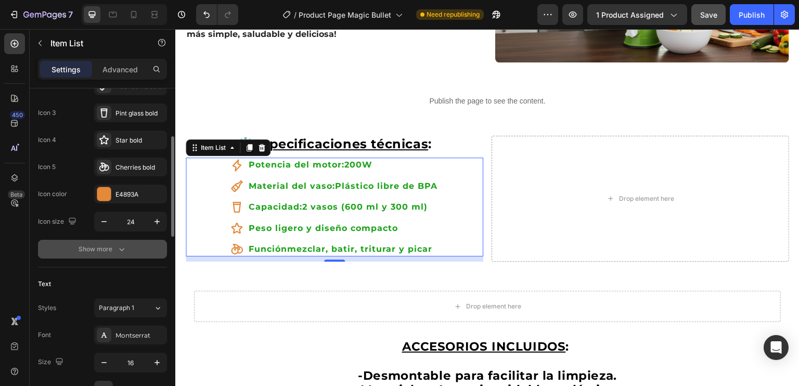
click at [121, 247] on icon "button" at bounding box center [122, 249] width 10 height 10
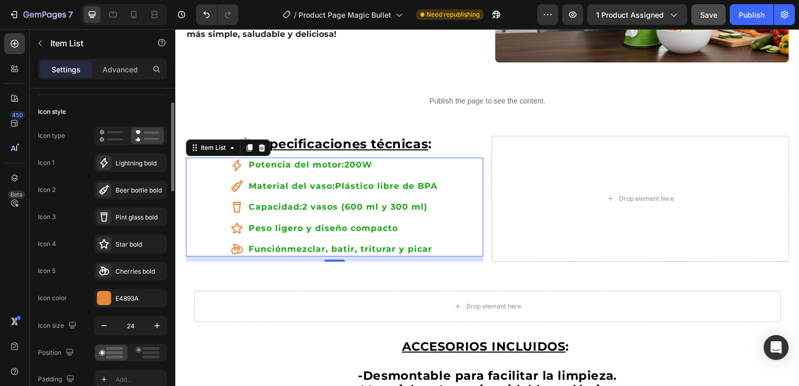
scroll to position [0, 0]
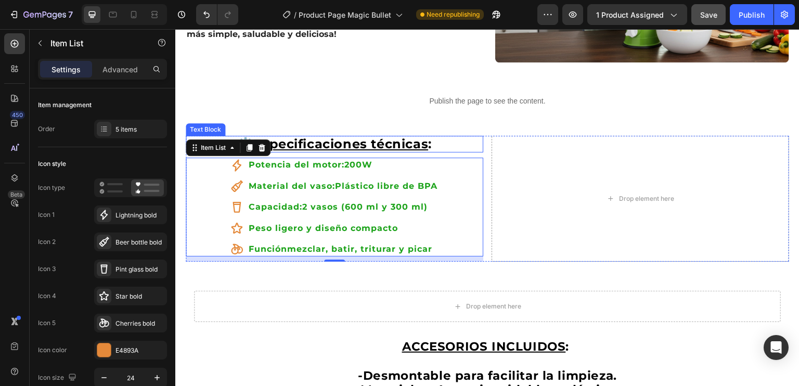
click at [476, 137] on p "⚙️ Especificaciones técnicas :" at bounding box center [335, 144] width 296 height 15
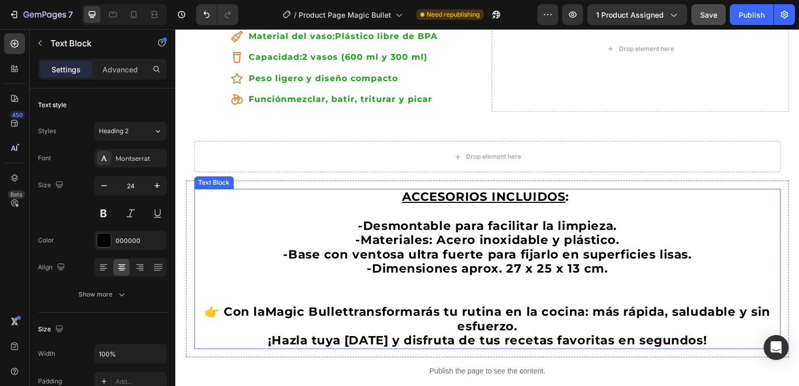
scroll to position [1249, 0]
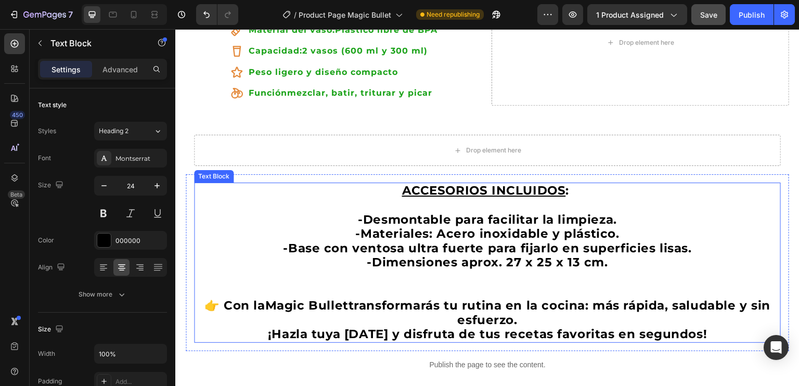
click at [402, 183] on u "ACCESORIOS INCLUIDOS" at bounding box center [484, 190] width 164 height 15
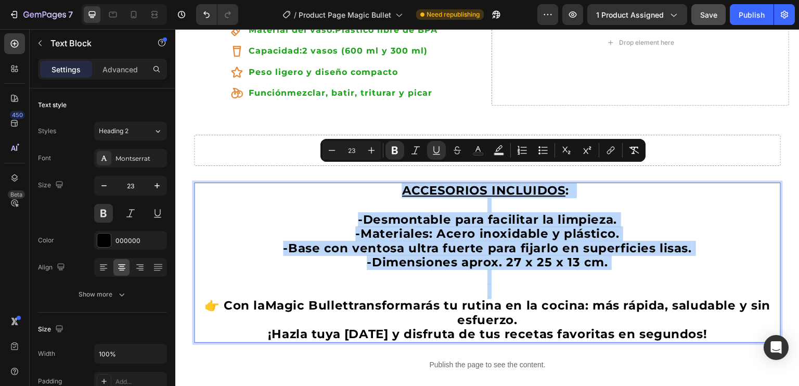
drag, startPoint x: 493, startPoint y: 271, endPoint x: 397, endPoint y: 171, distance: 138.4
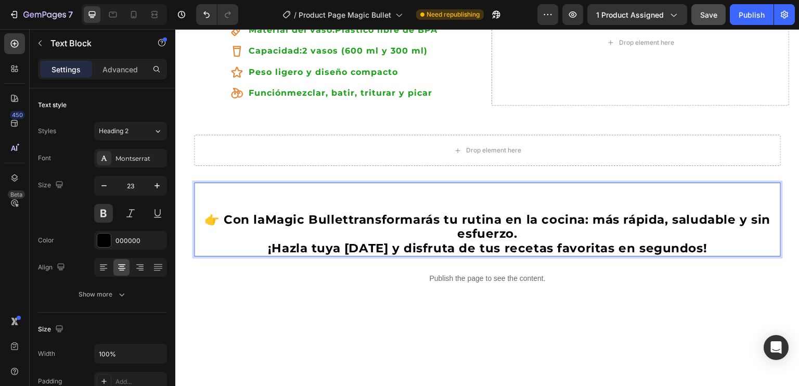
click at [233, 213] on p "👉 Con la Magic Bullet transformarás tu rutina en la cocina: más rápida, saludab…" at bounding box center [487, 234] width 585 height 43
click at [268, 198] on p "Rich Text Editor. Editing area: main" at bounding box center [487, 205] width 585 height 15
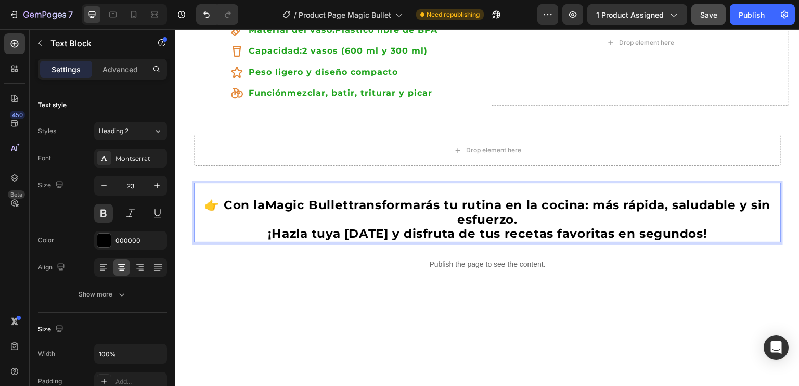
click at [222, 198] on p "👉 Con la Magic Bullet transformarás tu rutina en la cocina: más rápida, saludab…" at bounding box center [487, 219] width 585 height 43
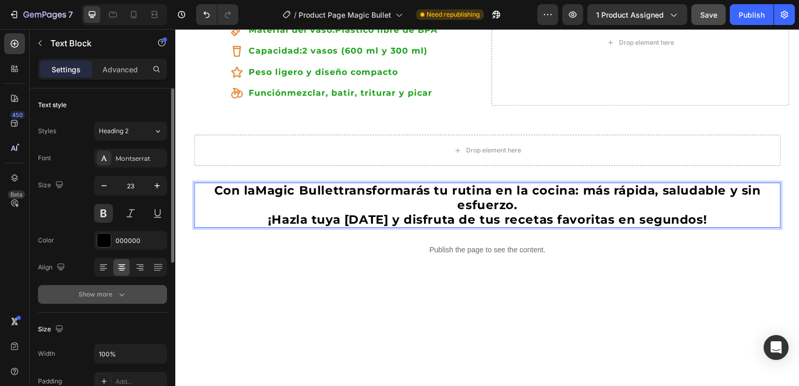
click at [123, 292] on icon "button" at bounding box center [122, 294] width 10 height 10
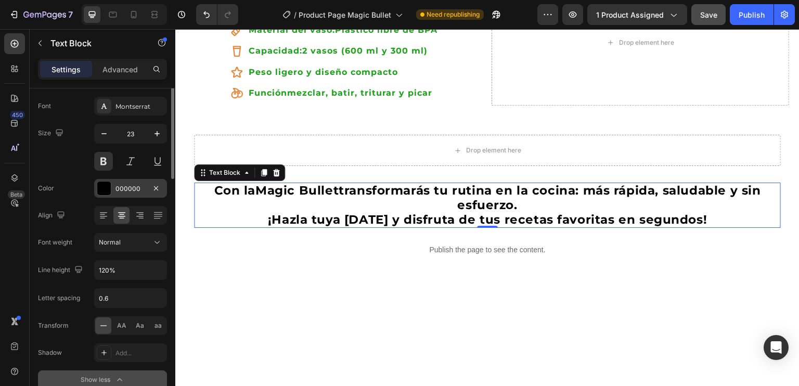
scroll to position [0, 0]
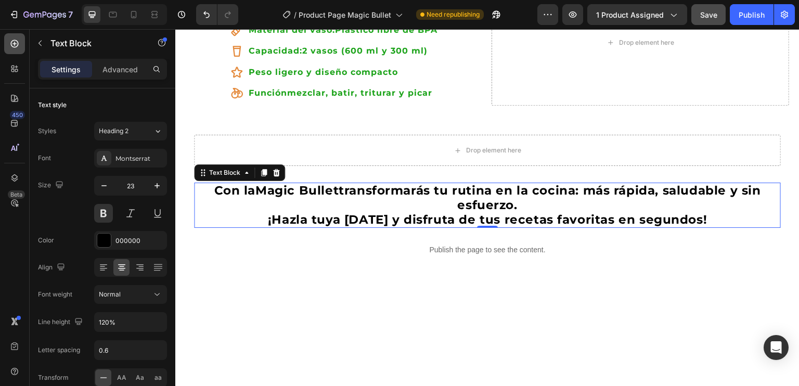
click at [11, 46] on icon at bounding box center [14, 44] width 10 height 10
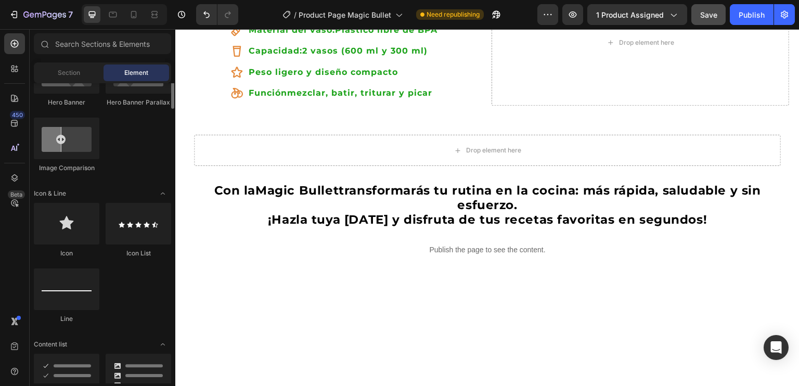
scroll to position [624, 0]
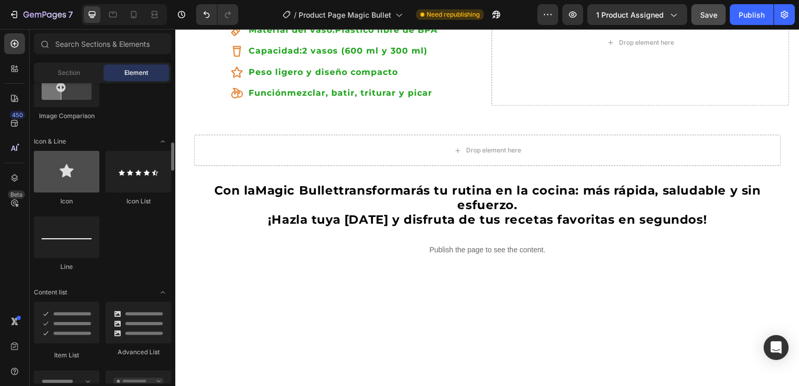
click at [65, 173] on div at bounding box center [67, 172] width 66 height 42
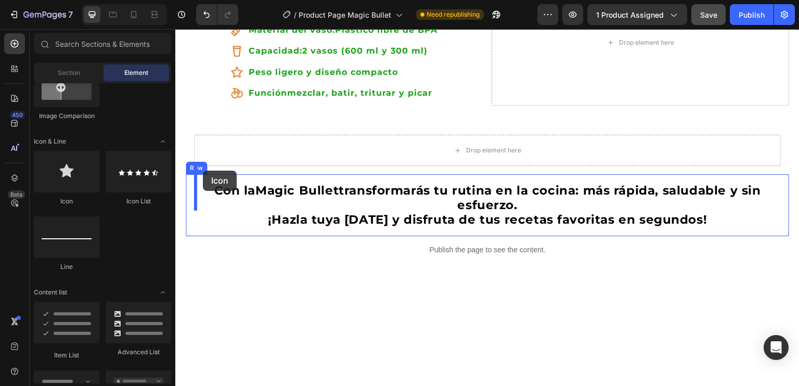
drag, startPoint x: 240, startPoint y: 203, endPoint x: 203, endPoint y: 171, distance: 49.8
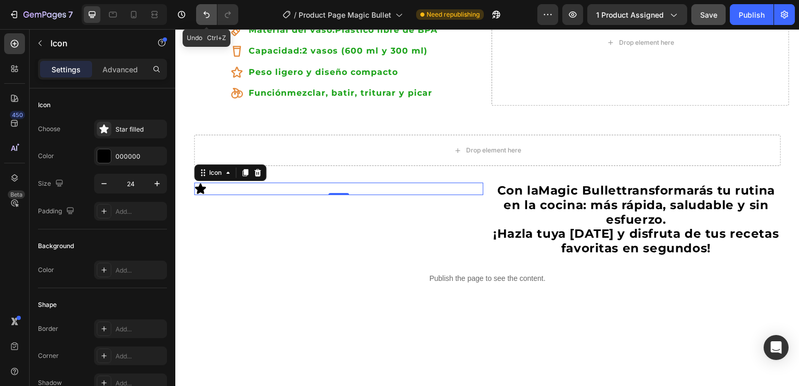
click at [208, 16] on icon "Undo/Redo" at bounding box center [206, 14] width 10 height 10
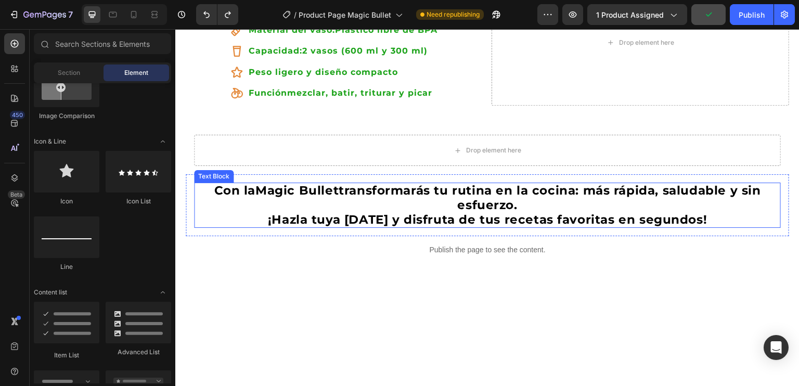
click at [206, 184] on p "Con la Magic Bullet transformarás tu rutina en la cocina: más rápida, saludable…" at bounding box center [487, 205] width 585 height 43
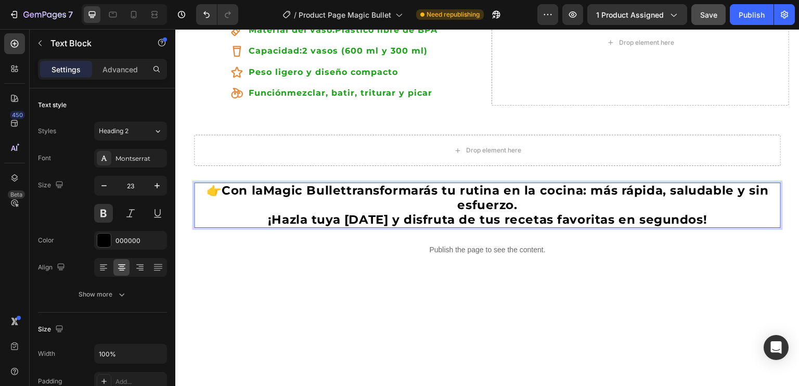
click at [208, 184] on p "👉Con la Magic Bullet transformarás tu rutina en la cocina: más rápida, saludabl…" at bounding box center [487, 205] width 585 height 43
click at [214, 184] on p "👉Con la Magic Bullet transformarás tu rutina en la cocina: más rápida, saludabl…" at bounding box center [487, 205] width 585 height 43
click at [209, 184] on p "👉Con la Magic Bullet transformarás tu rutina en la cocina: más rápida, saludabl…" at bounding box center [487, 205] width 585 height 43
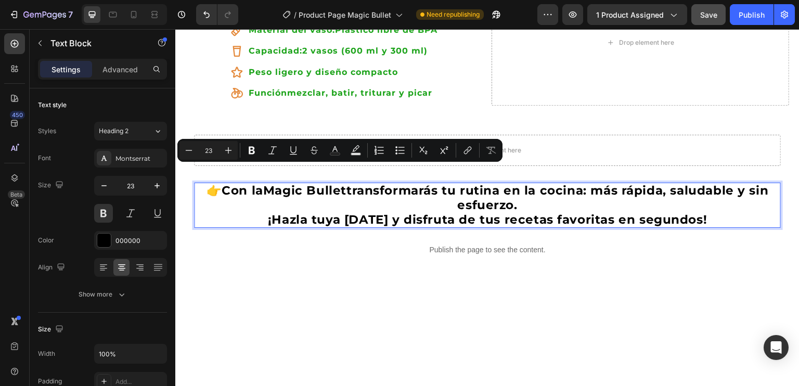
click at [214, 190] on p "👉Con la Magic Bullet transformarás tu rutina en la cocina: más rápida, saludabl…" at bounding box center [487, 205] width 585 height 43
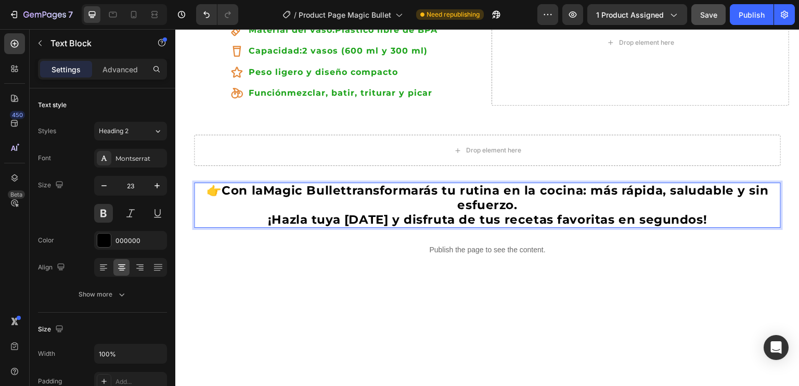
click at [210, 184] on p "👉Con la Magic Bullet transformarás tu rutina en la cocina: más rápida, saludabl…" at bounding box center [487, 205] width 585 height 43
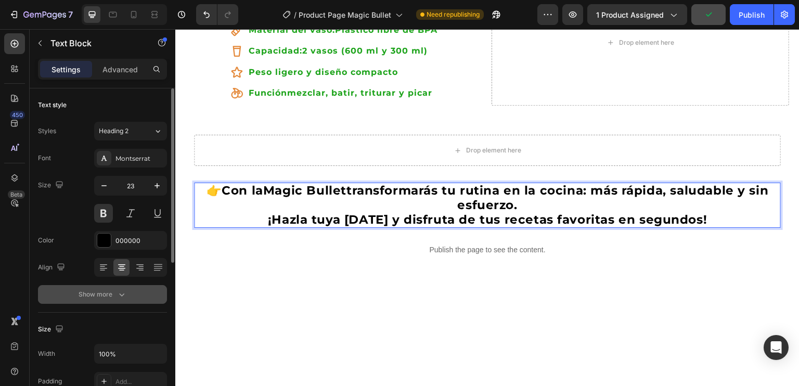
click at [117, 297] on icon "button" at bounding box center [122, 294] width 10 height 10
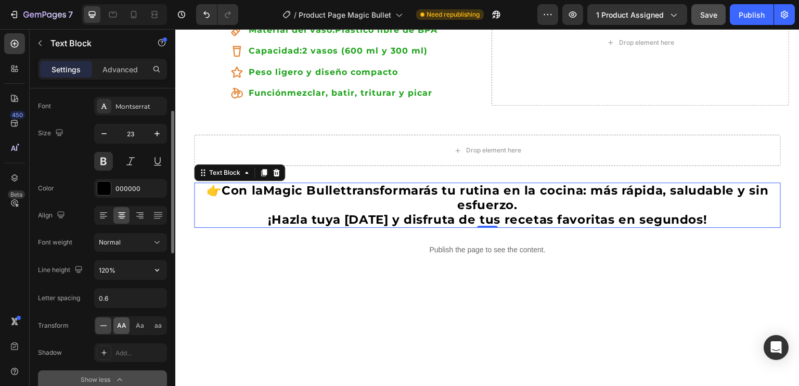
scroll to position [104, 0]
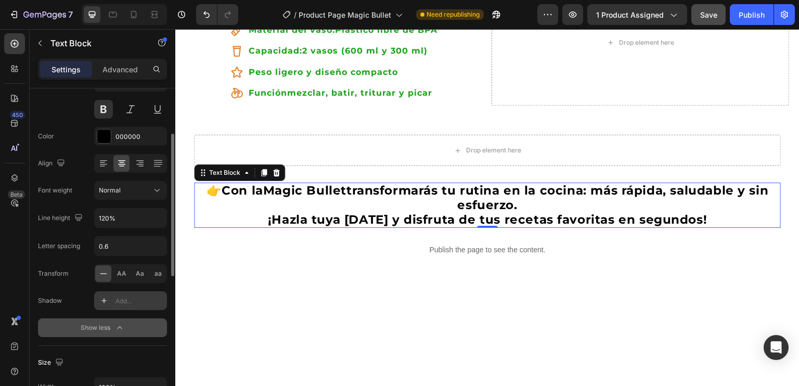
click at [106, 298] on icon at bounding box center [104, 301] width 8 height 8
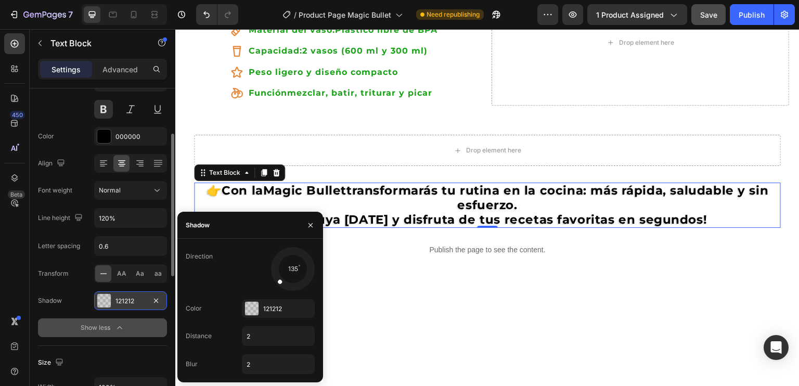
click at [106, 297] on div at bounding box center [104, 301] width 14 height 14
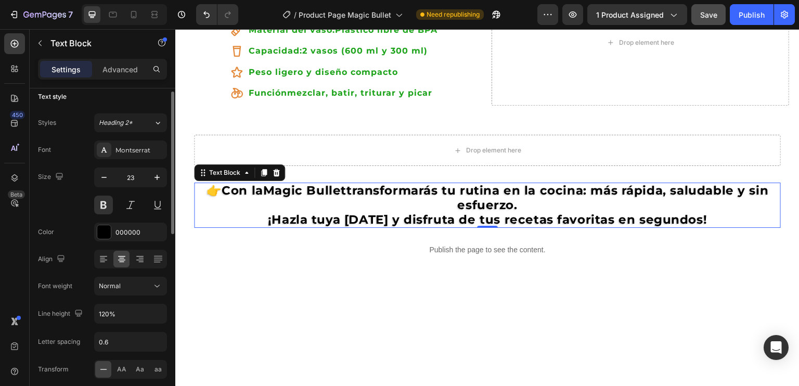
scroll to position [0, 0]
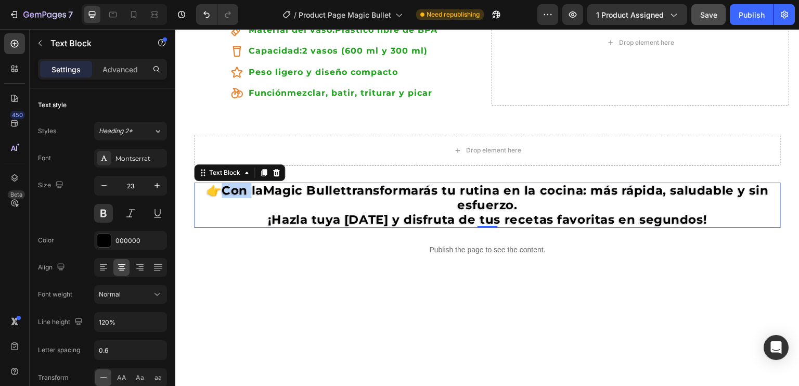
click at [209, 184] on p "👉Con la Magic Bullet transformarás tu rutina en la cocina: más rápida, saludabl…" at bounding box center [487, 205] width 585 height 43
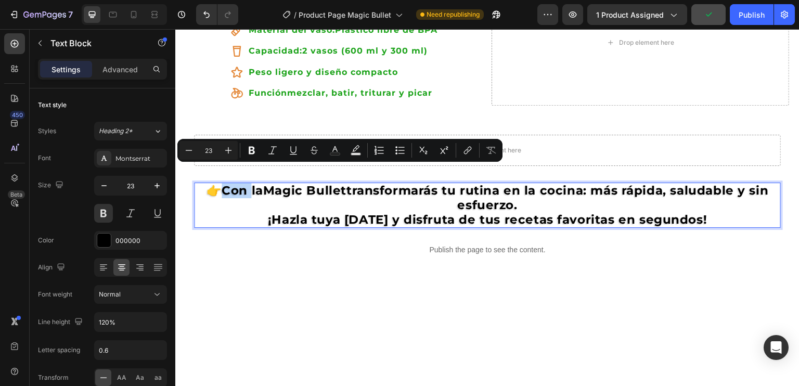
click at [209, 184] on p "👉Con la Magic Bullet transformarás tu rutina en la cocina: más rápida, saludabl…" at bounding box center [487, 205] width 585 height 43
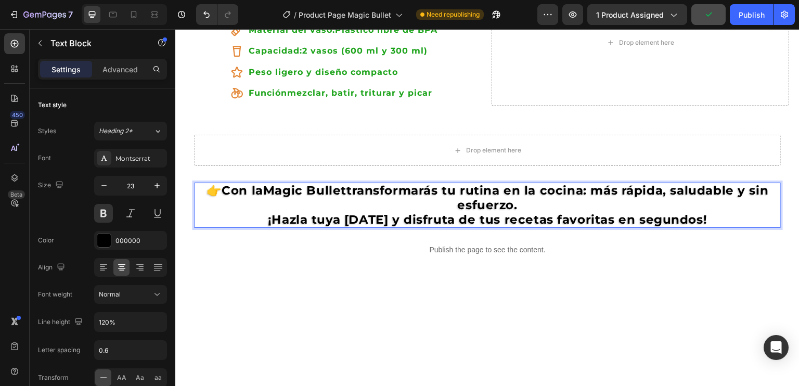
click at [209, 184] on p "👉Con la Magic Bullet transformarás tu rutina en la cocina: más rápida, saludabl…" at bounding box center [487, 205] width 585 height 43
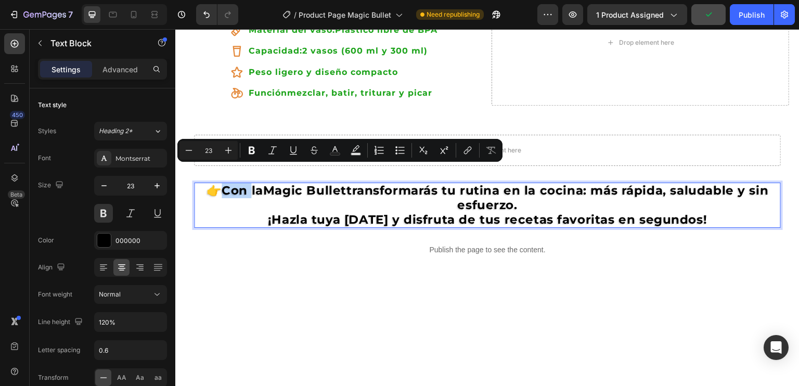
click at [214, 184] on p "👉Con la Magic Bullet transformarás tu rutina en la cocina: más rápida, saludabl…" at bounding box center [487, 205] width 585 height 43
drag, startPoint x: 214, startPoint y: 173, endPoint x: 194, endPoint y: 171, distance: 20.4
click at [194, 183] on div "👉Con la Magic Bullet transformarás tu rutina en la cocina: más rápida, saludabl…" at bounding box center [487, 205] width 587 height 45
click at [206, 184] on p "👉Con la Magic Bullet transformarás tu rutina en la cocina: más rápida, saludabl…" at bounding box center [487, 205] width 585 height 43
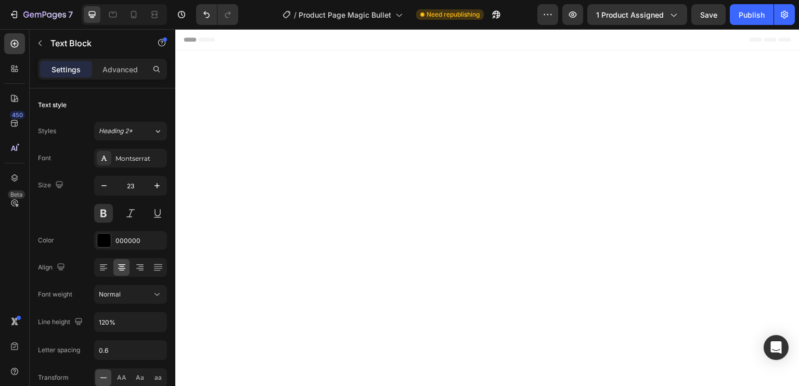
scroll to position [1249, 0]
click at [17, 47] on icon at bounding box center [14, 44] width 10 height 10
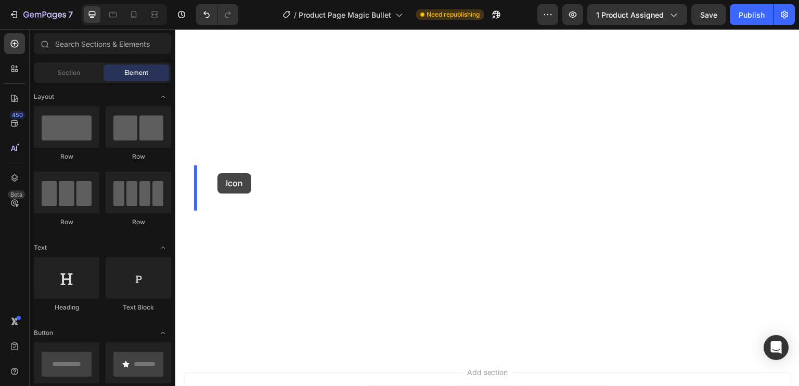
drag, startPoint x: 238, startPoint y: 207, endPoint x: 217, endPoint y: 173, distance: 39.7
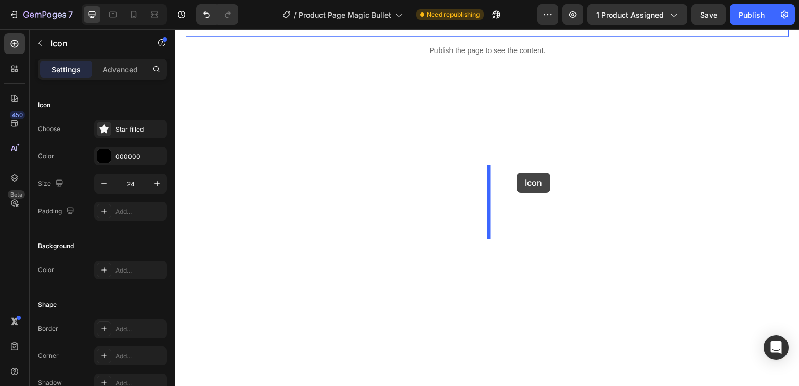
drag, startPoint x: 201, startPoint y: 173, endPoint x: 518, endPoint y: 173, distance: 316.3
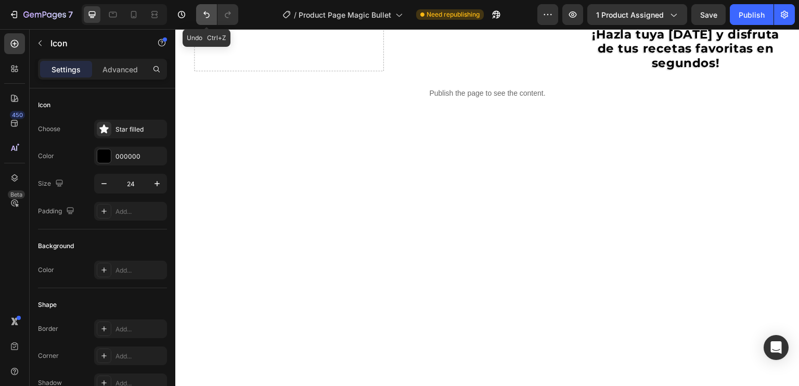
click at [203, 18] on icon "Undo/Redo" at bounding box center [206, 14] width 10 height 10
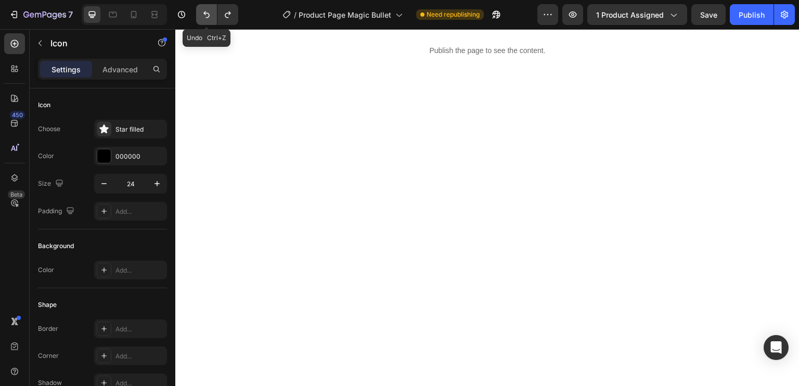
click at [203, 17] on icon "Undo/Redo" at bounding box center [206, 14] width 10 height 10
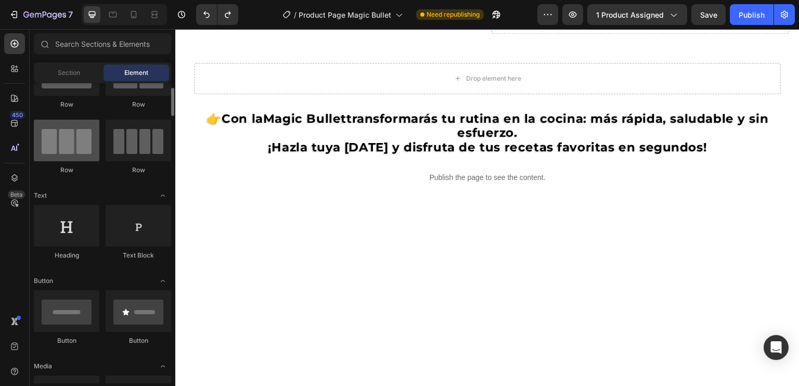
scroll to position [104, 0]
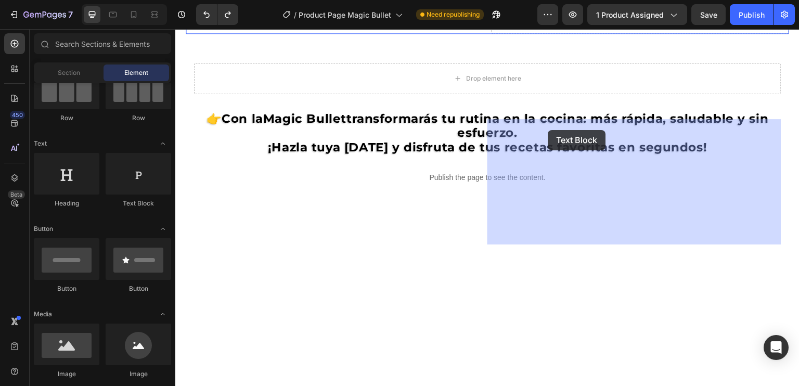
drag, startPoint x: 313, startPoint y: 218, endPoint x: 548, endPoint y: 129, distance: 252.1
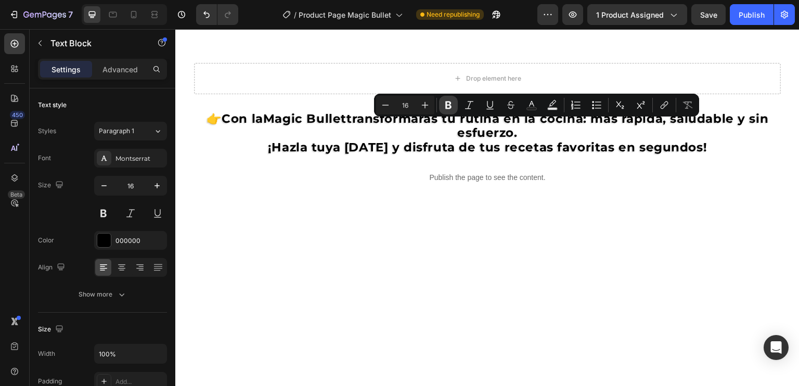
click at [446, 101] on icon "Editor contextual toolbar" at bounding box center [448, 105] width 10 height 10
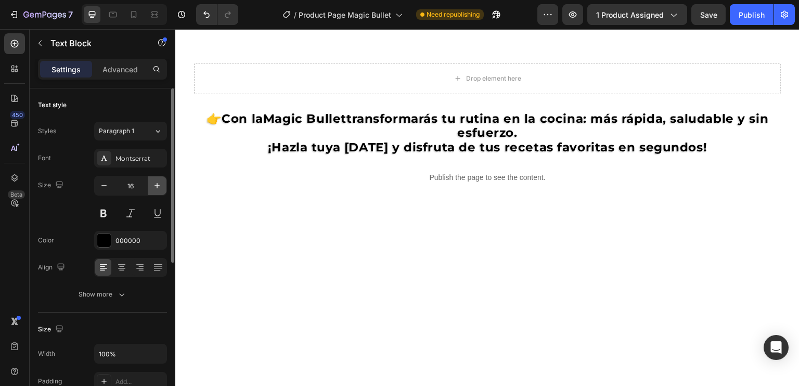
click at [157, 186] on icon "button" at bounding box center [157, 185] width 5 height 5
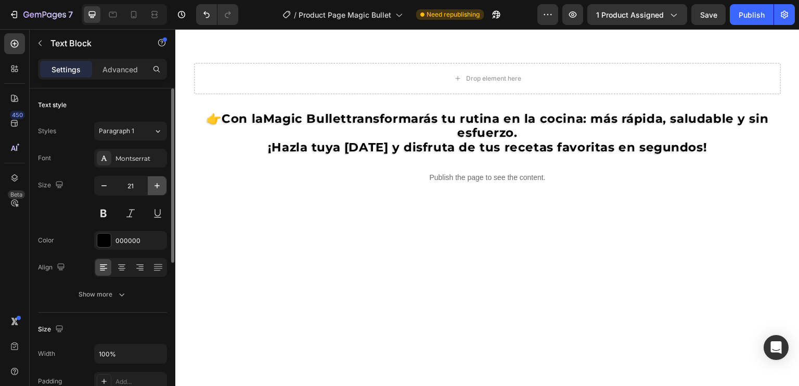
click at [157, 186] on icon "button" at bounding box center [157, 185] width 5 height 5
click at [156, 132] on icon at bounding box center [157, 131] width 9 height 10
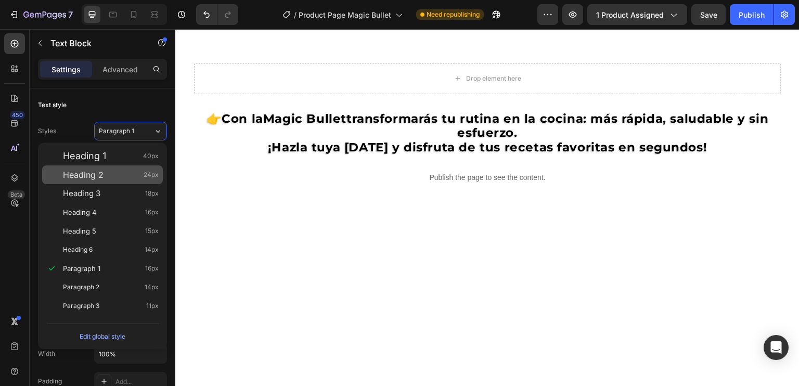
click at [121, 171] on div "Heading 2 24px" at bounding box center [111, 175] width 96 height 10
type input "24"
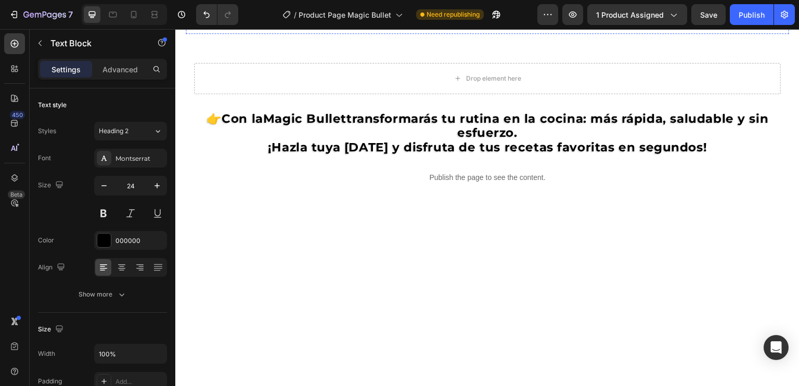
click at [119, 267] on icon at bounding box center [122, 267] width 10 height 10
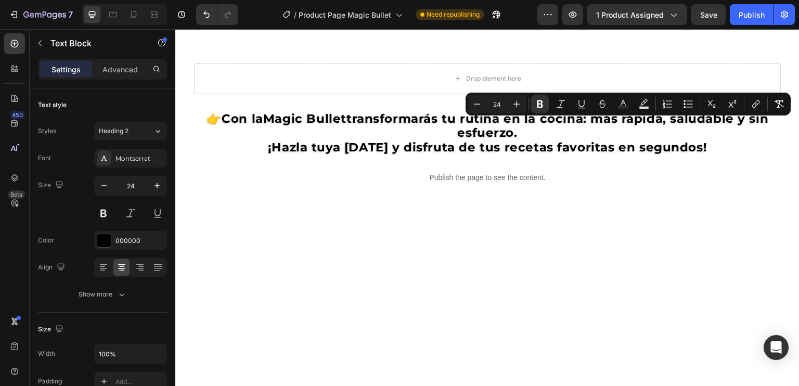
drag, startPoint x: 567, startPoint y: 129, endPoint x: 702, endPoint y: 132, distance: 135.3
click at [584, 100] on icon "Editor contextual toolbar" at bounding box center [581, 104] width 10 height 10
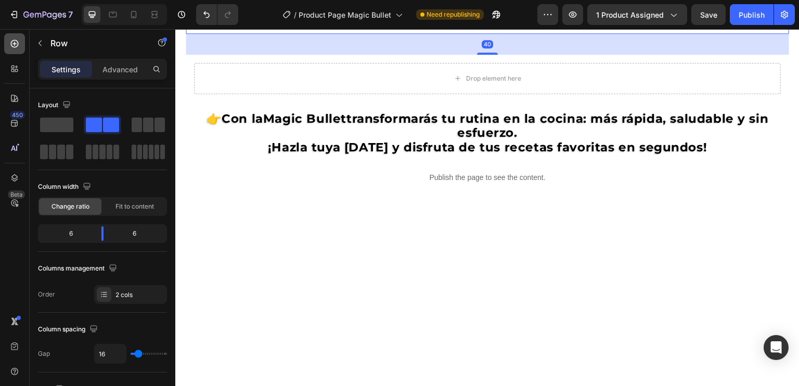
click at [17, 43] on icon at bounding box center [14, 44] width 10 height 10
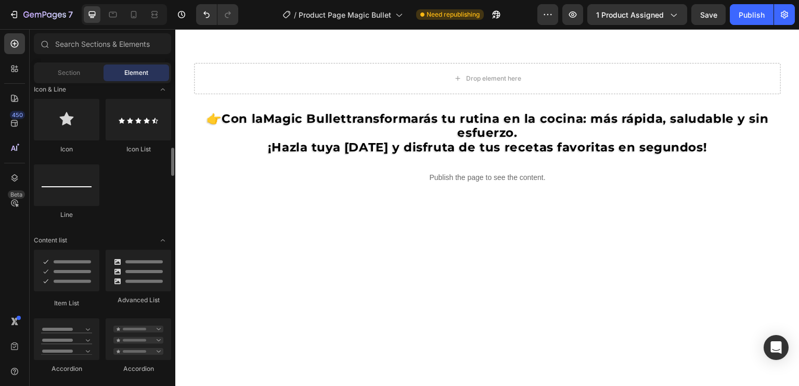
scroll to position [728, 0]
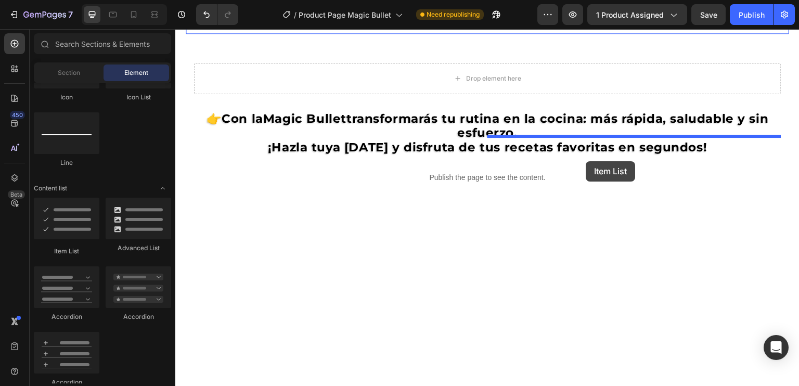
drag, startPoint x: 249, startPoint y: 250, endPoint x: 586, endPoint y: 161, distance: 348.5
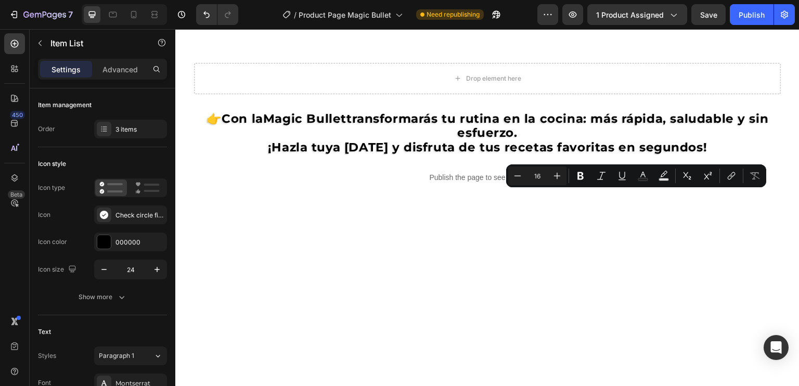
drag, startPoint x: 670, startPoint y: 198, endPoint x: 693, endPoint y: 197, distance: 23.4
drag, startPoint x: 762, startPoint y: 197, endPoint x: 622, endPoint y: 199, distance: 140.5
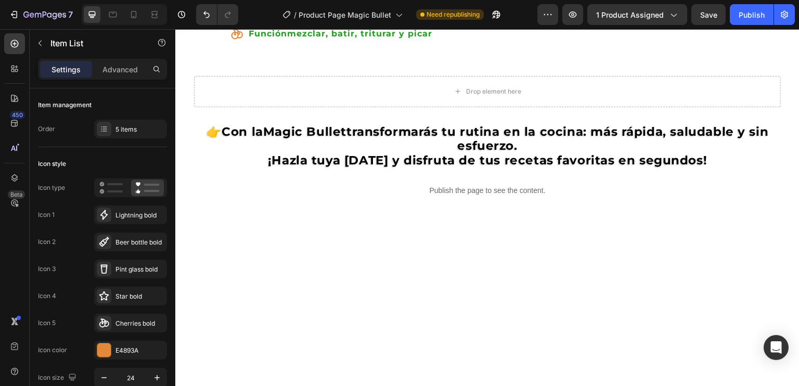
scroll to position [1093, 0]
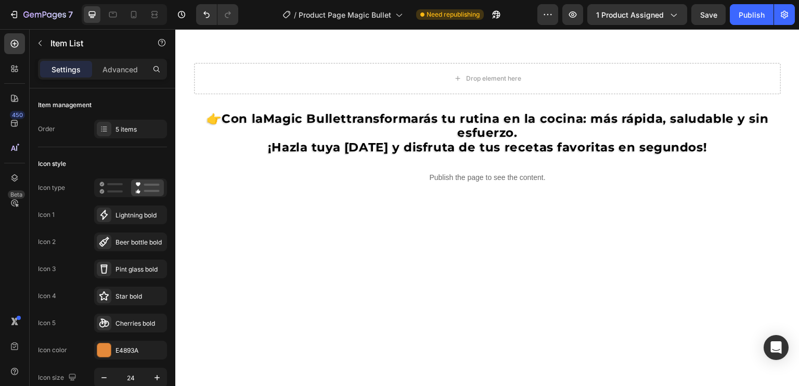
click at [409, 6] on p "Peso ligero y diseño compacto" at bounding box center [343, -1] width 192 height 11
click at [432, 27] on p "Función mezclar, batir, triturar y picar" at bounding box center [343, 20] width 192 height 11
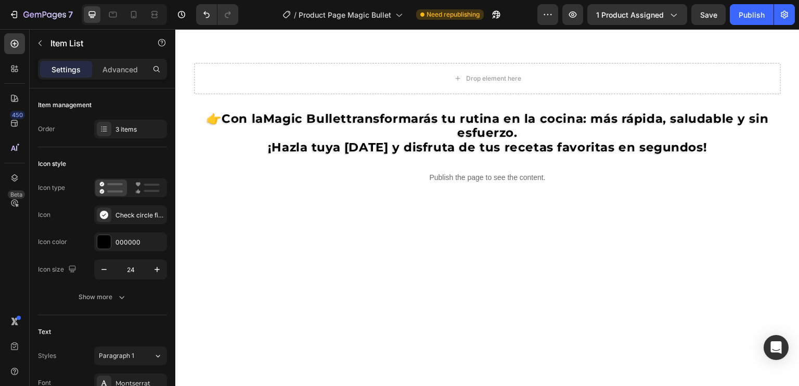
click at [118, 127] on div "3 items" at bounding box center [140, 129] width 49 height 9
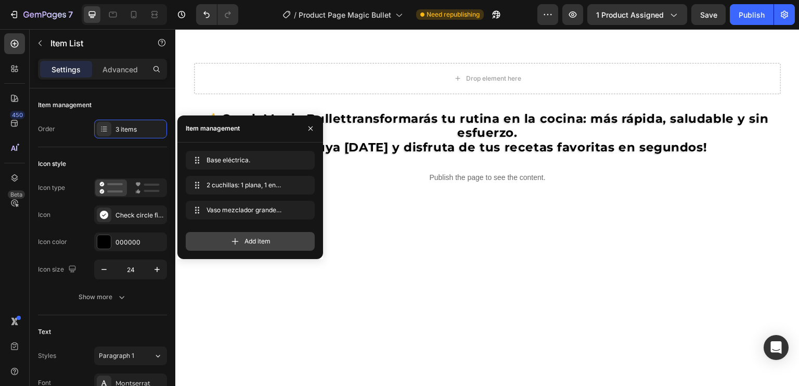
click at [262, 241] on span "Add item" at bounding box center [258, 241] width 26 height 9
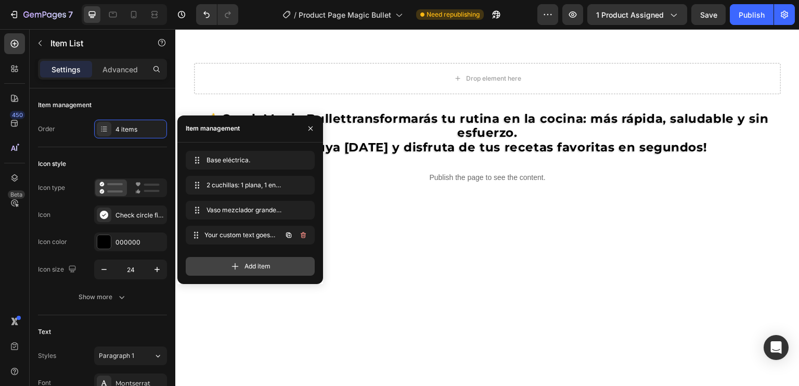
click at [262, 241] on div "Your custom text goes here Your custom text goes here" at bounding box center [236, 235] width 92 height 15
click at [263, 241] on div "Your custom text goes here Your custom text goes here" at bounding box center [236, 235] width 92 height 15
click at [252, 264] on span "Add item" at bounding box center [258, 266] width 26 height 9
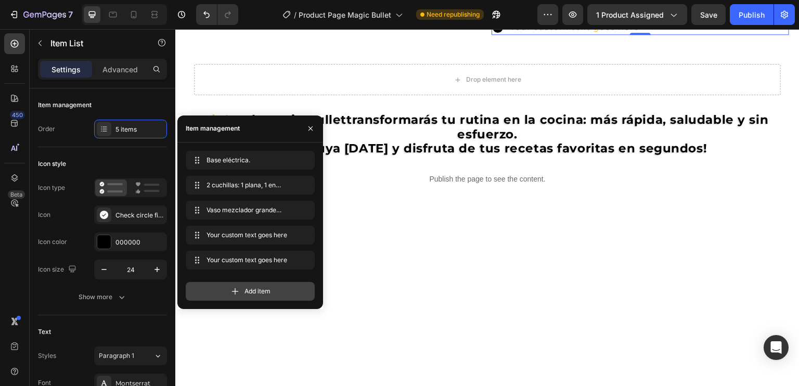
click at [254, 285] on div "Add item" at bounding box center [250, 291] width 129 height 19
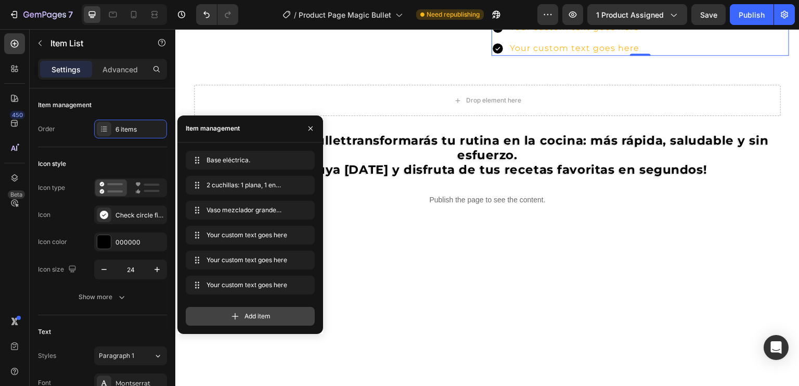
click at [254, 313] on span "Add item" at bounding box center [258, 316] width 26 height 9
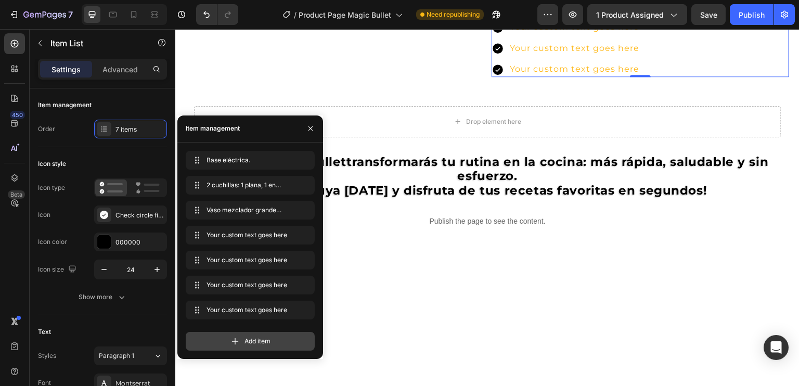
click at [260, 337] on span "Add item" at bounding box center [258, 341] width 26 height 9
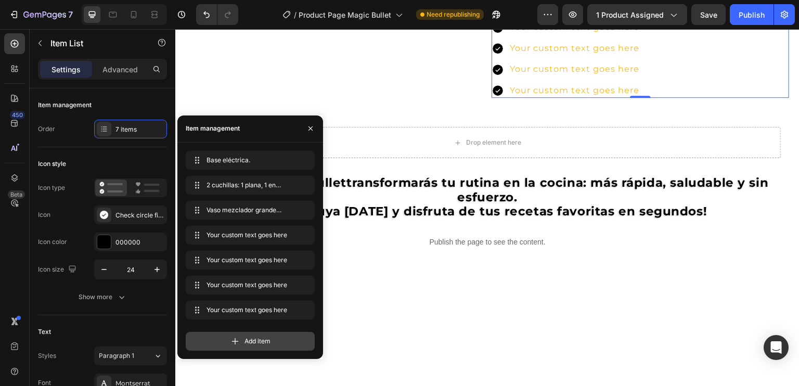
scroll to position [15, 0]
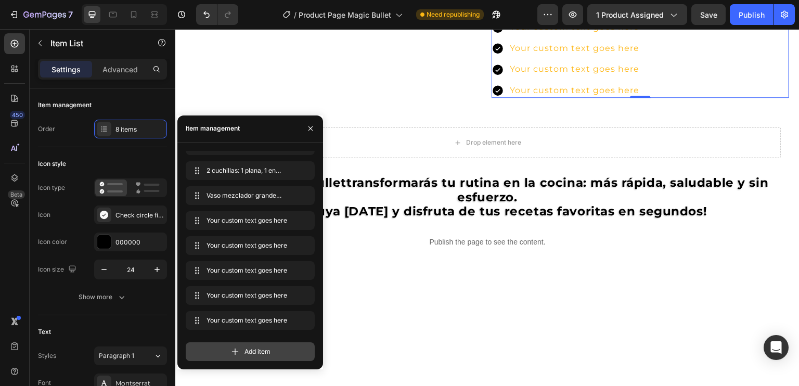
click at [259, 348] on span "Add item" at bounding box center [258, 351] width 26 height 9
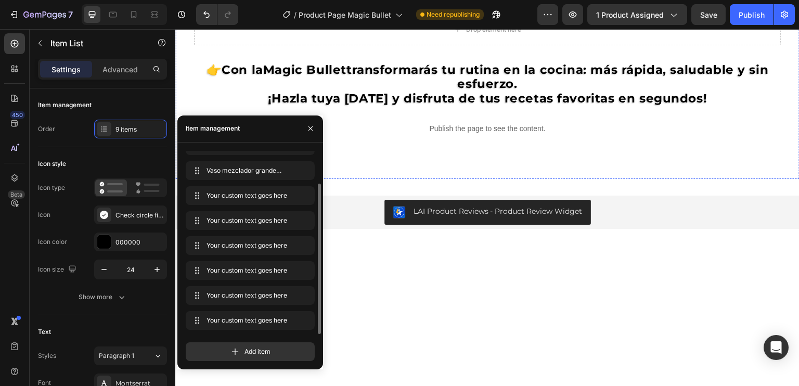
scroll to position [1249, 0]
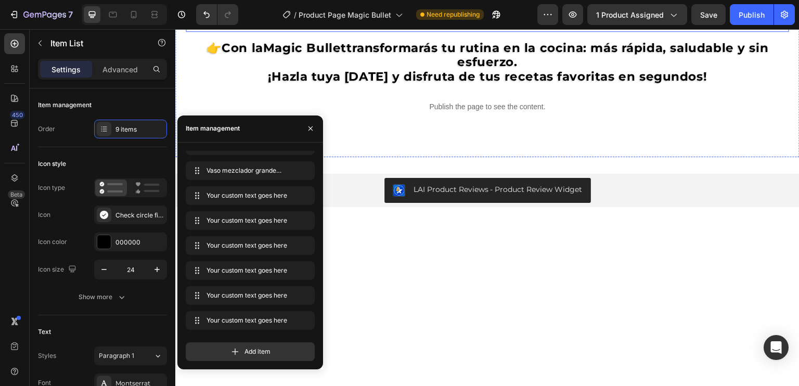
click at [544, 23] on div "Drop element here" at bounding box center [487, 7] width 587 height 31
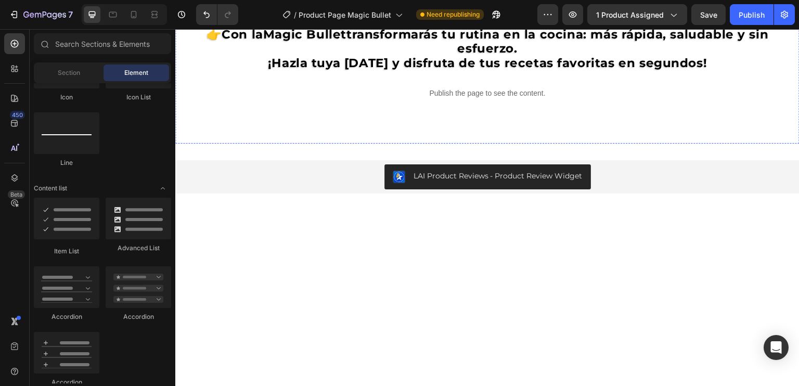
scroll to position [1197, 0]
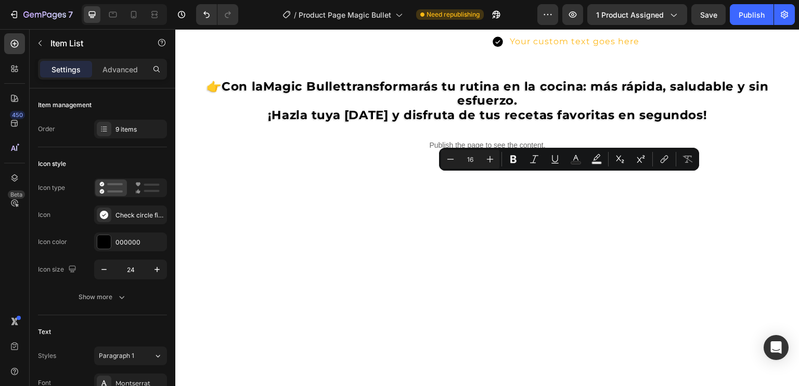
scroll to position [1145, 0]
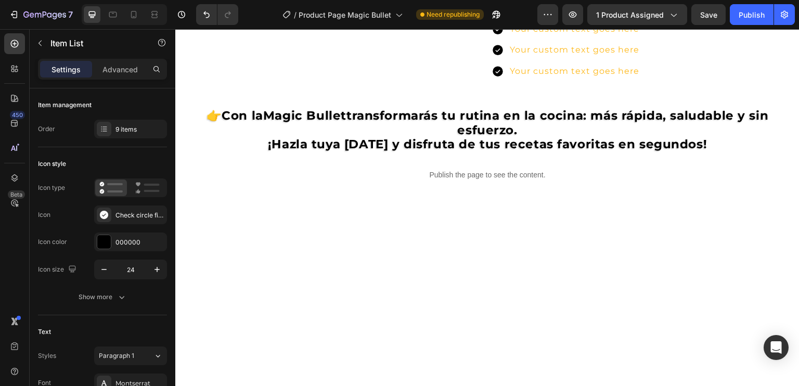
click at [548, 35] on p "Your custom text goes here" at bounding box center [649, 28] width 278 height 11
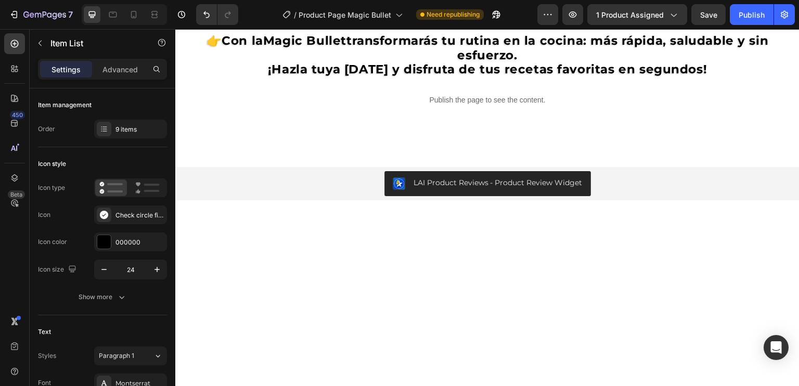
scroll to position [1197, 0]
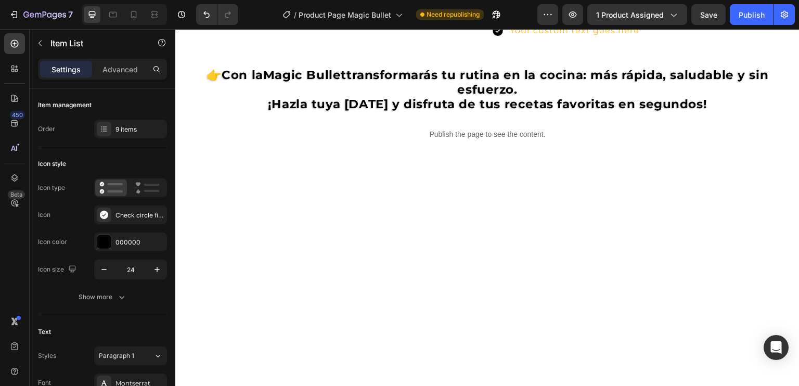
click at [551, 36] on p "Your custom text goes here" at bounding box center [649, 30] width 278 height 11
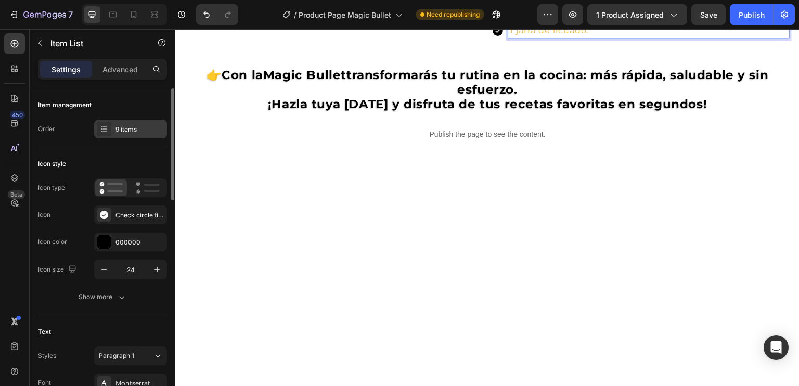
click at [125, 126] on div "9 items" at bounding box center [140, 129] width 49 height 9
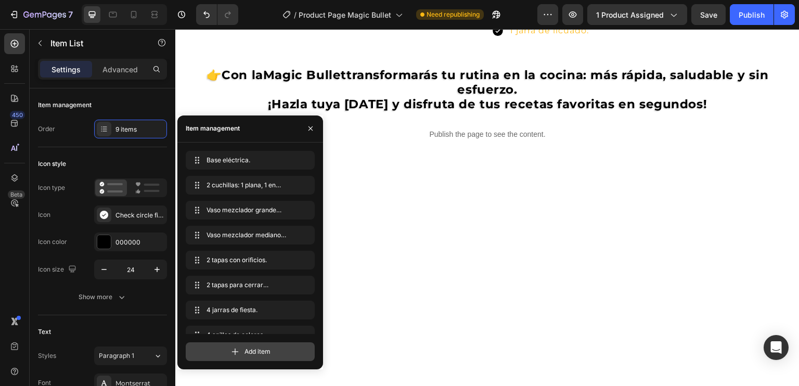
click at [249, 349] on span "Add item" at bounding box center [258, 351] width 26 height 9
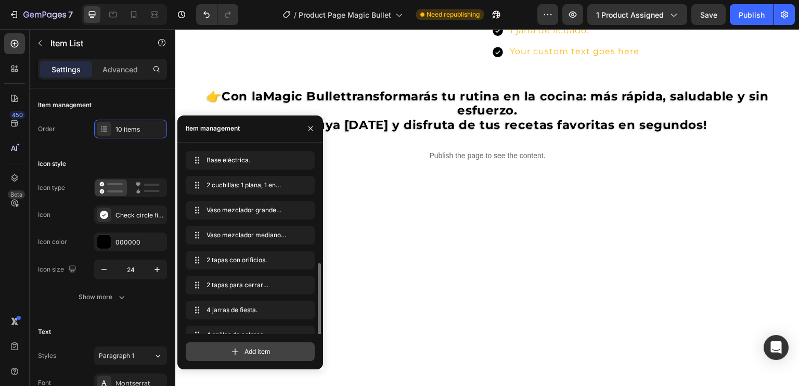
scroll to position [65, 0]
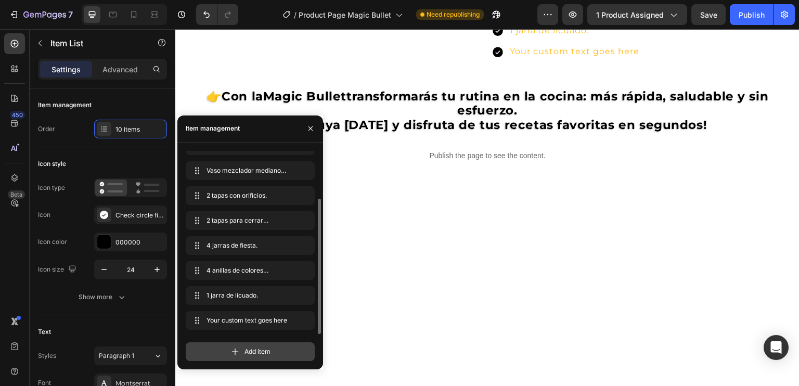
click at [250, 351] on span "Add item" at bounding box center [258, 351] width 26 height 9
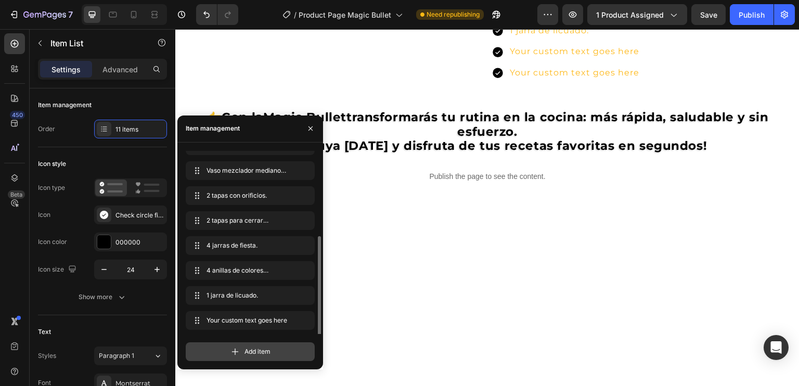
scroll to position [89, 0]
click at [540, 59] on div "Your custom text goes here" at bounding box center [648, 51] width 281 height 15
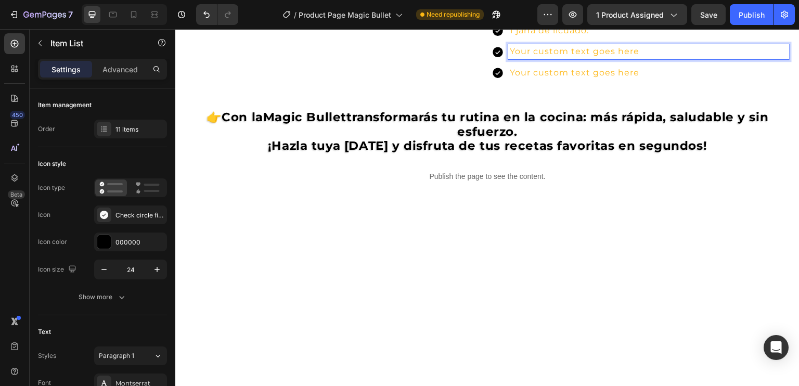
click at [542, 57] on p "Your custom text goes here" at bounding box center [649, 51] width 278 height 11
click at [548, 79] on p "Your custom text goes here" at bounding box center [649, 72] width 278 height 11
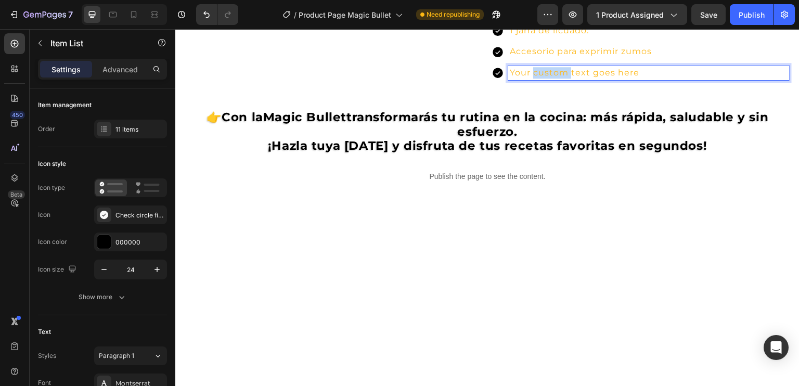
click at [548, 79] on p "Your custom text goes here" at bounding box center [649, 72] width 278 height 11
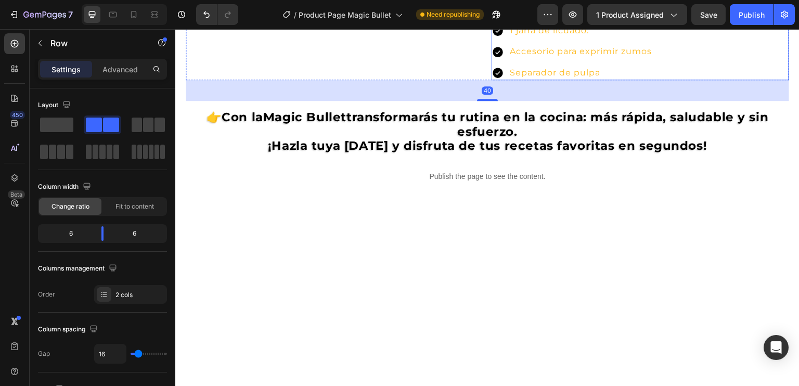
scroll to position [1093, 0]
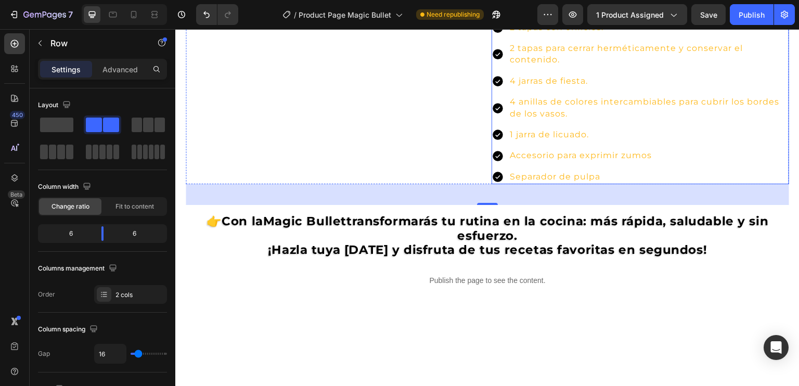
click at [508, 139] on div "Base eléctrica. 2 cuchillas: 1 plana, 1 en forma de cruz (altura 4 cm x diámetr…" at bounding box center [641, 55] width 298 height 260
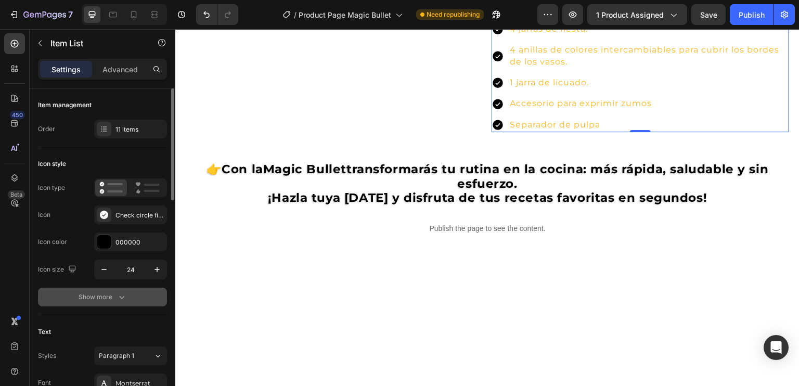
scroll to position [52, 0]
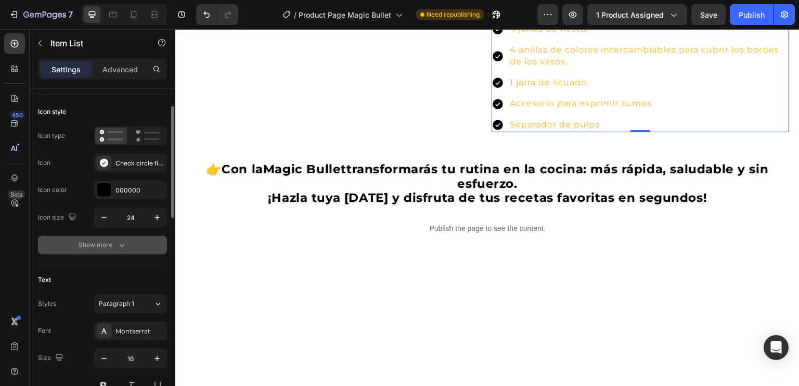
click at [126, 242] on icon "button" at bounding box center [122, 245] width 10 height 10
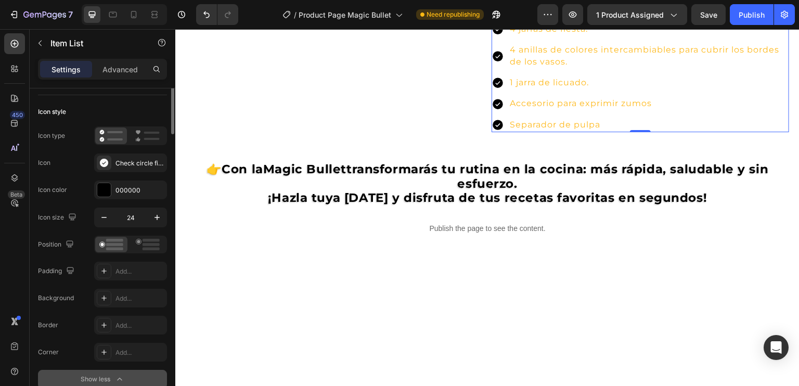
scroll to position [0, 0]
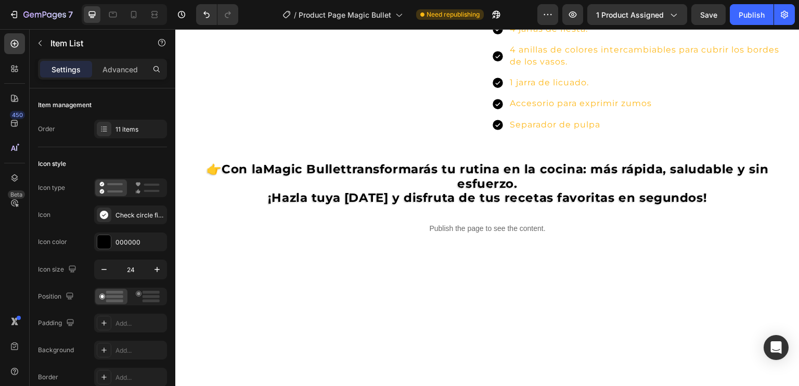
drag, startPoint x: 582, startPoint y: 153, endPoint x: 602, endPoint y: 207, distance: 57.3
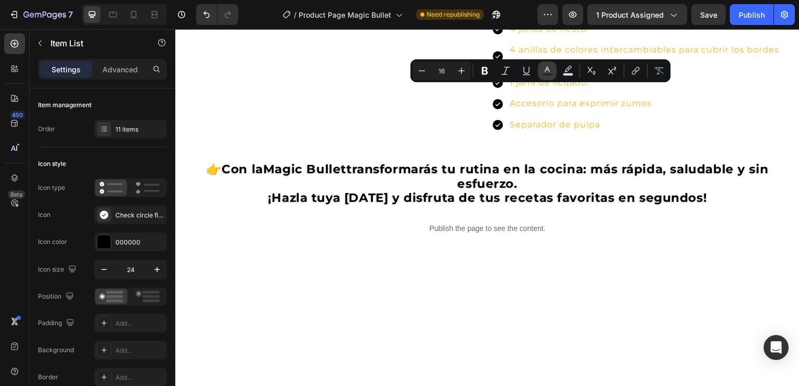
click at [548, 71] on icon "Editor contextual toolbar" at bounding box center [547, 71] width 10 height 10
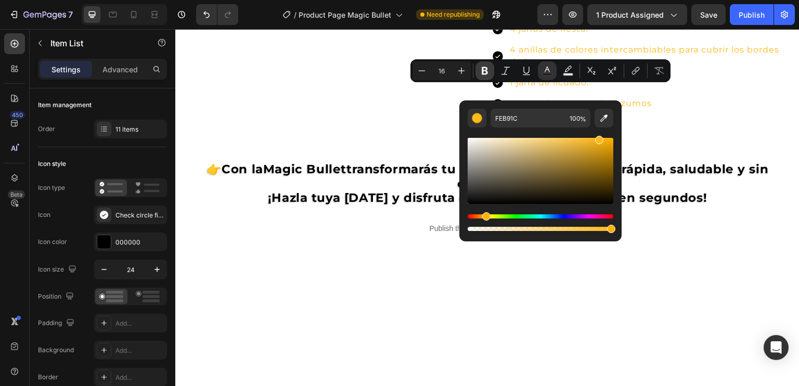
click at [487, 72] on icon "Editor contextual toolbar" at bounding box center [485, 71] width 6 height 8
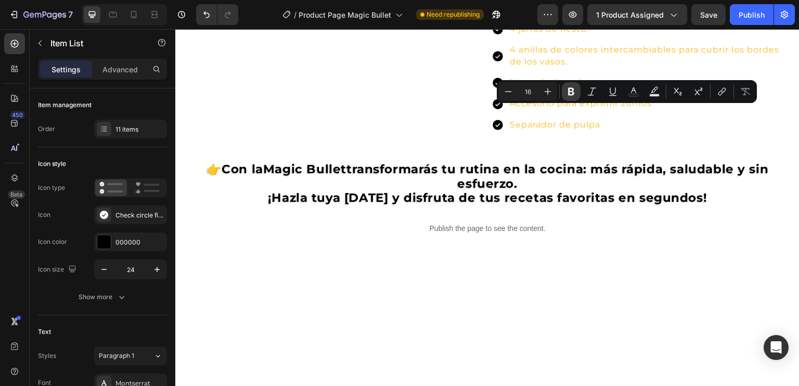
click at [572, 95] on icon "Editor contextual toolbar" at bounding box center [571, 92] width 6 height 8
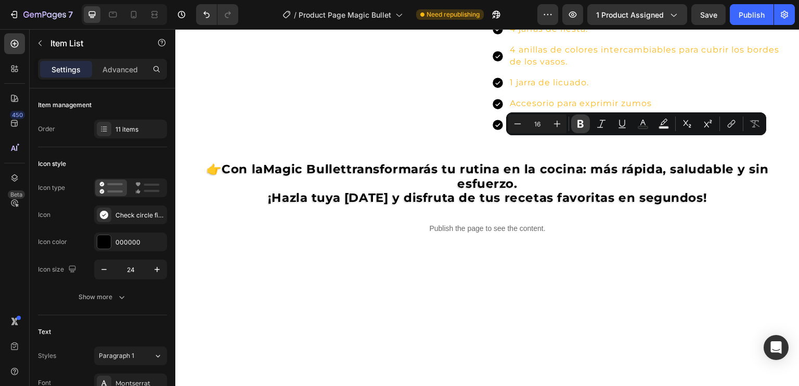
click at [579, 124] on icon "Editor contextual toolbar" at bounding box center [581, 124] width 6 height 8
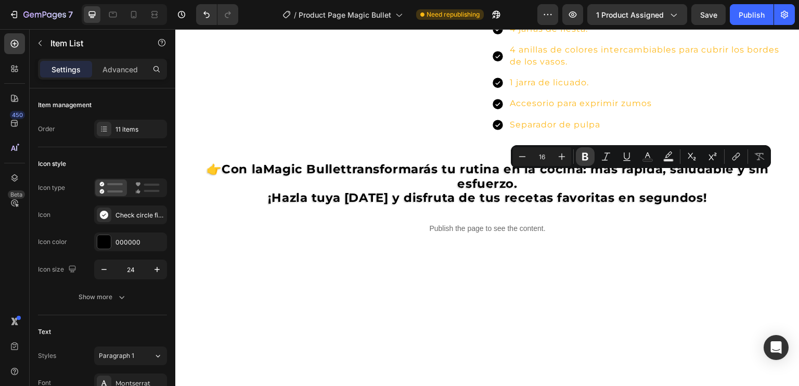
click at [582, 157] on icon "Editor contextual toolbar" at bounding box center [585, 156] width 10 height 10
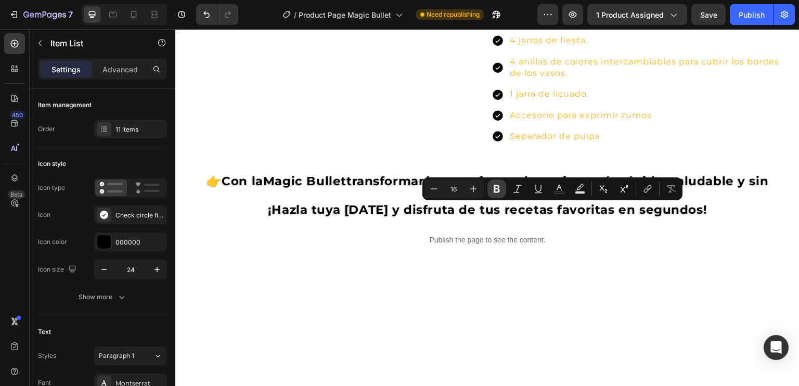
click at [497, 185] on icon "Editor contextual toolbar" at bounding box center [497, 189] width 6 height 8
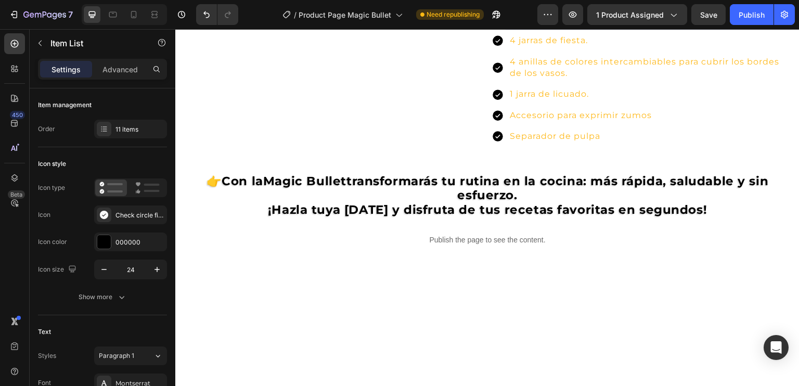
click at [554, 25] on p "2 tapas para cerrar herméticamente y conservar el contenido." at bounding box center [649, 13] width 278 height 23
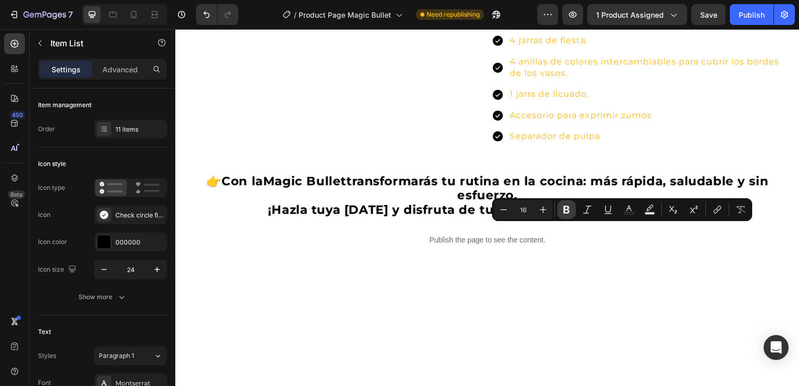
click at [564, 212] on icon "Editor contextual toolbar" at bounding box center [566, 210] width 6 height 8
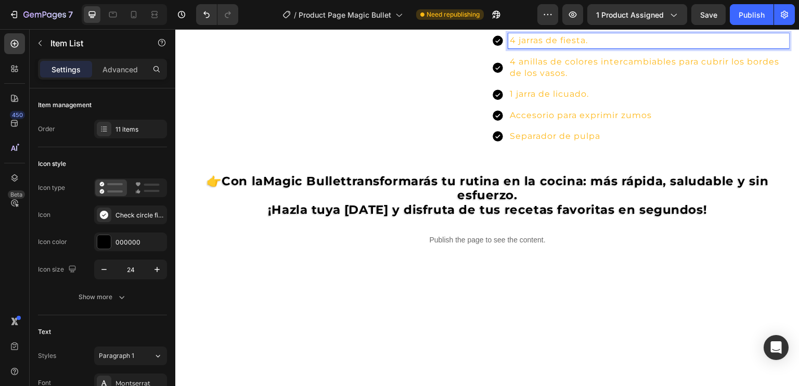
click at [558, 46] on p "4 jarras de fiesta." at bounding box center [649, 40] width 278 height 11
click at [559, 46] on p "4 jarras de fiesta." at bounding box center [649, 40] width 278 height 11
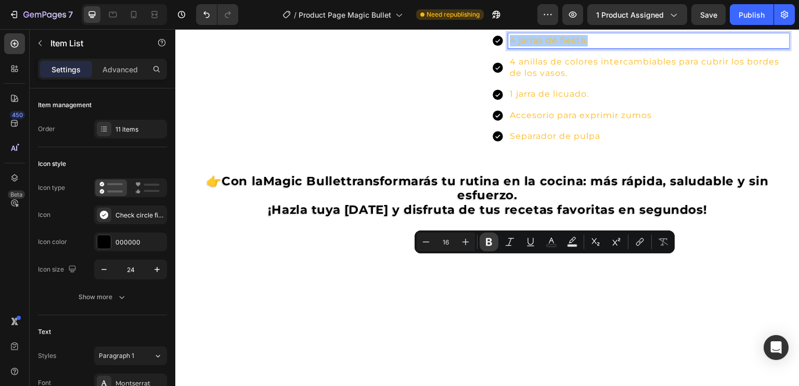
click at [491, 242] on icon "Editor contextual toolbar" at bounding box center [489, 242] width 6 height 8
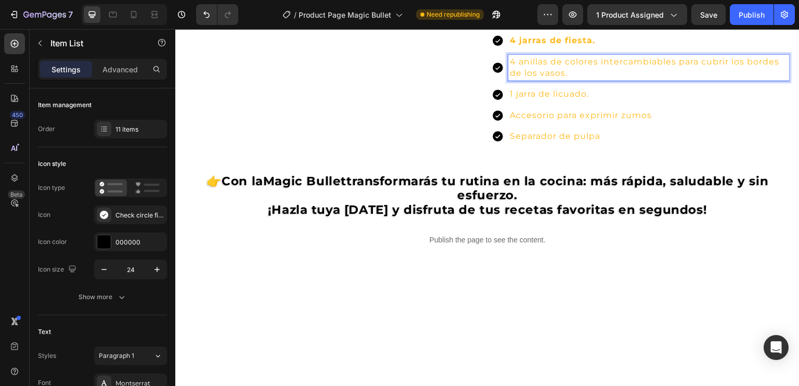
click at [548, 80] on p "4 anillas de colores intercambiables para cubrir los bordes de los vasos." at bounding box center [649, 67] width 278 height 23
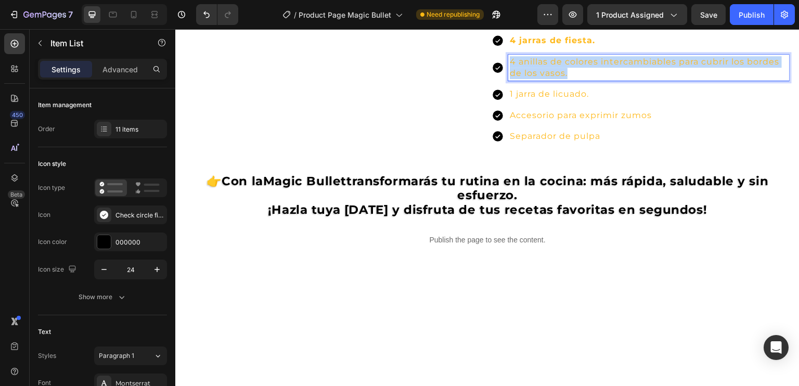
click at [548, 80] on p "4 anillas de colores intercambiables para cubrir los bordes de los vasos." at bounding box center [649, 67] width 278 height 23
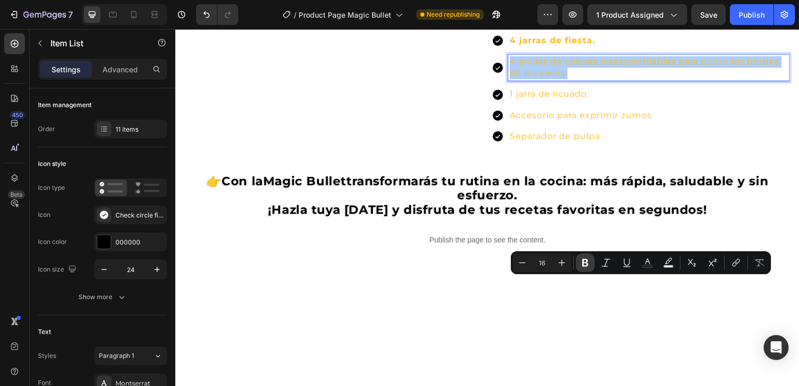
click at [583, 261] on icon "Editor contextual toolbar" at bounding box center [585, 263] width 6 height 8
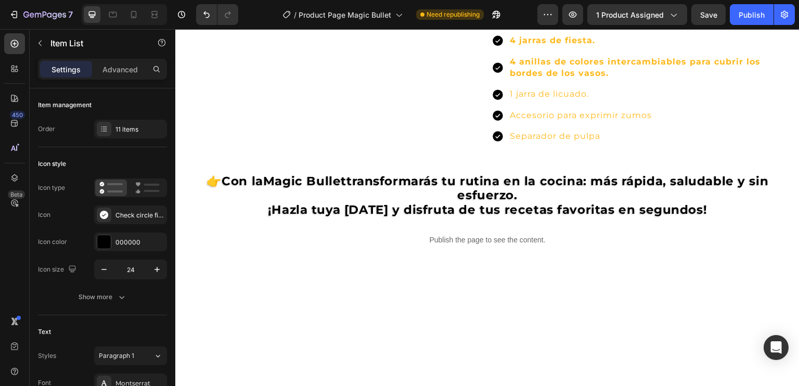
click at [559, 100] on p "1 jarra de licuado." at bounding box center [649, 93] width 278 height 11
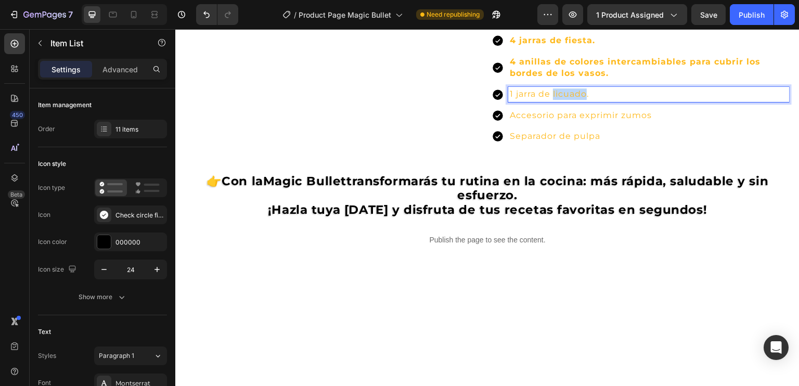
click at [559, 100] on p "1 jarra de licuado." at bounding box center [649, 93] width 278 height 11
click at [560, 100] on p "1 jarra de licuado." at bounding box center [649, 93] width 278 height 11
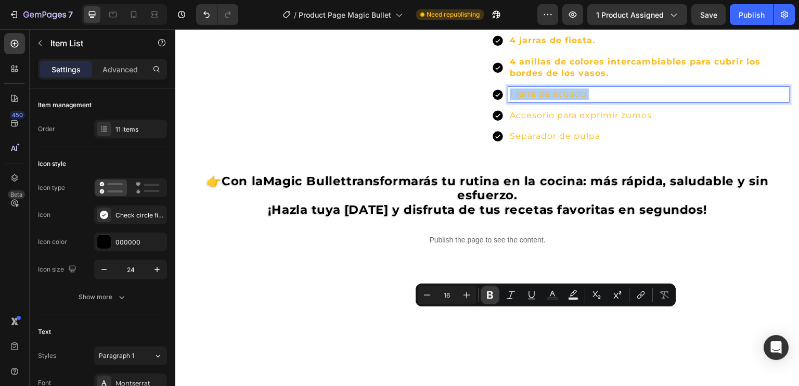
click at [493, 293] on icon "Editor contextual toolbar" at bounding box center [490, 295] width 10 height 10
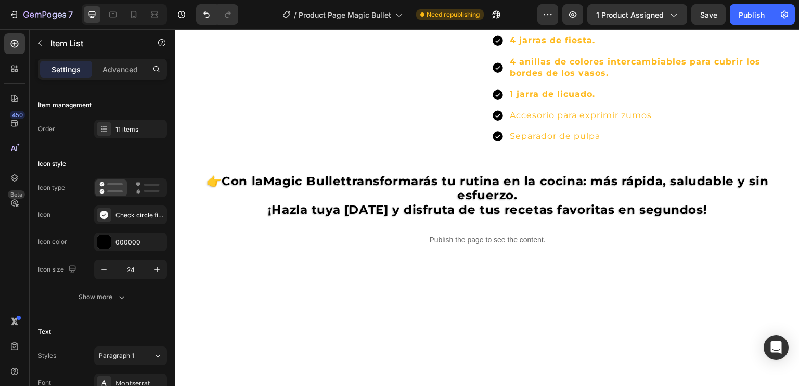
click at [539, 121] on p "Accesorio para exprimir zumos" at bounding box center [649, 115] width 278 height 11
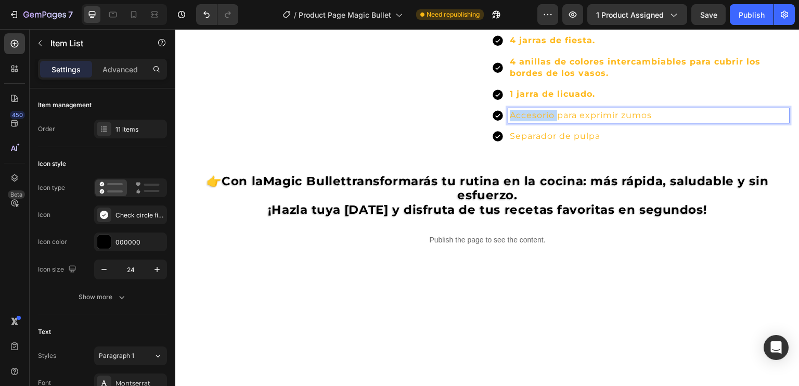
click at [539, 121] on p "Accesorio para exprimir zumos" at bounding box center [649, 115] width 278 height 11
click at [540, 121] on p "Accesorio para exprimir zumos" at bounding box center [649, 115] width 278 height 11
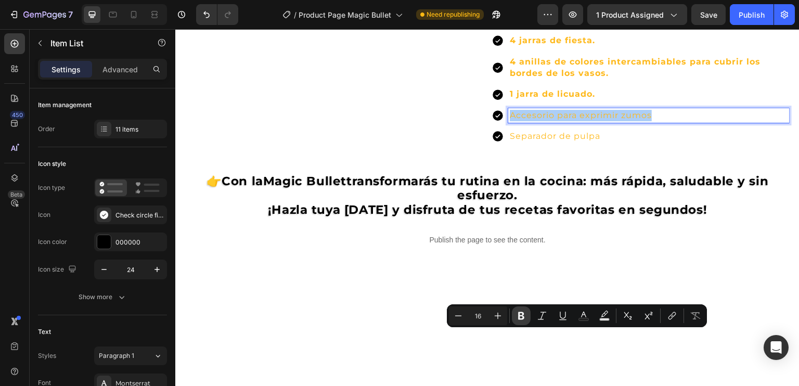
click at [521, 314] on icon "Editor contextual toolbar" at bounding box center [521, 316] width 10 height 10
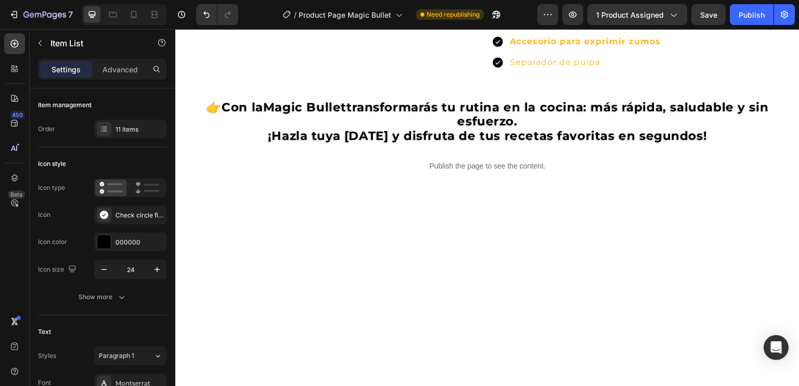
scroll to position [1249, 0]
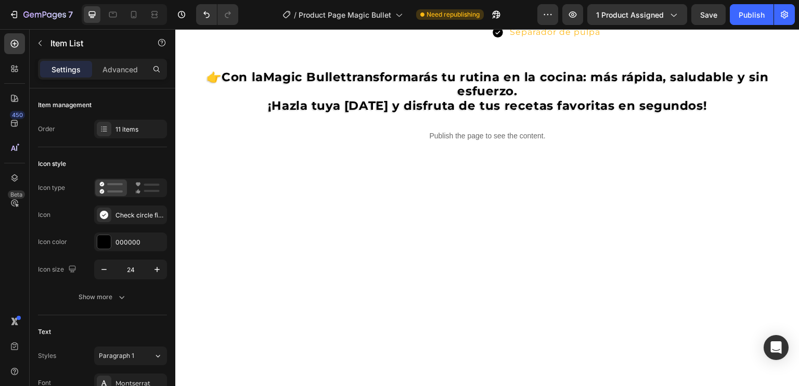
click at [568, 16] on strong "Accesorio para exprimir zumos" at bounding box center [585, 11] width 151 height 10
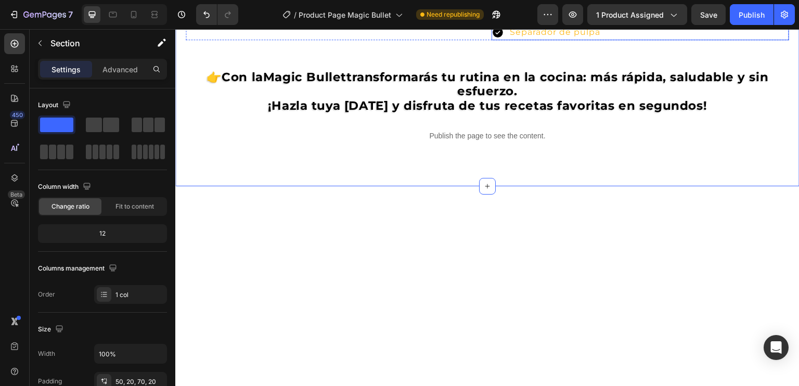
click at [530, 16] on strong "Accesorio para exprimir zumos" at bounding box center [585, 11] width 151 height 10
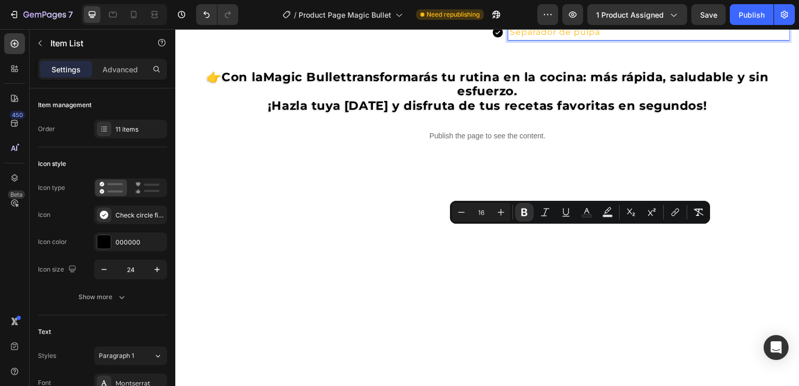
click at [525, 38] on p "Separador de pulpa" at bounding box center [649, 32] width 278 height 11
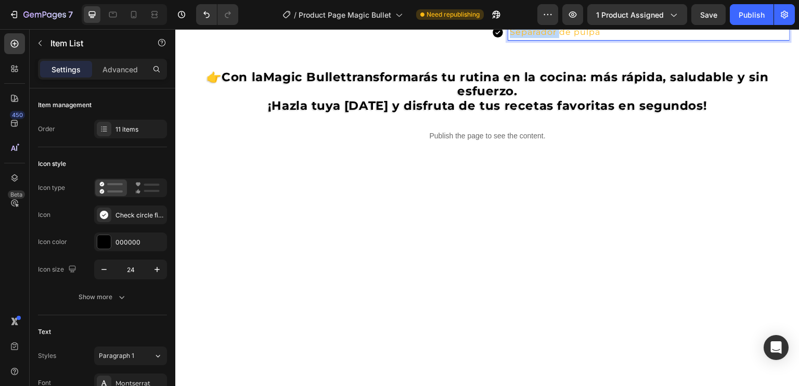
click at [525, 38] on p "Separador de pulpa" at bounding box center [649, 32] width 278 height 11
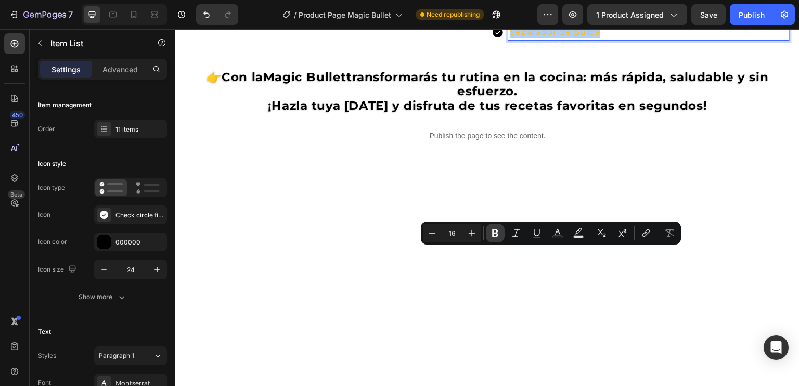
click at [496, 232] on icon "Editor contextual toolbar" at bounding box center [495, 233] width 10 height 10
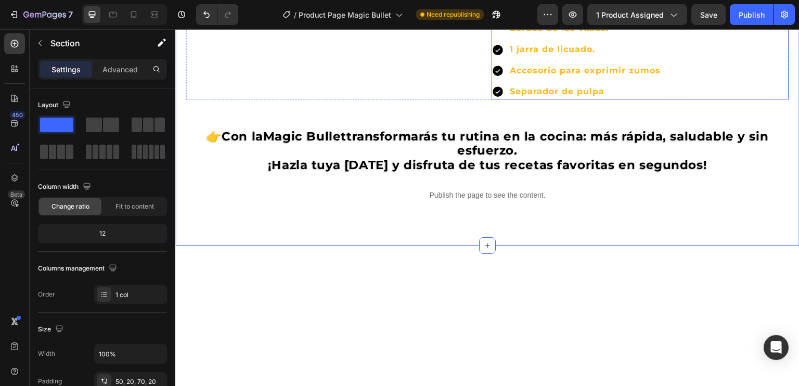
scroll to position [1093, 0]
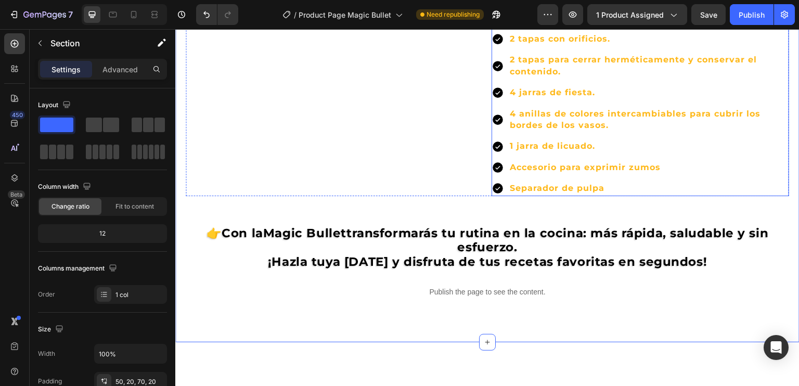
click at [573, 24] on p "Vaso mezclador mediano (altura 10 cm x diámetro 8,5 cm)." at bounding box center [649, 12] width 278 height 23
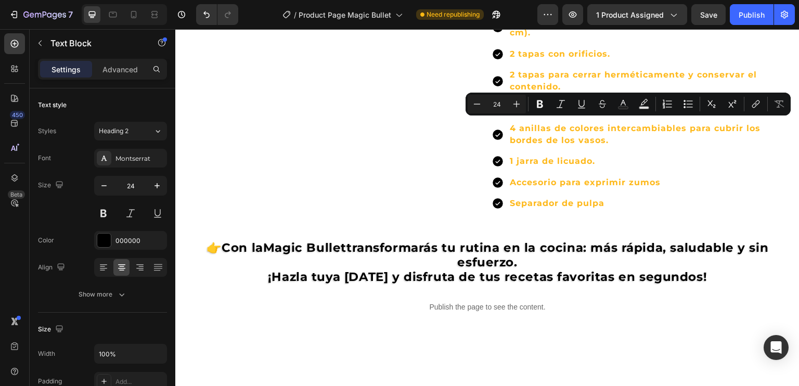
drag, startPoint x: 686, startPoint y: 127, endPoint x: 582, endPoint y: 128, distance: 104.6
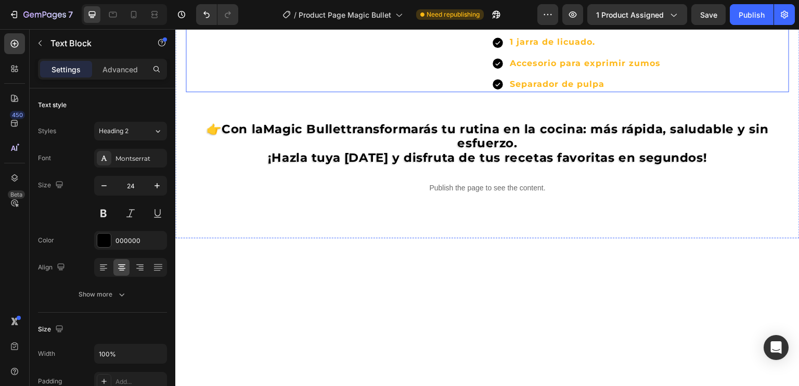
scroll to position [1145, 0]
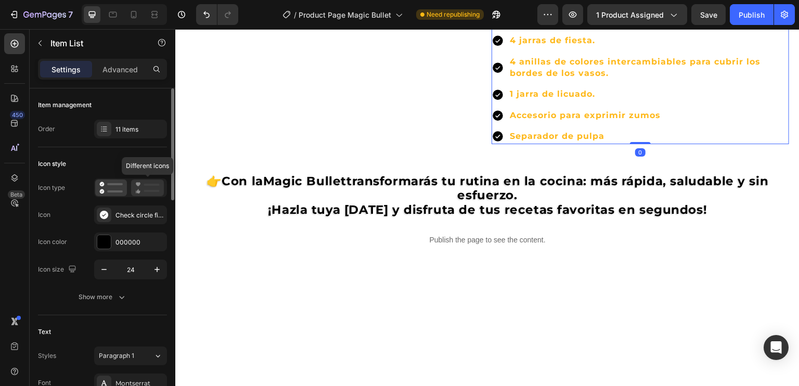
click at [141, 189] on icon at bounding box center [147, 188] width 24 height 12
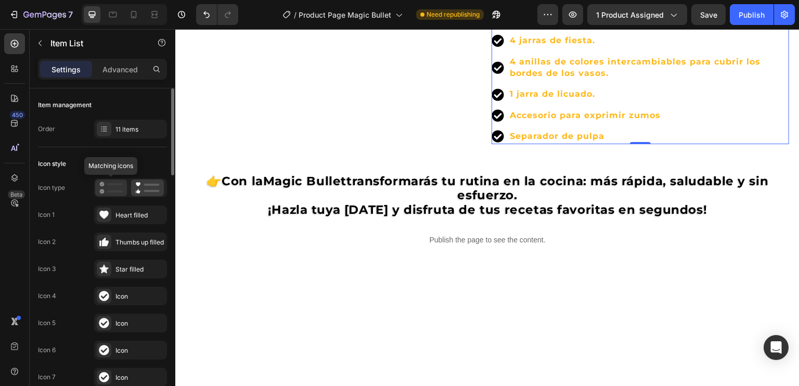
click at [114, 189] on icon at bounding box center [110, 188] width 23 height 12
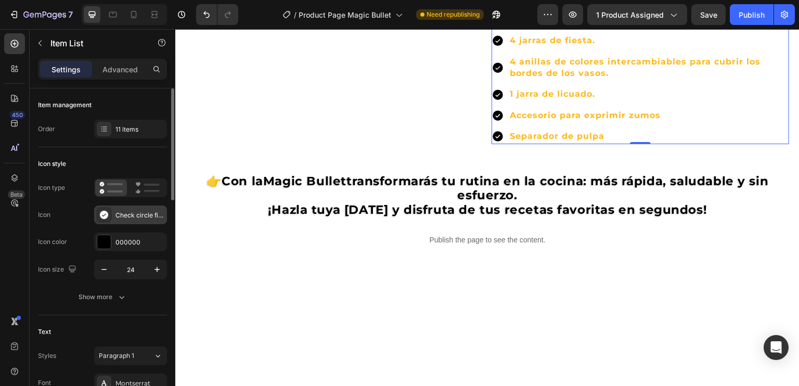
click at [106, 212] on icon at bounding box center [104, 215] width 8 height 8
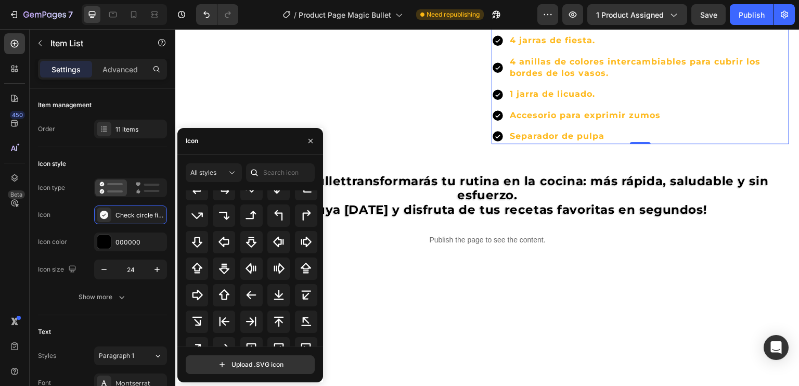
scroll to position [364, 0]
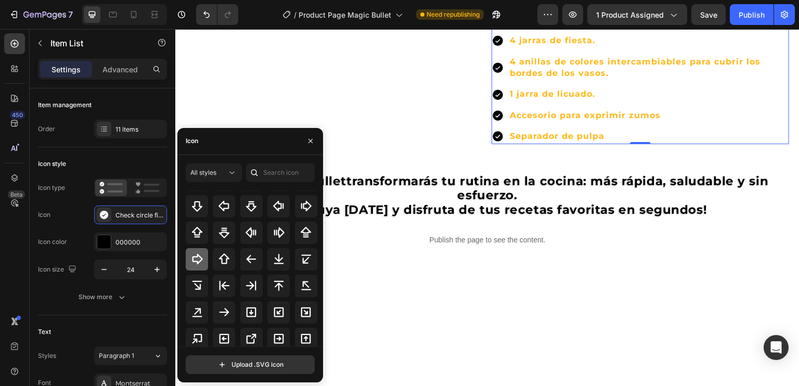
click at [196, 254] on icon at bounding box center [197, 259] width 12 height 12
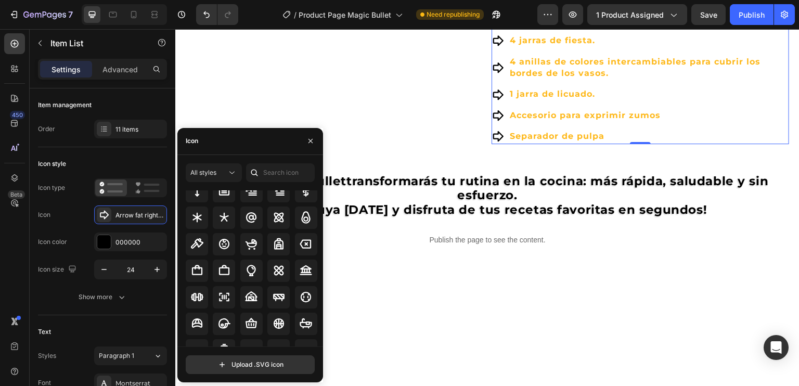
scroll to position [676, 0]
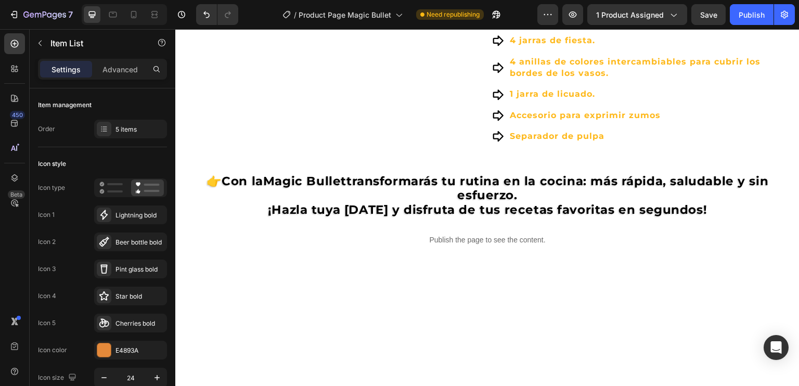
click at [106, 321] on icon at bounding box center [104, 322] width 10 height 9
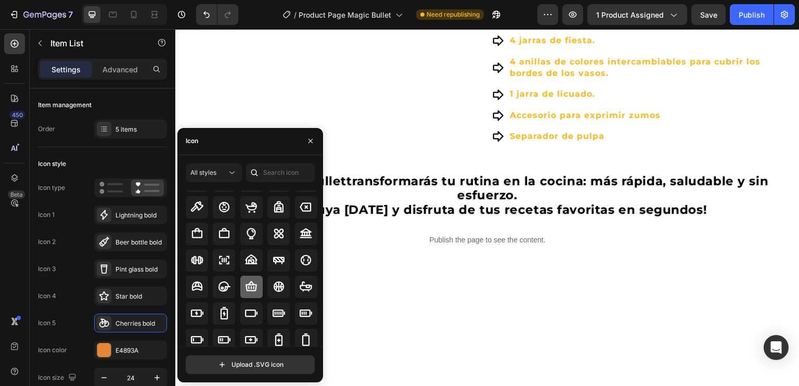
click at [250, 286] on icon at bounding box center [251, 286] width 11 height 10
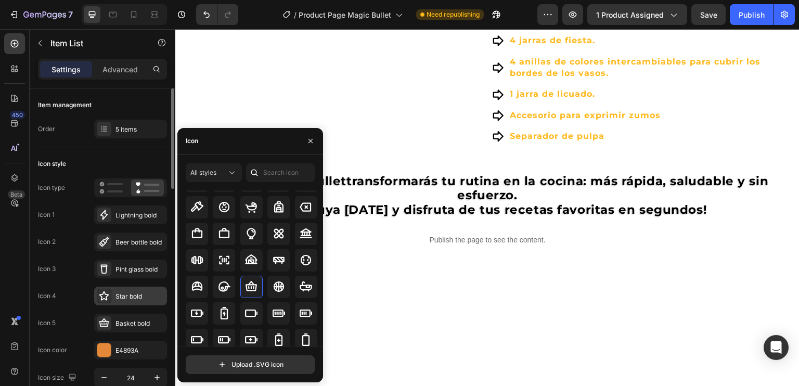
click at [106, 295] on icon at bounding box center [104, 296] width 10 height 10
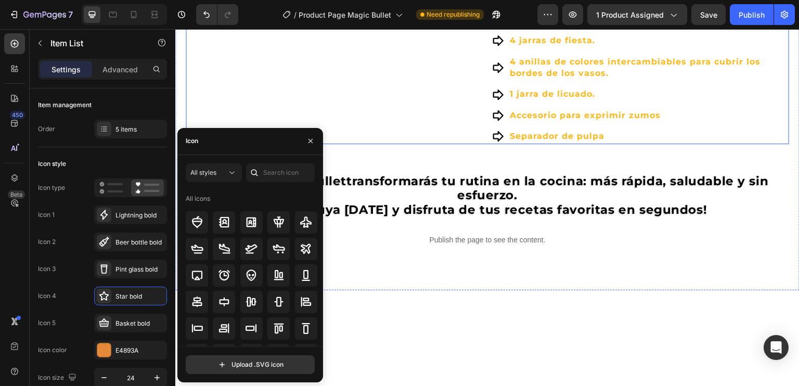
click at [361, 144] on div "⚙️ Especificaciones técnicas : Text Block Potencia del motor: 200W. Material de…" at bounding box center [335, -1] width 298 height 289
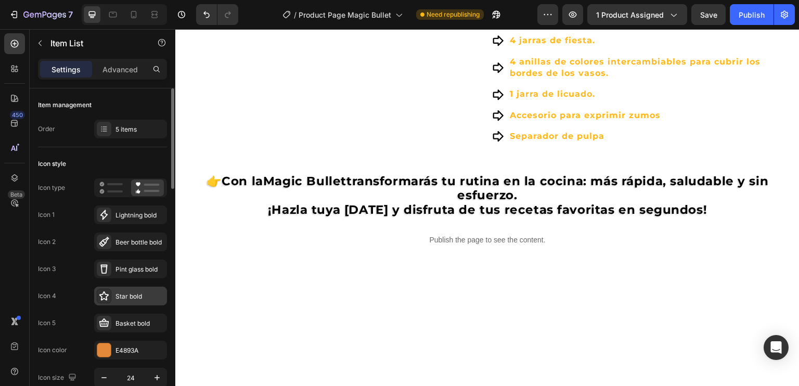
click at [102, 293] on icon at bounding box center [103, 295] width 9 height 9
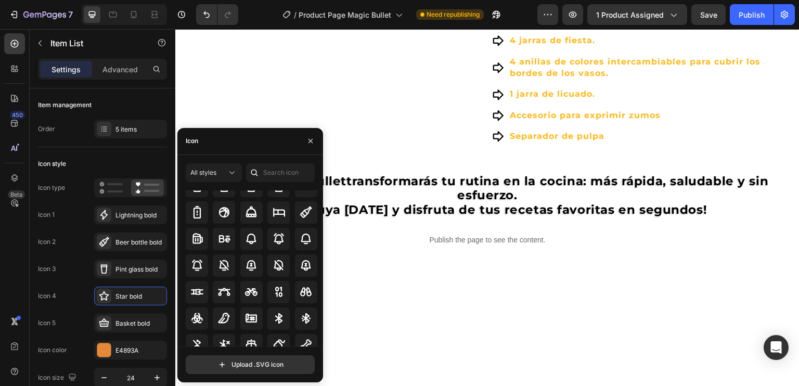
scroll to position [832, 0]
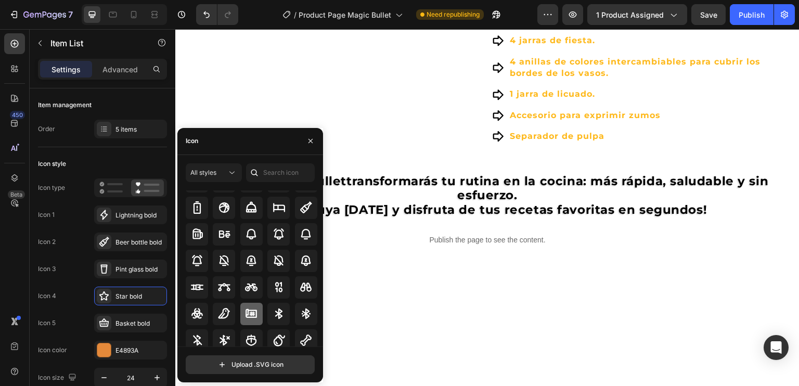
click at [251, 310] on icon at bounding box center [251, 313] width 11 height 9
click at [365, 144] on div "⚙️ Especificaciones técnicas : Text Block Potencia del motor: 200W. Material de…" at bounding box center [335, -1] width 298 height 289
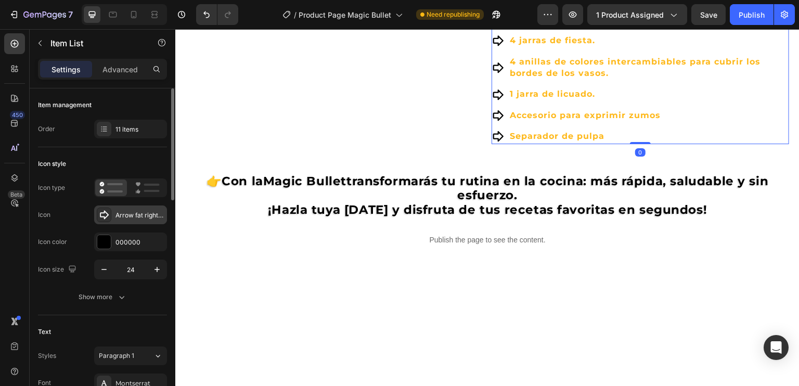
click at [104, 212] on icon at bounding box center [104, 215] width 9 height 9
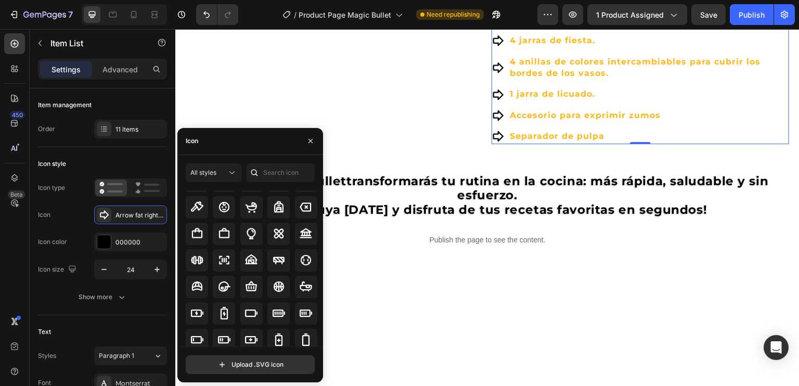
scroll to position [728, 0]
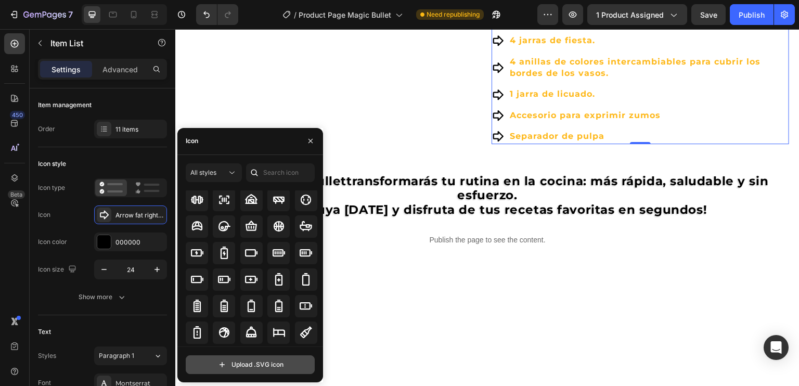
click at [245, 363] on input "file" at bounding box center [250, 365] width 128 height 18
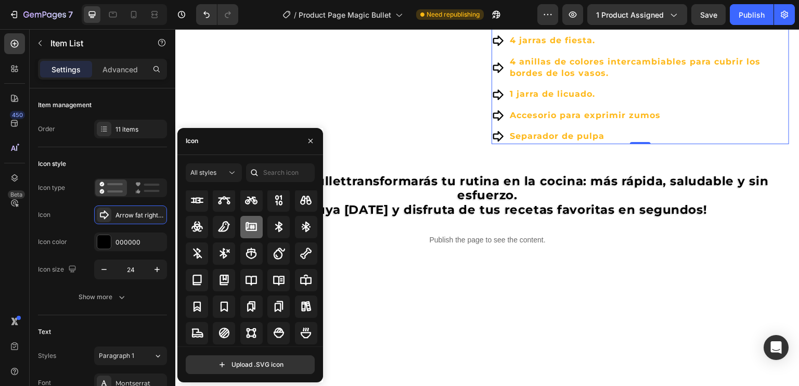
scroll to position [936, 0]
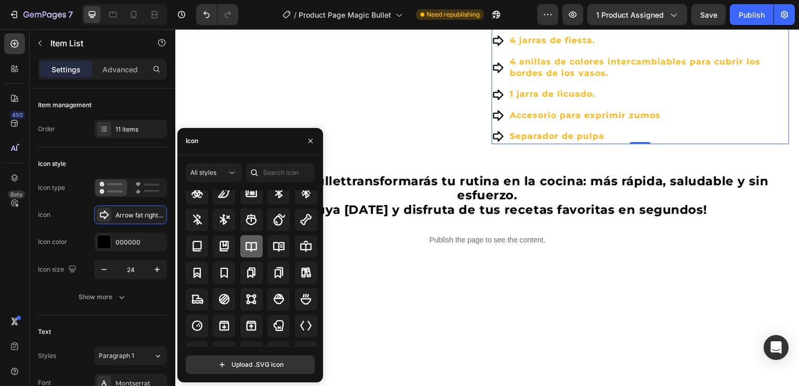
click at [252, 242] on icon at bounding box center [251, 247] width 11 height 10
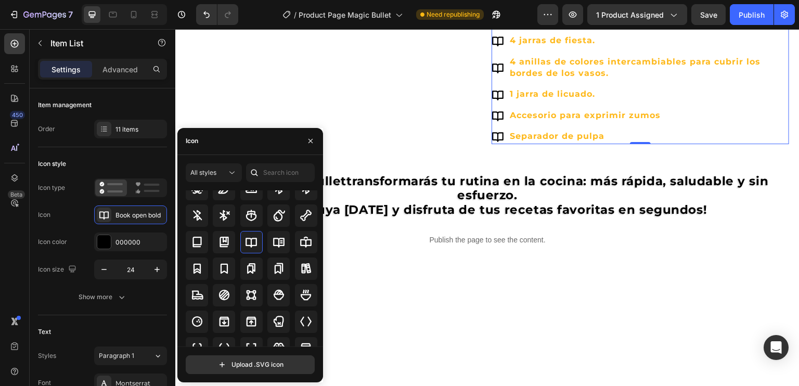
scroll to position [989, 0]
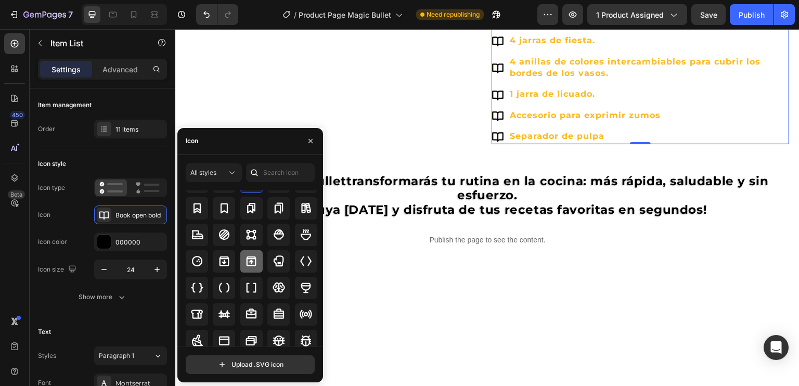
click at [249, 263] on icon at bounding box center [251, 261] width 12 height 12
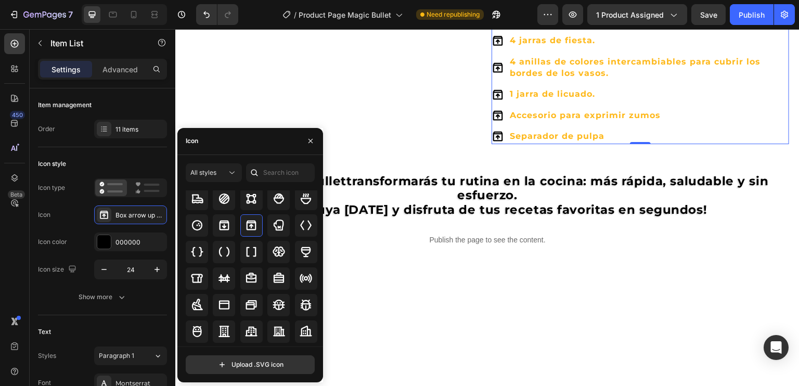
scroll to position [1041, 0]
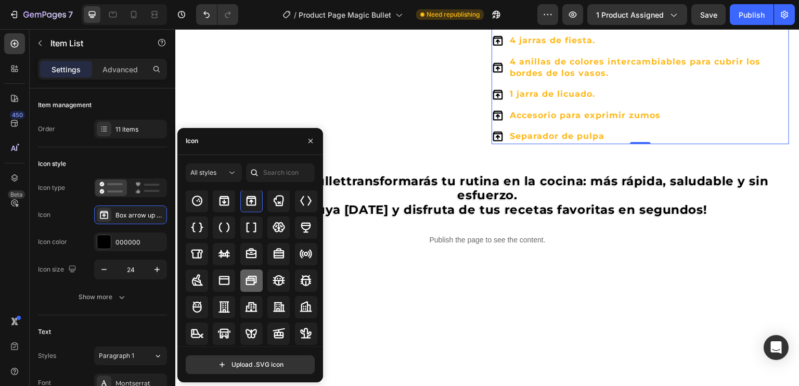
click at [246, 274] on icon at bounding box center [251, 280] width 12 height 12
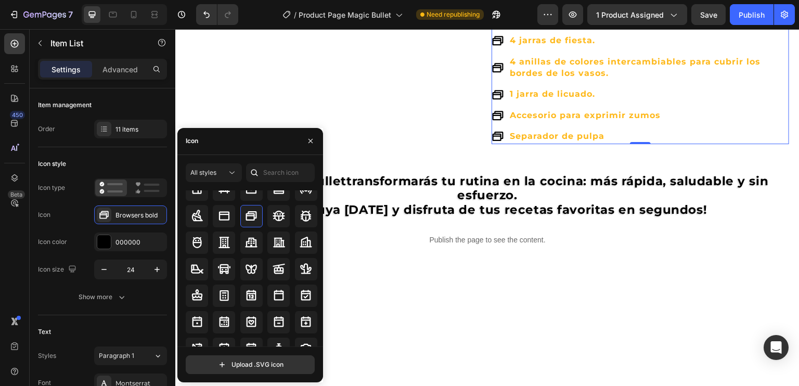
scroll to position [1145, 0]
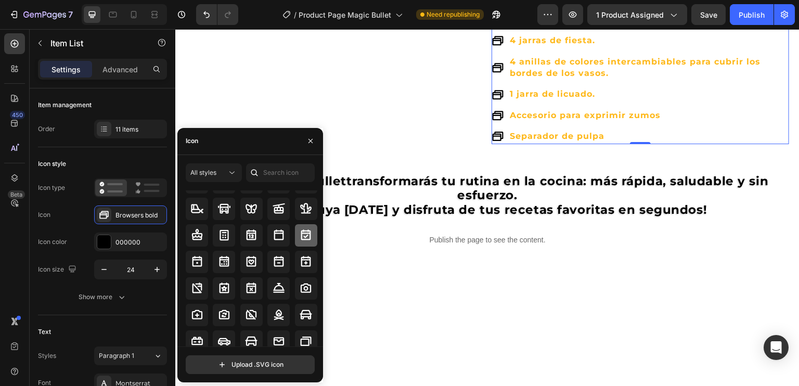
click at [306, 235] on icon at bounding box center [306, 235] width 12 height 12
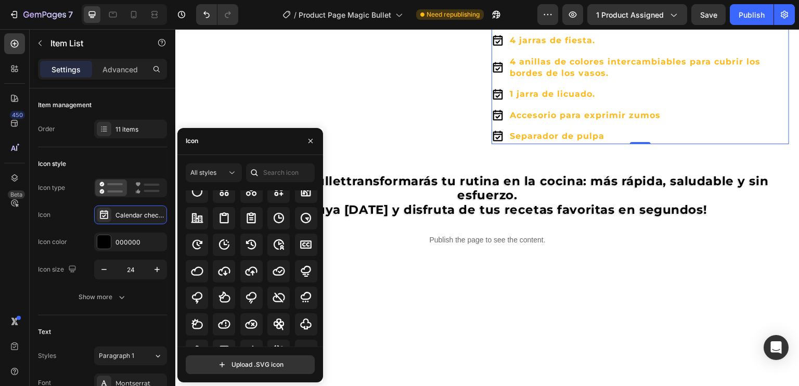
scroll to position [1717, 0]
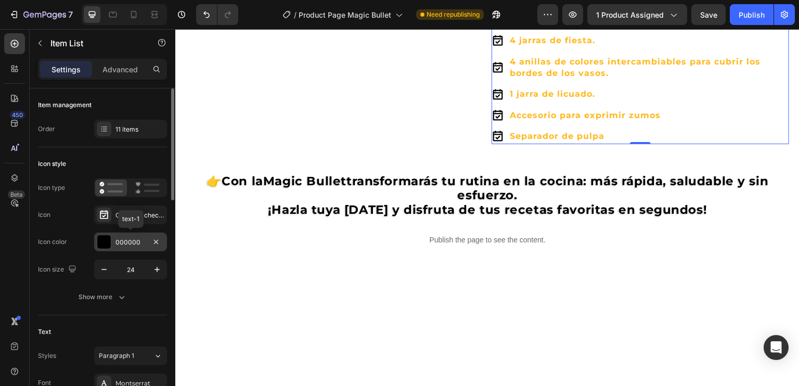
click at [117, 243] on div "000000" at bounding box center [131, 242] width 30 height 9
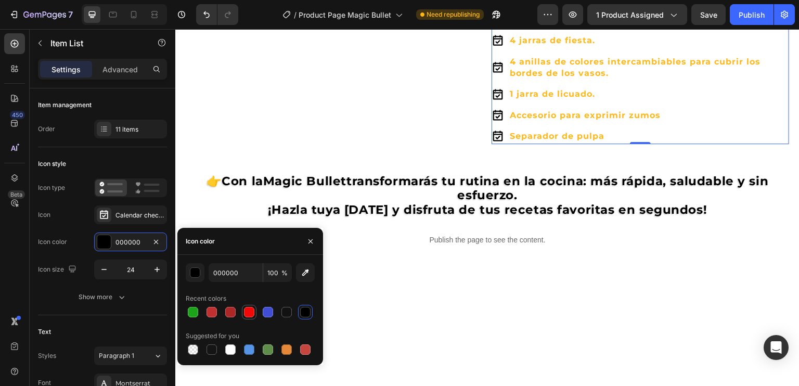
click at [246, 309] on div at bounding box center [249, 312] width 10 height 10
click at [266, 312] on div at bounding box center [268, 312] width 10 height 10
click at [285, 312] on div at bounding box center [286, 312] width 10 height 10
click at [194, 348] on div at bounding box center [193, 349] width 10 height 10
type input "000000"
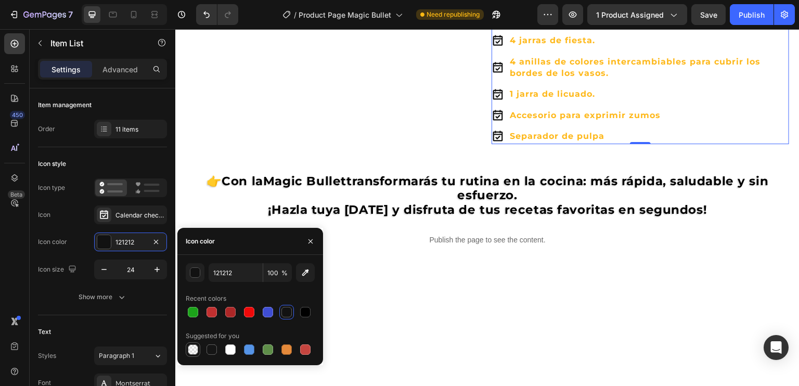
type input "0"
click at [230, 350] on div at bounding box center [230, 349] width 10 height 10
type input "FFFFFF"
type input "100"
click at [212, 350] on div at bounding box center [212, 349] width 10 height 10
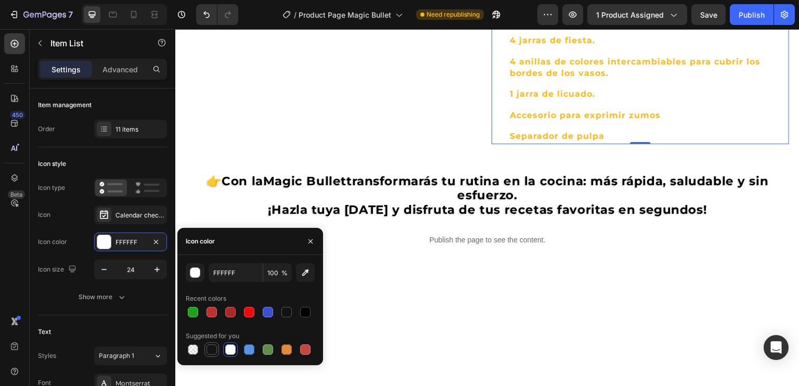
type input "151515"
click at [375, 144] on div "⚙️ Especificaciones técnicas : Text Block Potencia del motor: 200W. Material de…" at bounding box center [335, -1] width 298 height 289
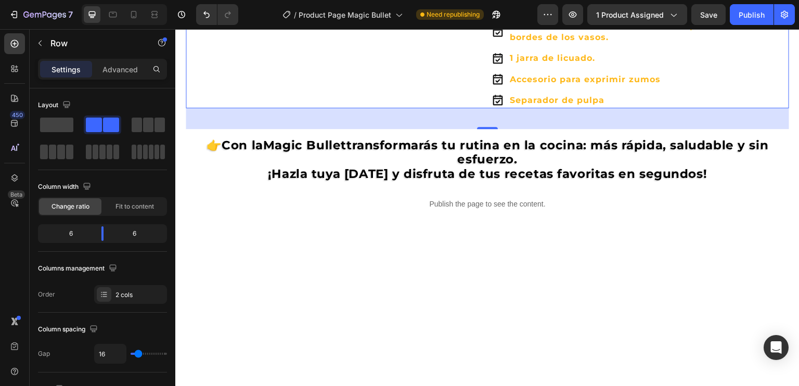
scroll to position [1145, 0]
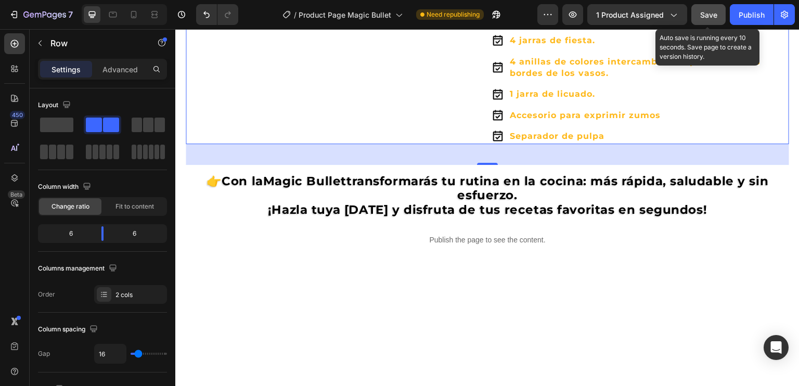
click at [708, 12] on span "Save" at bounding box center [708, 14] width 17 height 9
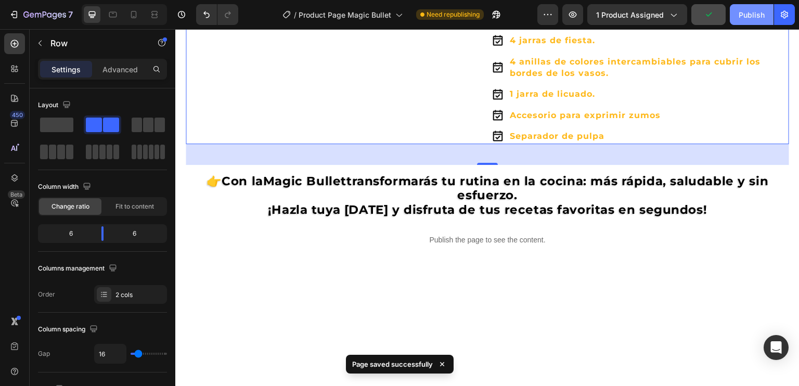
click at [750, 17] on div "Publish" at bounding box center [752, 14] width 26 height 11
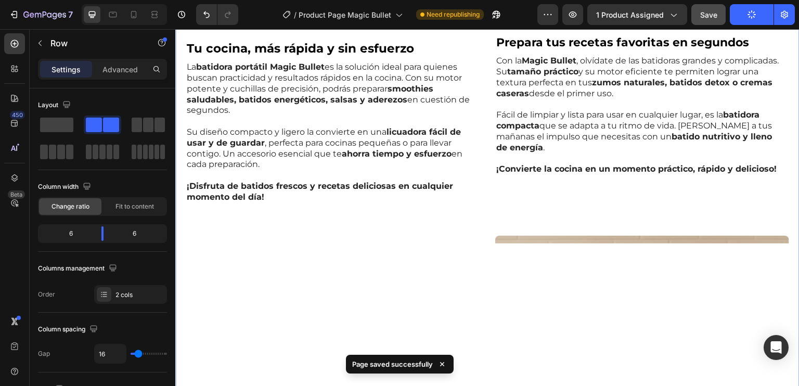
scroll to position [572, 0]
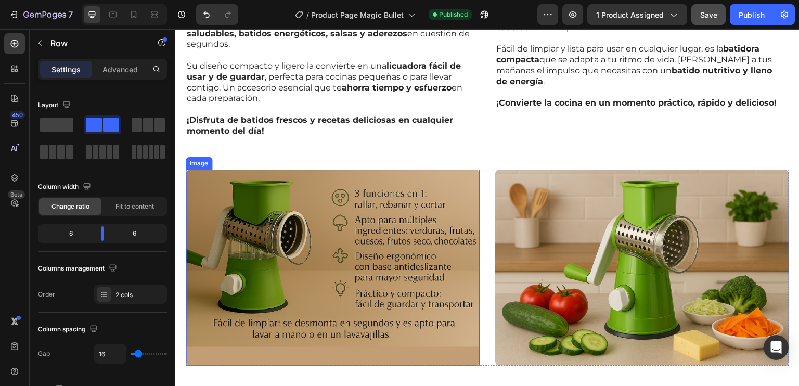
click at [358, 245] on img at bounding box center [333, 268] width 294 height 196
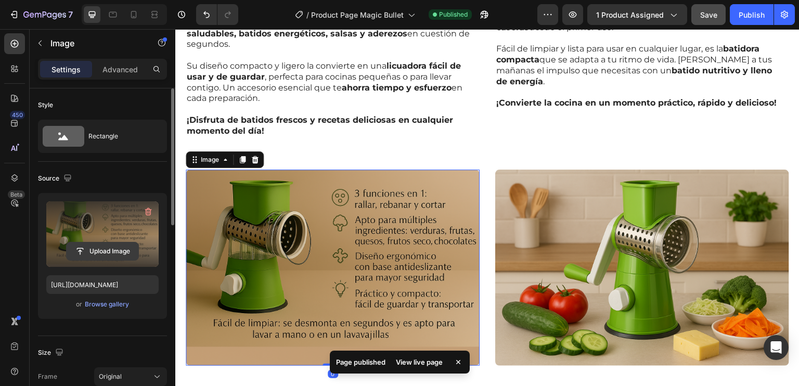
click at [99, 253] on input "file" at bounding box center [103, 251] width 72 height 18
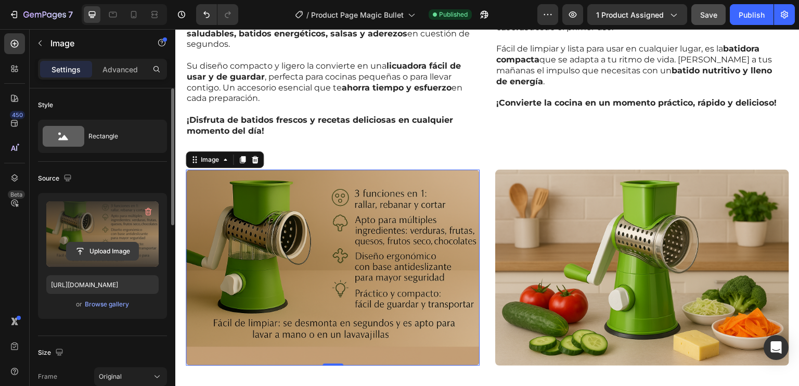
type input "C:\fakepath\MB_Blender_ecomm_1180x945.avif"
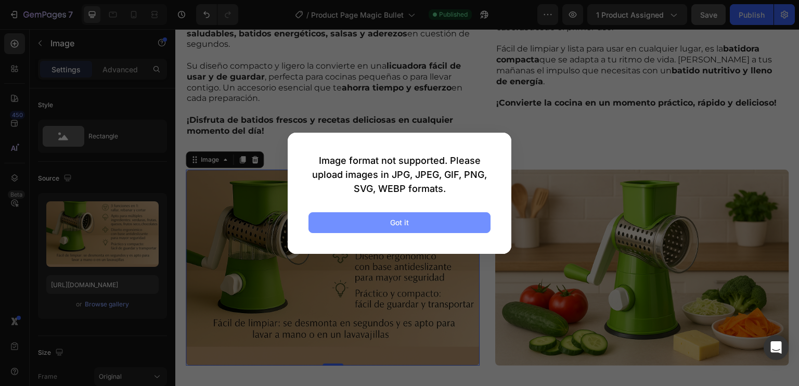
click at [389, 218] on button "Got it" at bounding box center [400, 222] width 182 height 21
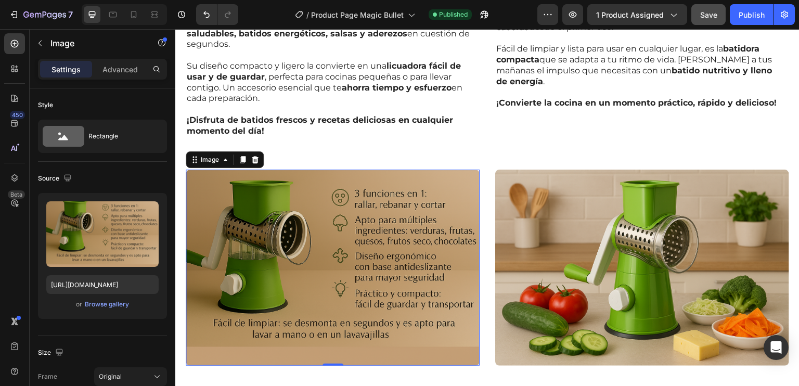
click at [312, 219] on img at bounding box center [333, 268] width 294 height 196
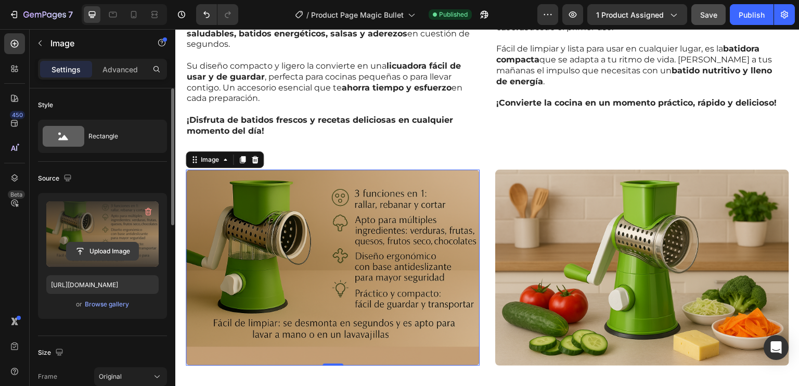
click at [103, 250] on input "file" at bounding box center [103, 251] width 72 height 18
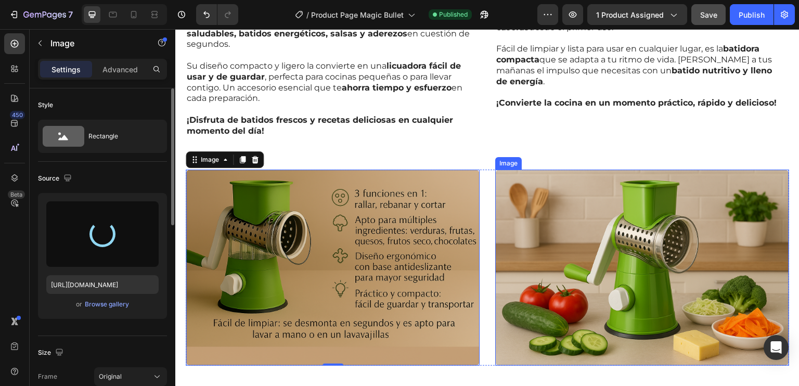
click at [665, 258] on img at bounding box center [642, 268] width 294 height 196
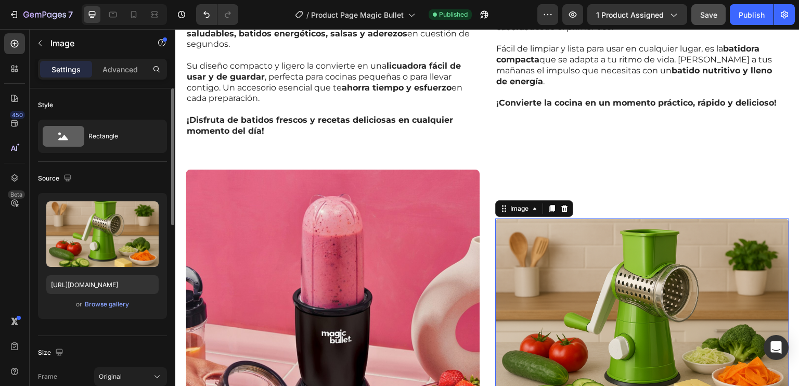
click at [609, 288] on img at bounding box center [642, 317] width 294 height 196
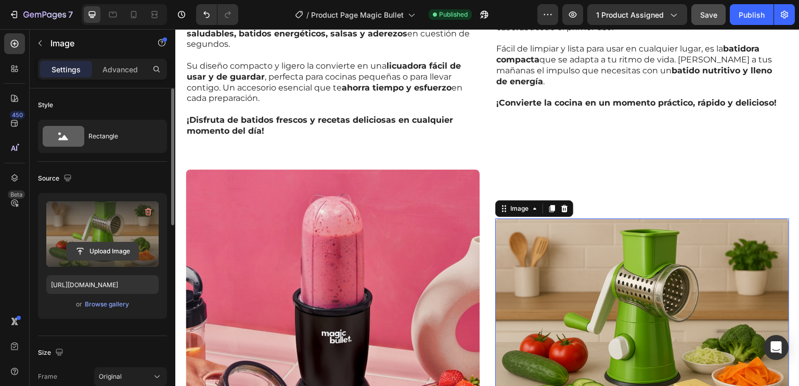
click at [99, 243] on input "file" at bounding box center [103, 251] width 72 height 18
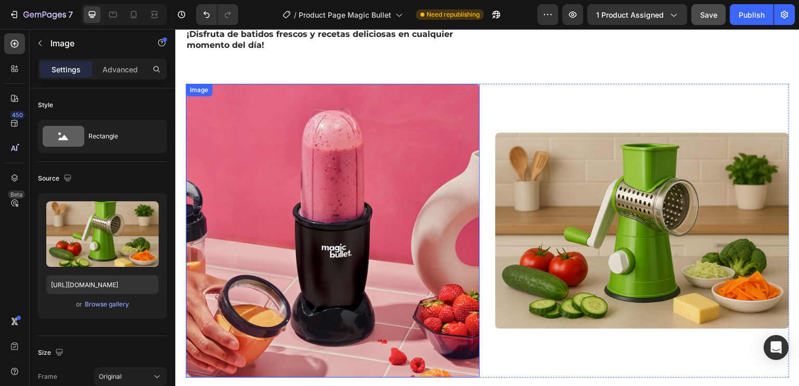
scroll to position [676, 0]
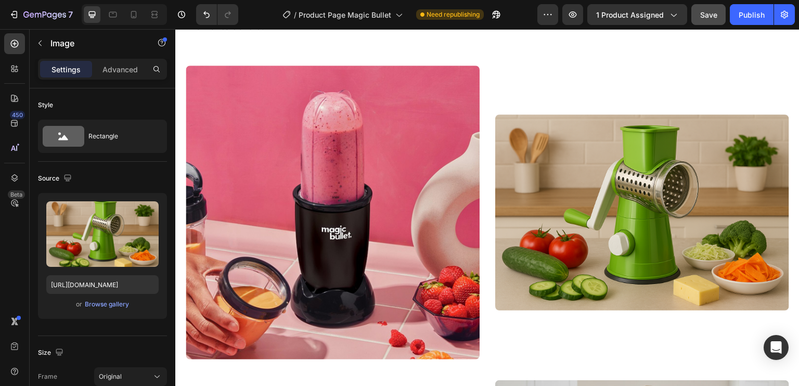
click at [564, 197] on img at bounding box center [642, 212] width 294 height 196
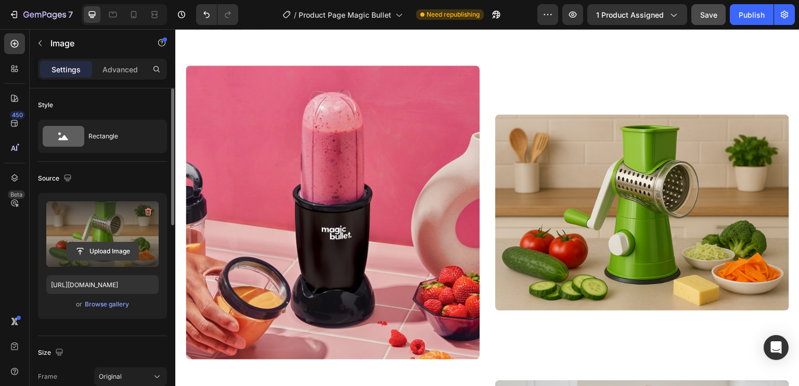
click at [96, 253] on input "file" at bounding box center [103, 251] width 72 height 18
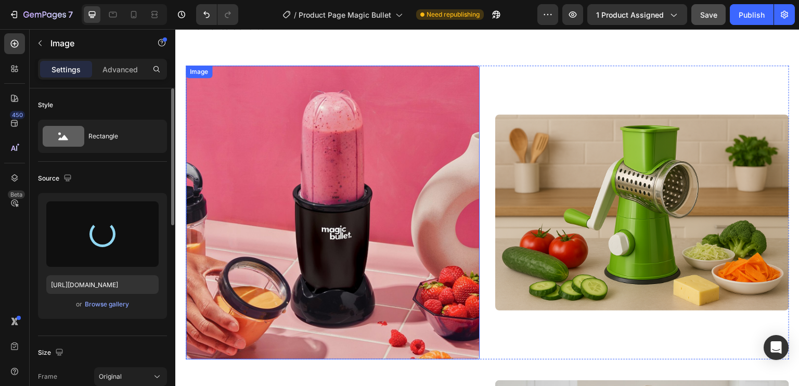
type input "https://cdn.shopify.com/s/files/1/0958/3725/8110/files/gempages_584838128158704…"
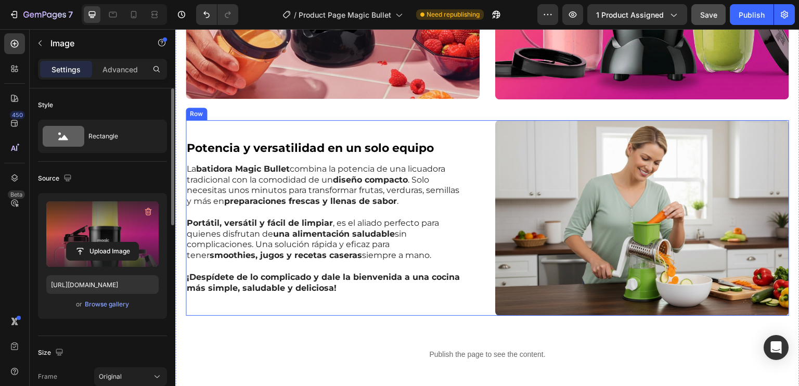
scroll to position [1041, 0]
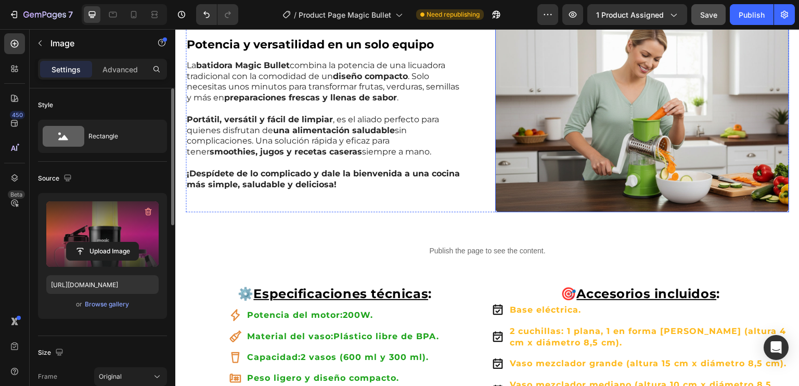
click at [588, 140] on img at bounding box center [642, 115] width 294 height 196
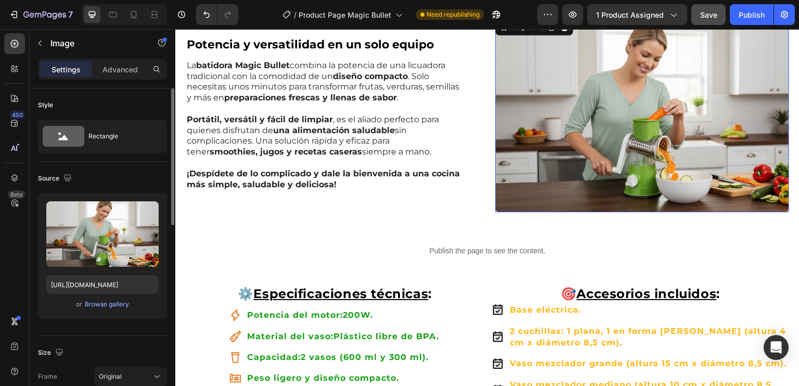
click at [588, 140] on img at bounding box center [642, 115] width 294 height 196
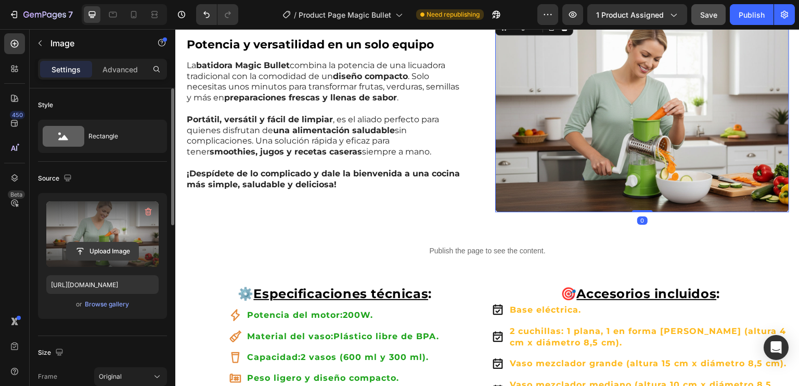
click at [99, 248] on input "file" at bounding box center [103, 251] width 72 height 18
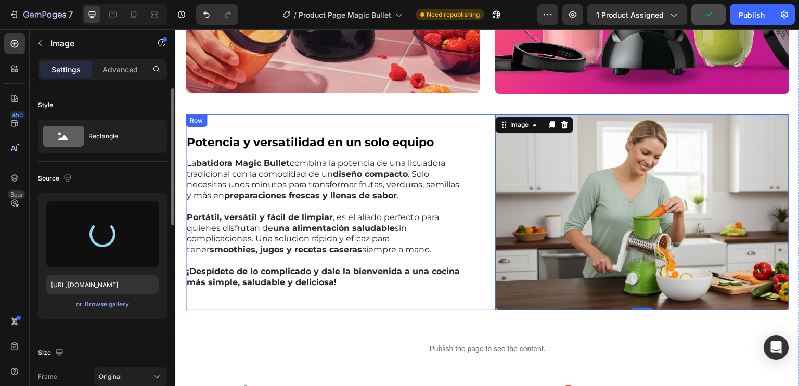
scroll to position [936, 0]
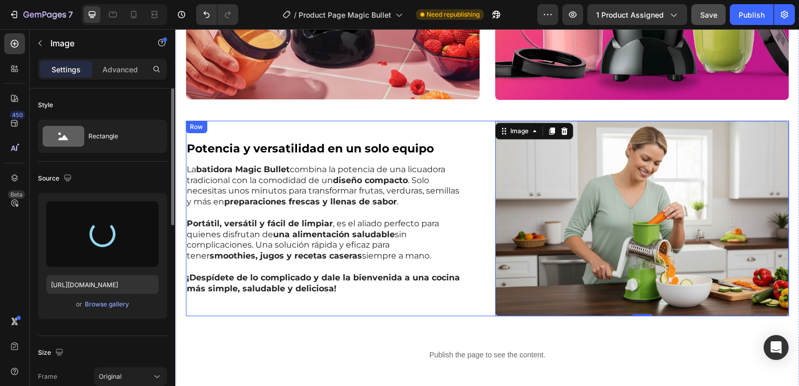
type input "https://cdn.shopify.com/s/files/1/0958/3725/8110/files/gempages_584838128158704…"
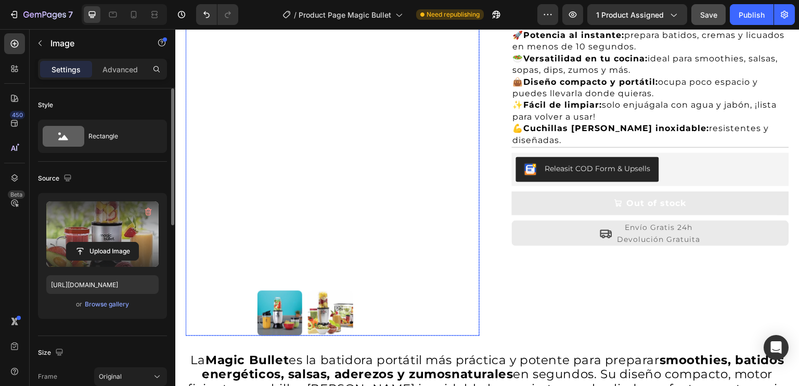
scroll to position [156, 0]
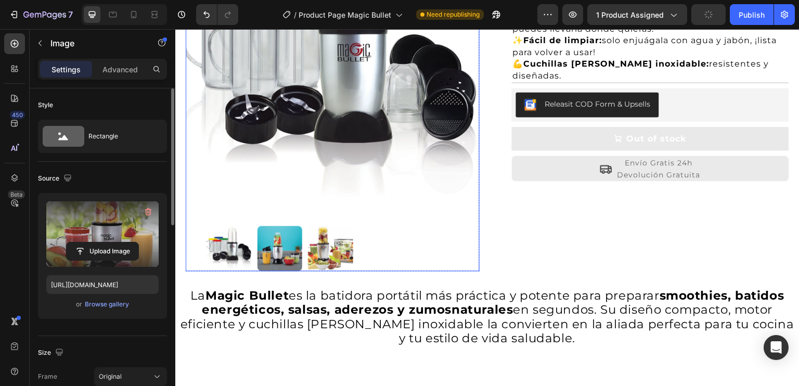
click at [326, 260] on img at bounding box center [330, 248] width 45 height 45
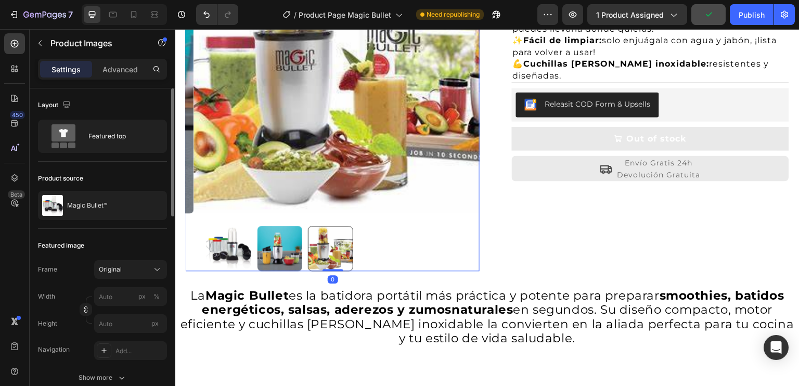
click at [279, 237] on img at bounding box center [280, 248] width 45 height 45
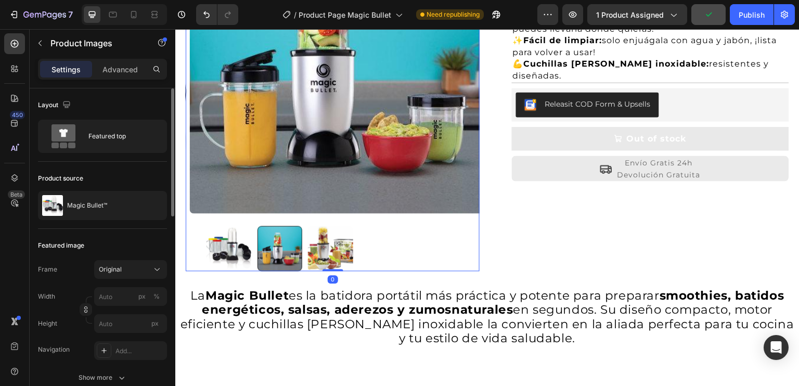
click at [225, 236] on img at bounding box center [229, 248] width 45 height 45
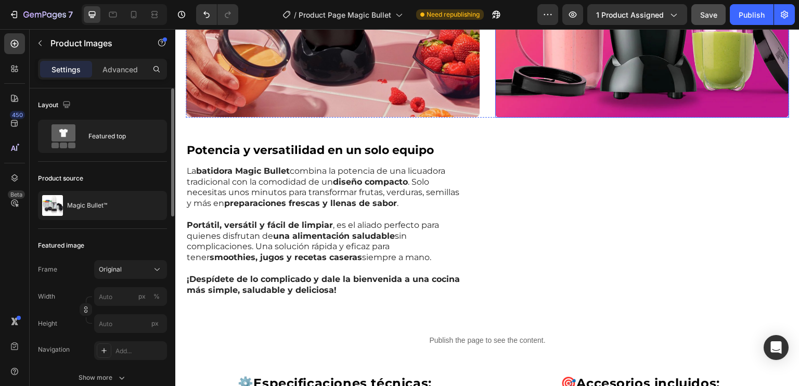
scroll to position [989, 0]
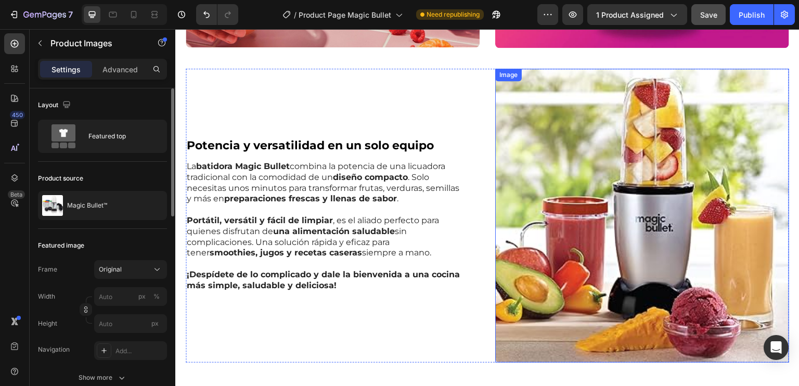
click at [563, 240] on img at bounding box center [642, 216] width 294 height 294
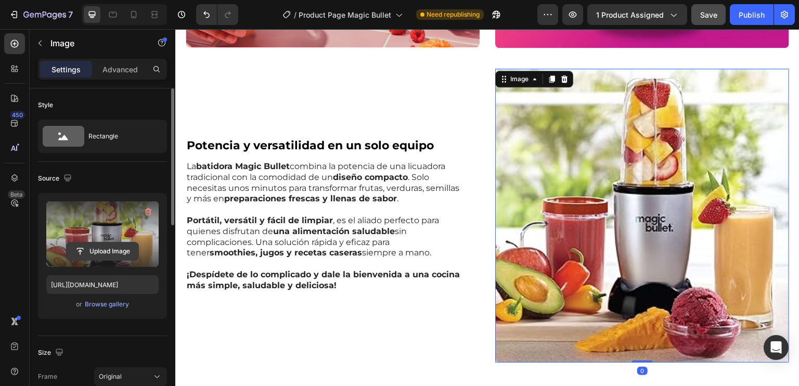
click at [100, 245] on input "file" at bounding box center [103, 251] width 72 height 18
type input "C:\fakepath\MB_Blender_ecomm_1180x945.avif"
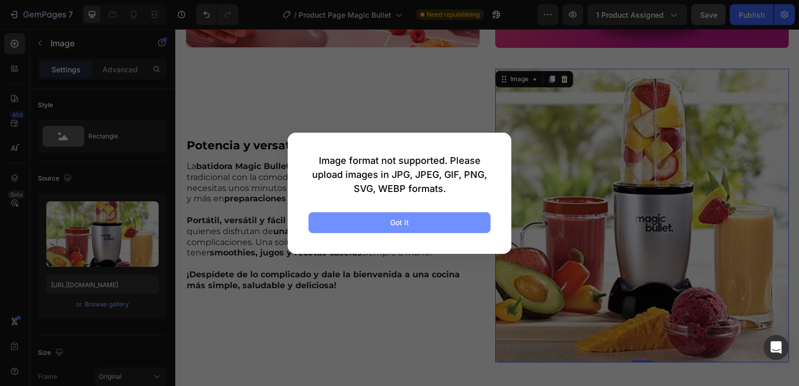
click at [402, 216] on button "Got it" at bounding box center [400, 222] width 182 height 21
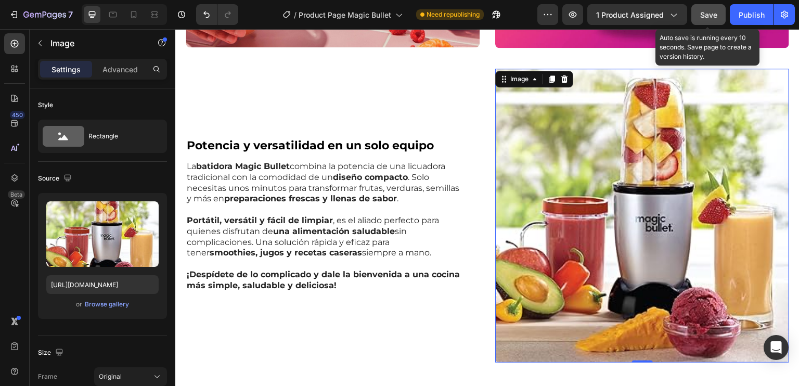
click at [709, 12] on span "Save" at bounding box center [708, 14] width 17 height 9
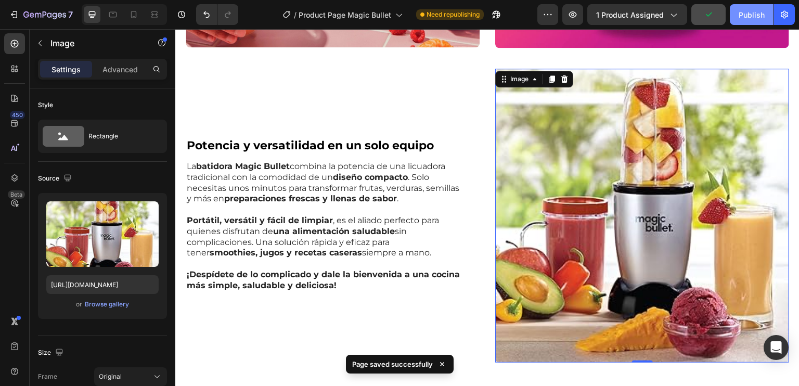
click at [745, 12] on div "Publish" at bounding box center [752, 14] width 26 height 11
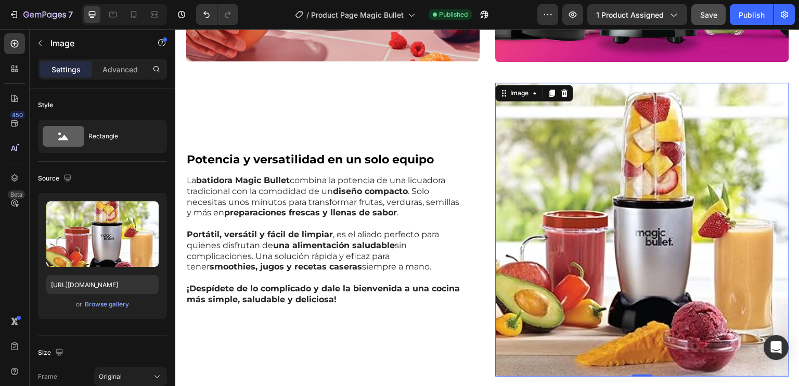
scroll to position [936, 0]
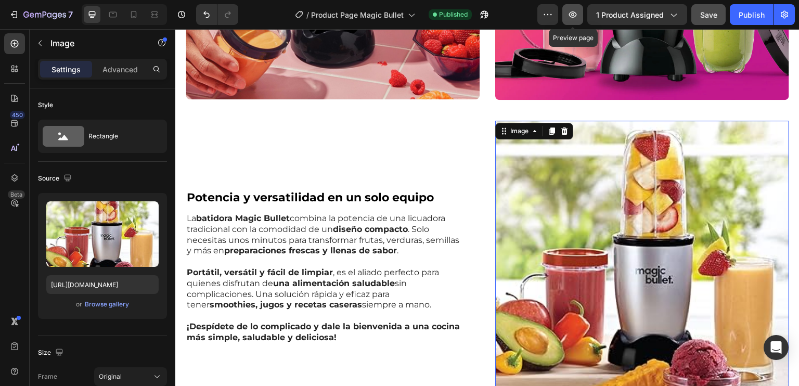
click at [573, 10] on icon "button" at bounding box center [573, 14] width 10 height 10
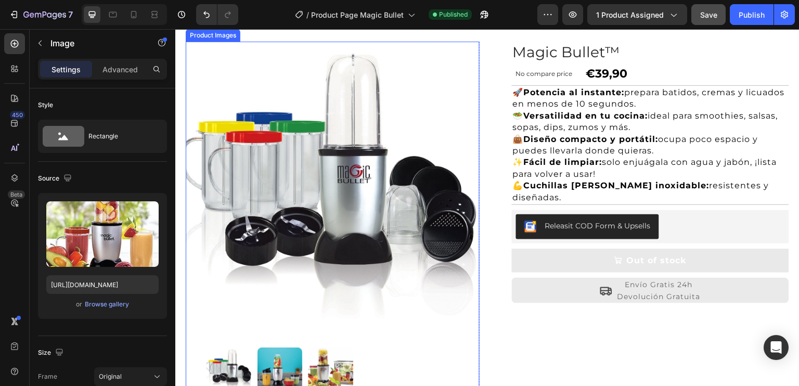
scroll to position [52, 0]
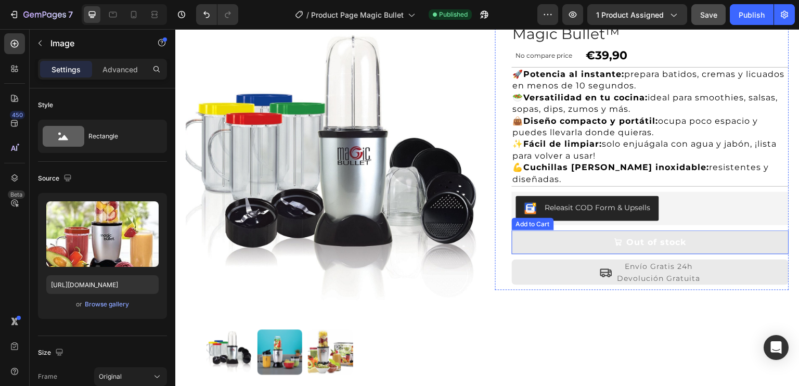
click at [609, 244] on button "Out of stock" at bounding box center [650, 242] width 277 height 24
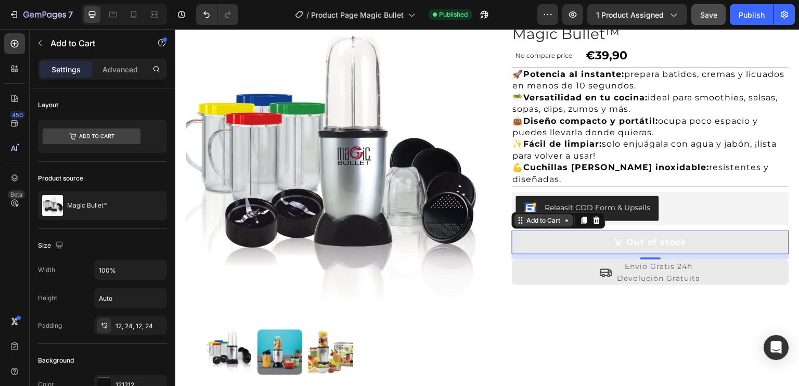
click at [541, 221] on div "Add to Cart" at bounding box center [544, 220] width 38 height 9
click at [541, 220] on div "Add to Cart" at bounding box center [544, 220] width 38 height 9
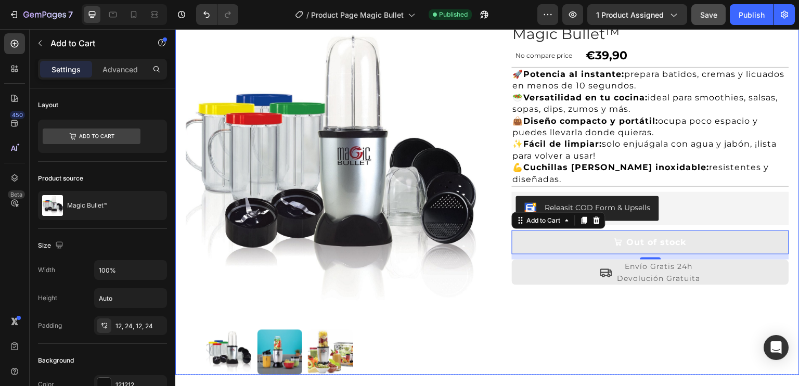
click at [519, 324] on div "Magic Bullet™ Product Title No compare price Compare Price €39,90 Product Price…" at bounding box center [642, 199] width 294 height 352
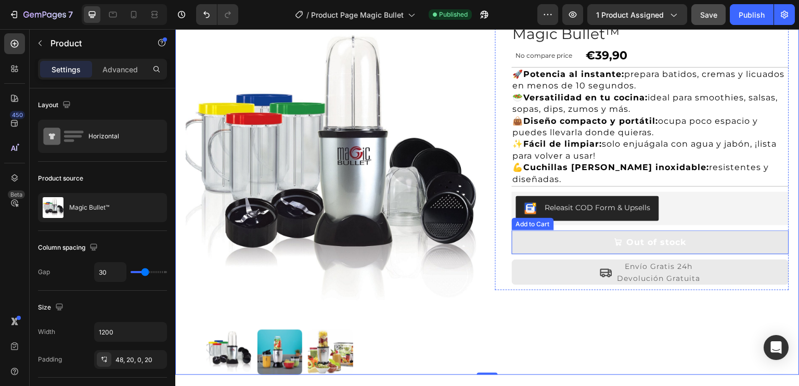
click at [555, 236] on button "Out of stock" at bounding box center [650, 242] width 277 height 24
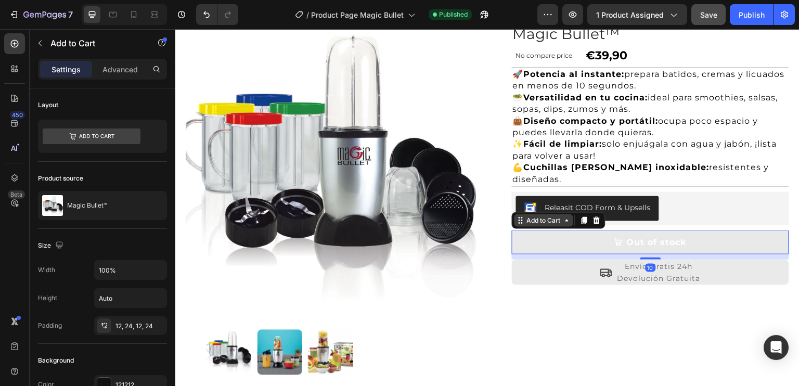
click at [553, 222] on div "Add to Cart" at bounding box center [544, 220] width 38 height 9
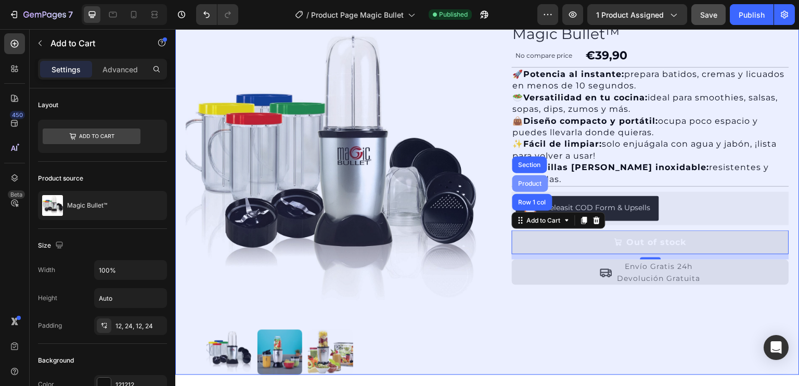
click at [531, 178] on div "Product" at bounding box center [530, 183] width 36 height 17
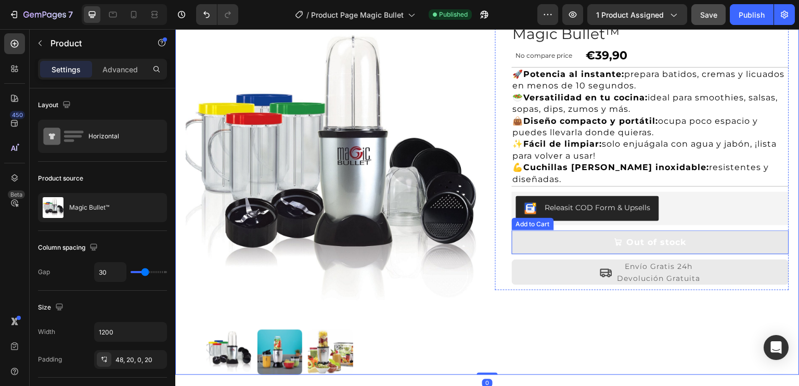
click at [582, 234] on button "Out of stock" at bounding box center [650, 242] width 277 height 24
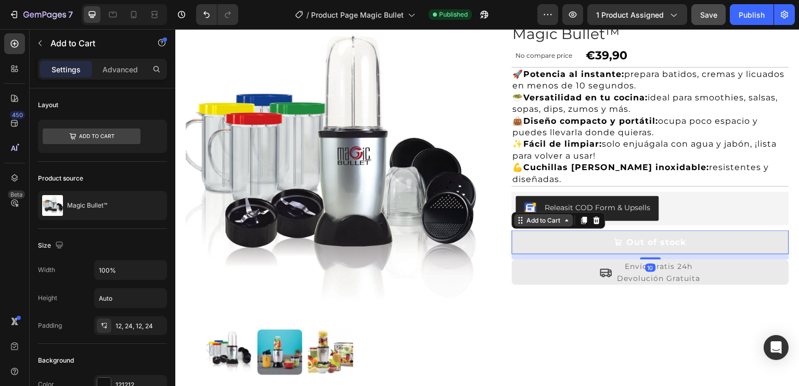
click at [552, 221] on div "Add to Cart" at bounding box center [544, 220] width 38 height 9
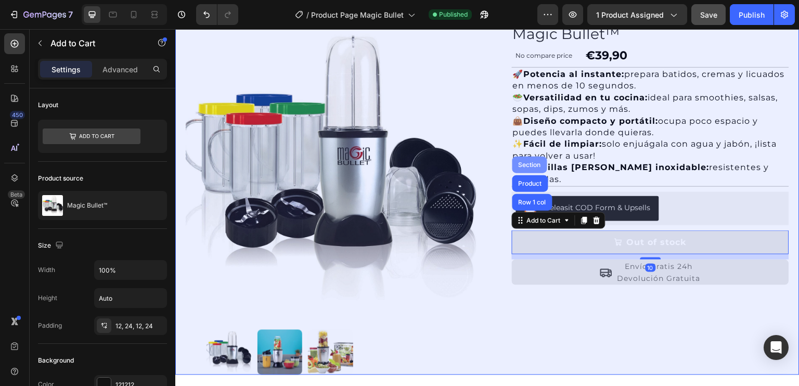
click at [525, 166] on div "Section" at bounding box center [530, 165] width 27 height 6
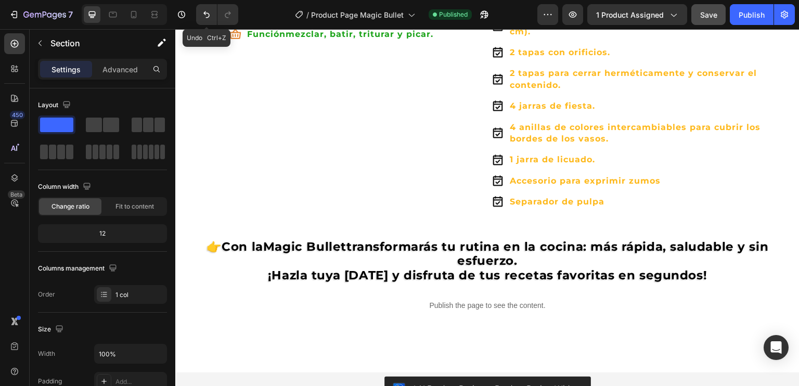
scroll to position [1249, 0]
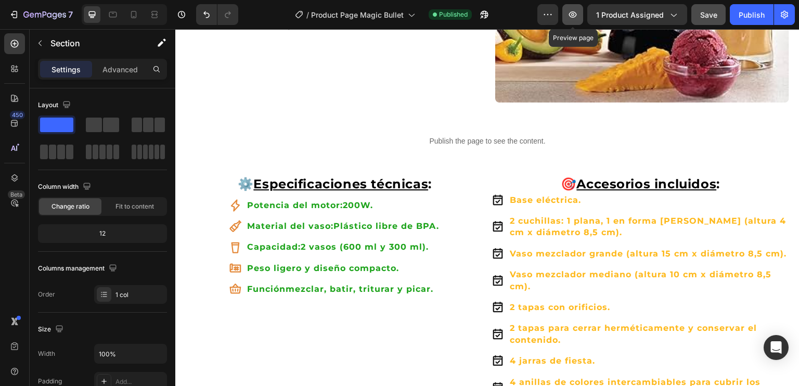
click at [577, 14] on icon "button" at bounding box center [573, 14] width 8 height 6
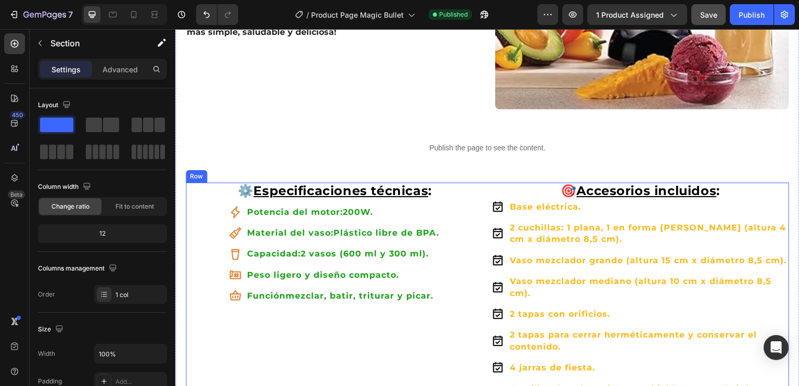
scroll to position [1197, 0]
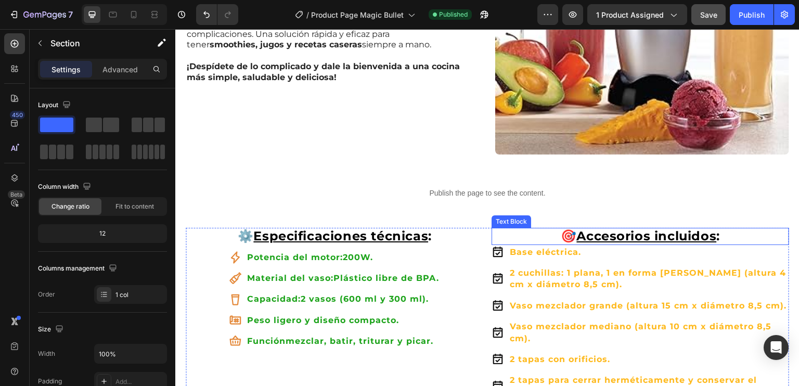
click at [561, 229] on p "🎯 Accesorios incluidos :" at bounding box center [641, 236] width 296 height 15
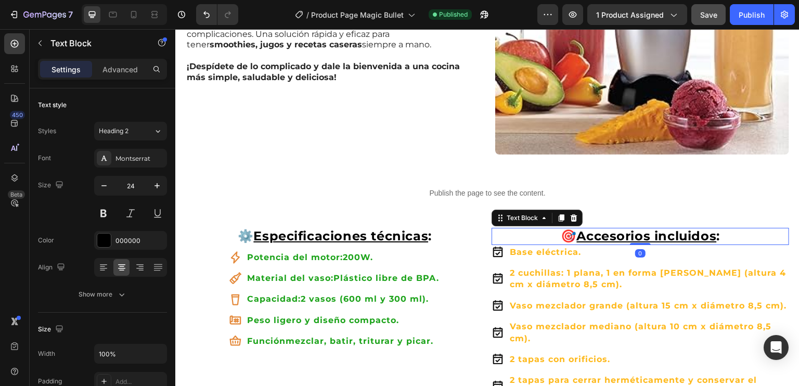
click at [561, 229] on p "🎯 Accesorios incluidos :" at bounding box center [641, 236] width 296 height 15
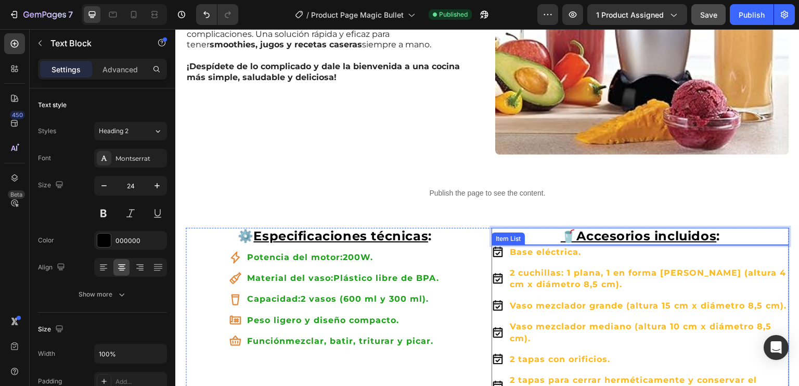
click at [601, 245] on div "Base eléctrica." at bounding box center [648, 252] width 281 height 15
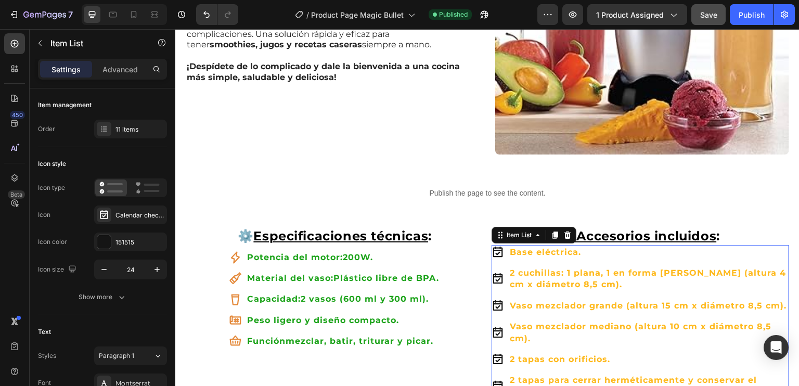
click at [592, 267] on p "2 cuchillas: 1 plana, 1 en forma [PERSON_NAME] (altura 4 cm x diámetro 8,5 cm)." at bounding box center [649, 278] width 278 height 23
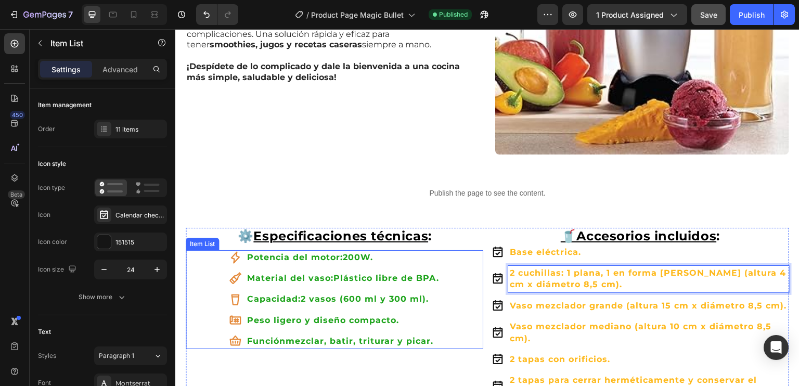
click at [458, 279] on div "Potencia del motor: 200W. Material del vaso: Plástico libre de BPA. Capacidad: …" at bounding box center [335, 299] width 298 height 99
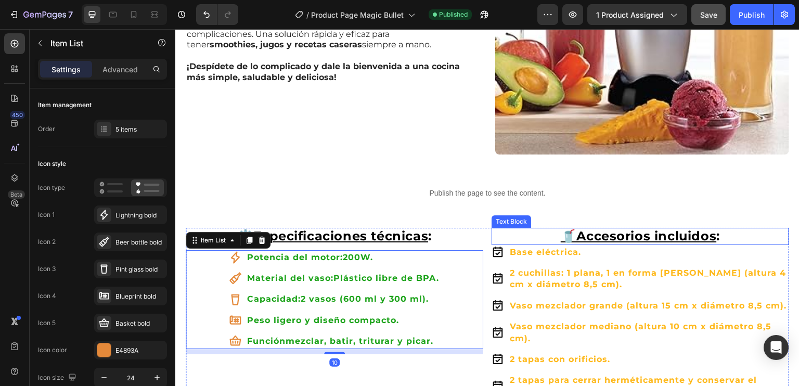
click at [568, 228] on u "🥤Accesorios incluidos" at bounding box center [639, 235] width 156 height 15
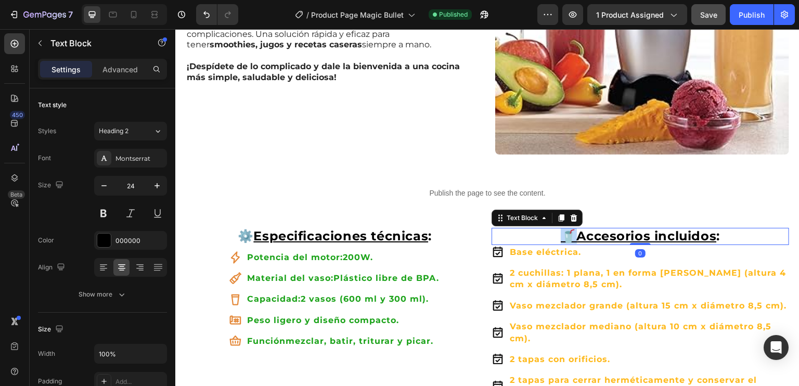
click at [561, 228] on u "🥤Accesorios incluidos" at bounding box center [639, 235] width 156 height 15
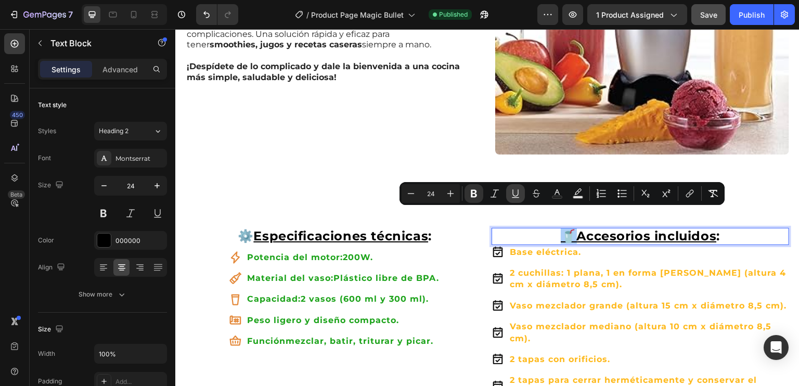
click at [515, 195] on icon "Editor contextual toolbar" at bounding box center [515, 193] width 10 height 10
click at [609, 301] on strong "Vaso mezclador grande (altura 15 cm x diámetro 8,5 cm)." at bounding box center [648, 306] width 277 height 10
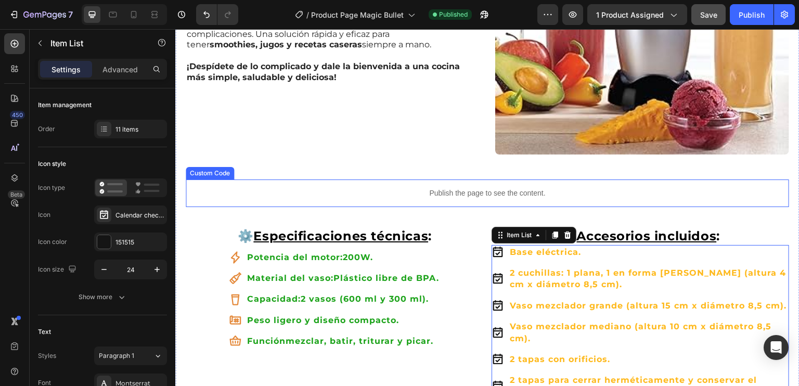
click at [724, 188] on p "Publish the page to see the content." at bounding box center [488, 193] width 604 height 11
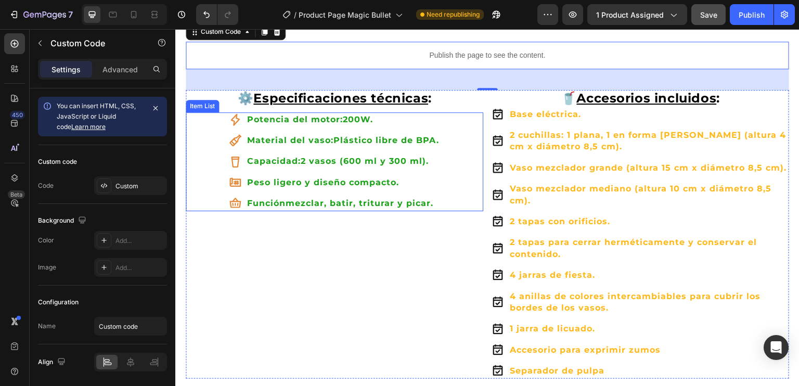
scroll to position [1353, 0]
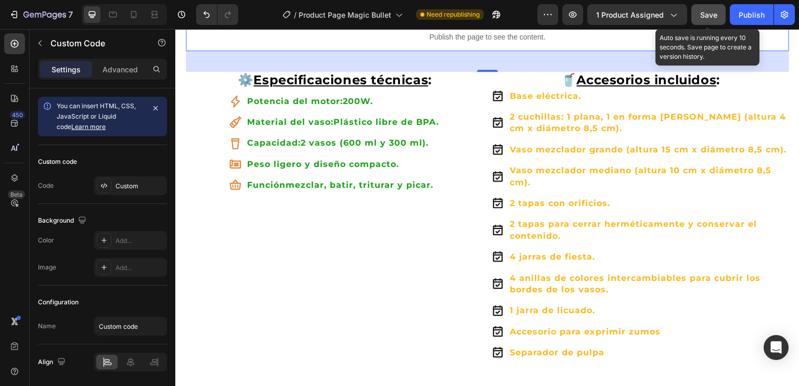
click at [705, 12] on span "Save" at bounding box center [708, 14] width 17 height 9
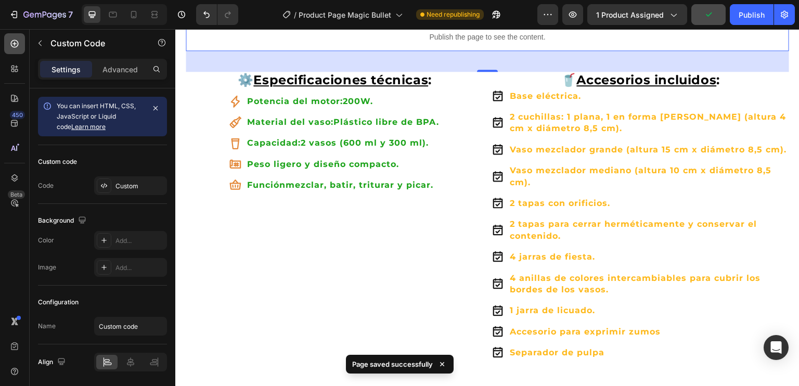
click at [14, 47] on icon at bounding box center [15, 44] width 8 height 8
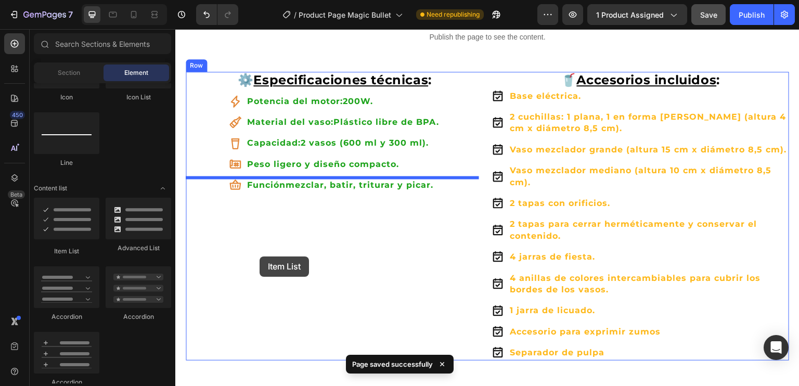
drag, startPoint x: 250, startPoint y: 245, endPoint x: 260, endPoint y: 256, distance: 15.1
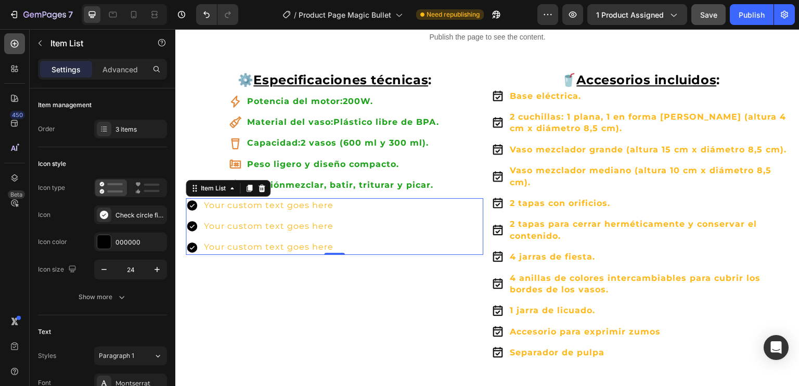
click at [17, 44] on icon at bounding box center [14, 44] width 10 height 10
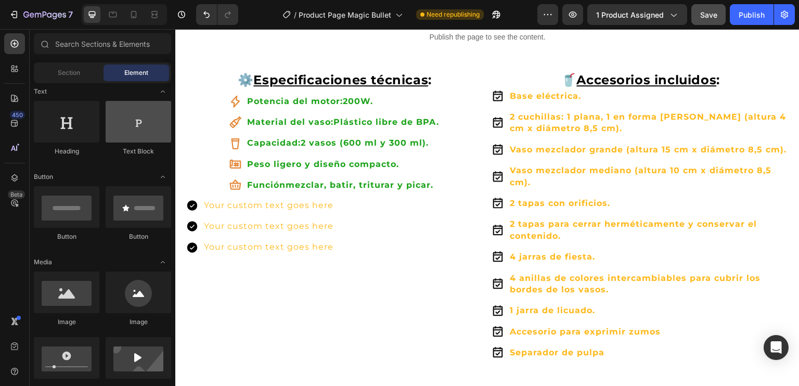
scroll to position [104, 0]
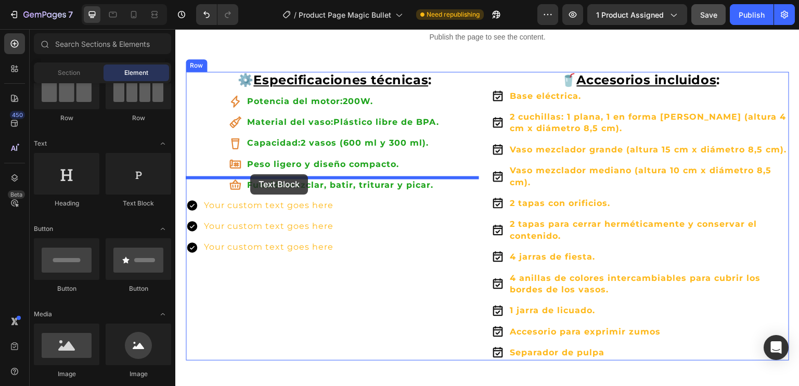
drag, startPoint x: 303, startPoint y: 199, endPoint x: 250, endPoint y: 174, distance: 58.2
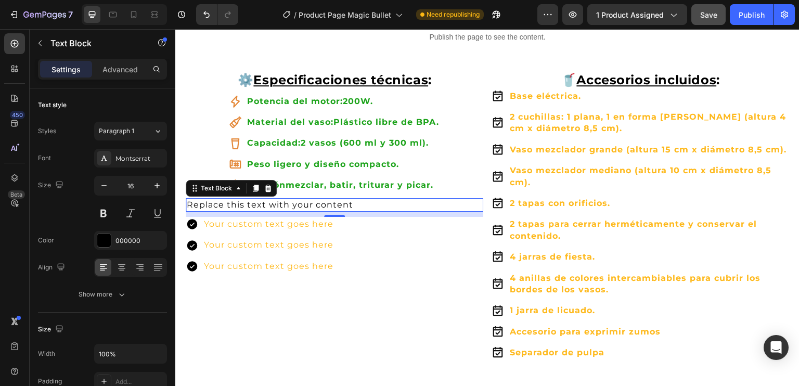
click at [254, 198] on div "Replace this text with your content" at bounding box center [335, 205] width 298 height 14
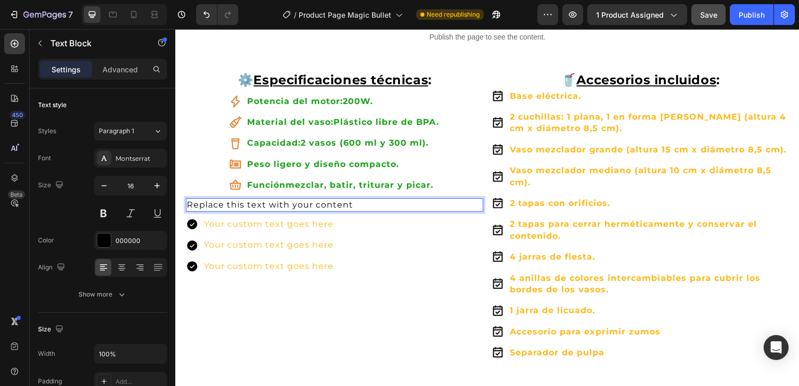
click at [254, 199] on p "Replace this text with your content" at bounding box center [335, 204] width 296 height 11
click at [122, 273] on div at bounding box center [121, 267] width 16 height 17
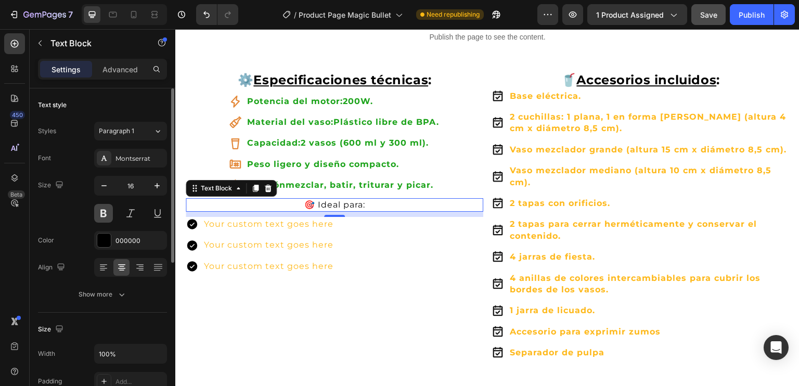
click at [104, 214] on button at bounding box center [103, 213] width 19 height 19
click at [140, 133] on div "Paragraph 1" at bounding box center [120, 130] width 42 height 9
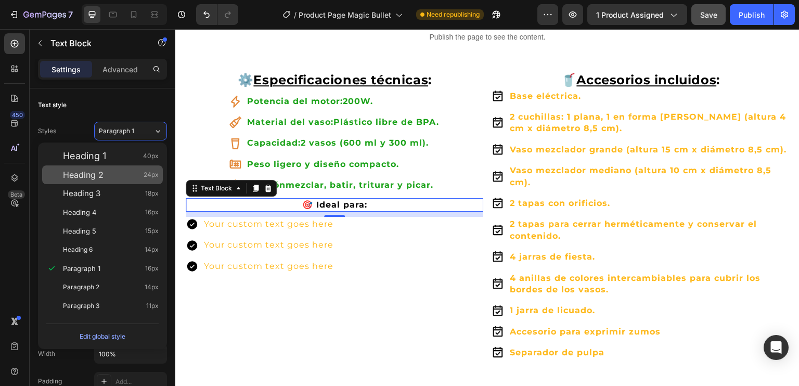
click at [97, 172] on span "Heading 2" at bounding box center [83, 175] width 41 height 10
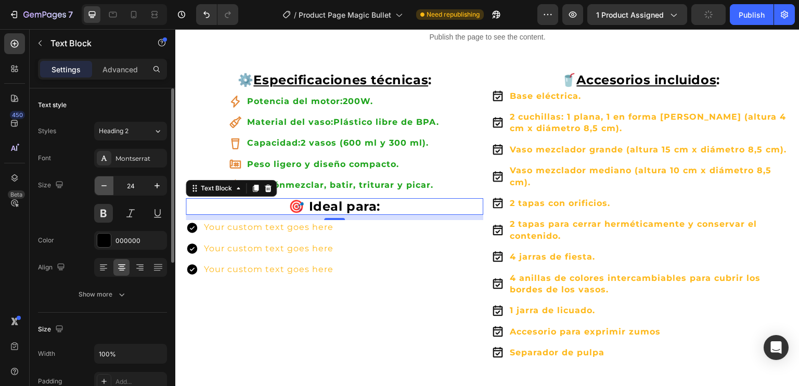
click at [106, 185] on icon "button" at bounding box center [103, 185] width 5 height 1
type input "23"
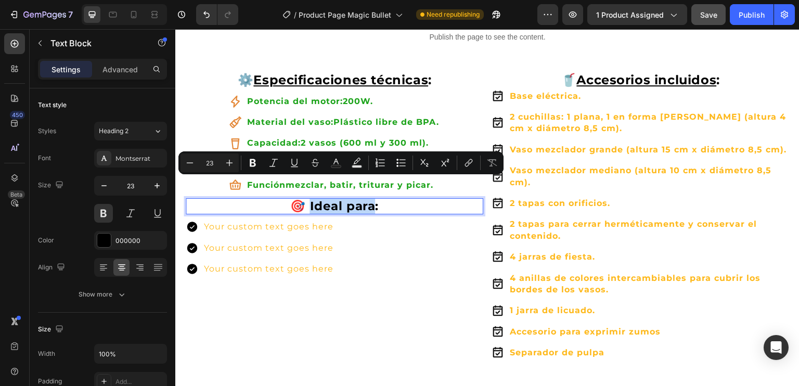
drag, startPoint x: 310, startPoint y: 185, endPoint x: 367, endPoint y: 187, distance: 57.3
click at [372, 199] on p "🎯 Ideal para:" at bounding box center [335, 206] width 296 height 15
click at [296, 164] on icon "Editor contextual toolbar" at bounding box center [294, 163] width 10 height 10
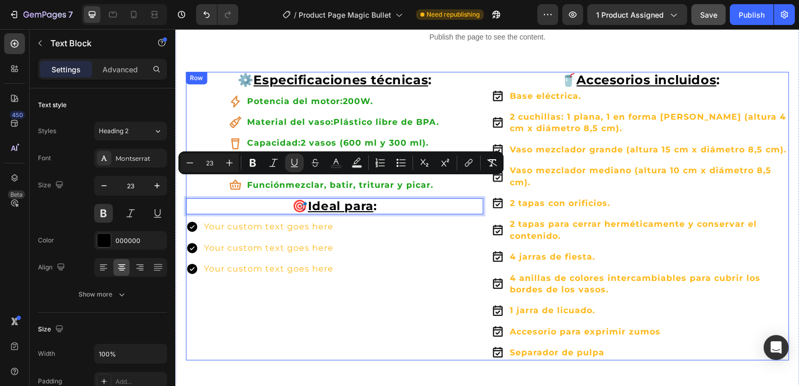
click at [381, 269] on div "⚙️ Especificaciones técnicas : Text Block Potencia del motor: 200W. Material de…" at bounding box center [335, 216] width 298 height 289
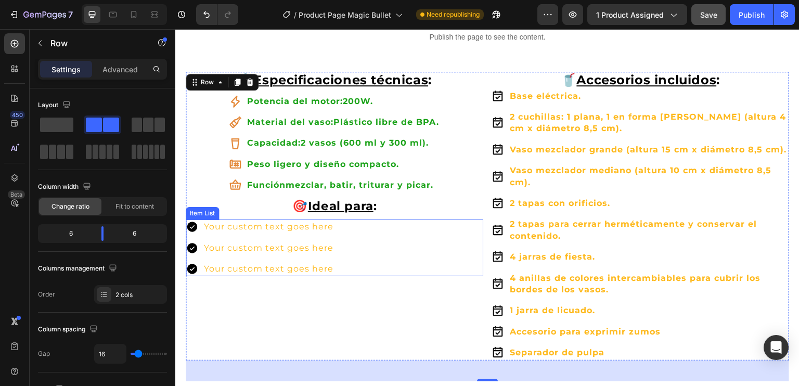
click at [240, 220] on div "Your custom text goes here" at bounding box center [268, 227] width 133 height 15
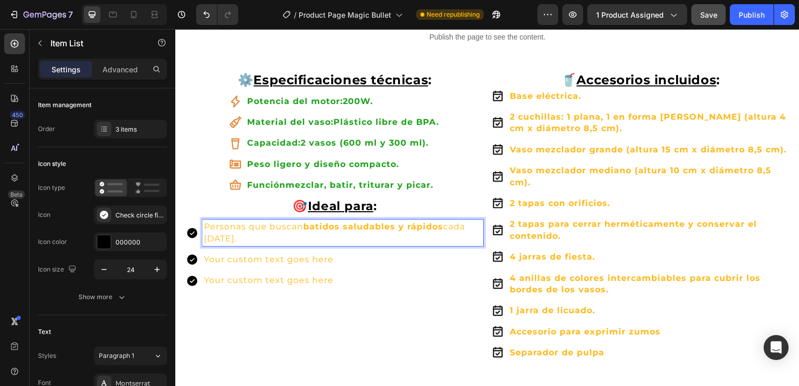
click at [283, 221] on p "Personas que buscan batidos saludables y rápidos cada mañana." at bounding box center [343, 232] width 278 height 23
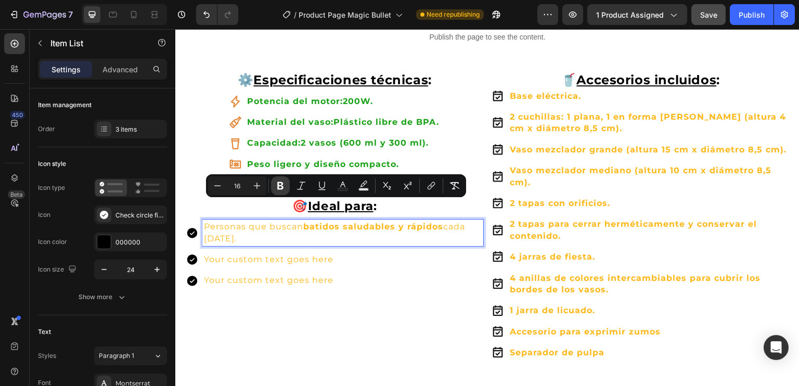
click at [280, 187] on icon "Editor contextual toolbar" at bounding box center [280, 186] width 10 height 10
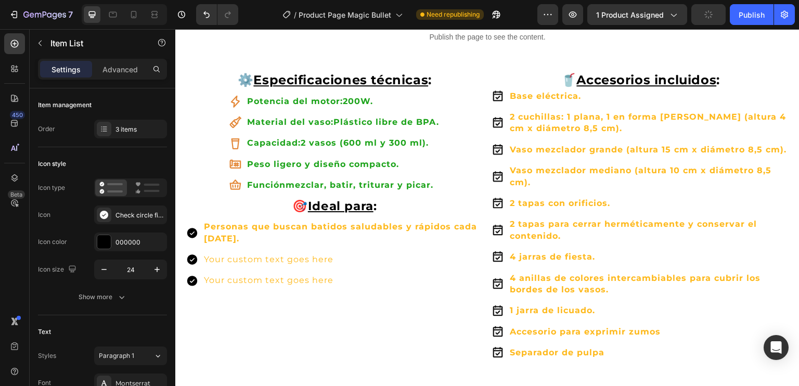
click at [253, 254] on p "Your custom text goes here" at bounding box center [343, 259] width 278 height 11
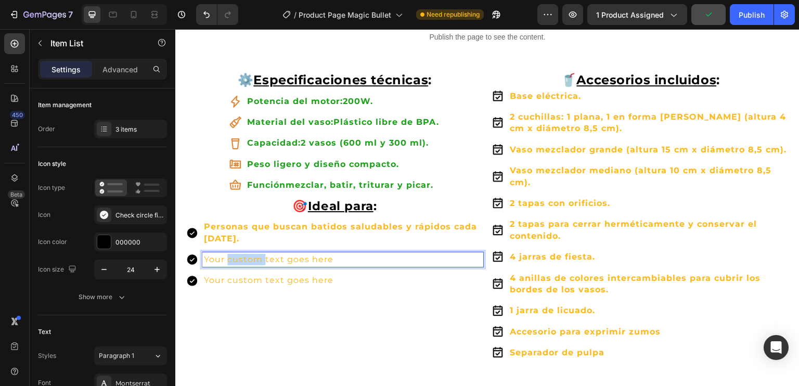
click at [253, 254] on p "Your custom text goes here" at bounding box center [343, 259] width 278 height 11
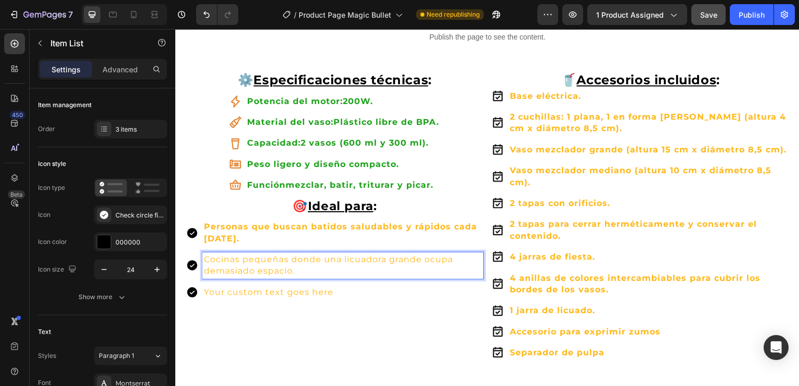
click at [267, 254] on p "Cocinas pequeñas donde una licuadora grande ocupa demasiado espacio." at bounding box center [343, 265] width 278 height 23
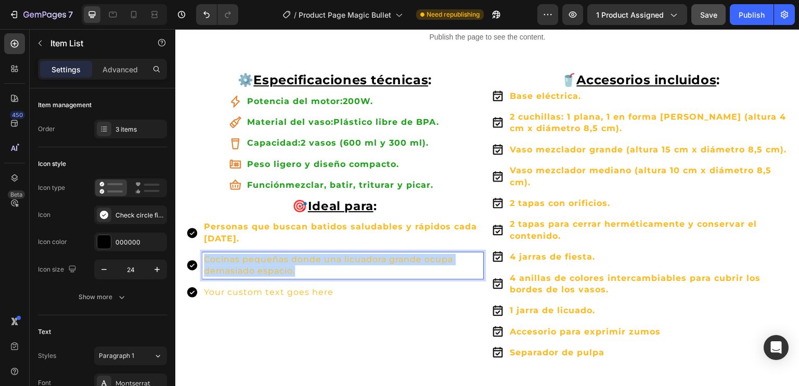
click at [267, 254] on p "Cocinas pequeñas donde una licuadora grande ocupa demasiado espacio." at bounding box center [343, 265] width 278 height 23
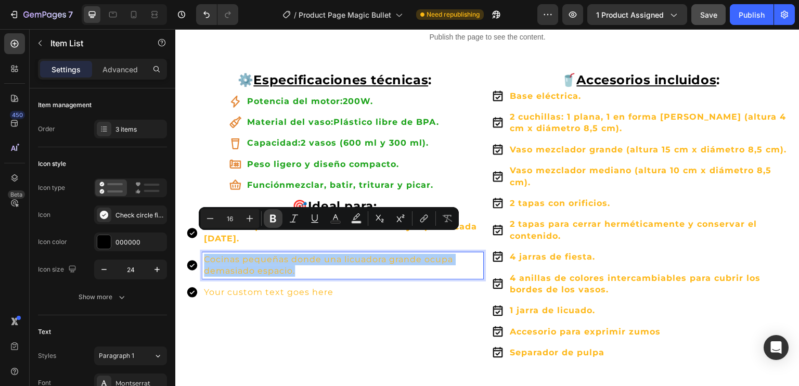
click at [276, 218] on icon "Editor contextual toolbar" at bounding box center [273, 218] width 10 height 10
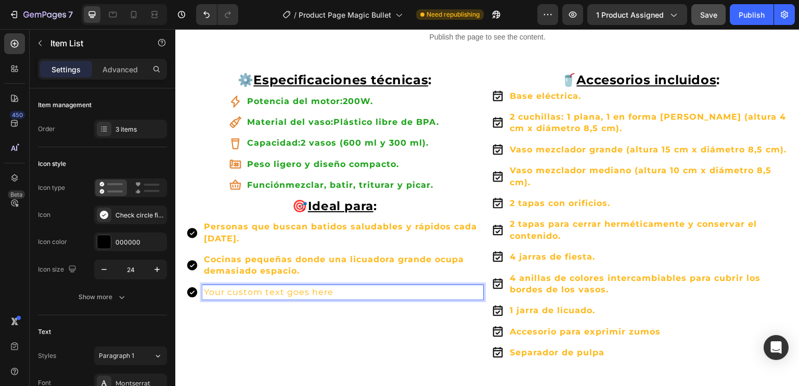
click at [272, 287] on p "Your custom text goes here" at bounding box center [343, 292] width 278 height 11
click at [273, 287] on p "Your custom text goes here" at bounding box center [343, 292] width 278 height 11
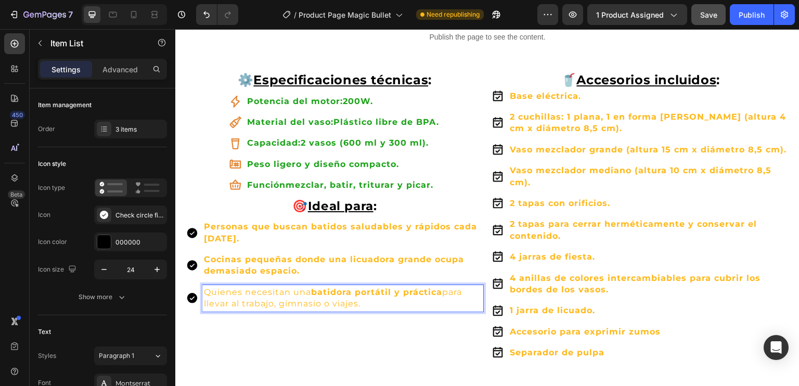
click at [299, 287] on p "Quienes necesitan una batidora portátil y práctica para llevar al trabajo, gimn…" at bounding box center [343, 298] width 278 height 23
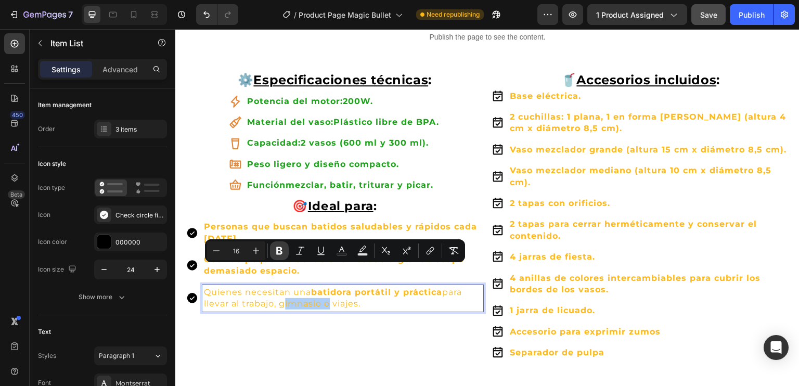
click at [280, 243] on button "Bold" at bounding box center [279, 250] width 19 height 19
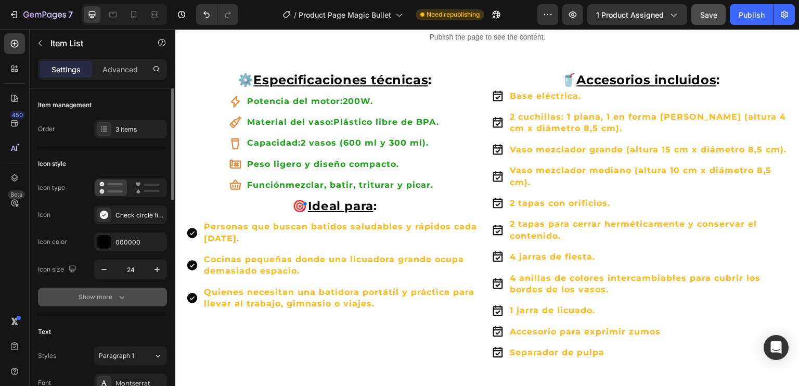
click at [118, 292] on icon "button" at bounding box center [122, 297] width 10 height 10
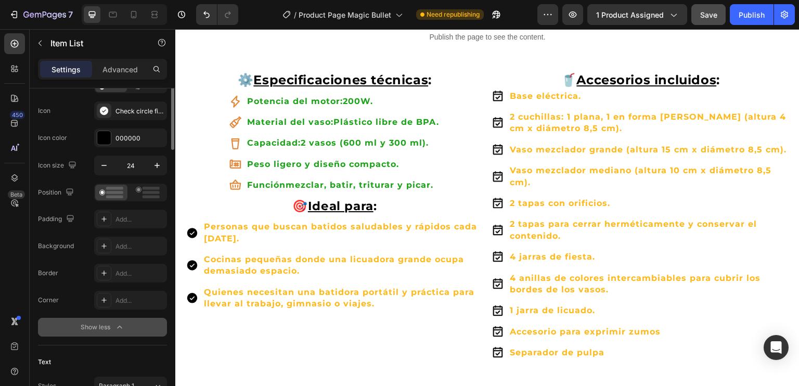
scroll to position [52, 0]
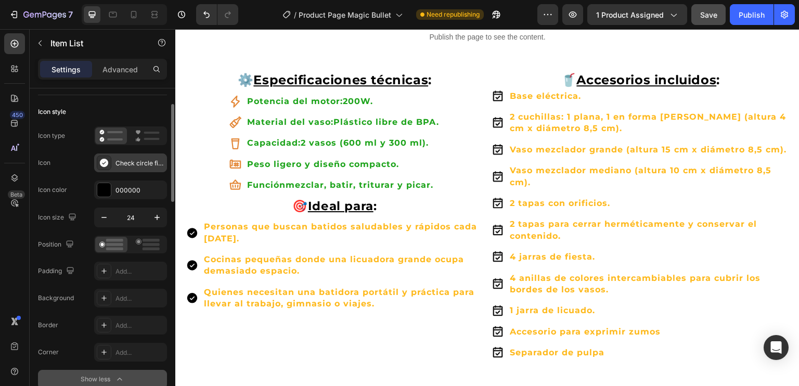
click at [137, 163] on div "Check circle filled" at bounding box center [140, 163] width 49 height 9
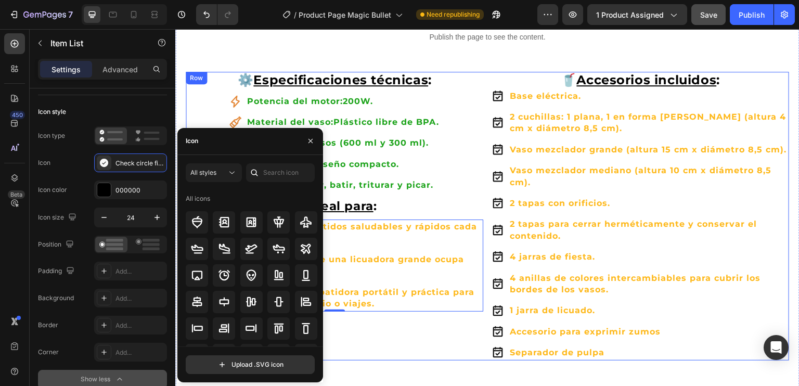
click at [356, 341] on div "⚙️ Especificaciones técnicas : Text Block Potencia del motor: 200W. Material de…" at bounding box center [335, 216] width 298 height 289
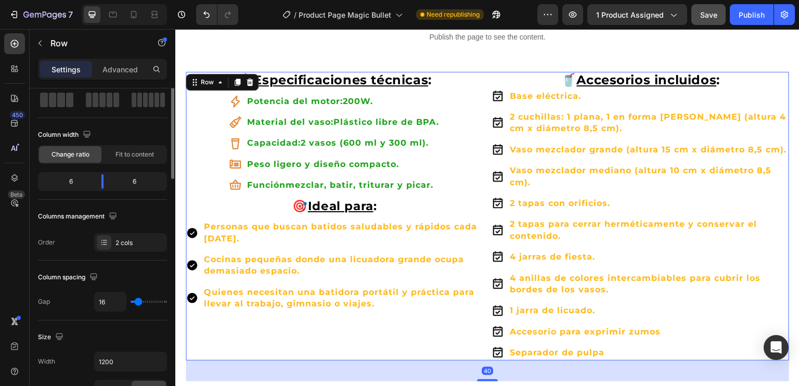
scroll to position [0, 0]
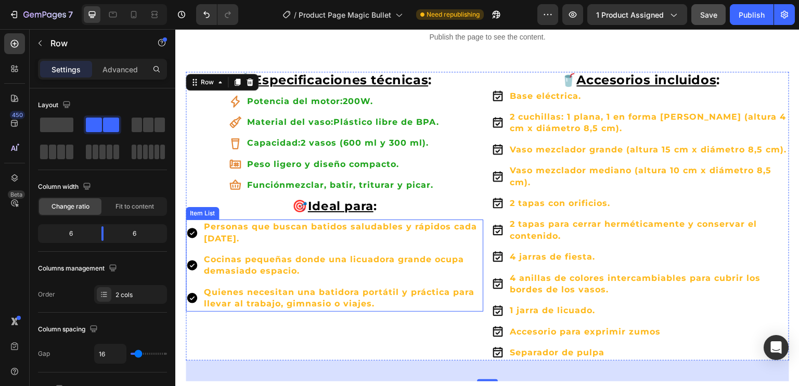
click at [207, 209] on div "Item List" at bounding box center [202, 213] width 29 height 9
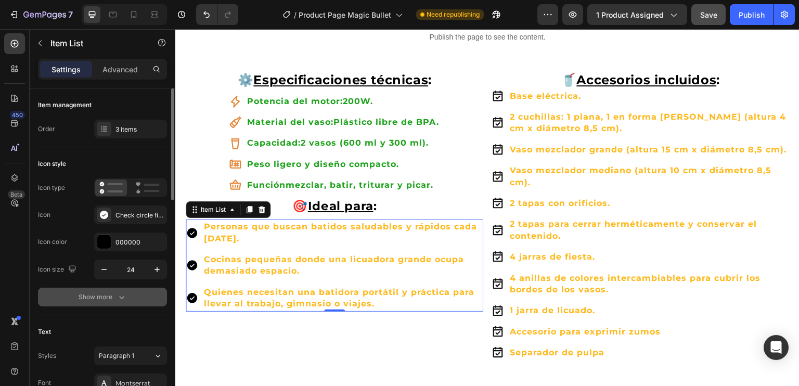
click at [118, 300] on icon "button" at bounding box center [122, 297] width 10 height 10
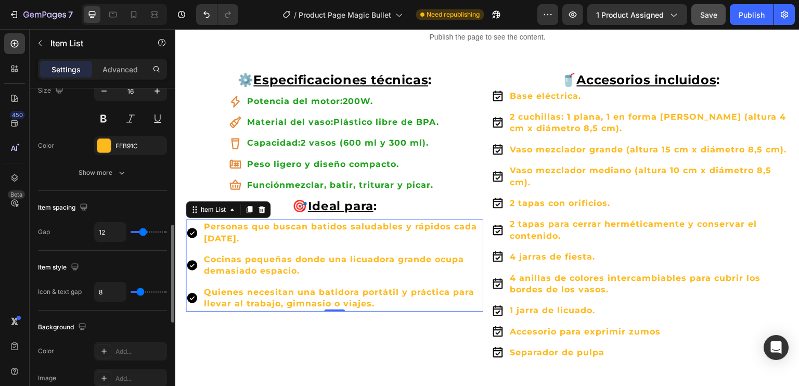
scroll to position [350, 0]
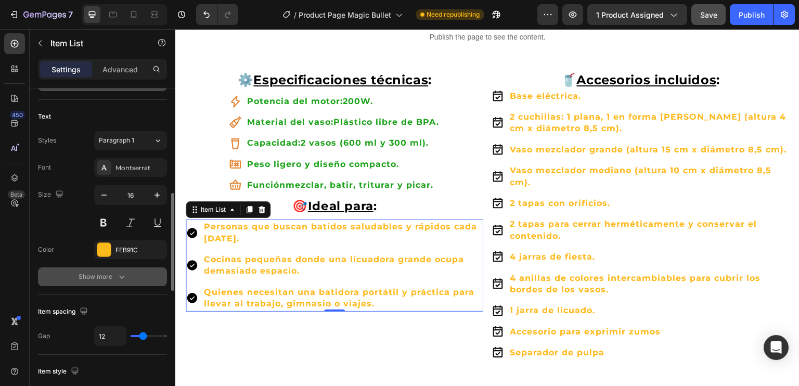
click at [120, 276] on icon "button" at bounding box center [122, 277] width 10 height 10
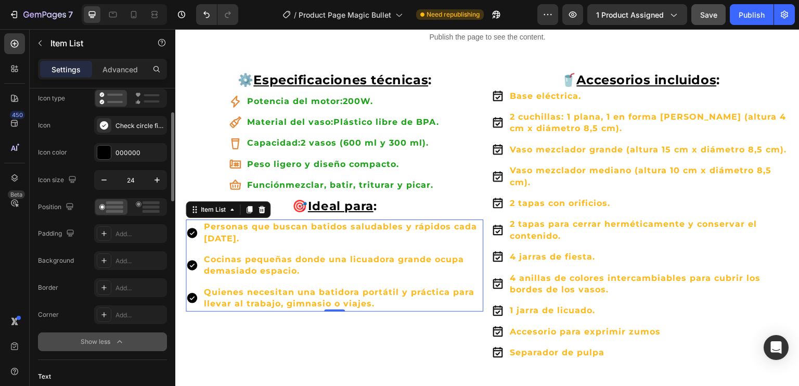
scroll to position [37, 0]
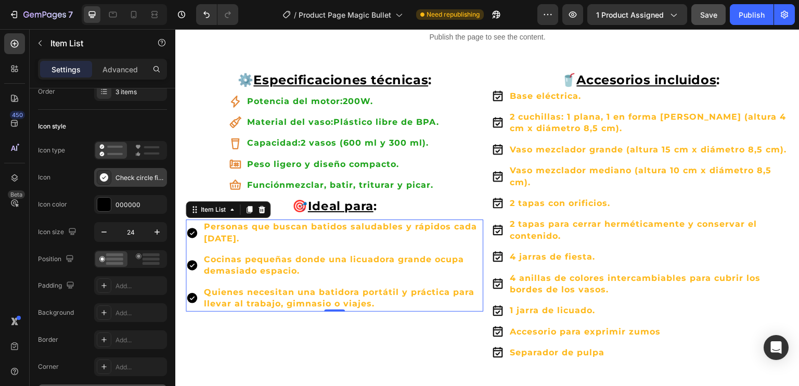
click at [135, 177] on div "Check circle filled" at bounding box center [140, 177] width 49 height 9
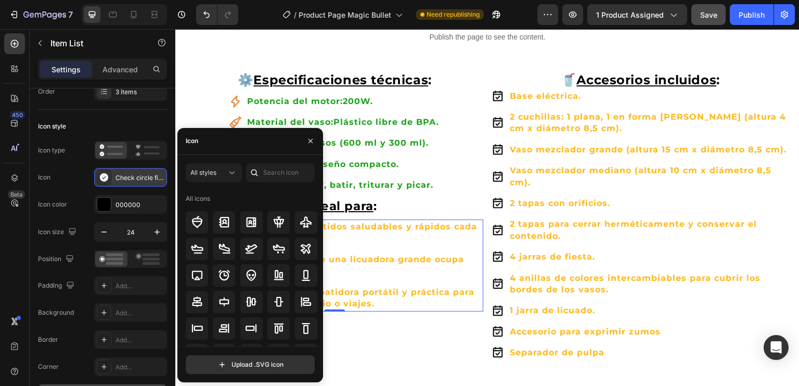
click at [107, 175] on icon at bounding box center [104, 177] width 8 height 8
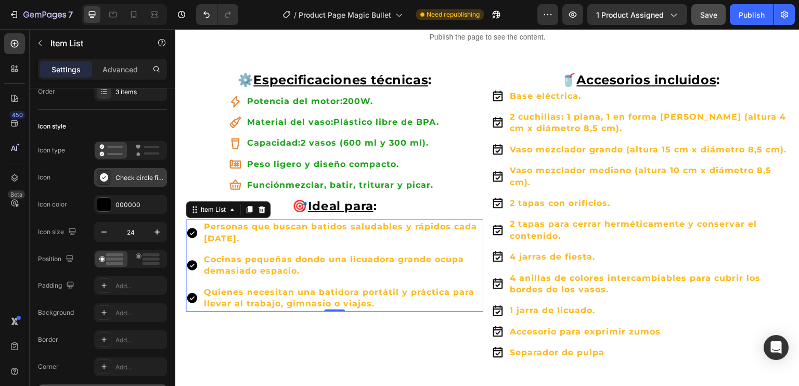
click at [106, 175] on icon at bounding box center [104, 177] width 10 height 10
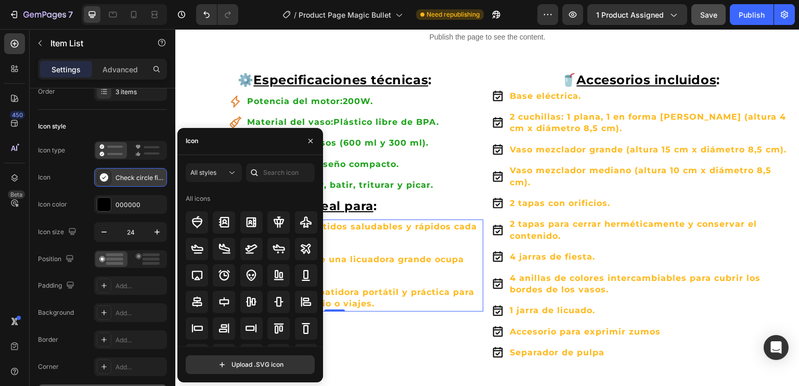
click at [106, 175] on icon at bounding box center [104, 177] width 10 height 10
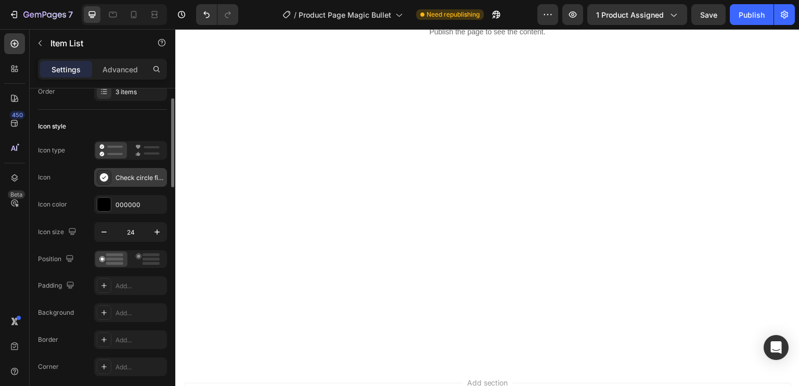
click at [105, 177] on icon at bounding box center [104, 177] width 8 height 8
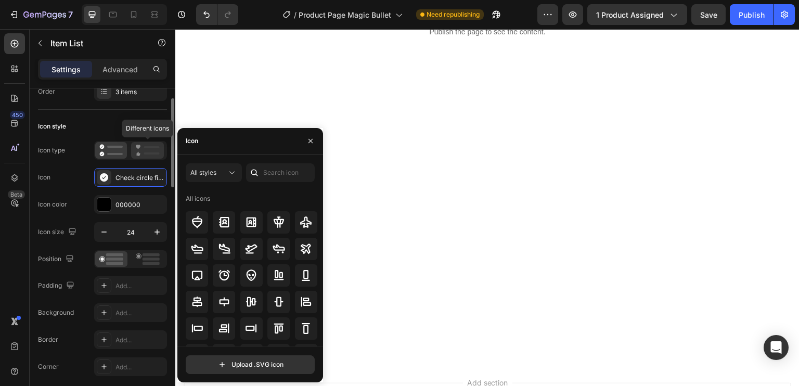
click at [143, 152] on icon at bounding box center [147, 150] width 24 height 12
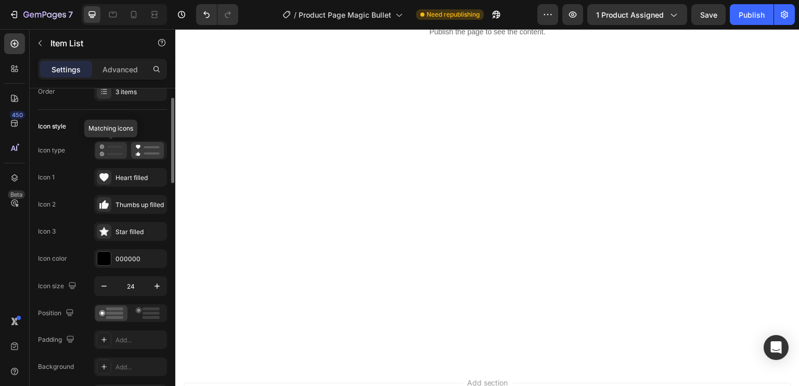
click at [122, 151] on icon at bounding box center [110, 150] width 23 height 12
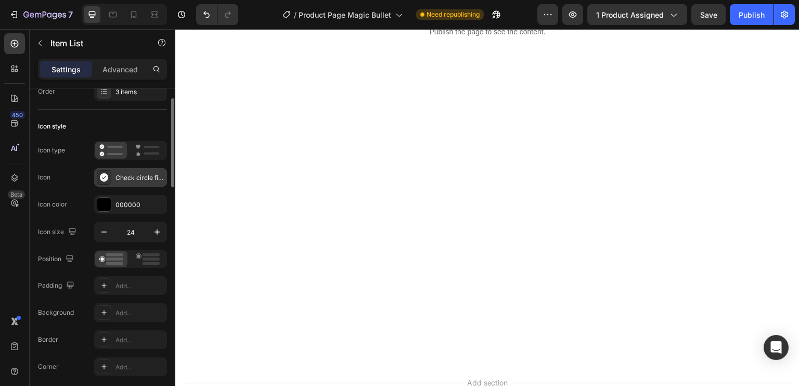
click at [104, 180] on icon at bounding box center [104, 177] width 8 height 8
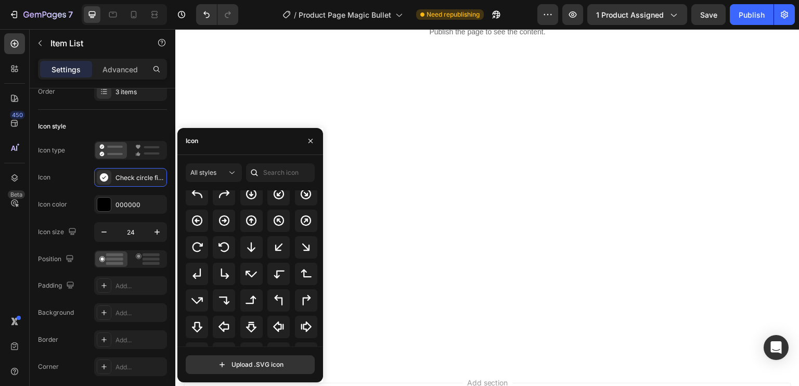
scroll to position [312, 0]
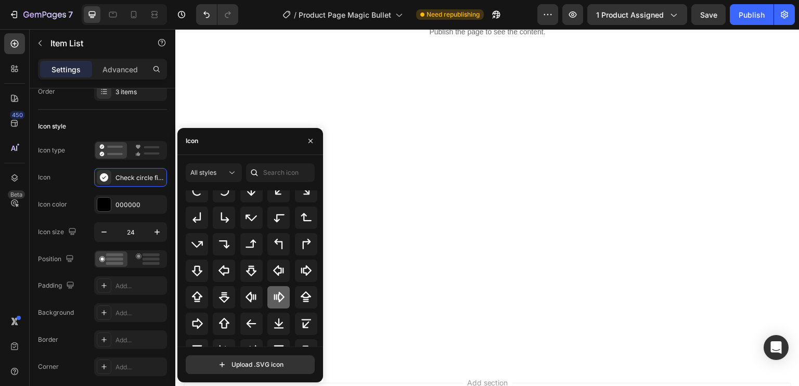
click at [273, 295] on icon at bounding box center [279, 297] width 12 height 12
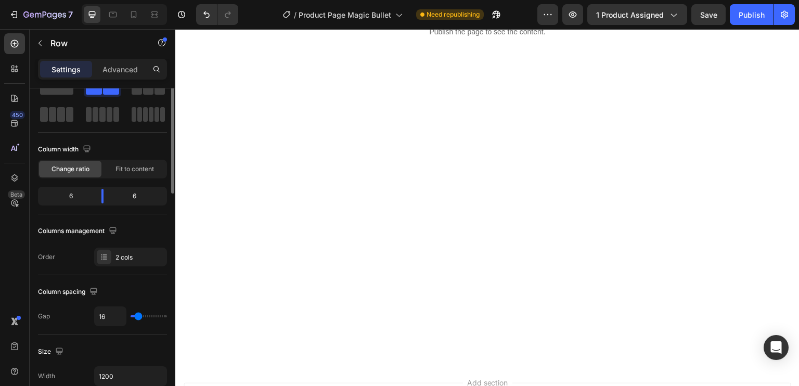
scroll to position [0, 0]
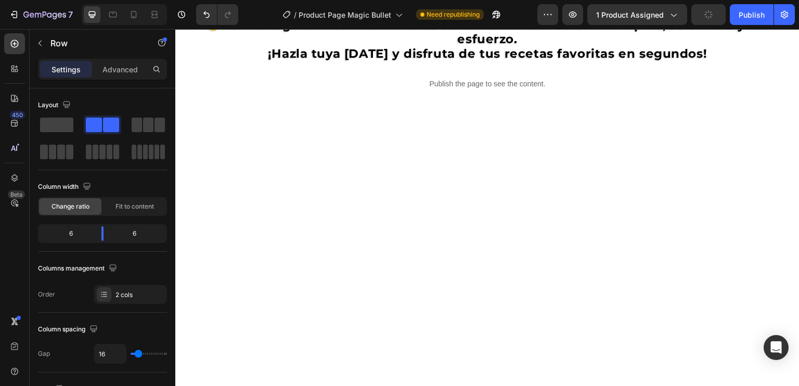
scroll to position [1301, 0]
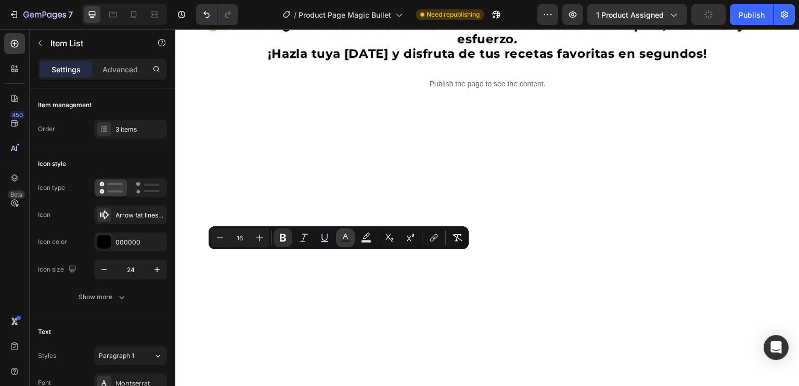
click at [342, 237] on icon "Editor contextual toolbar" at bounding box center [345, 238] width 10 height 10
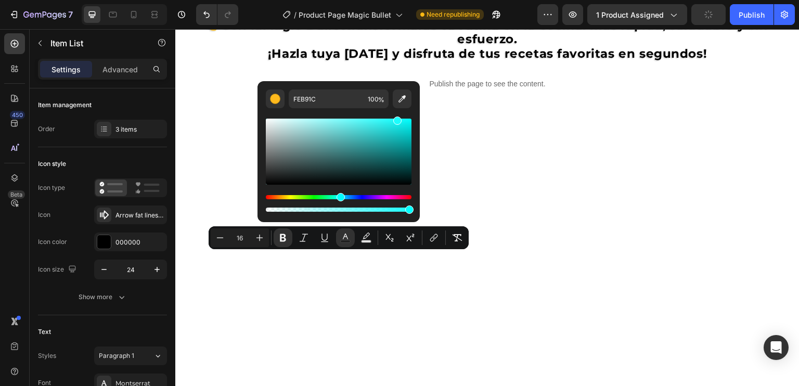
click at [339, 197] on div "Hue" at bounding box center [339, 197] width 146 height 4
click at [356, 195] on div "Editor contextual toolbar" at bounding box center [339, 165] width 146 height 97
click at [349, 197] on div "Hue" at bounding box center [339, 197] width 146 height 4
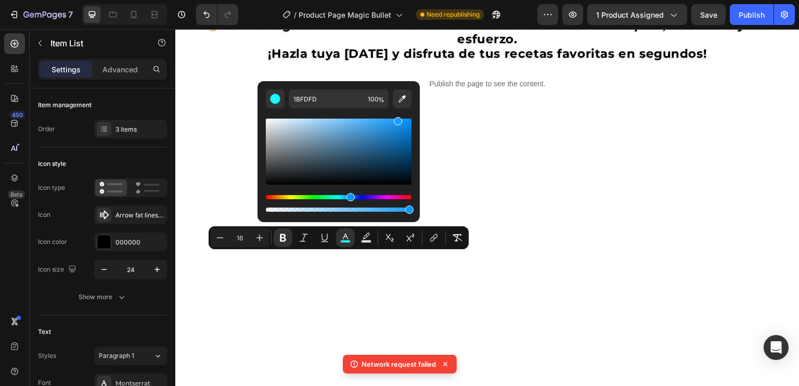
type input "1B9EFC"
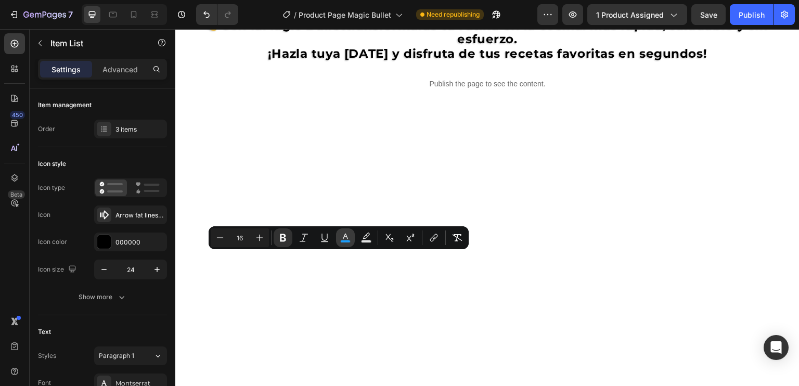
click at [343, 240] on rect "Editor contextual toolbar" at bounding box center [346, 241] width 10 height 3
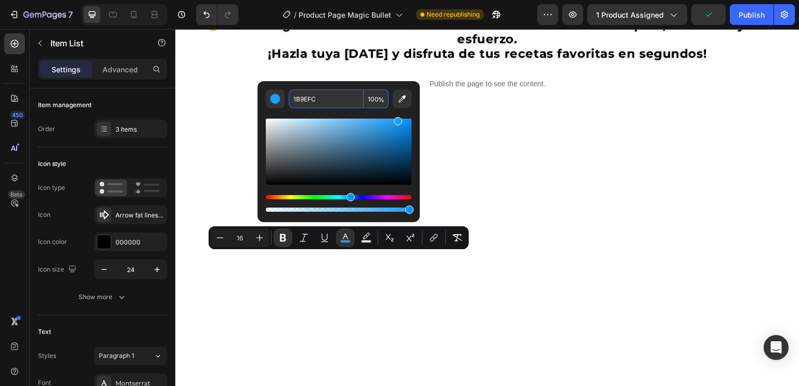
click at [303, 99] on input "1B9EFC" at bounding box center [326, 98] width 75 height 19
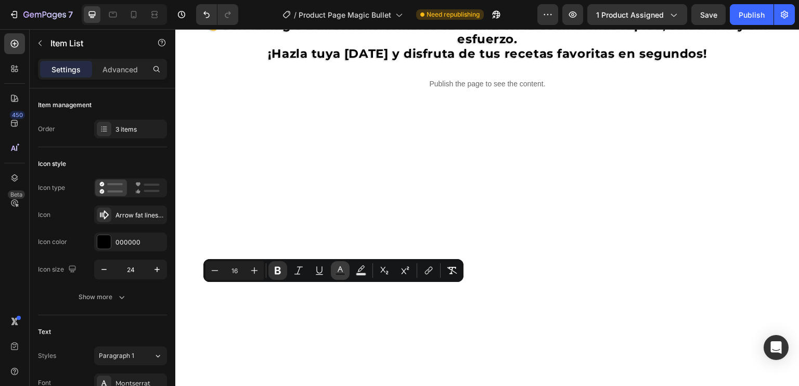
click at [337, 274] on rect "Editor contextual toolbar" at bounding box center [341, 274] width 10 height 3
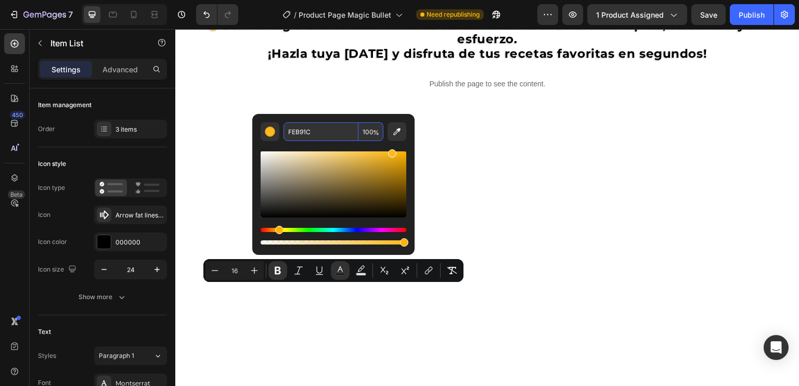
click at [298, 132] on input "FEB91C" at bounding box center [321, 131] width 75 height 19
paste input "1B9EF"
type input "1B9EFC"
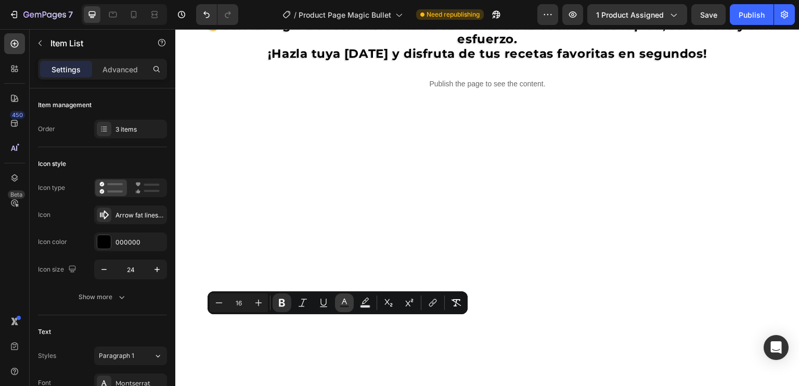
click at [344, 301] on icon "Editor contextual toolbar" at bounding box center [344, 303] width 10 height 10
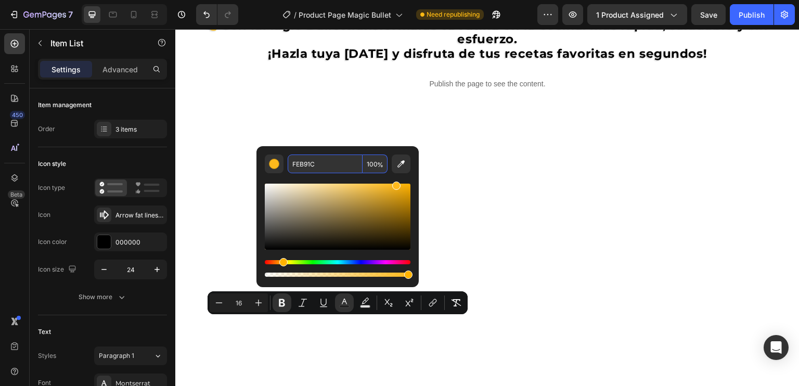
click at [301, 166] on input "FEB91C" at bounding box center [325, 164] width 75 height 19
paste input "1B9EF"
type input "1B9EFC"
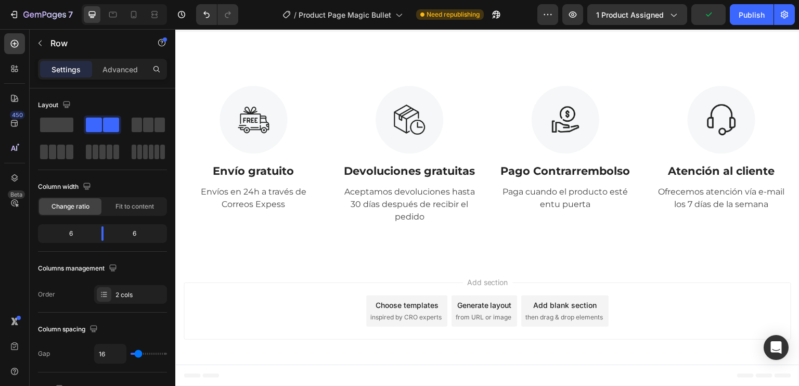
scroll to position [1561, 0]
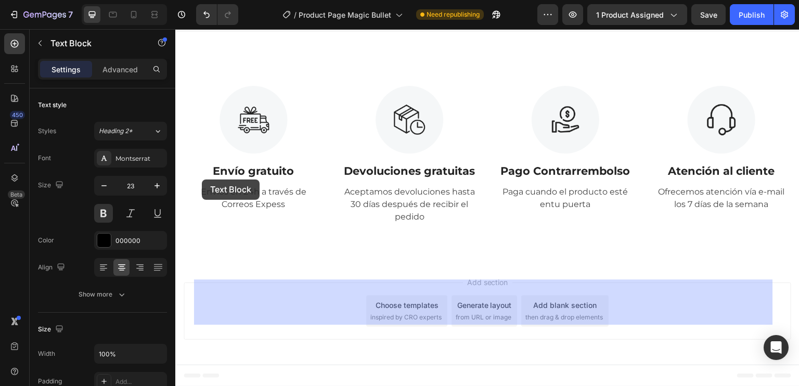
drag, startPoint x: 214, startPoint y: 179, endPoint x: 208, endPoint y: 179, distance: 6.8
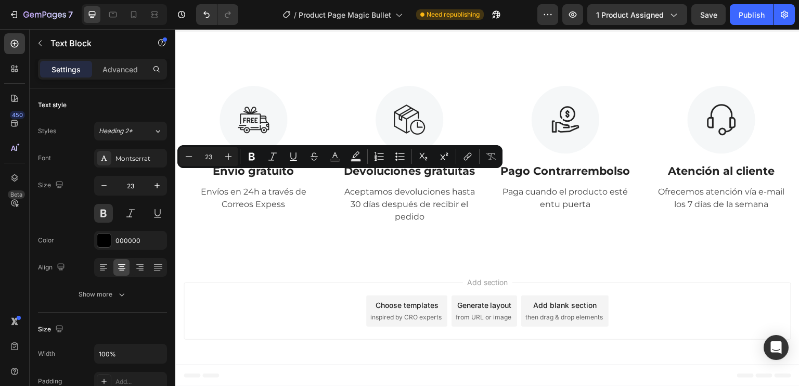
drag, startPoint x: 216, startPoint y: 184, endPoint x: 207, endPoint y: 183, distance: 9.9
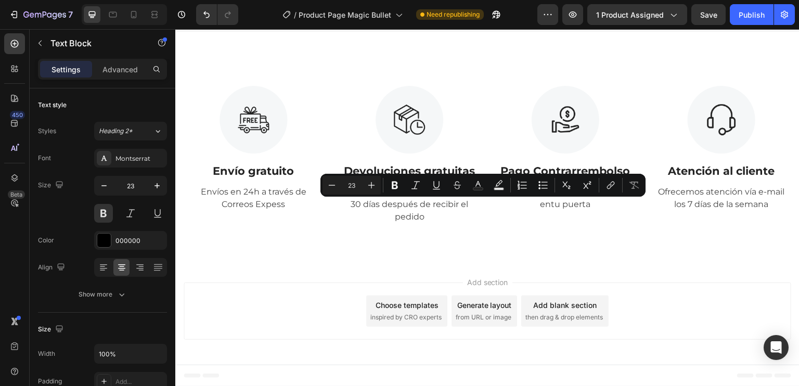
drag, startPoint x: 296, startPoint y: 211, endPoint x: 693, endPoint y: 212, distance: 397.5
click at [476, 185] on icon "Editor contextual toolbar" at bounding box center [478, 184] width 5 height 6
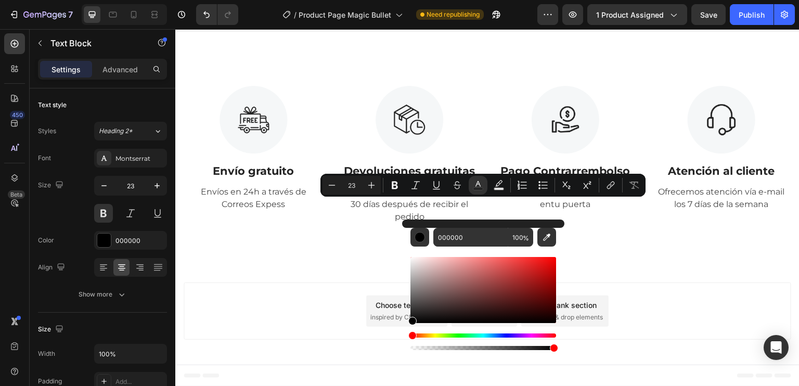
click at [554, 259] on div "Editor contextual toolbar" at bounding box center [483, 290] width 146 height 66
type input "F40404"
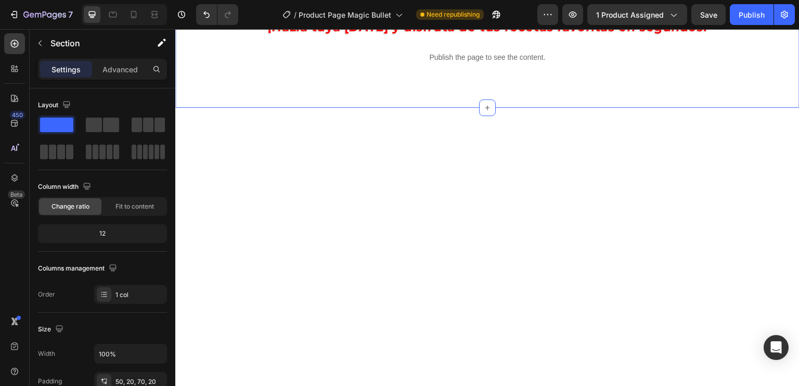
scroll to position [1353, 0]
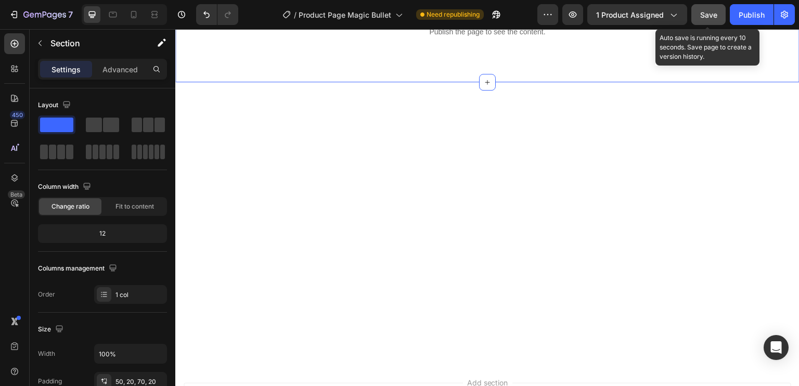
click at [704, 14] on span "Save" at bounding box center [708, 14] width 17 height 9
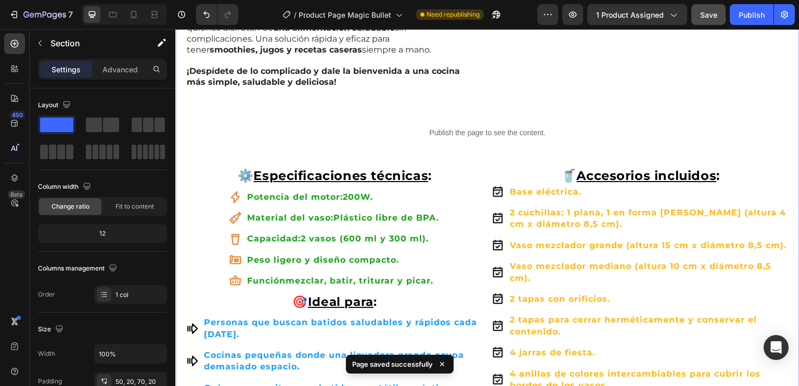
scroll to position [884, 0]
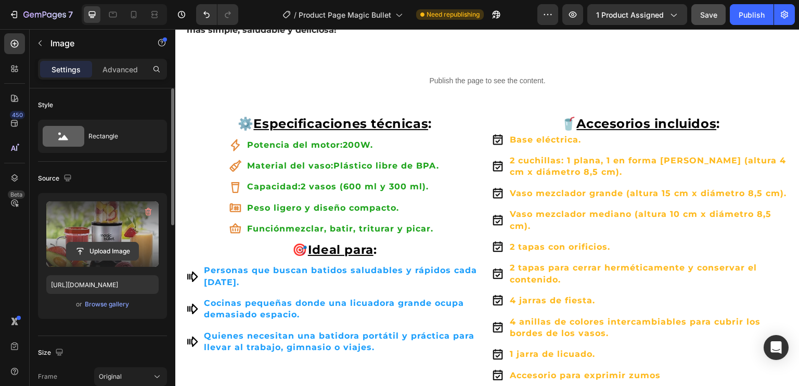
click at [102, 253] on input "file" at bounding box center [103, 251] width 72 height 18
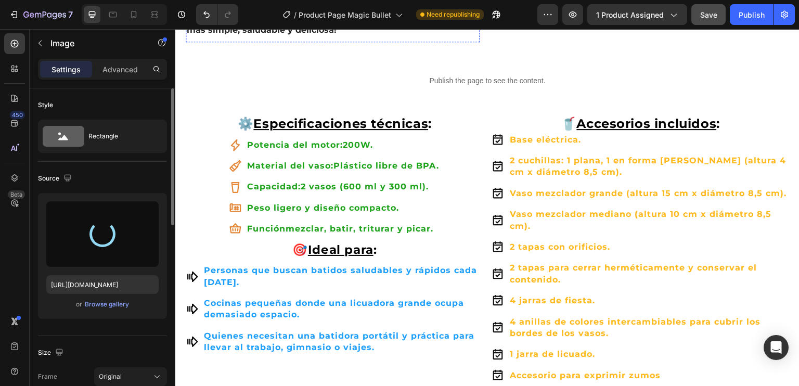
type input "[URL][DOMAIN_NAME]"
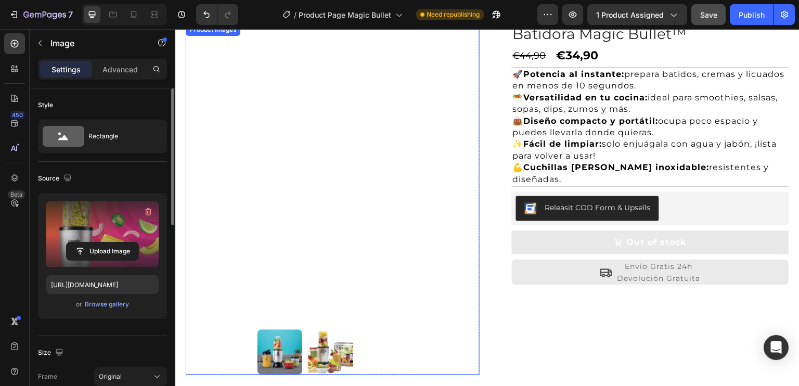
scroll to position [126, 0]
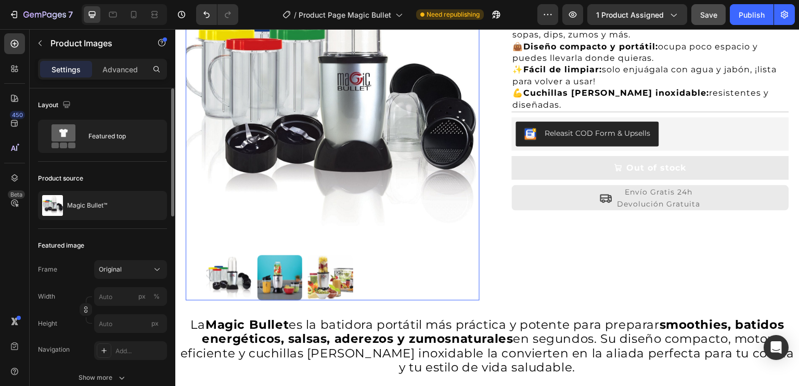
click at [287, 263] on img at bounding box center [280, 277] width 45 height 45
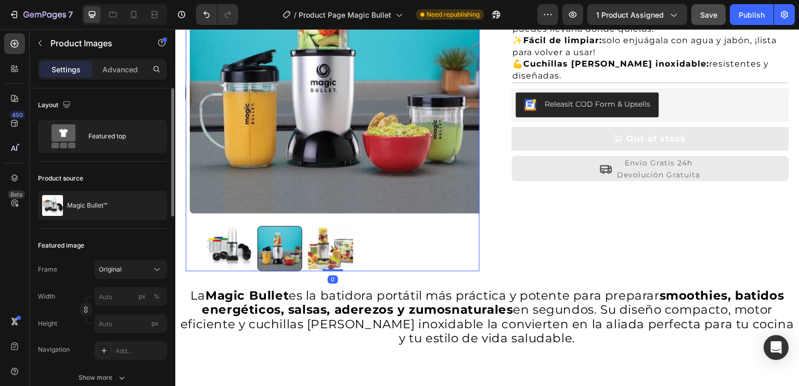
click at [329, 253] on img at bounding box center [330, 248] width 45 height 45
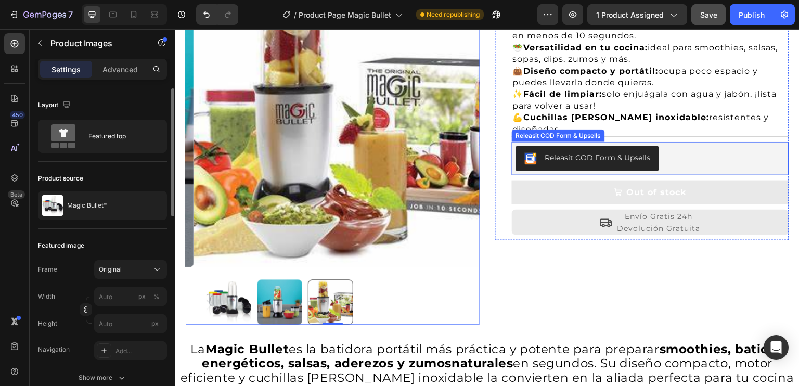
scroll to position [104, 0]
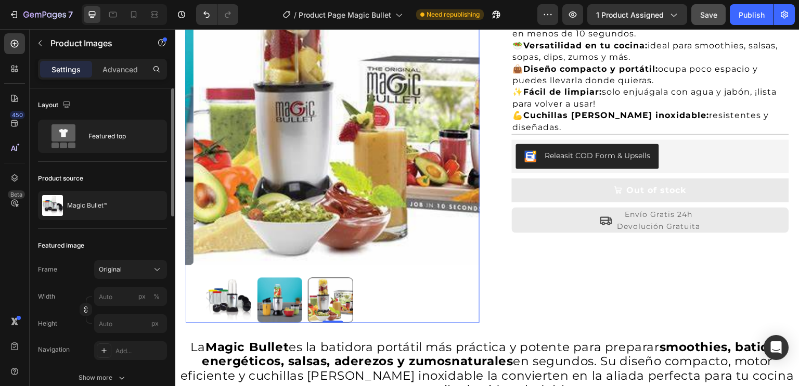
click at [235, 291] on img at bounding box center [229, 300] width 45 height 45
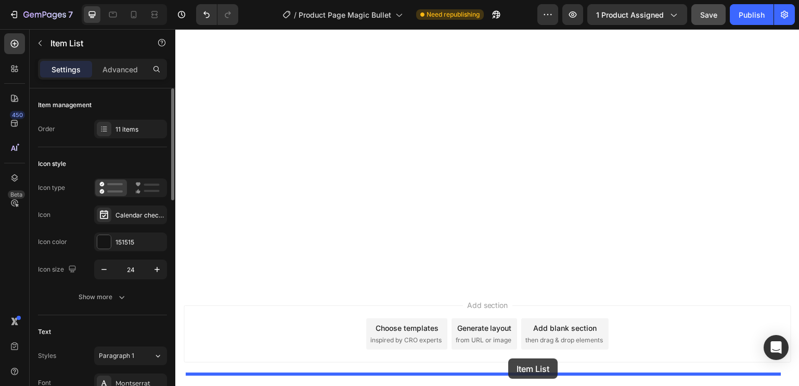
scroll to position [1473, 0]
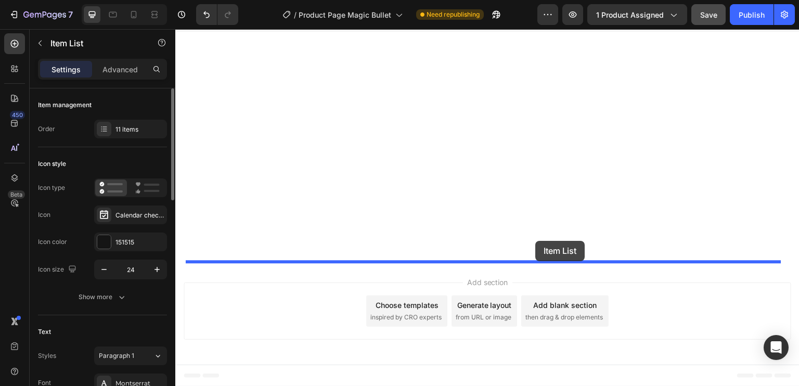
drag, startPoint x: 505, startPoint y: 62, endPoint x: 536, endPoint y: 241, distance: 181.1
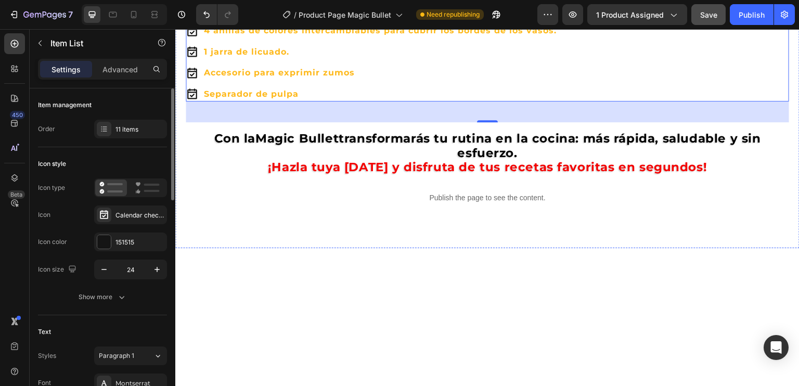
scroll to position [1317, 0]
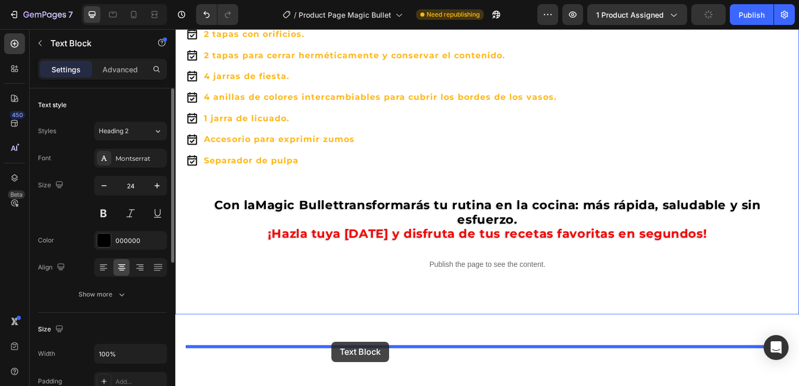
drag, startPoint x: 504, startPoint y: 84, endPoint x: 336, endPoint y: 338, distance: 304.0
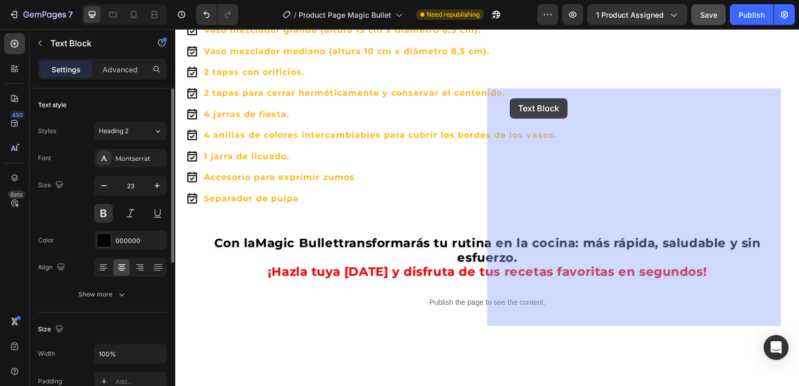
drag, startPoint x: 204, startPoint y: 211, endPoint x: 510, endPoint y: 98, distance: 326.1
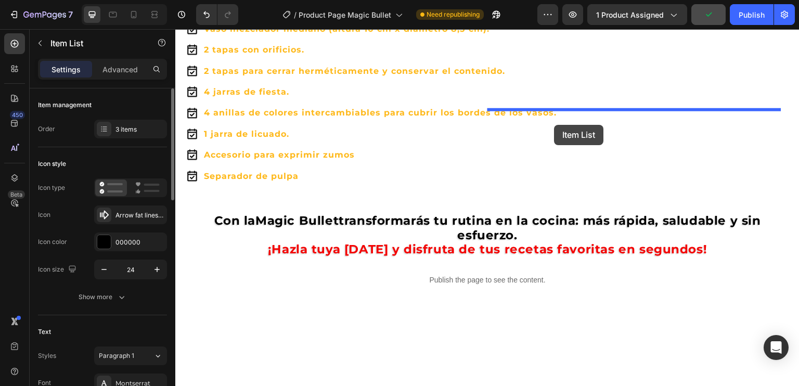
drag, startPoint x: 206, startPoint y: 210, endPoint x: 555, endPoint y: 125, distance: 359.3
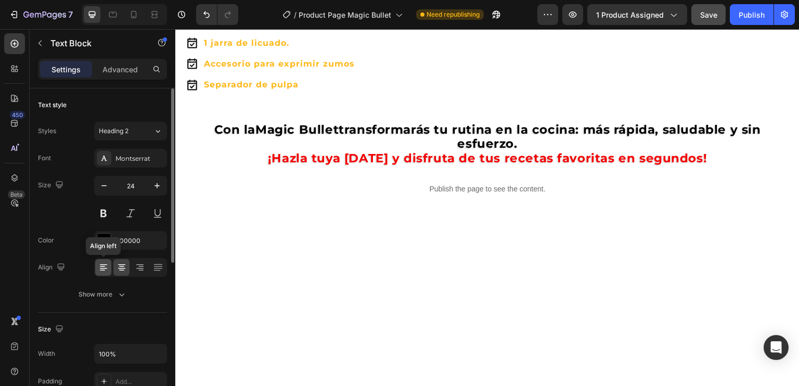
click at [99, 270] on icon at bounding box center [103, 267] width 10 height 10
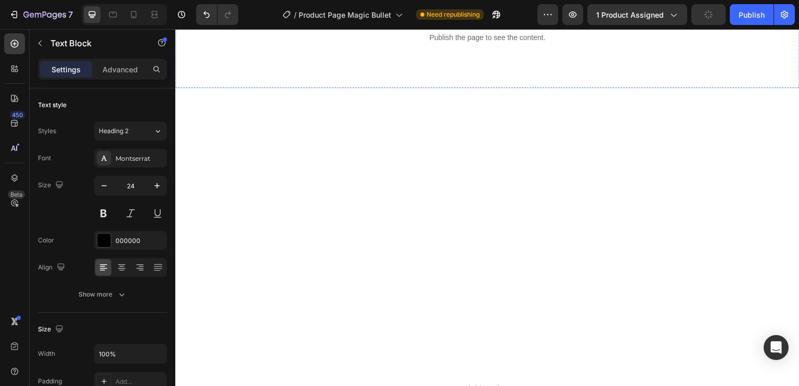
scroll to position [1473, 0]
click at [16, 43] on icon at bounding box center [14, 44] width 4 height 4
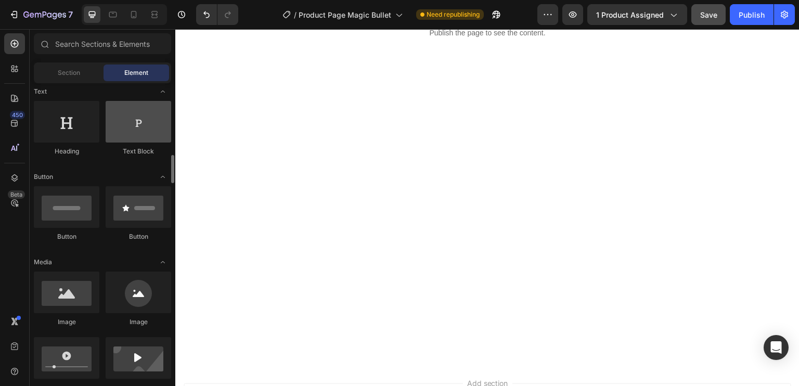
scroll to position [208, 0]
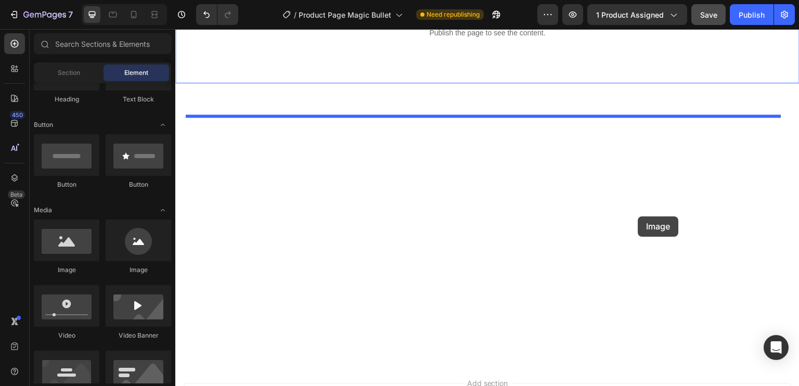
drag, startPoint x: 265, startPoint y: 272, endPoint x: 637, endPoint y: 221, distance: 376.1
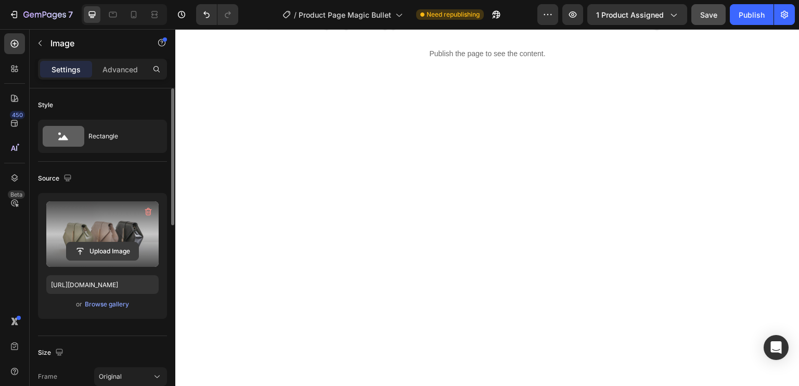
click at [111, 247] on input "file" at bounding box center [103, 251] width 72 height 18
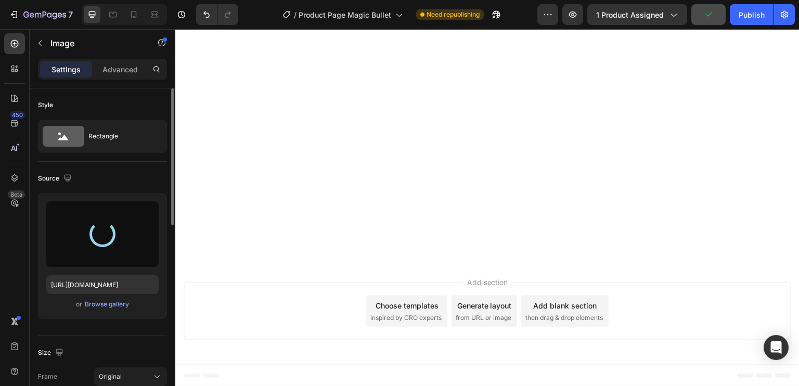
scroll to position [1942, 0]
type input "[URL][DOMAIN_NAME]"
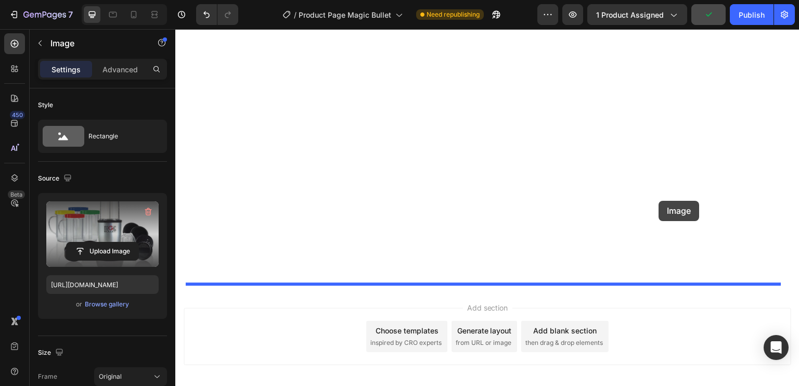
scroll to position [2195, 0]
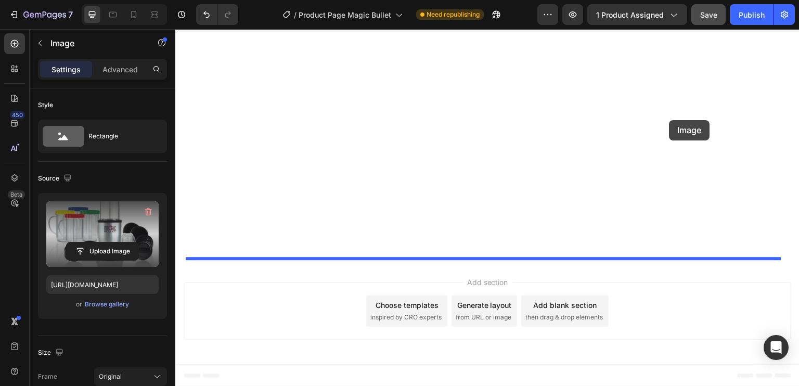
drag, startPoint x: 202, startPoint y: 108, endPoint x: 670, endPoint y: 120, distance: 467.4
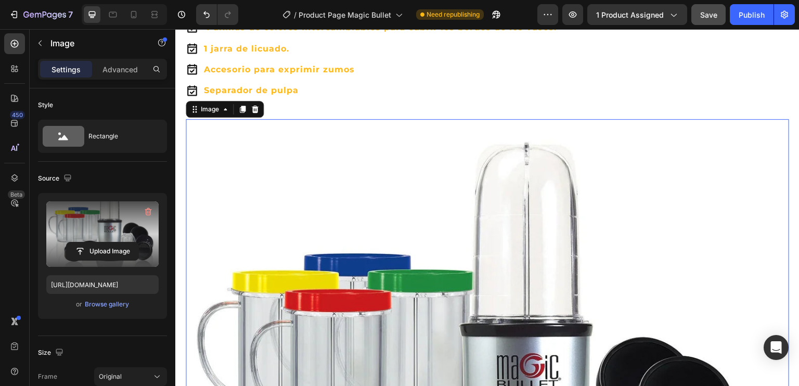
scroll to position [1310, 0]
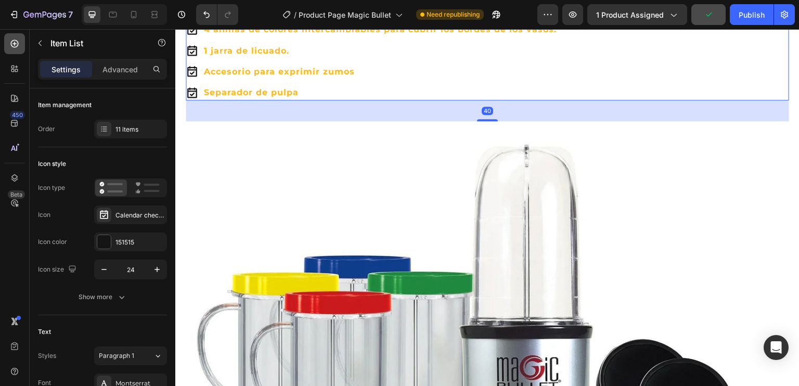
click at [18, 41] on icon at bounding box center [14, 44] width 10 height 10
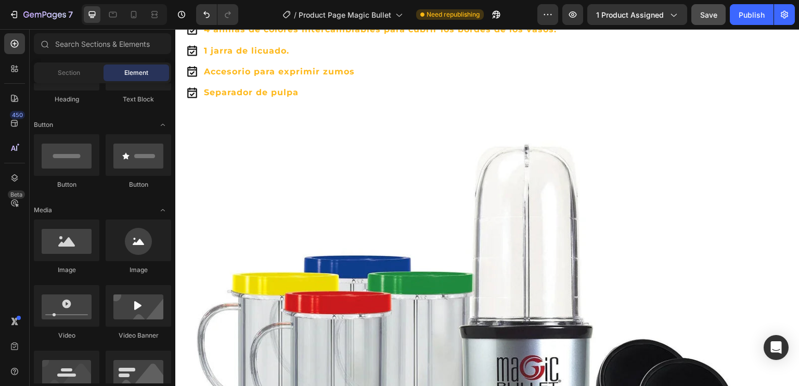
scroll to position [0, 0]
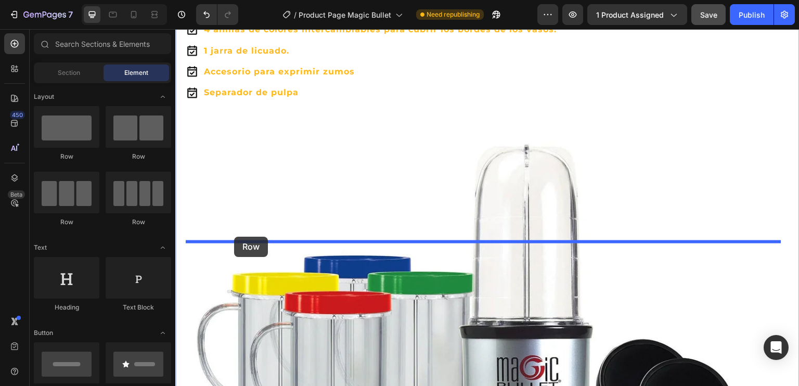
drag, startPoint x: 241, startPoint y: 168, endPoint x: 234, endPoint y: 237, distance: 69.1
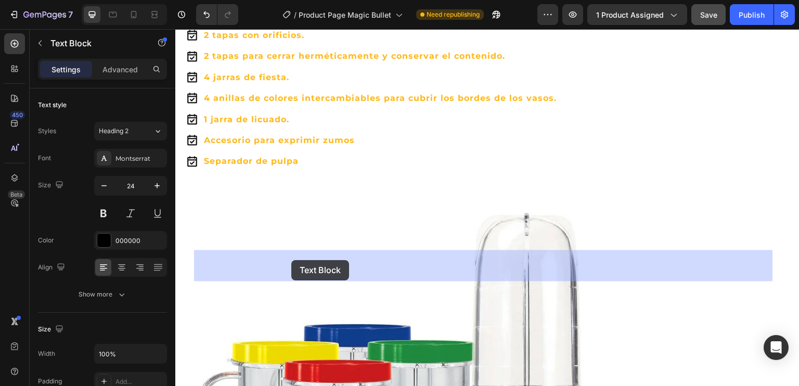
drag, startPoint x: 273, startPoint y: 320, endPoint x: 291, endPoint y: 260, distance: 63.2
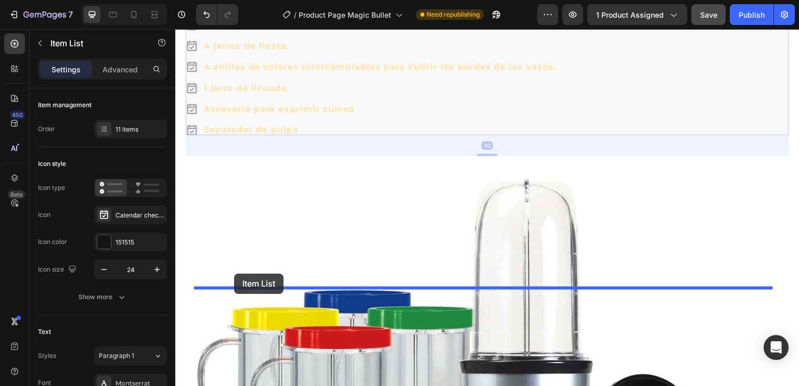
drag, startPoint x: 209, startPoint y: 311, endPoint x: 234, endPoint y: 274, distance: 45.0
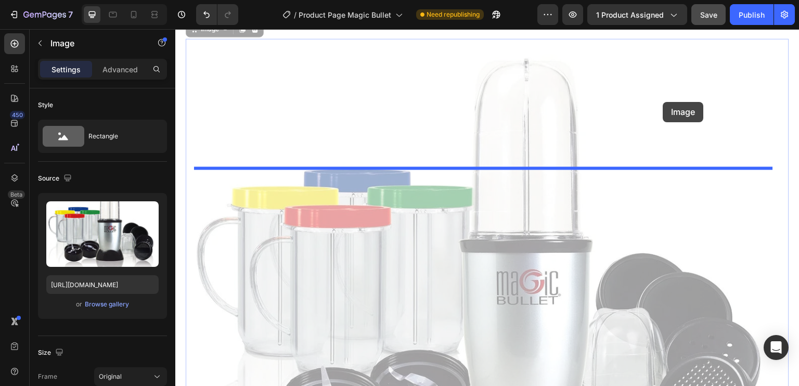
scroll to position [1394, 0]
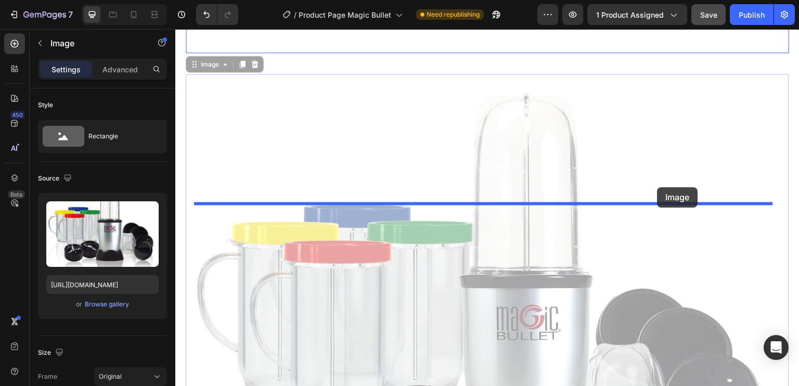
drag, startPoint x: 268, startPoint y: 281, endPoint x: 658, endPoint y: 187, distance: 400.8
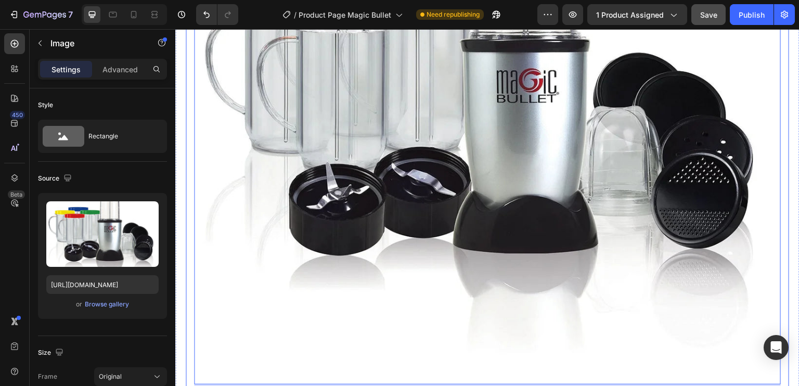
scroll to position [1342, 0]
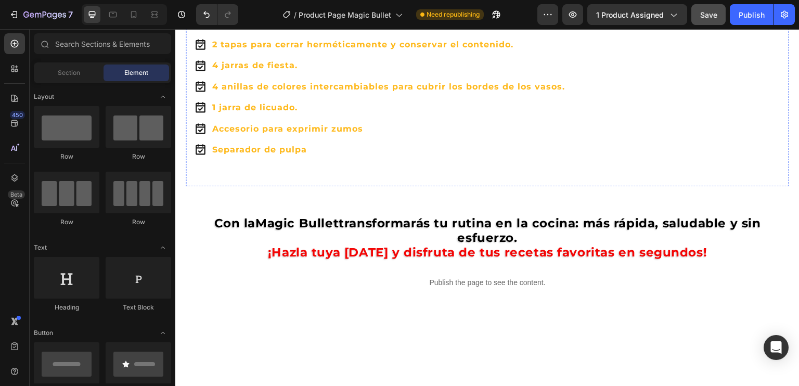
scroll to position [1811, 0]
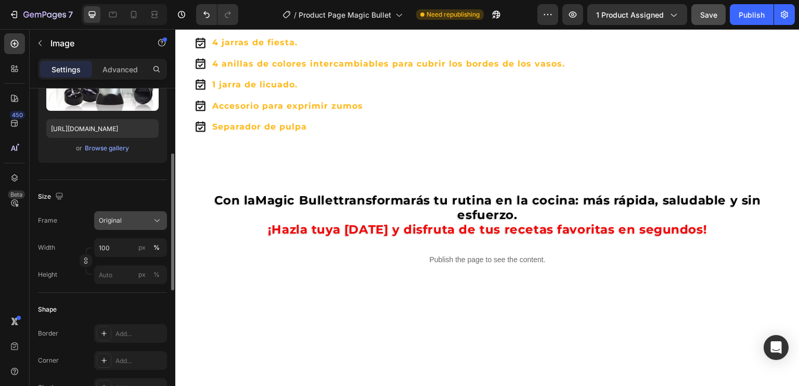
scroll to position [208, 0]
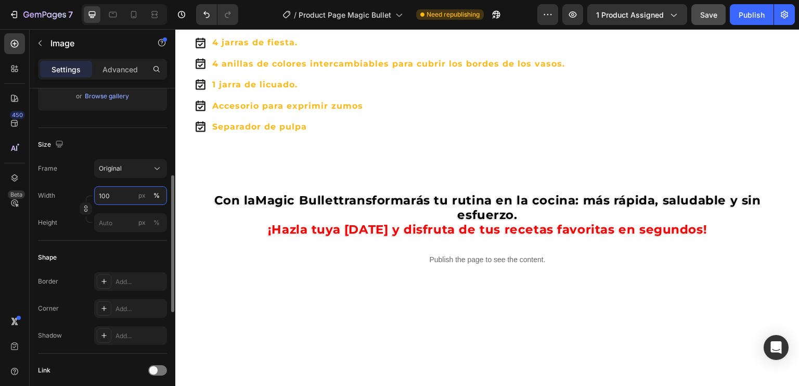
click at [102, 198] on input "100" at bounding box center [130, 195] width 73 height 19
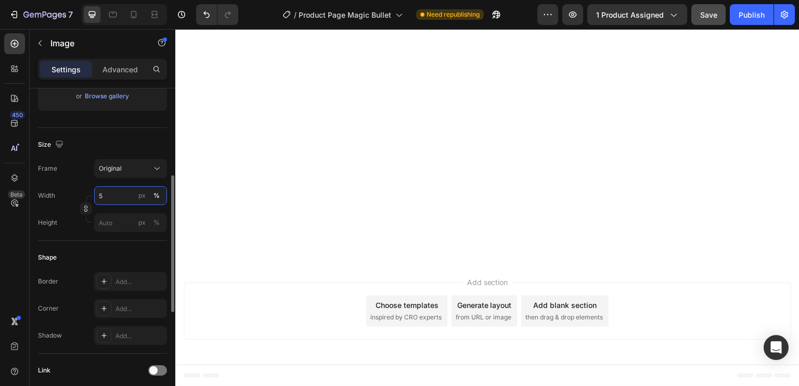
type input "50"
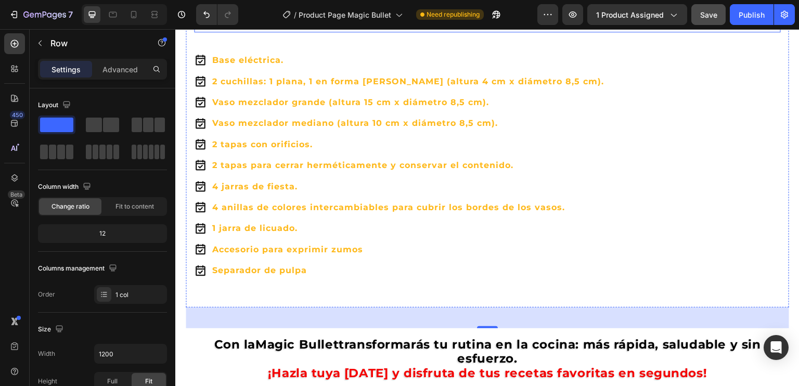
scroll to position [1394, 0]
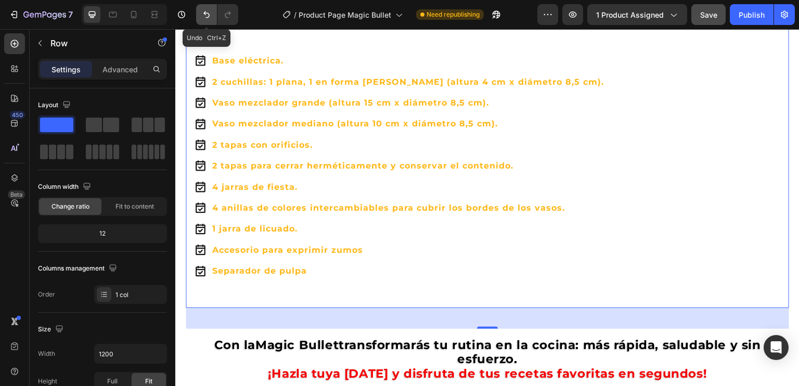
click at [210, 14] on icon "Undo/Redo" at bounding box center [206, 14] width 10 height 10
click at [206, 16] on icon "Undo/Redo" at bounding box center [206, 14] width 10 height 10
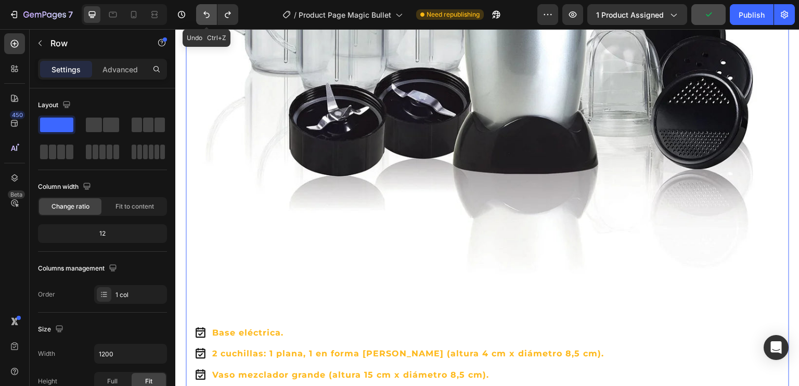
click at [206, 16] on icon "Undo/Redo" at bounding box center [206, 14] width 10 height 10
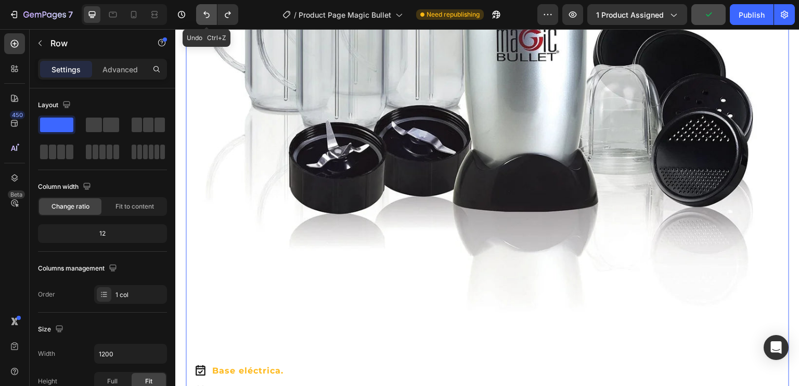
click at [206, 16] on icon "Undo/Redo" at bounding box center [206, 14] width 10 height 10
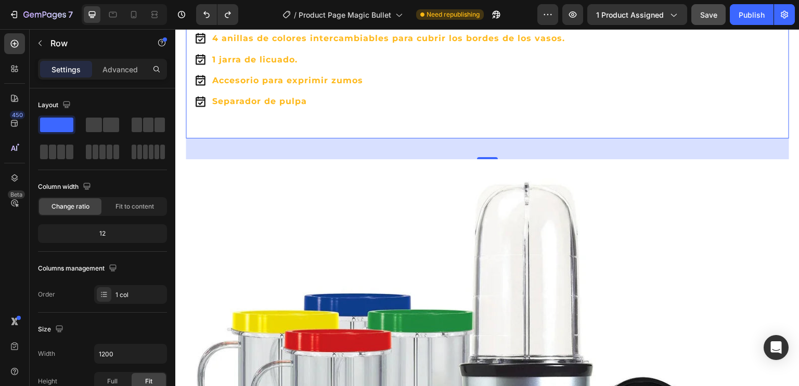
scroll to position [1290, 0]
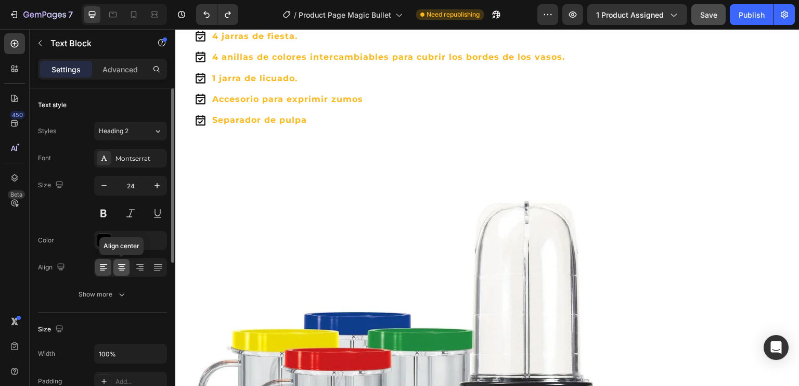
click at [122, 272] on icon at bounding box center [122, 267] width 10 height 10
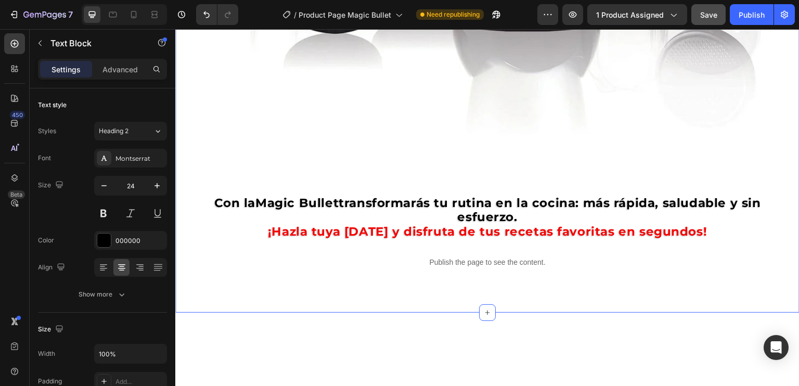
scroll to position [1863, 0]
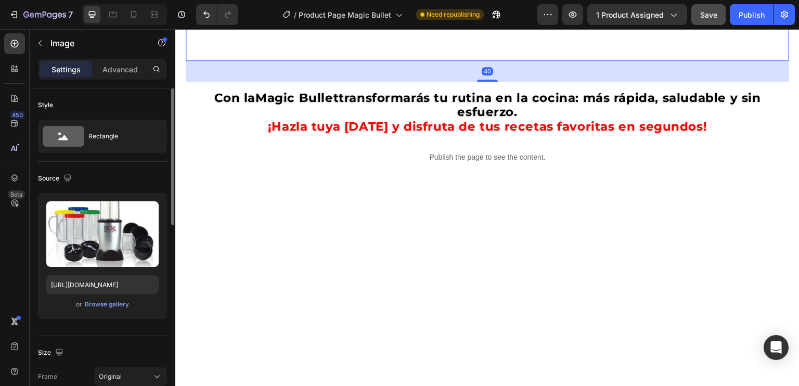
scroll to position [104, 0]
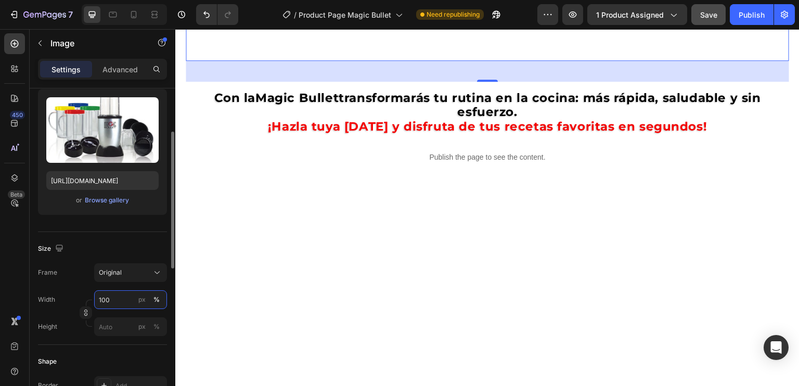
click at [107, 296] on input "100" at bounding box center [130, 299] width 73 height 19
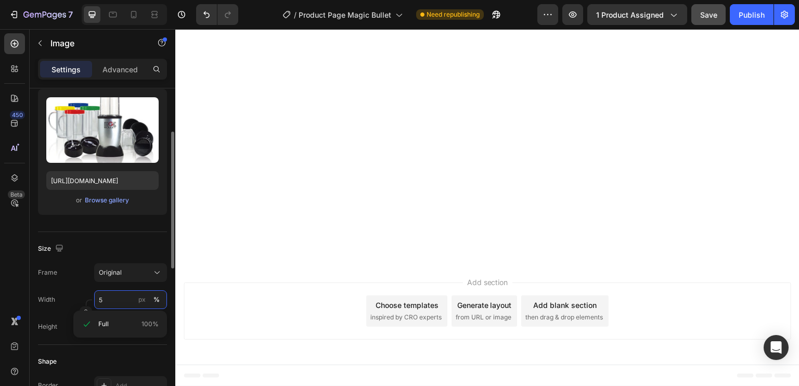
type input "50"
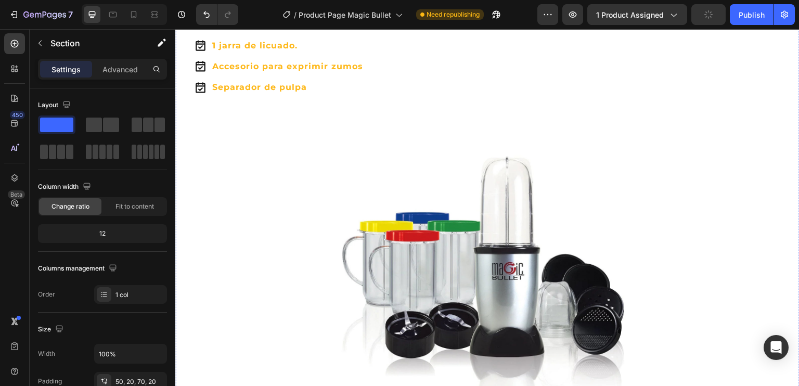
scroll to position [1342, 0]
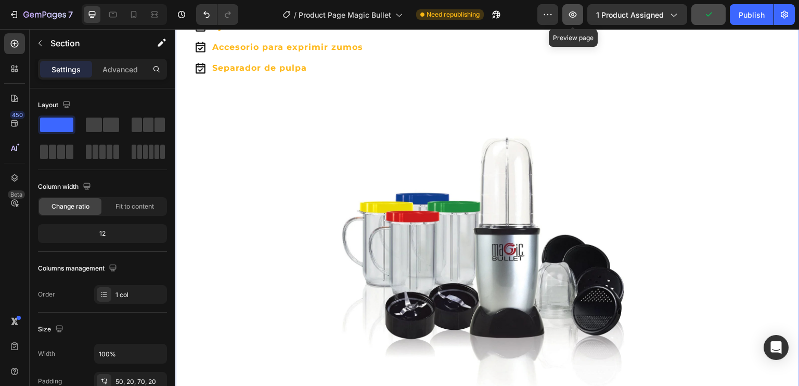
click at [574, 14] on icon "button" at bounding box center [572, 14] width 3 height 3
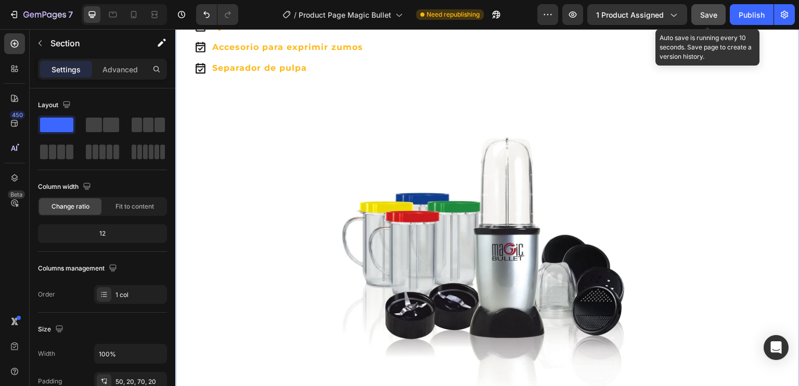
click at [708, 20] on button "Save" at bounding box center [708, 14] width 34 height 21
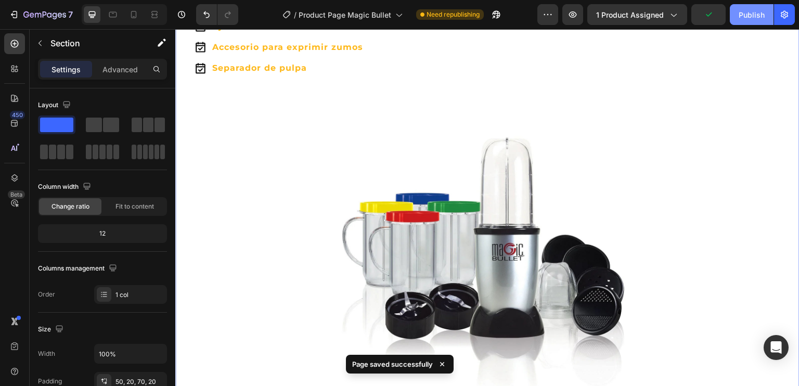
click at [753, 18] on div "Publish" at bounding box center [752, 14] width 26 height 11
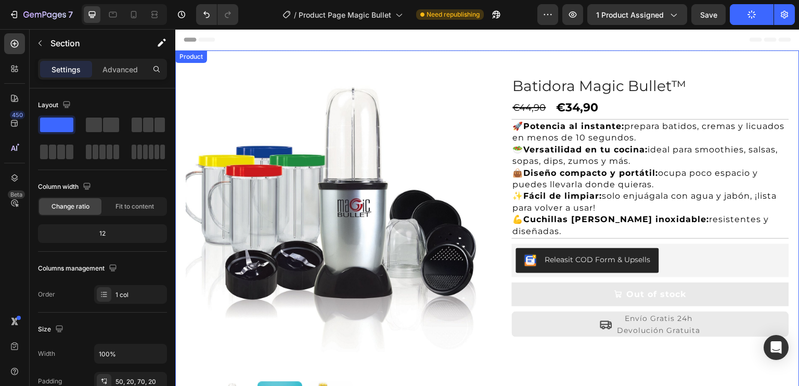
scroll to position [125, 0]
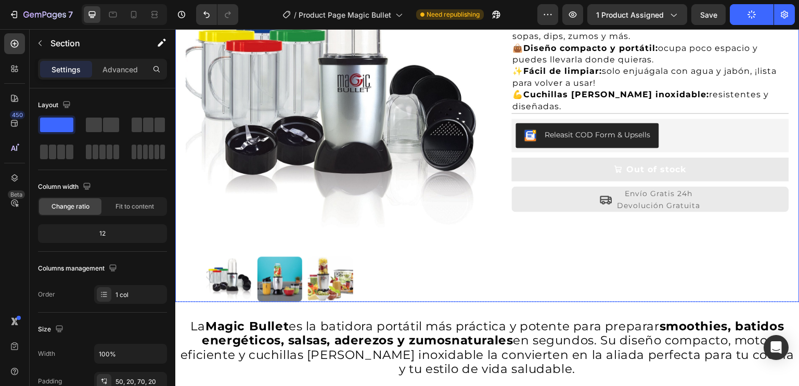
click at [322, 268] on img at bounding box center [330, 279] width 45 height 45
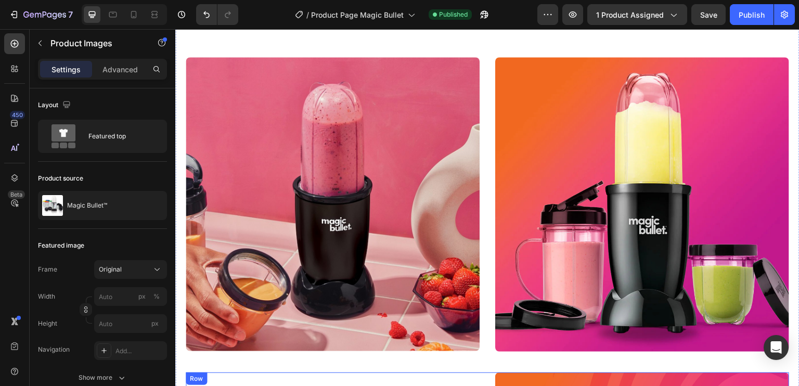
scroll to position [676, 0]
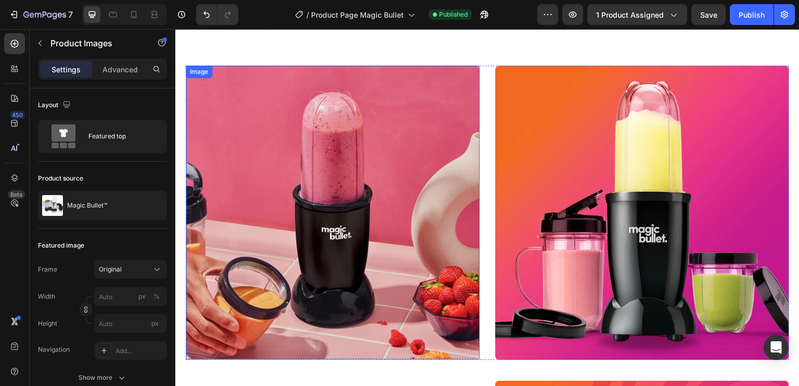
click at [354, 194] on img at bounding box center [333, 213] width 294 height 294
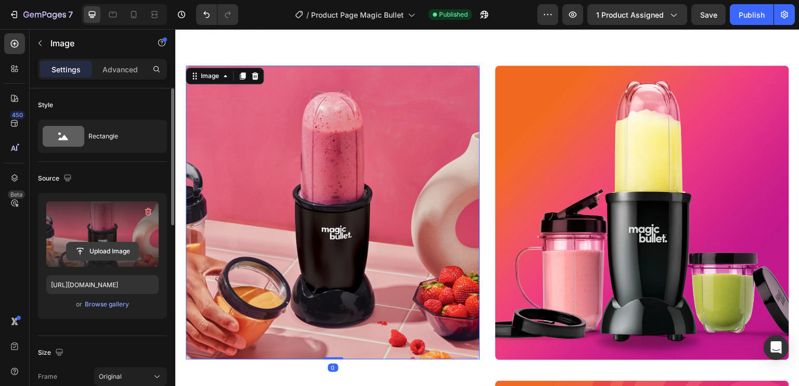
click at [96, 252] on input "file" at bounding box center [103, 251] width 72 height 18
type input "C:\fakepath\MB_Blender_ecomm_1180x945.avif"
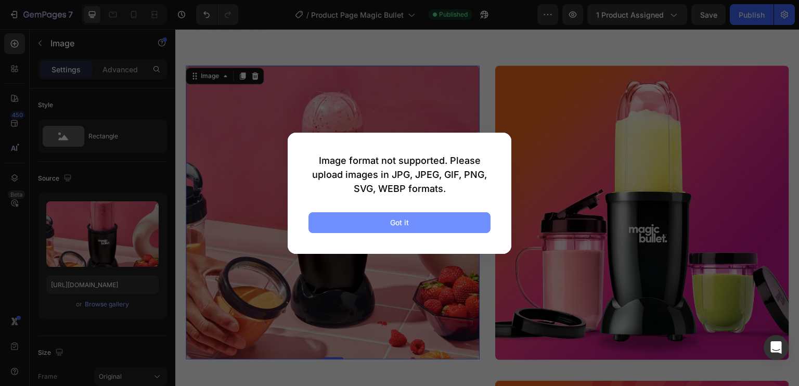
click at [375, 217] on button "Got it" at bounding box center [400, 222] width 182 height 21
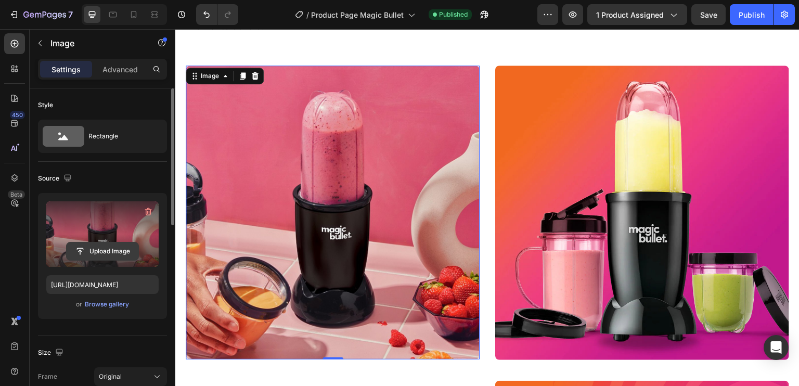
click at [98, 254] on input "file" at bounding box center [103, 251] width 72 height 18
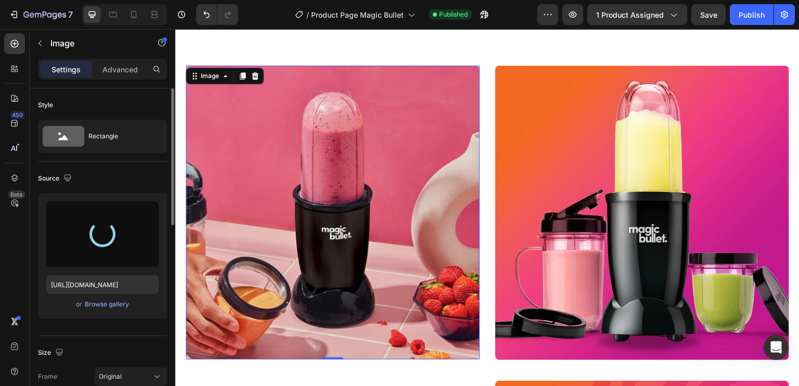
type input "https://cdn.shopify.com/s/files/1/0958/3725/8110/files/gempages_584838128158704…"
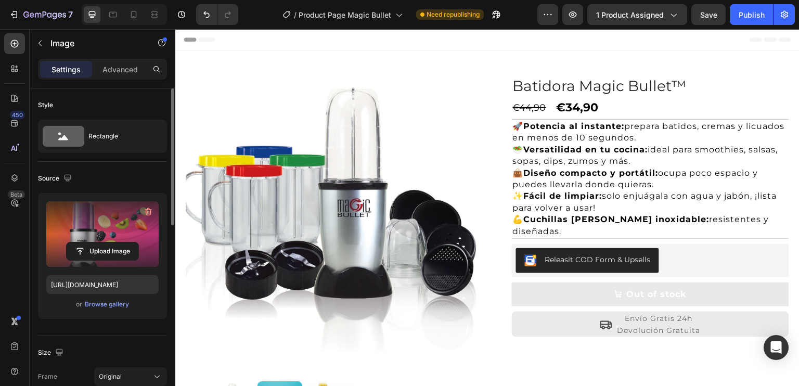
scroll to position [208, 0]
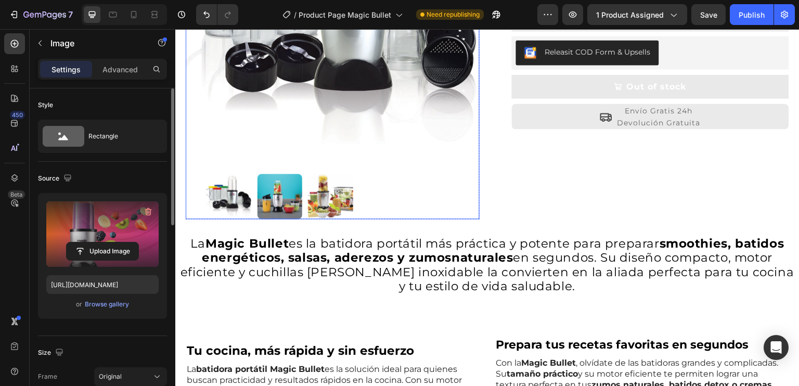
click at [273, 194] on img at bounding box center [280, 196] width 45 height 45
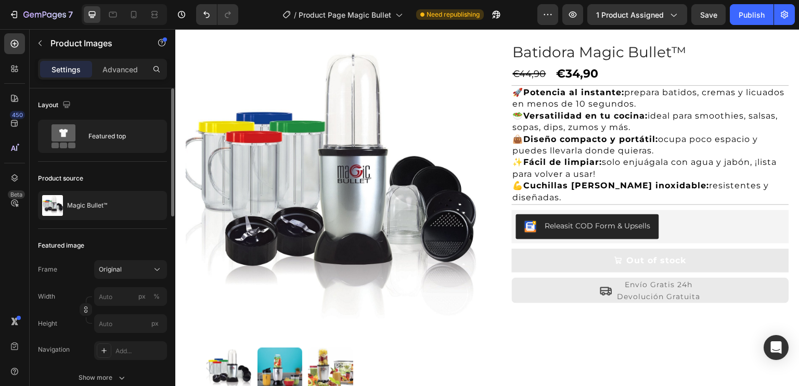
scroll to position [156, 0]
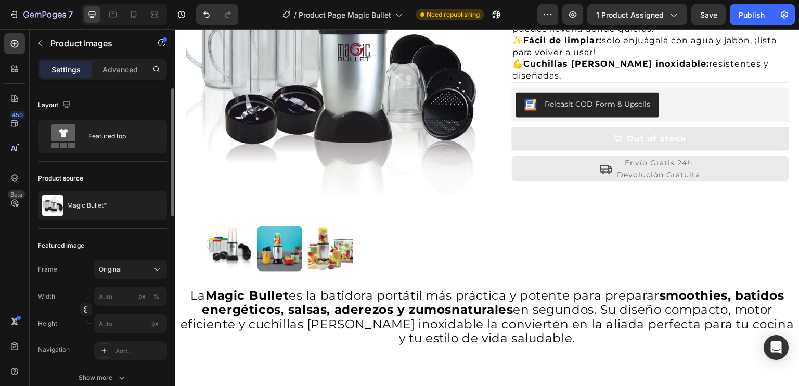
click at [344, 254] on img at bounding box center [330, 248] width 45 height 45
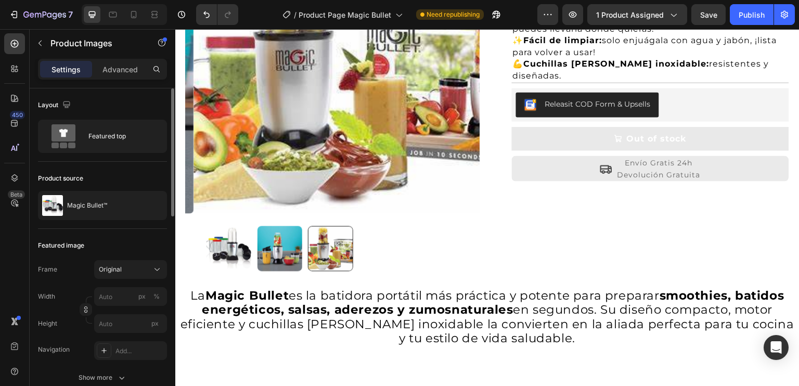
click at [281, 248] on img at bounding box center [280, 248] width 45 height 45
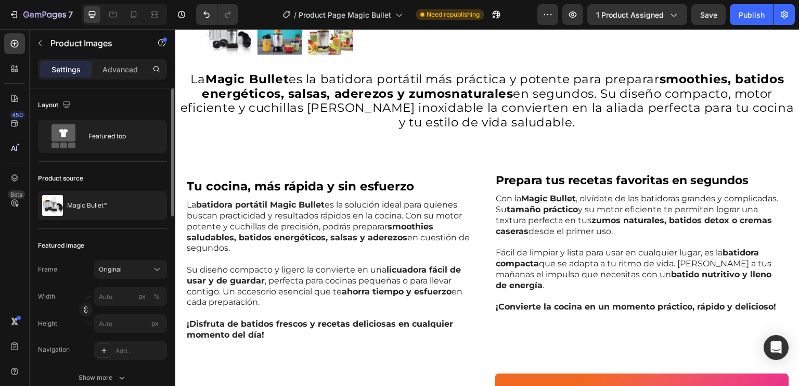
scroll to position [0, 0]
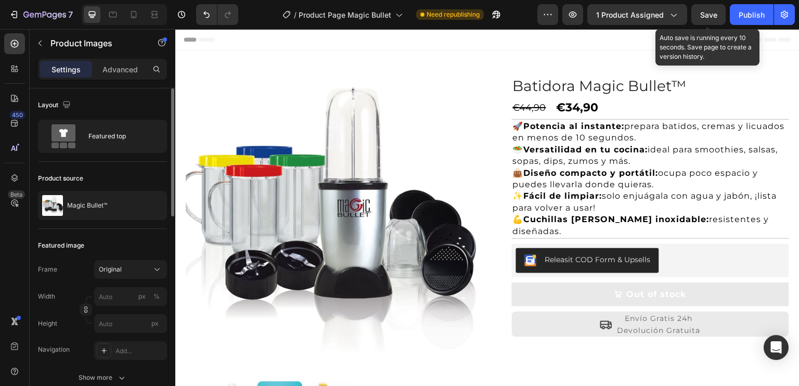
click at [707, 18] on span "Save" at bounding box center [708, 14] width 17 height 9
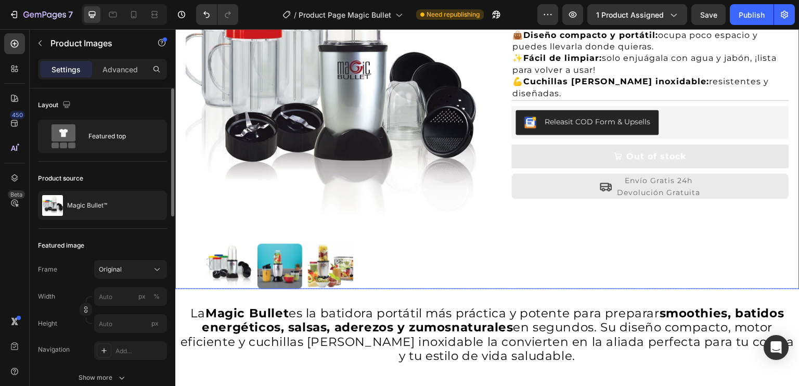
scroll to position [104, 0]
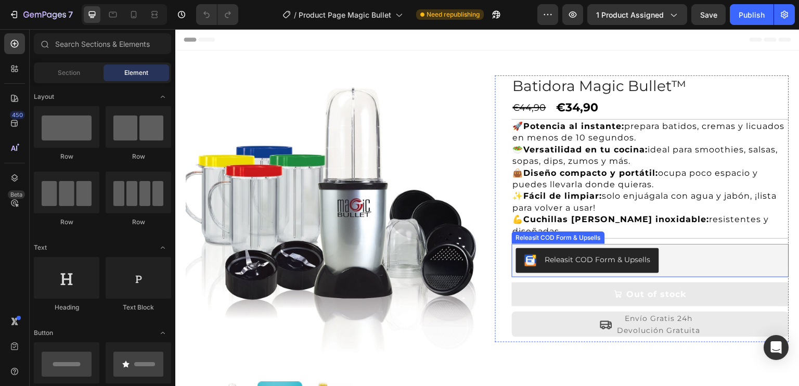
click at [572, 260] on div "Releasit COD Form & Upsells" at bounding box center [598, 259] width 106 height 11
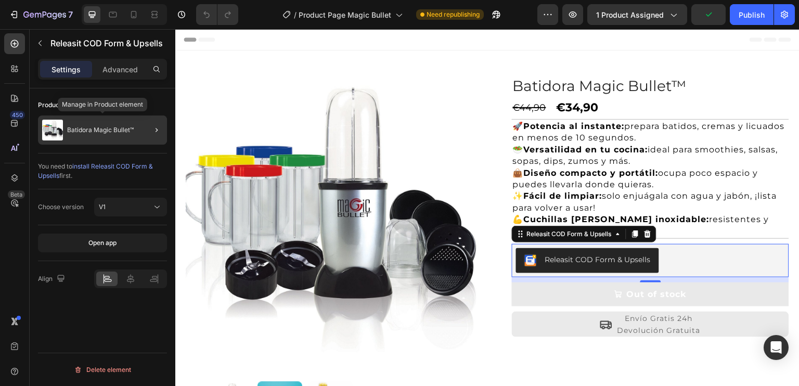
click at [123, 131] on p "Batidora Magic Bullet™" at bounding box center [100, 129] width 67 height 7
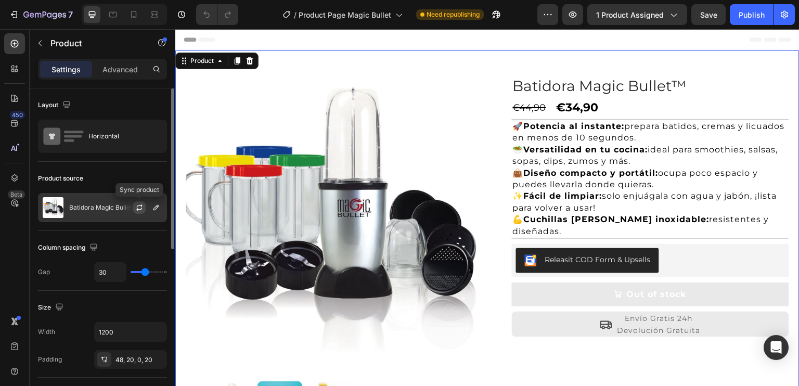
click at [138, 207] on icon "button" at bounding box center [139, 207] width 8 height 8
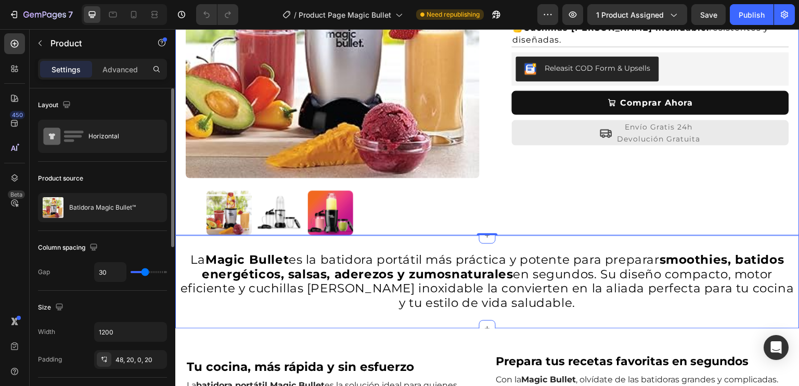
scroll to position [208, 0]
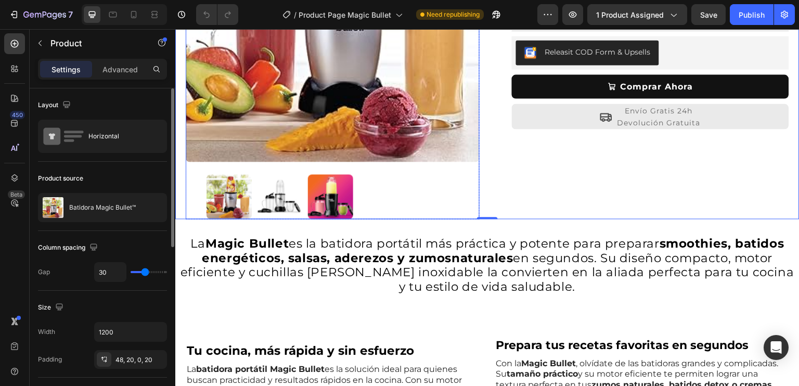
click at [273, 181] on img at bounding box center [280, 196] width 45 height 45
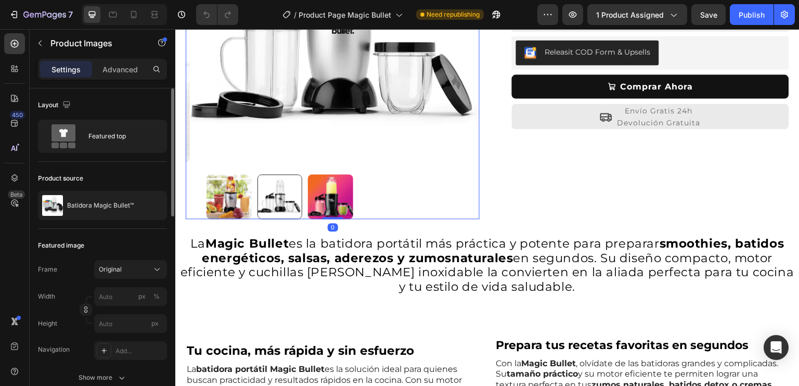
click at [325, 189] on img at bounding box center [330, 196] width 45 height 45
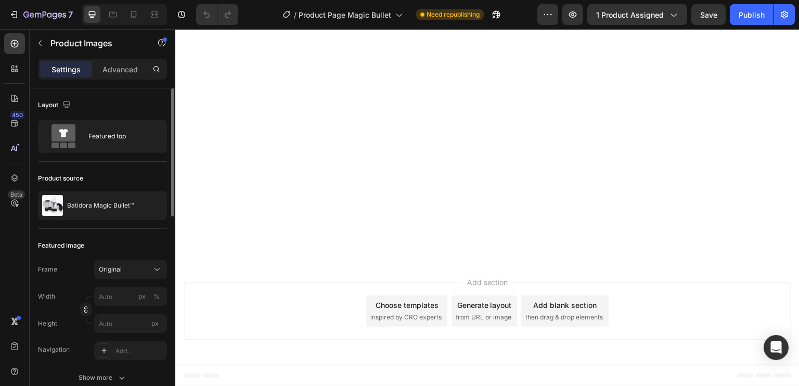
scroll to position [1717, 0]
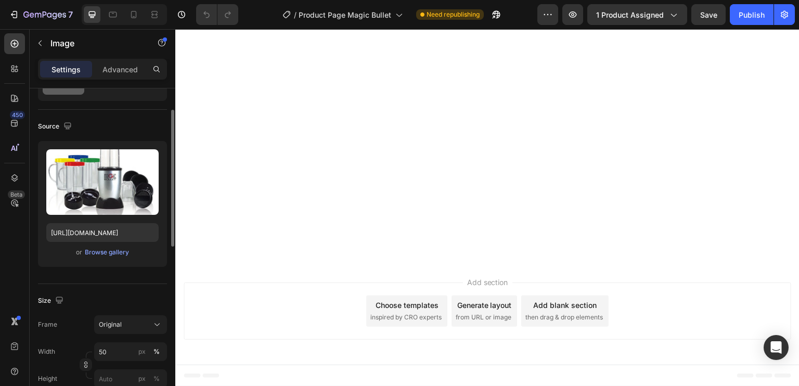
scroll to position [156, 0]
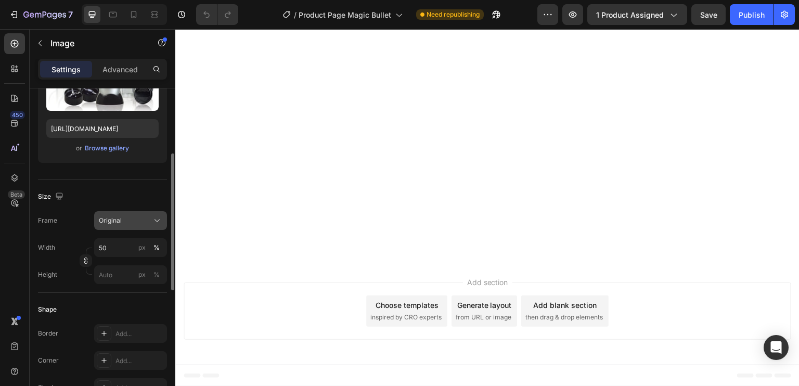
click at [126, 220] on div "Original" at bounding box center [124, 220] width 51 height 9
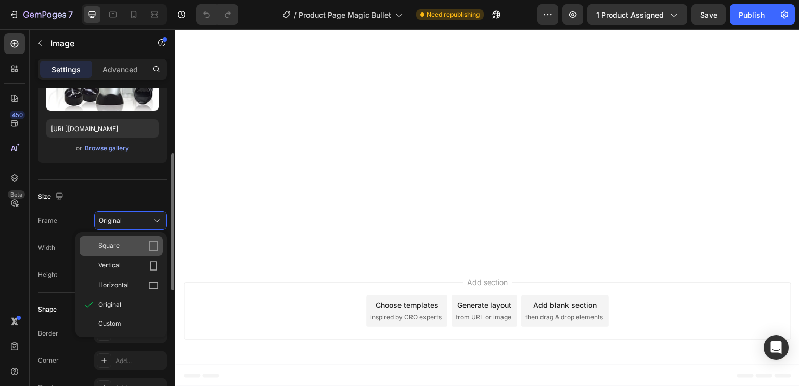
click at [120, 247] on div "Square" at bounding box center [128, 246] width 60 height 10
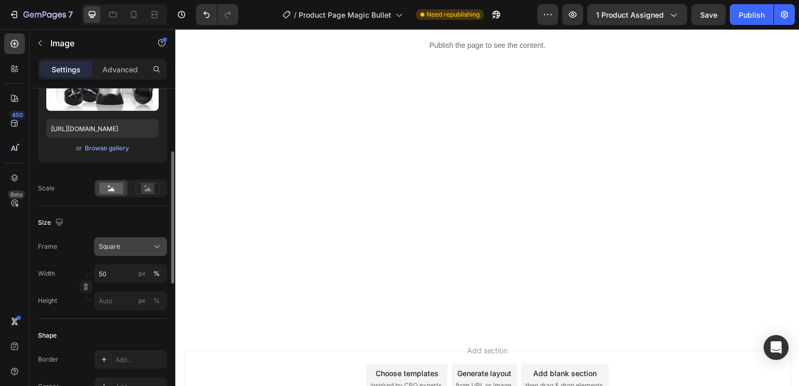
click at [130, 248] on div "Square" at bounding box center [124, 246] width 51 height 9
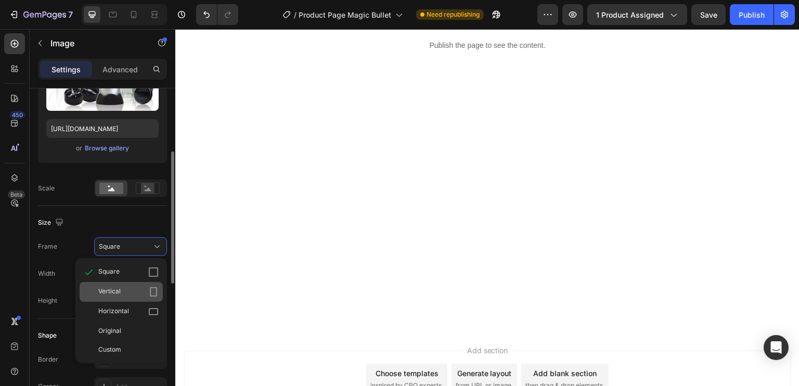
click at [130, 289] on div "Vertical" at bounding box center [128, 292] width 60 height 10
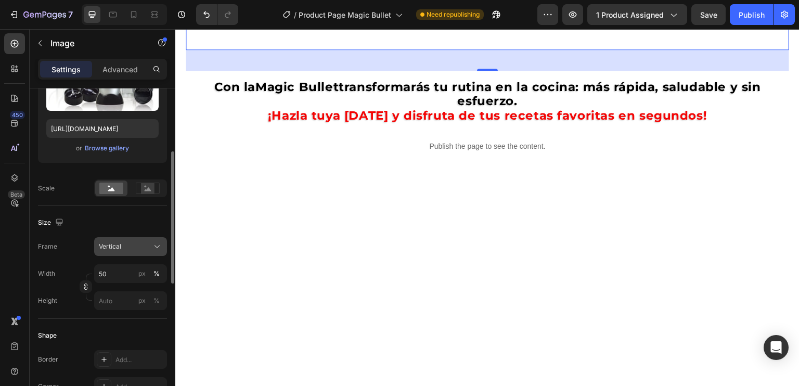
click at [143, 250] on div "Vertical" at bounding box center [124, 246] width 51 height 9
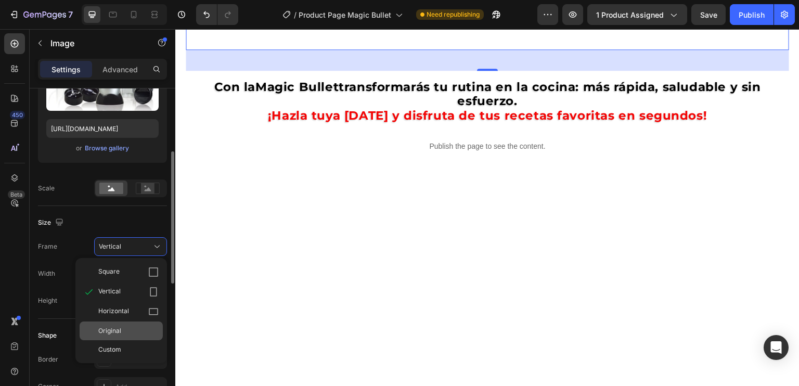
click at [114, 327] on span "Original" at bounding box center [109, 330] width 23 height 9
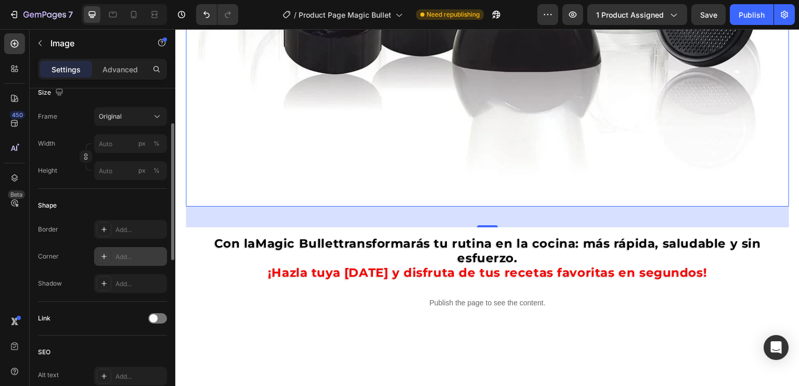
scroll to position [104, 0]
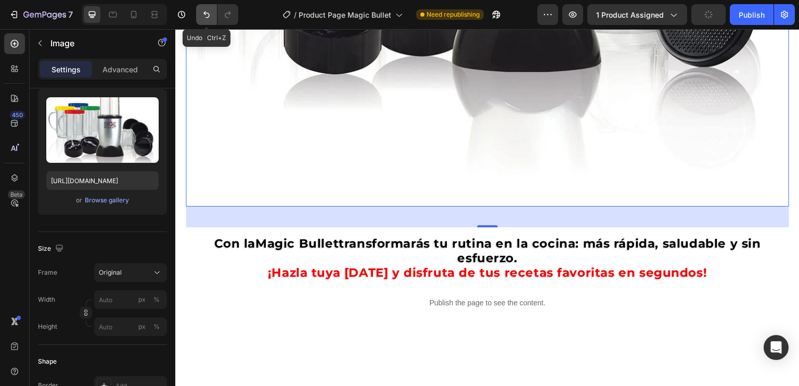
click at [204, 14] on icon "Undo/Redo" at bounding box center [206, 14] width 10 height 10
type input "50"
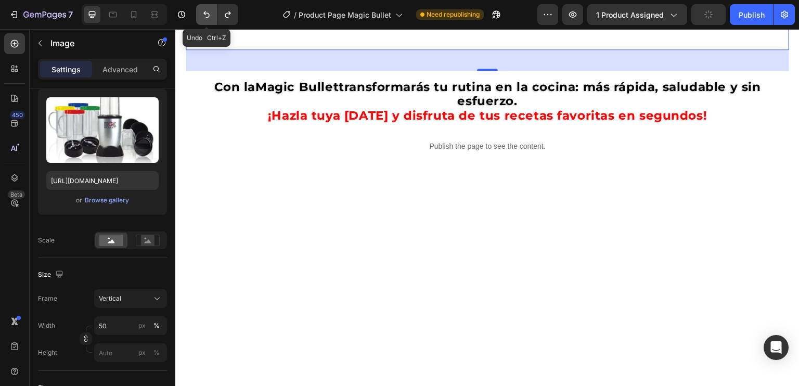
click at [204, 14] on icon "Undo/Redo" at bounding box center [206, 14] width 6 height 7
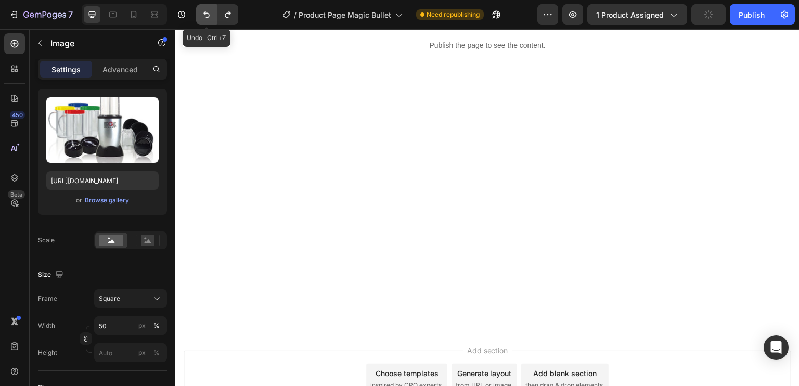
click at [204, 14] on icon "Undo/Redo" at bounding box center [206, 14] width 6 height 7
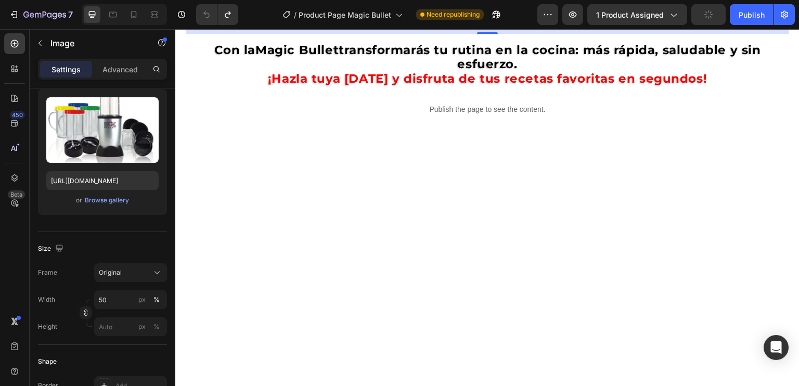
scroll to position [1717, 0]
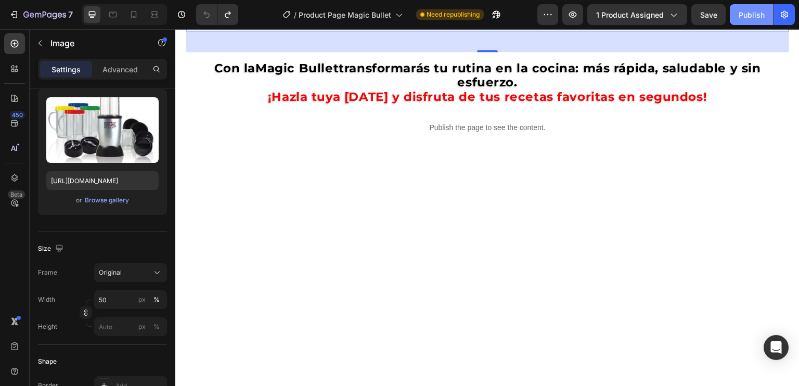
click at [749, 14] on div "Publish" at bounding box center [752, 14] width 26 height 11
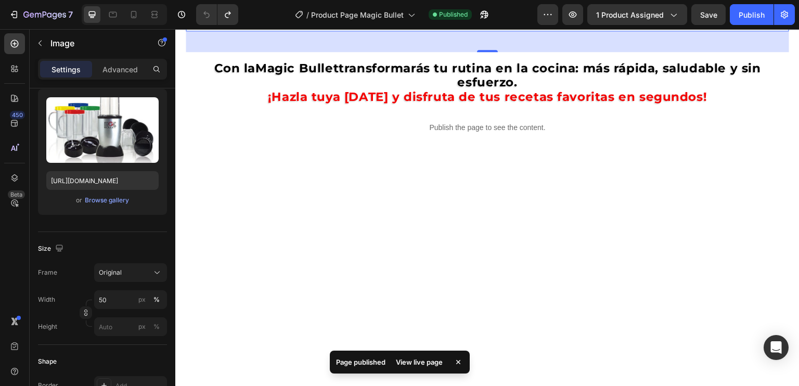
click at [411, 358] on div "View live page" at bounding box center [419, 362] width 59 height 15
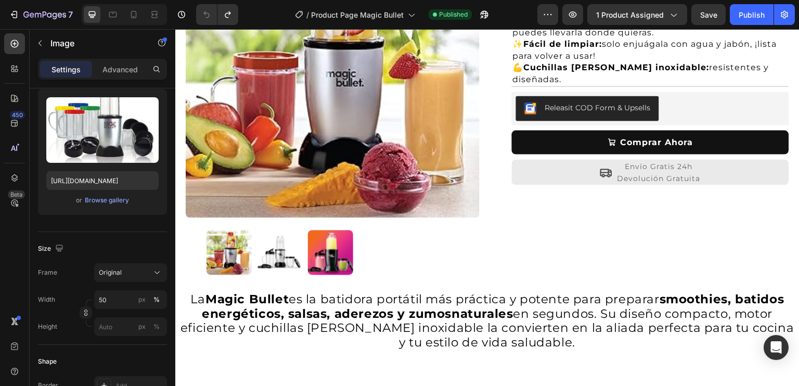
scroll to position [52, 0]
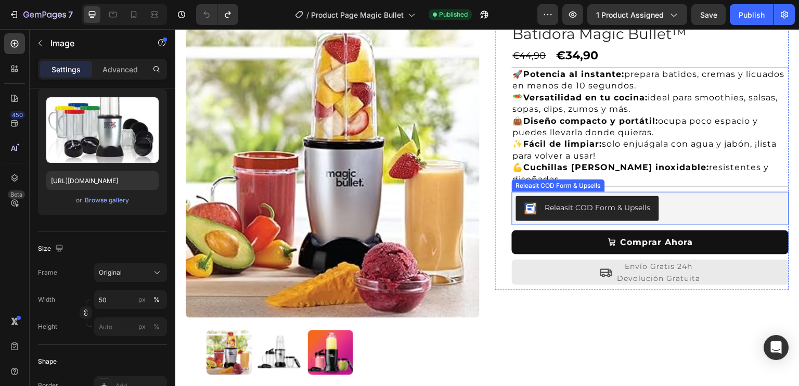
click at [588, 204] on div "Releasit COD Form & Upsells" at bounding box center [598, 207] width 106 height 11
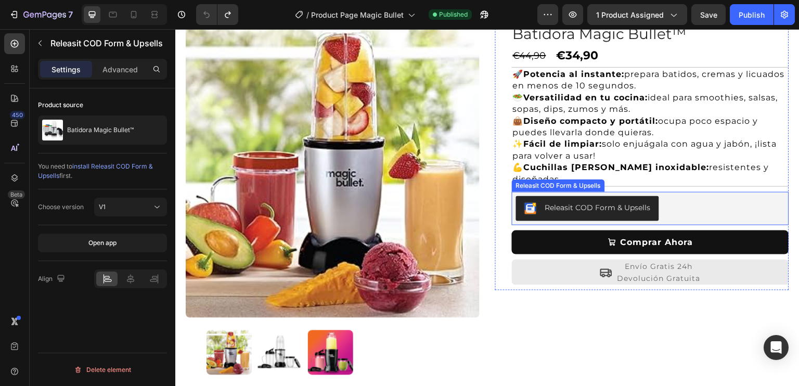
scroll to position [0, 0]
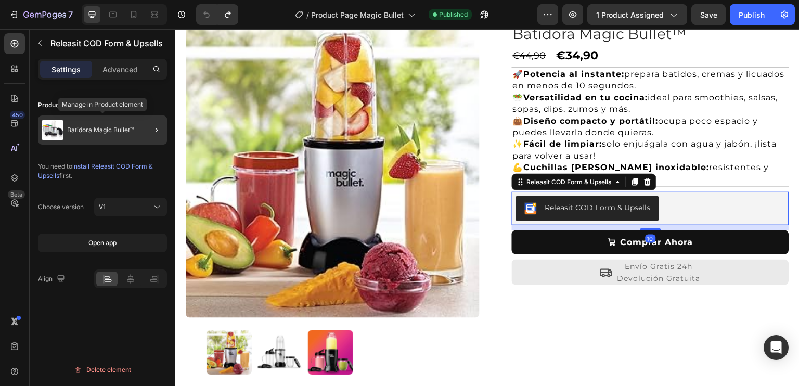
click at [130, 131] on p "Batidora Magic Bullet™" at bounding box center [100, 129] width 67 height 7
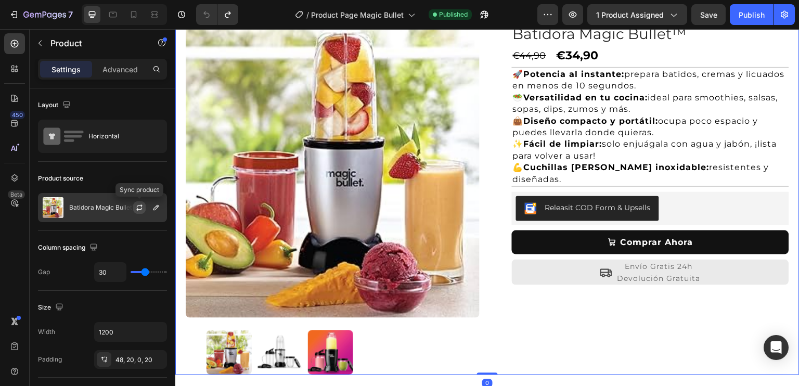
click at [140, 207] on icon "button" at bounding box center [139, 207] width 8 height 8
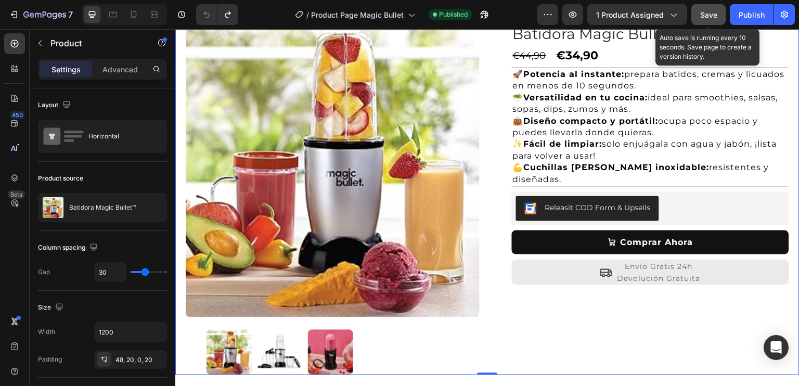
click at [709, 16] on span "Save" at bounding box center [708, 14] width 17 height 9
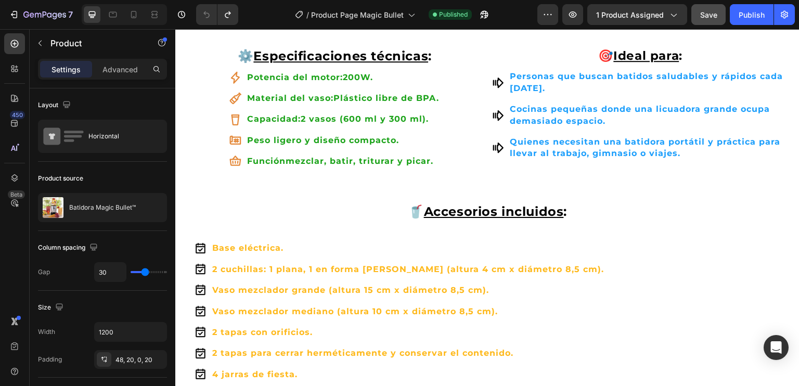
scroll to position [884, 0]
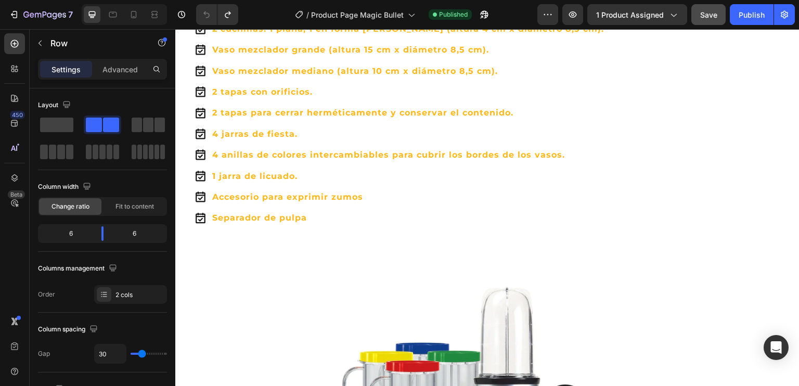
scroll to position [1197, 0]
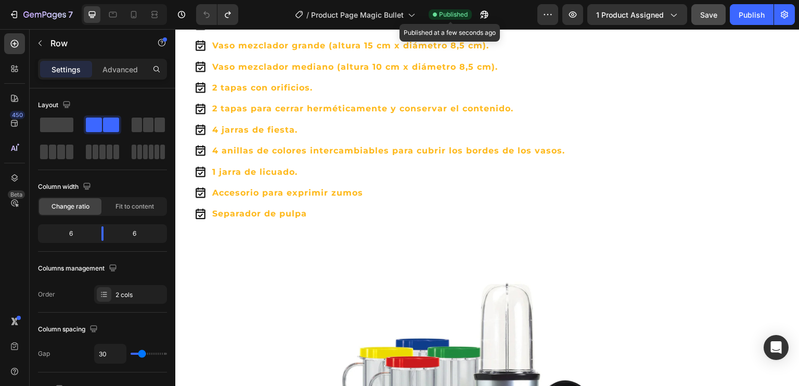
click at [452, 14] on span "Published" at bounding box center [453, 14] width 29 height 9
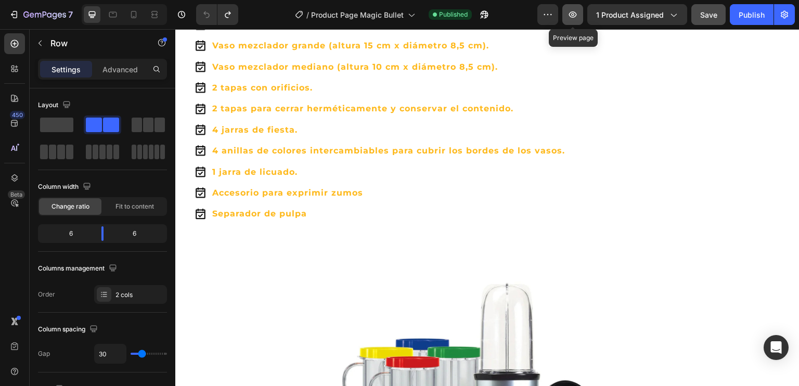
click at [569, 15] on button "button" at bounding box center [572, 14] width 21 height 21
